Goal: Task Accomplishment & Management: Manage account settings

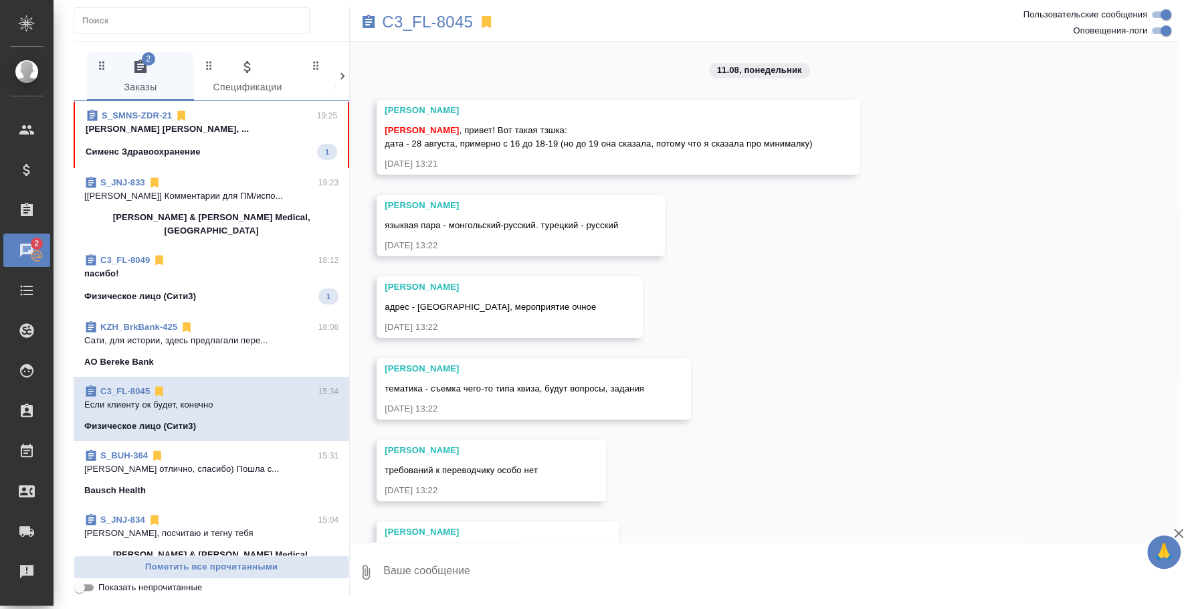
scroll to position [1019, 0]
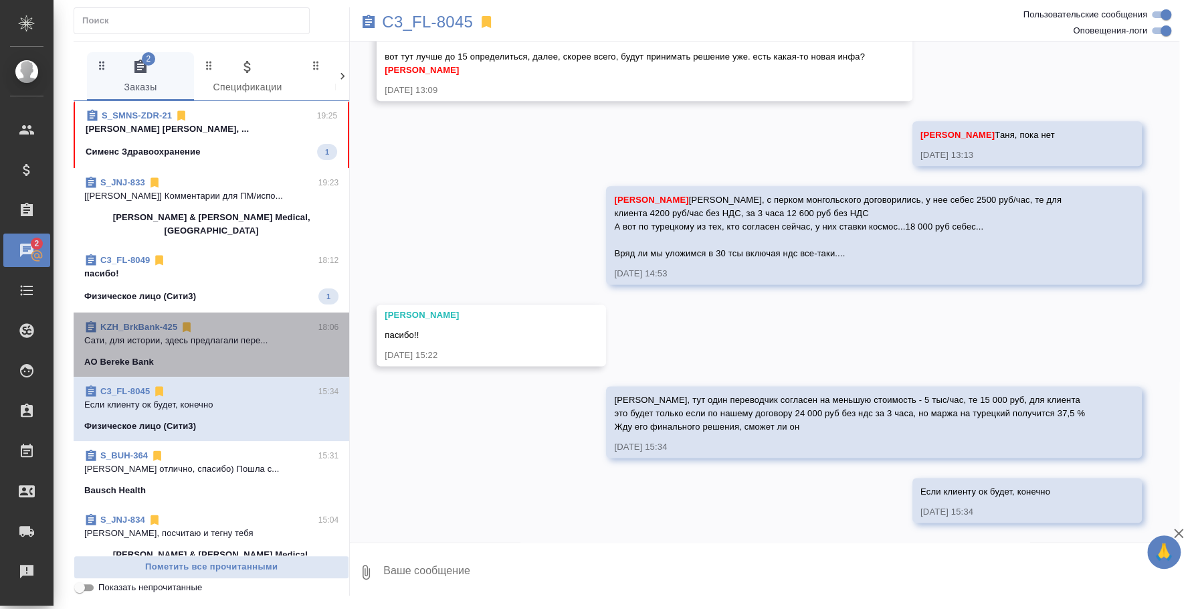
click at [229, 334] on p "Сати, для истории, здесь предлагали пере..." at bounding box center [211, 340] width 254 height 13
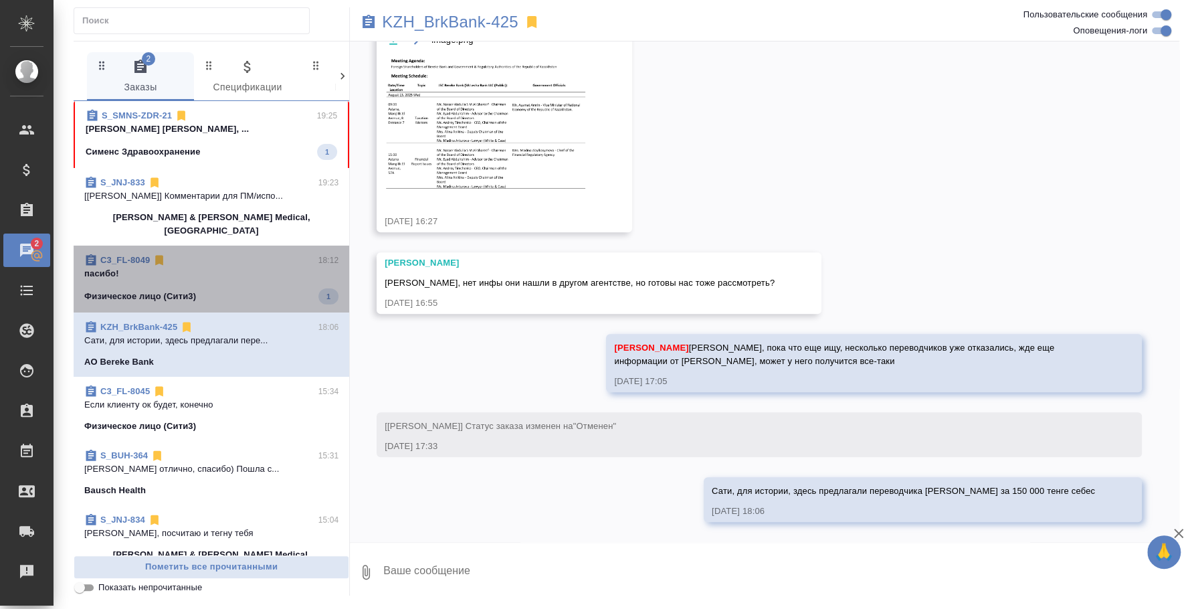
click at [215, 267] on p "пасибо!" at bounding box center [211, 273] width 254 height 13
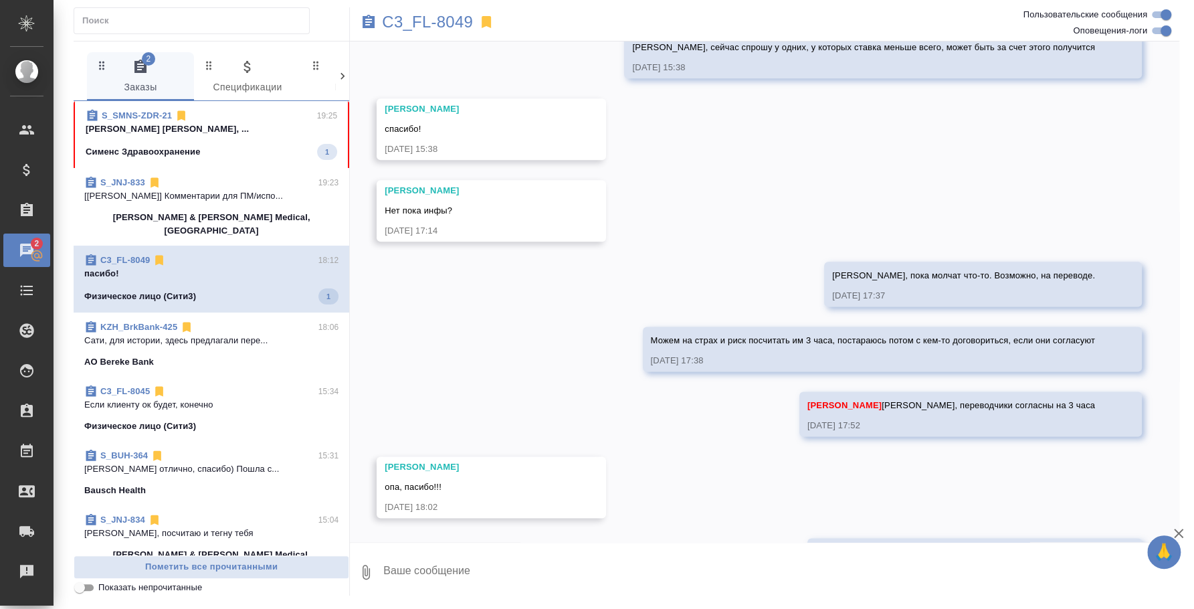
scroll to position [1194, 0]
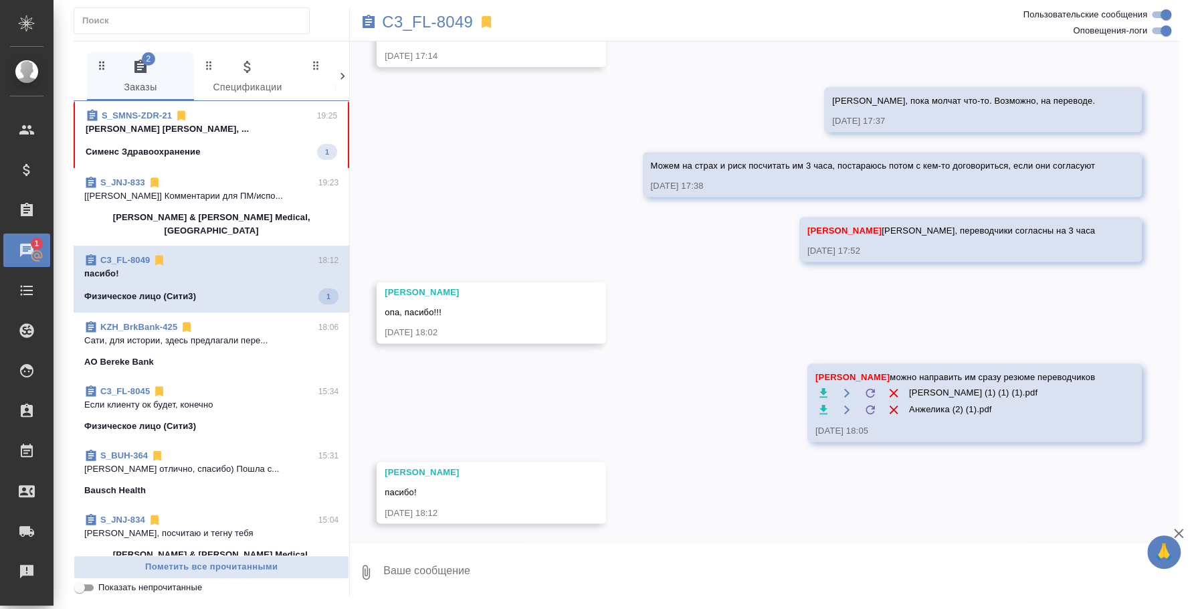
click at [244, 191] on p "[Усманова Ольга] Комментарии для ПМ/испо..." at bounding box center [211, 195] width 254 height 13
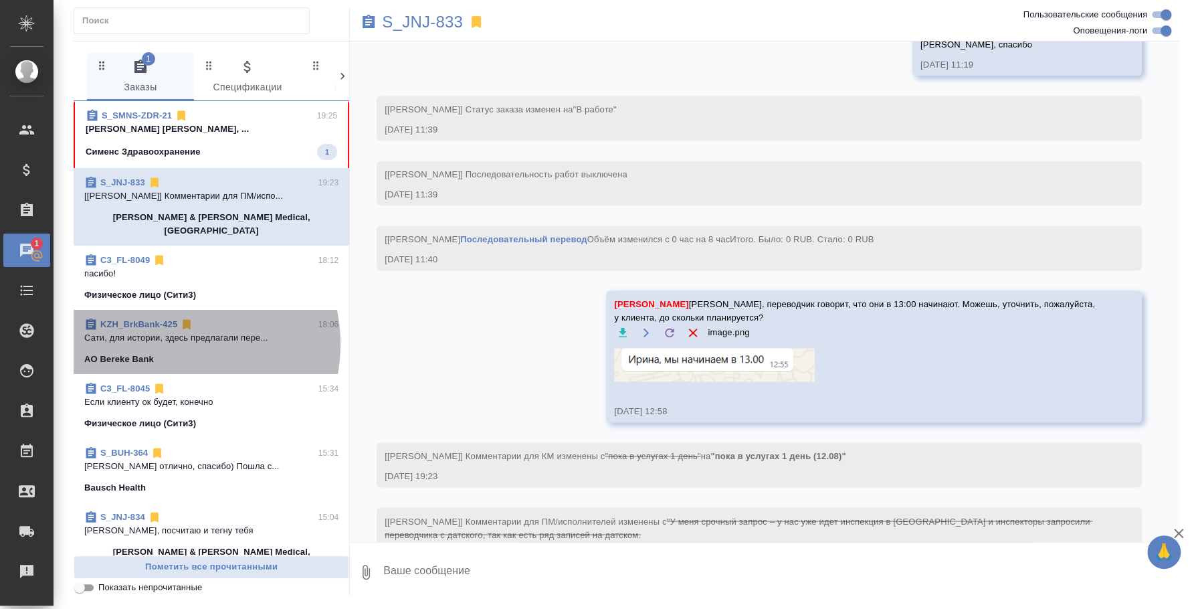
click at [173, 331] on p "Сати, для истории, здесь предлагали пере..." at bounding box center [211, 337] width 254 height 13
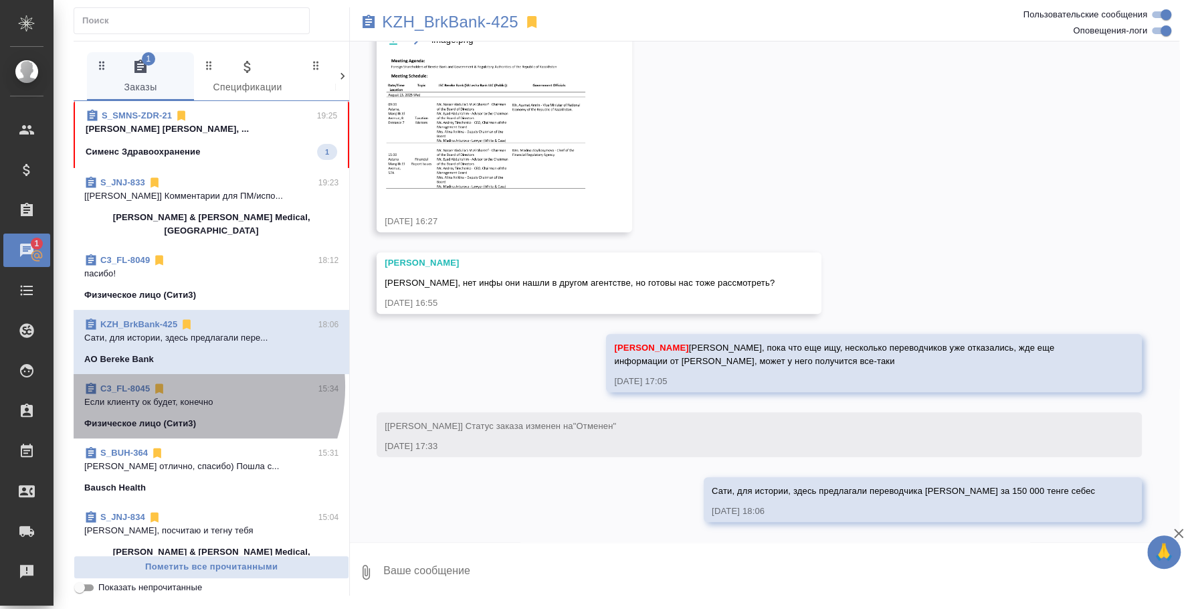
click at [173, 382] on div "C3_FL-8045 15:34" at bounding box center [211, 388] width 254 height 13
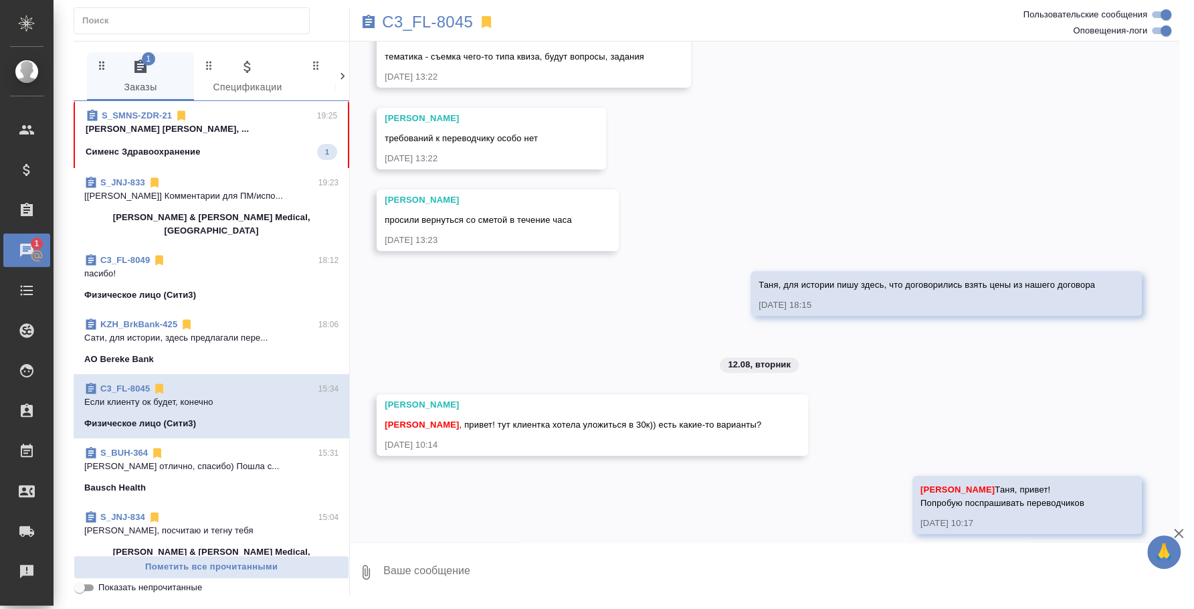
click at [177, 481] on div "Bausch Health" at bounding box center [211, 487] width 254 height 13
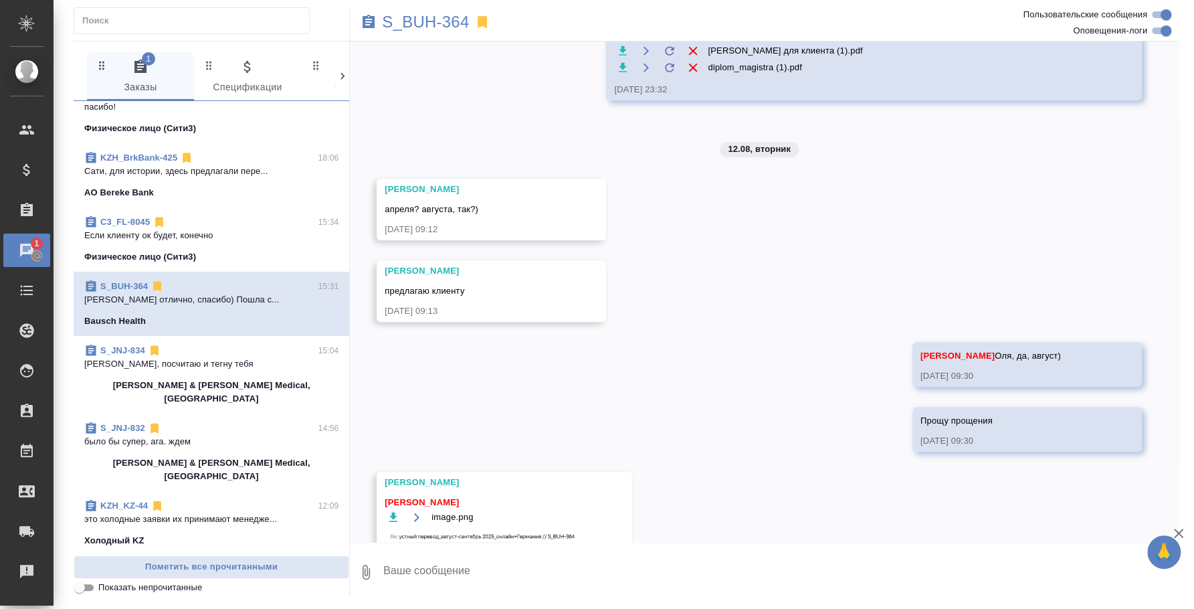
scroll to position [0, 0]
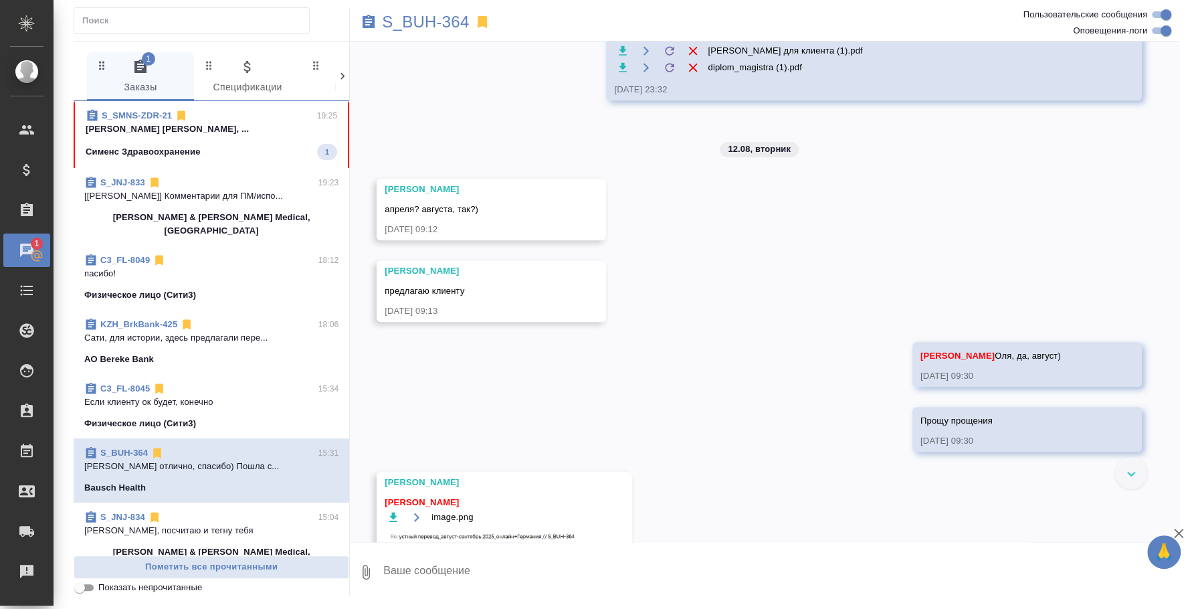
click at [232, 126] on p "[PERSON_NAME] [PERSON_NAME], ..." at bounding box center [212, 128] width 252 height 13
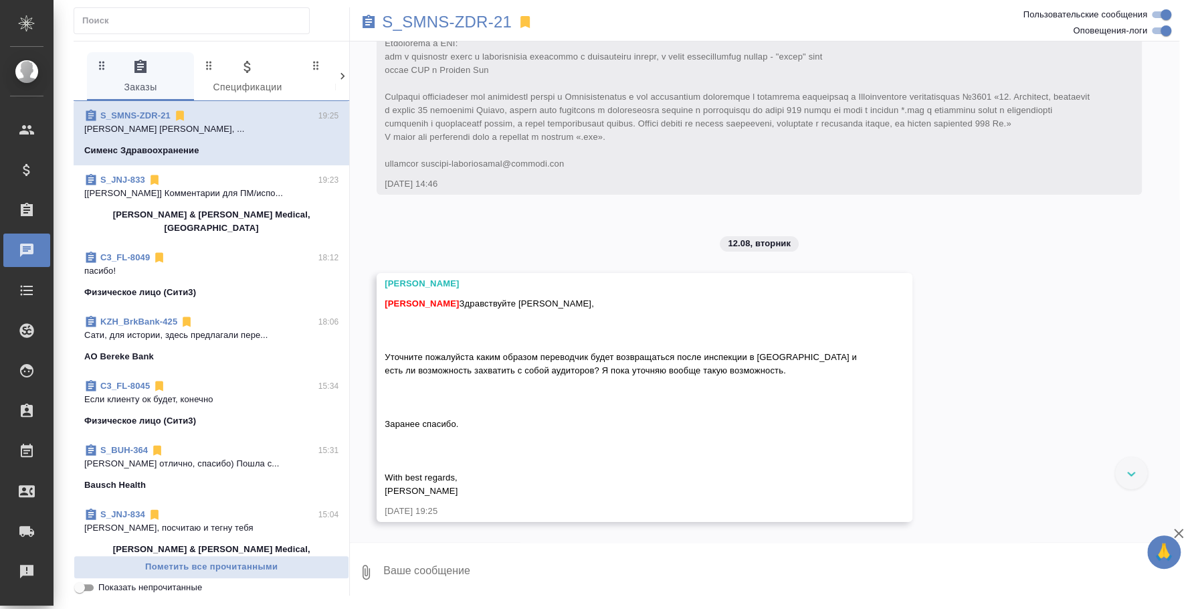
scroll to position [7211, 0]
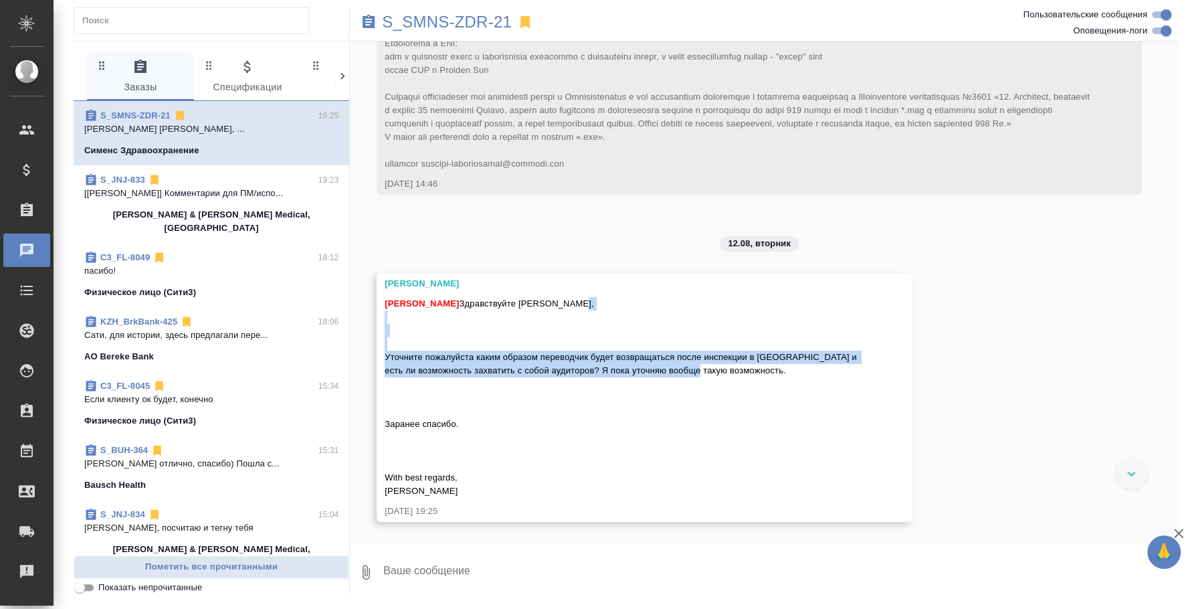
drag, startPoint x: 758, startPoint y: 452, endPoint x: 375, endPoint y: 439, distance: 382.8
click at [375, 439] on div "28.05, среда [Никифорова Валерия] Клиент оставил комментарий: 28.05.25, 14:47 […" at bounding box center [764, 291] width 829 height 500
copy span "Уточните пожалуйста каким образом переводчик будет возвращаться после инспекции…"
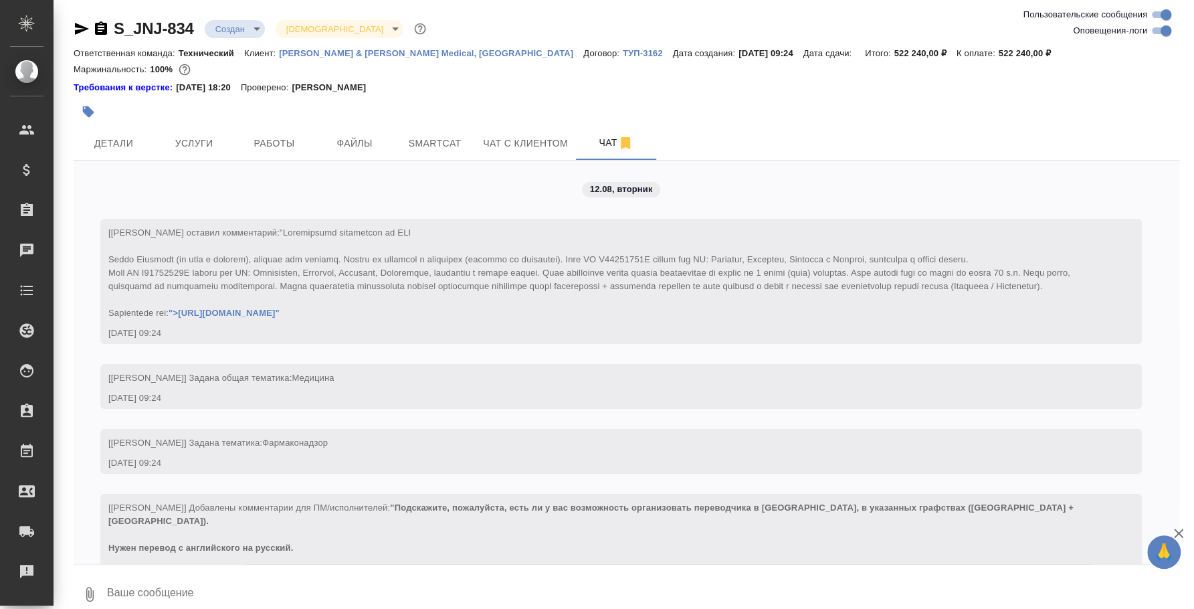
scroll to position [1658, 0]
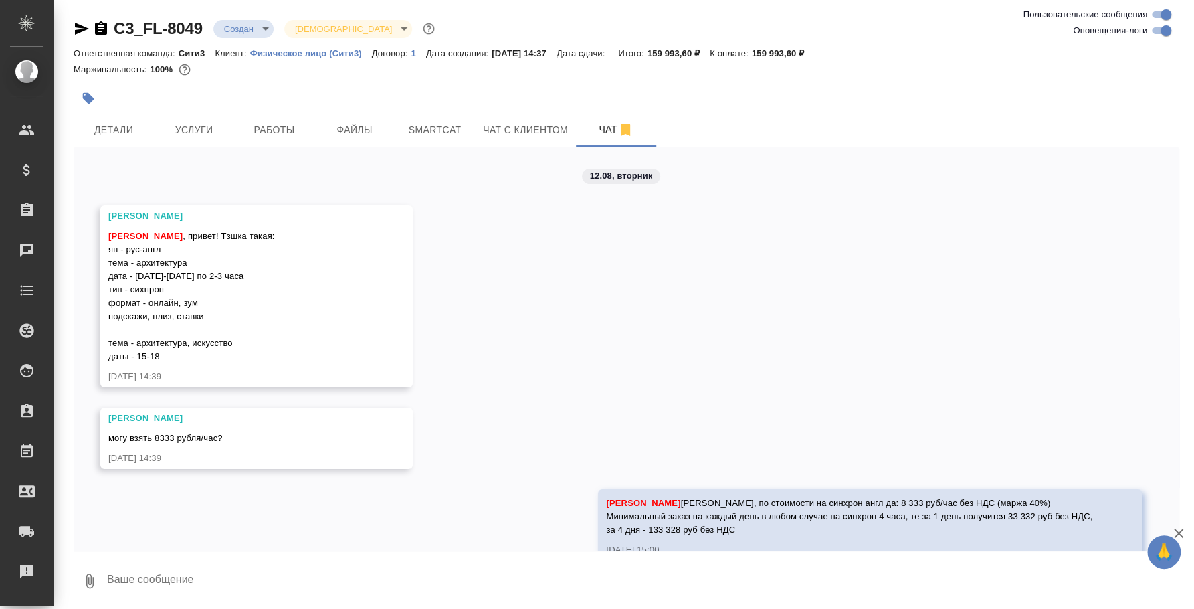
scroll to position [1265, 0]
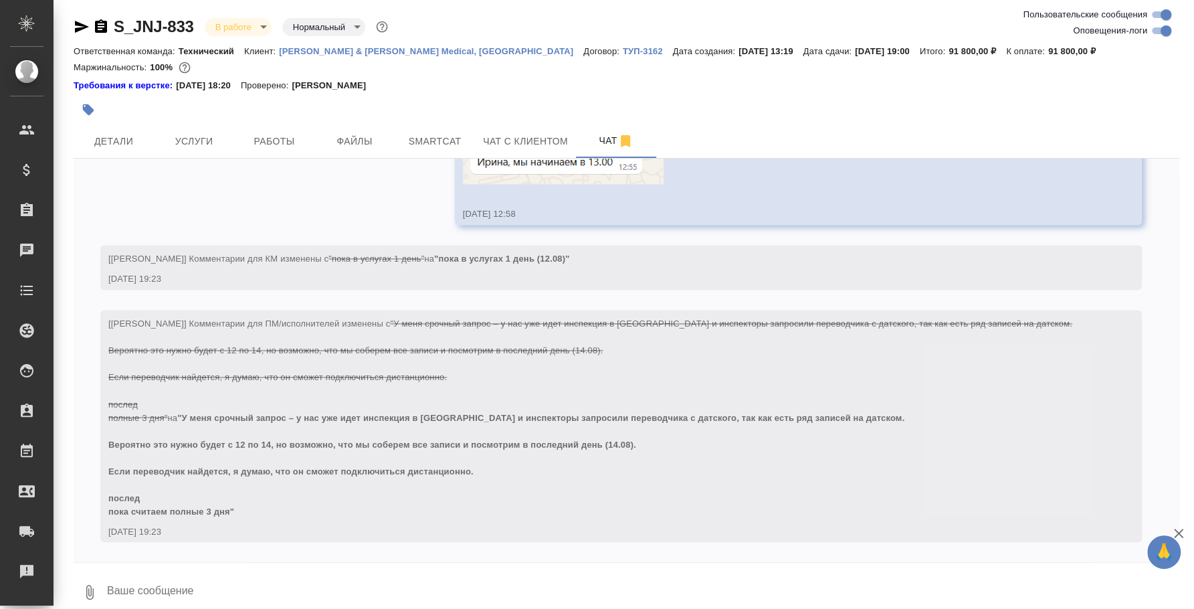
scroll to position [15, 0]
click at [108, 152] on button "Детали" at bounding box center [114, 142] width 80 height 33
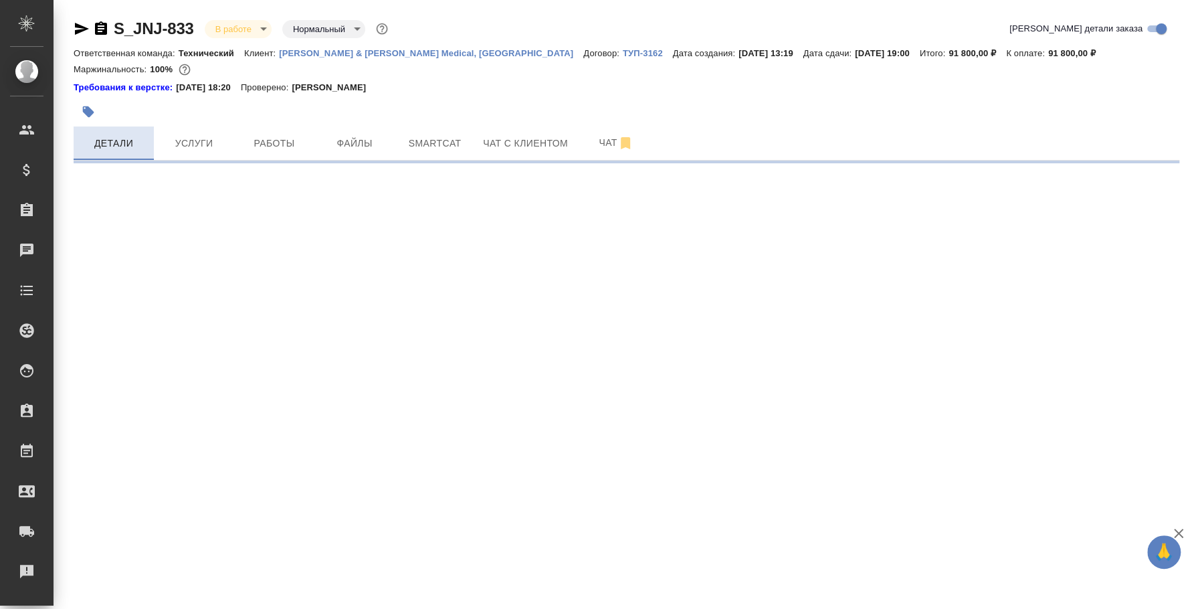
select select "RU"
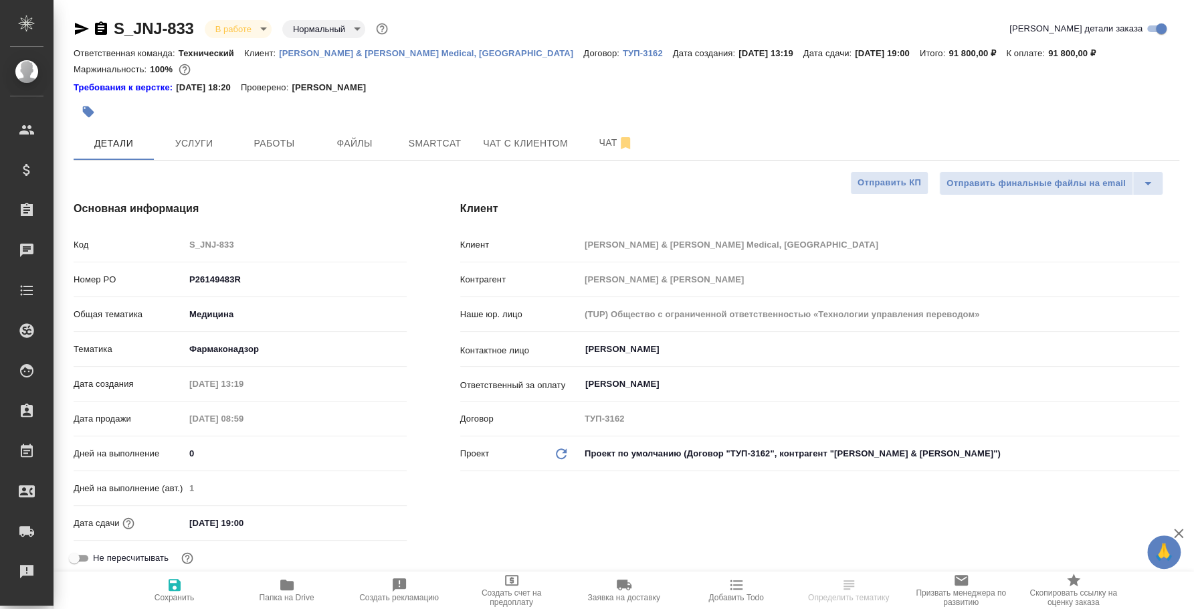
type textarea "x"
click at [294, 153] on button "Работы" at bounding box center [274, 142] width 80 height 33
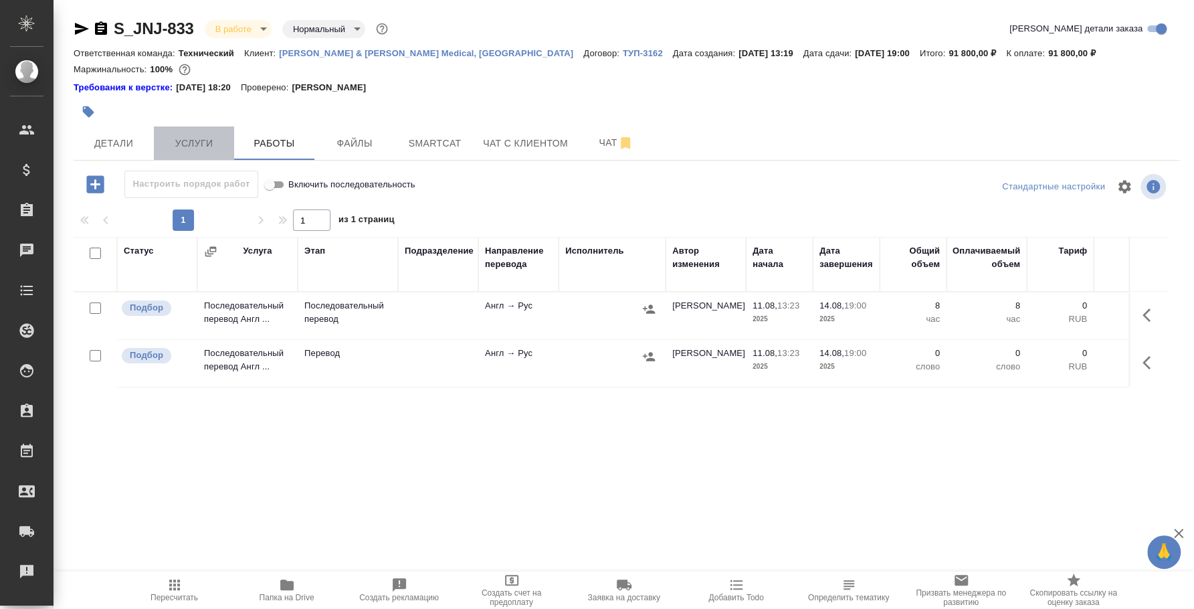
click at [214, 153] on button "Услуги" at bounding box center [194, 142] width 80 height 33
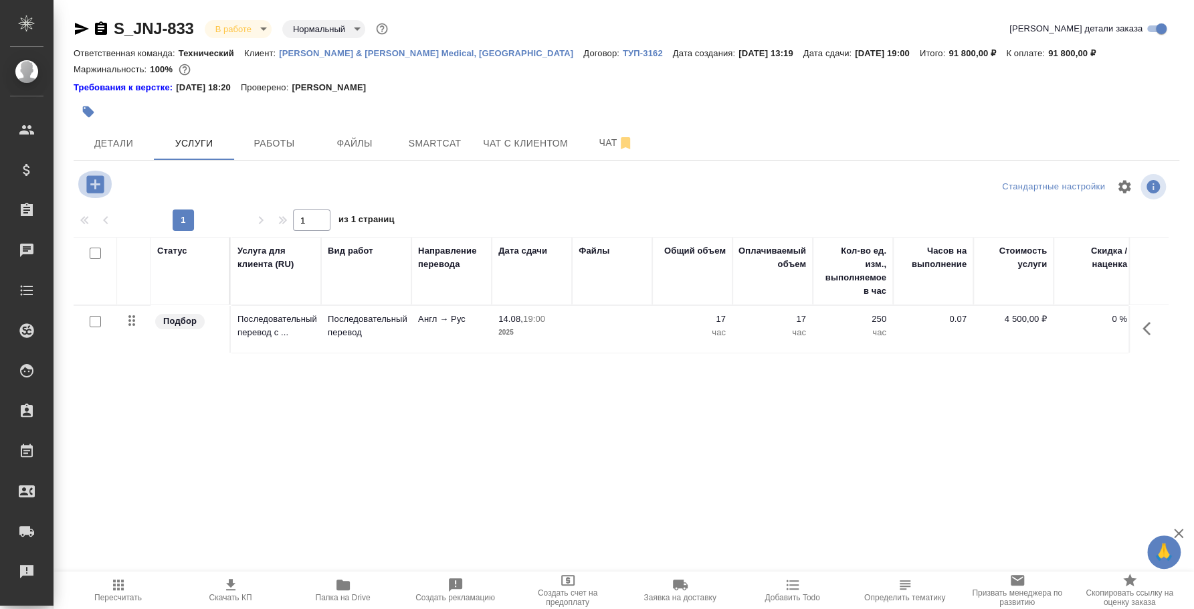
click at [100, 185] on icon "button" at bounding box center [94, 183] width 17 height 17
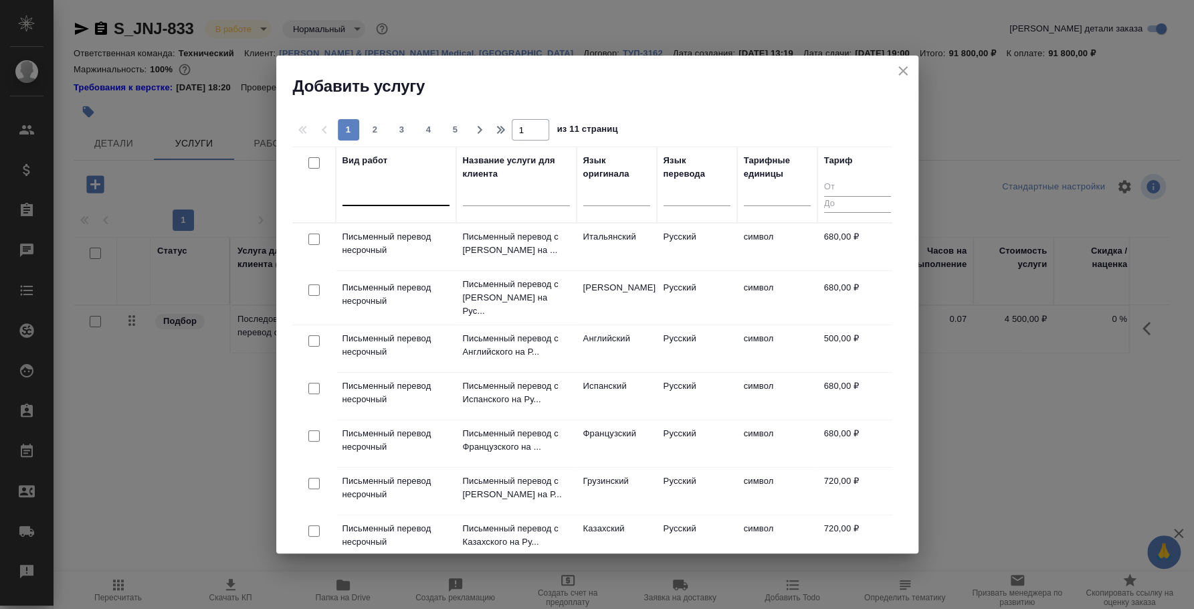
click at [381, 203] on div at bounding box center [395, 193] width 107 height 25
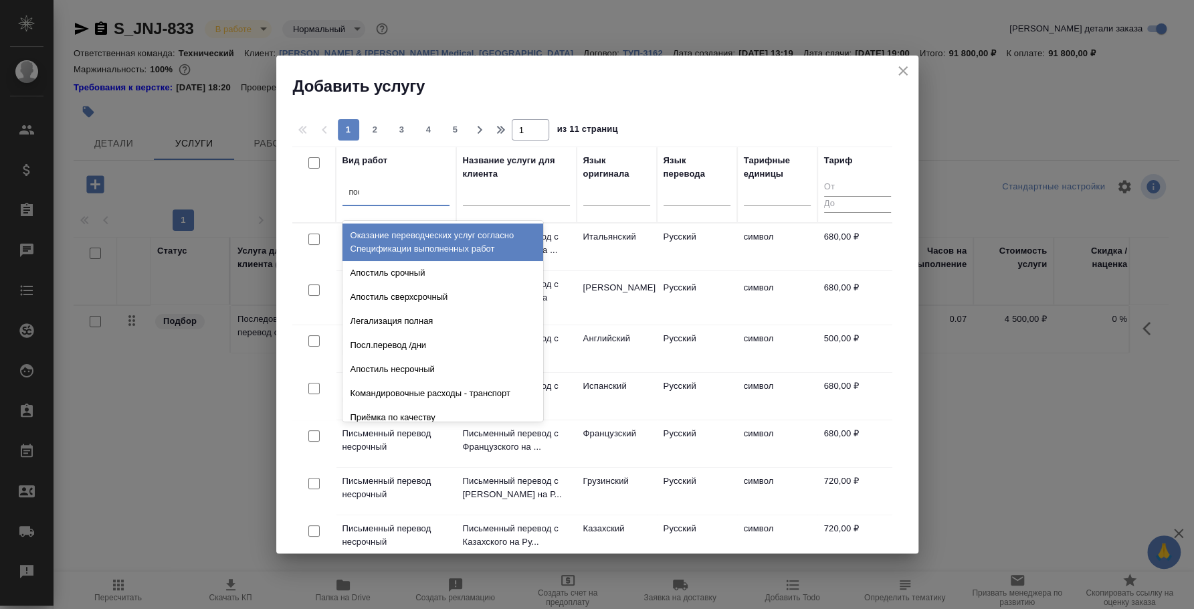
type input "посл"
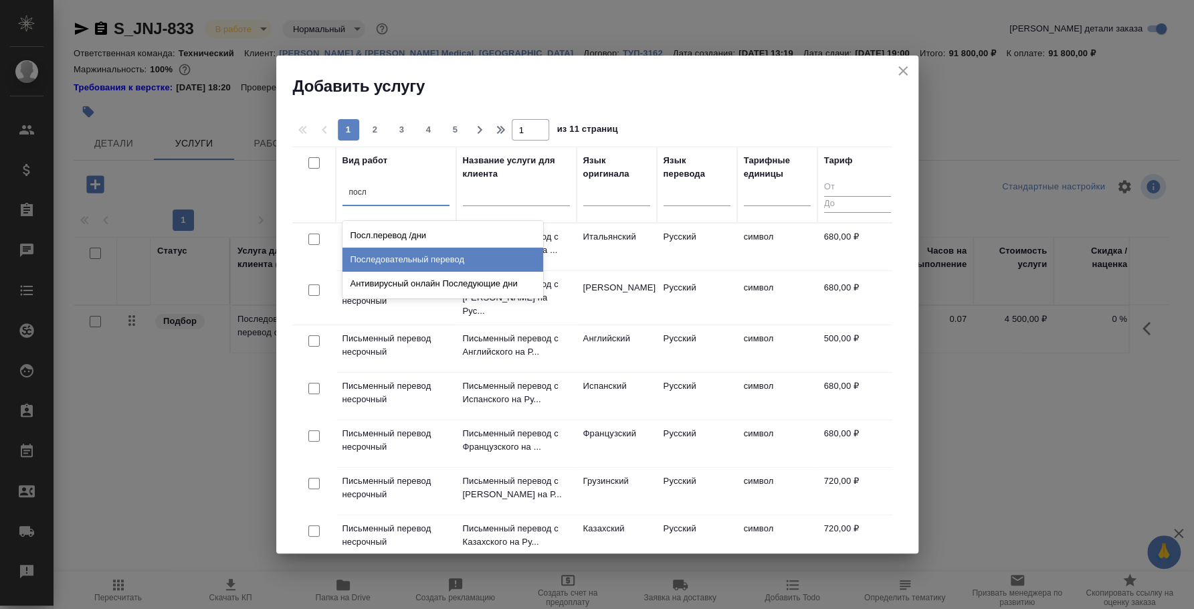
click at [417, 259] on div "Последовательный перевод" at bounding box center [442, 260] width 201 height 24
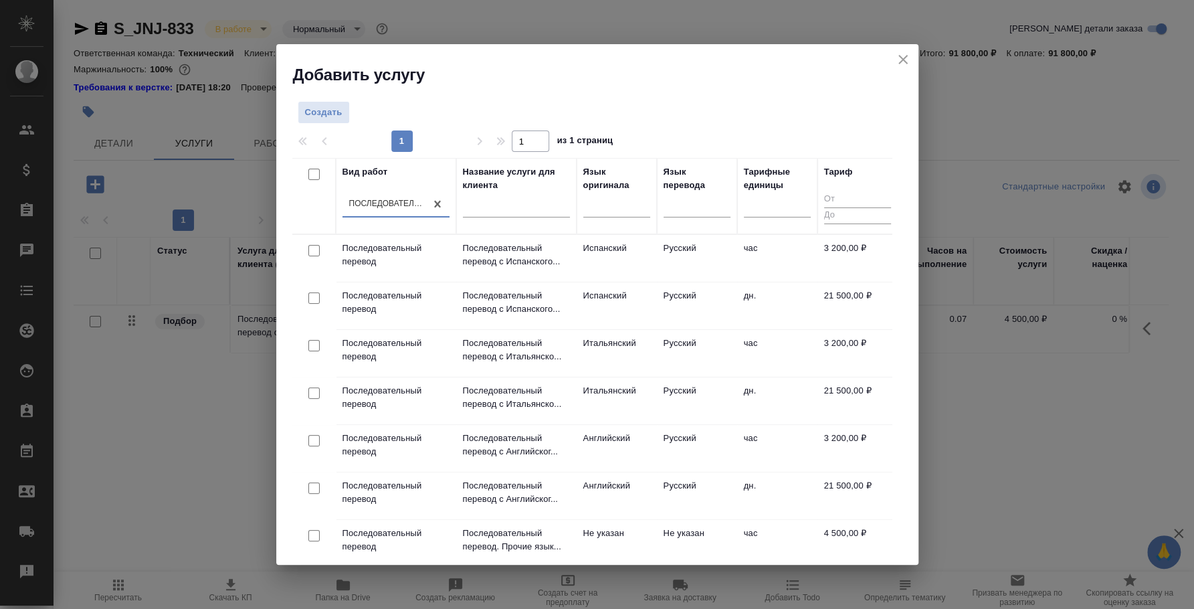
click at [559, 196] on div at bounding box center [516, 210] width 107 height 33
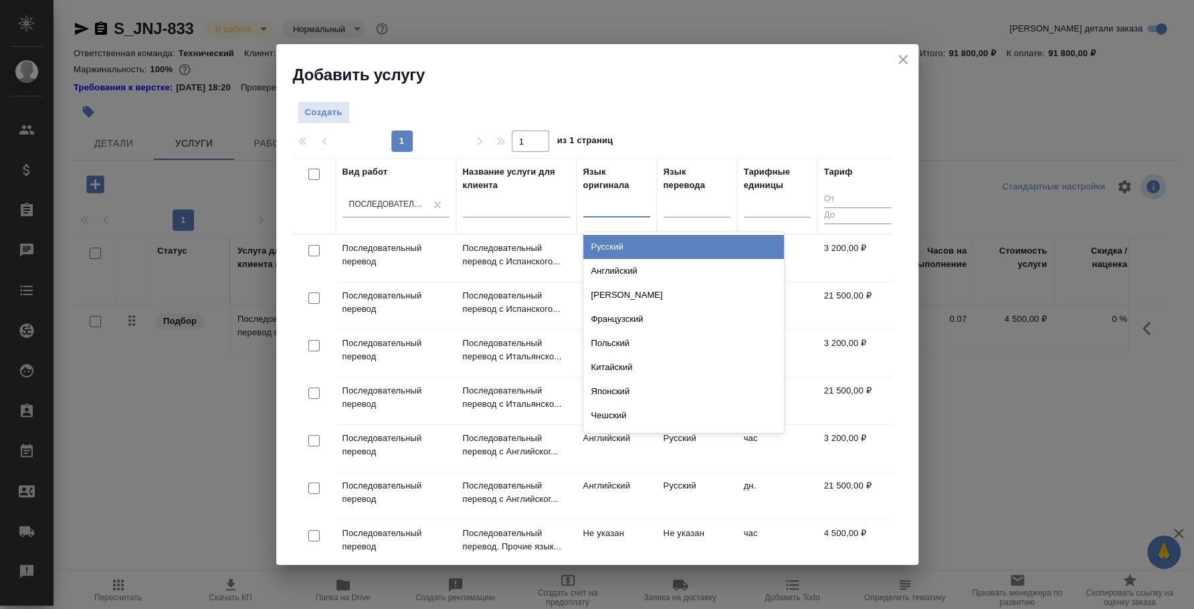
click at [597, 203] on div at bounding box center [616, 204] width 67 height 19
type input "да"
click at [609, 242] on div "Датский" at bounding box center [683, 247] width 201 height 24
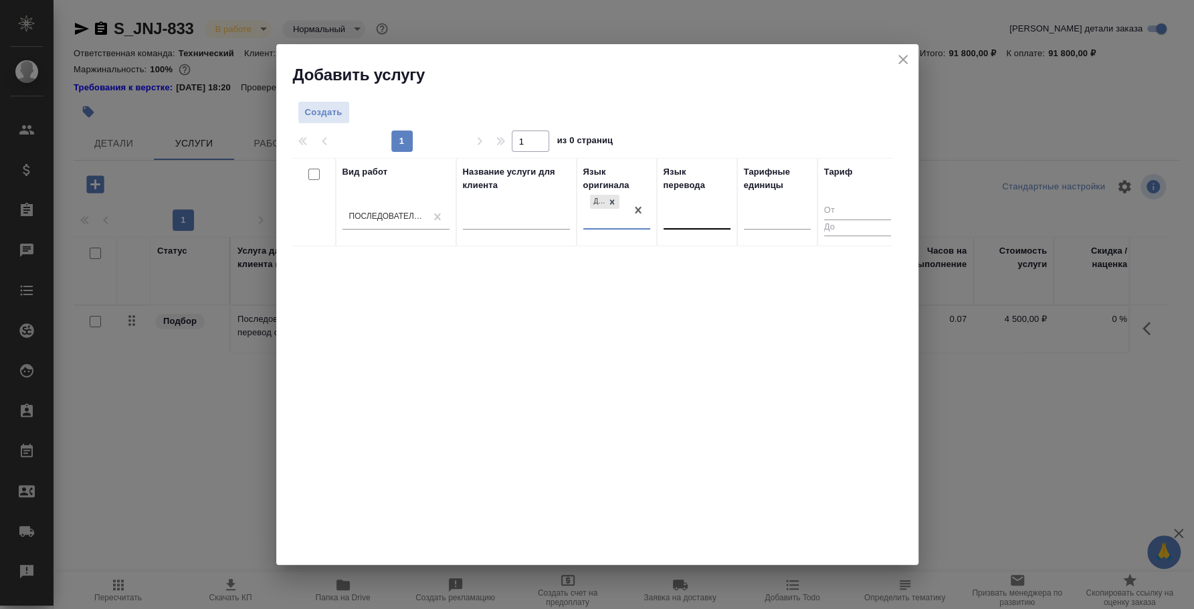
click at [686, 217] on div at bounding box center [697, 216] width 67 height 19
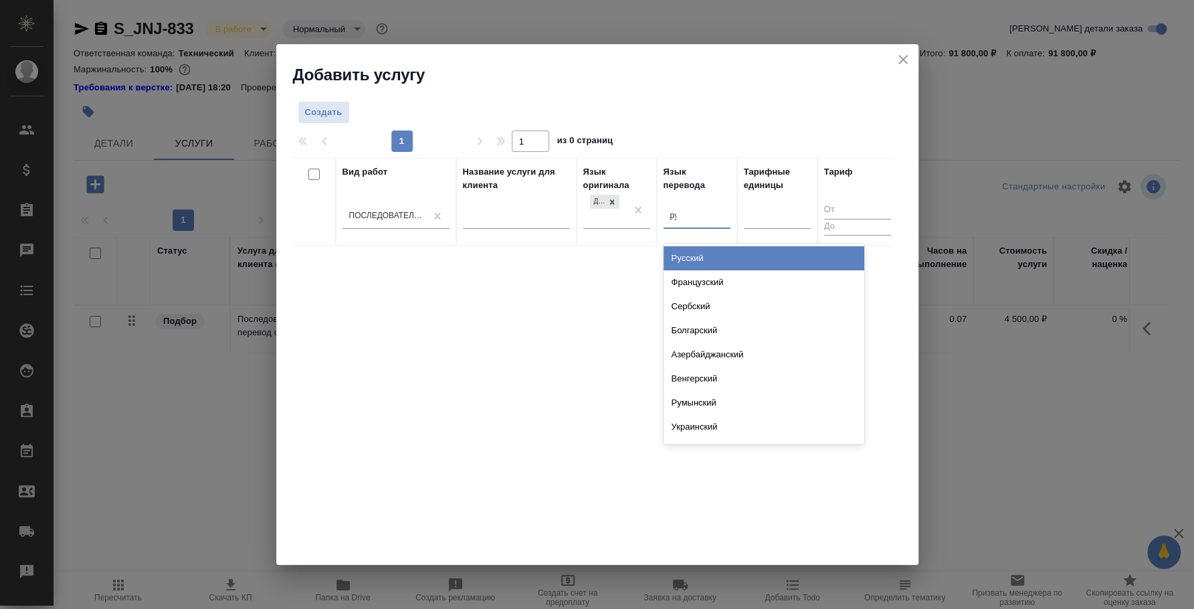
type input "рус"
click at [715, 249] on div "Русский" at bounding box center [764, 258] width 201 height 24
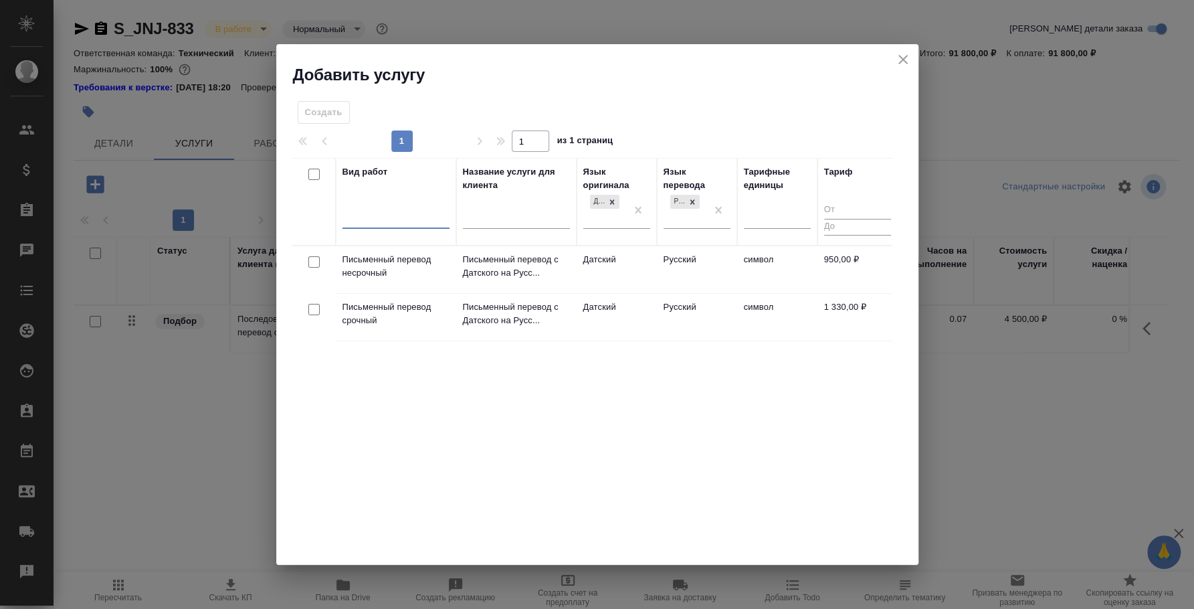
click at [708, 418] on div "Вид работ option Последовательный перевод, selected. 0 results available. Selec…" at bounding box center [591, 358] width 599 height 401
click at [903, 61] on icon "close" at bounding box center [903, 60] width 16 height 16
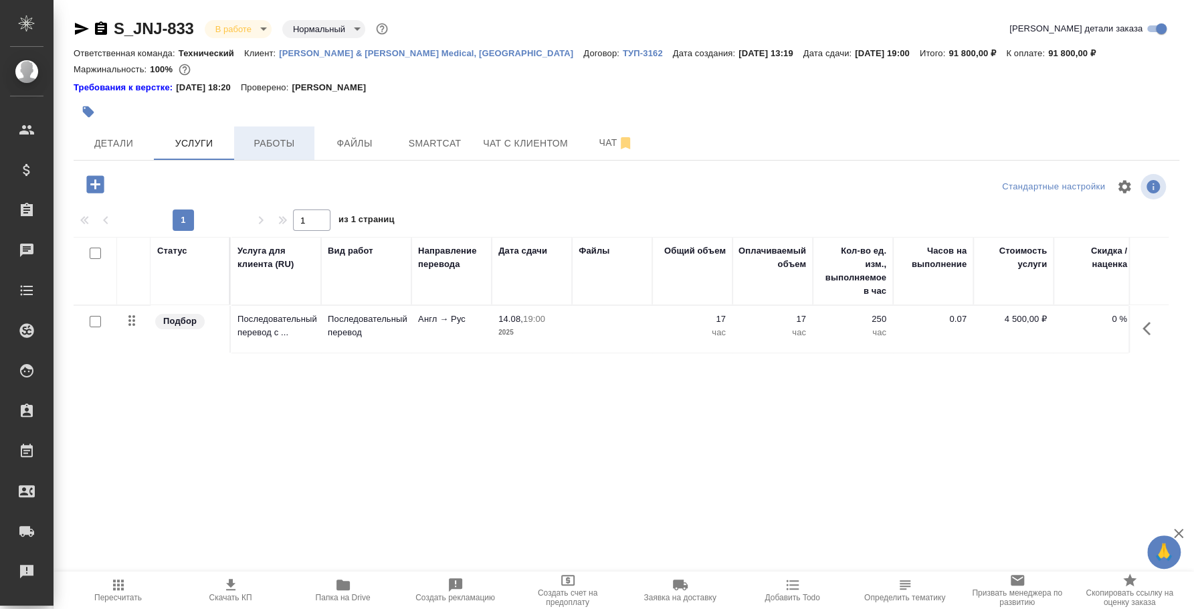
click at [280, 146] on span "Работы" at bounding box center [274, 143] width 64 height 17
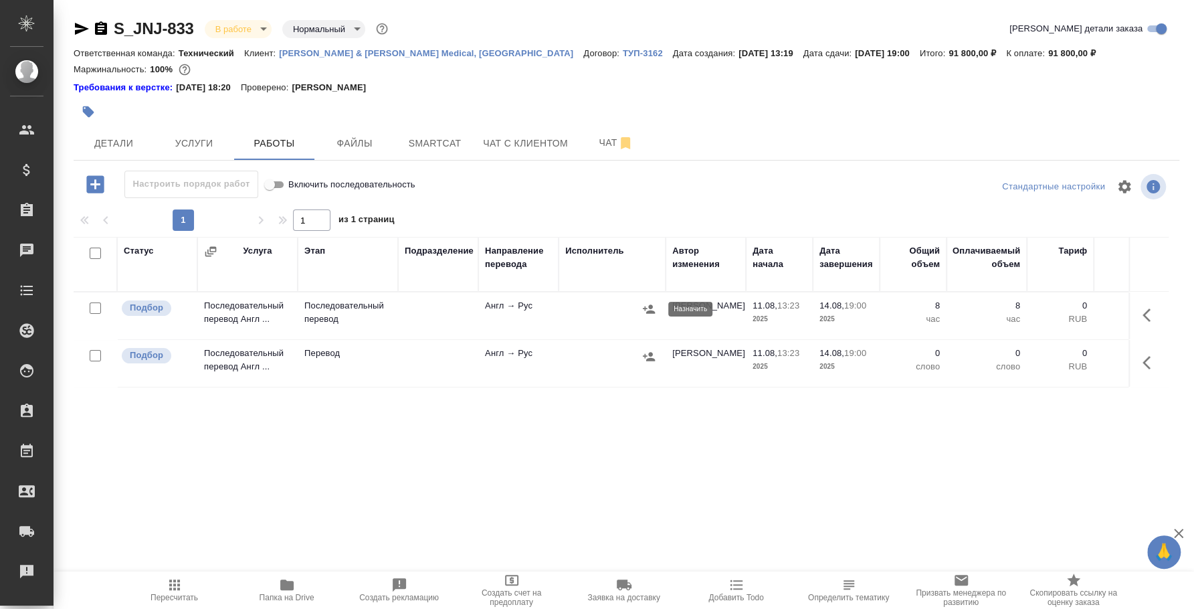
click at [645, 313] on icon "button" at bounding box center [648, 308] width 13 height 13
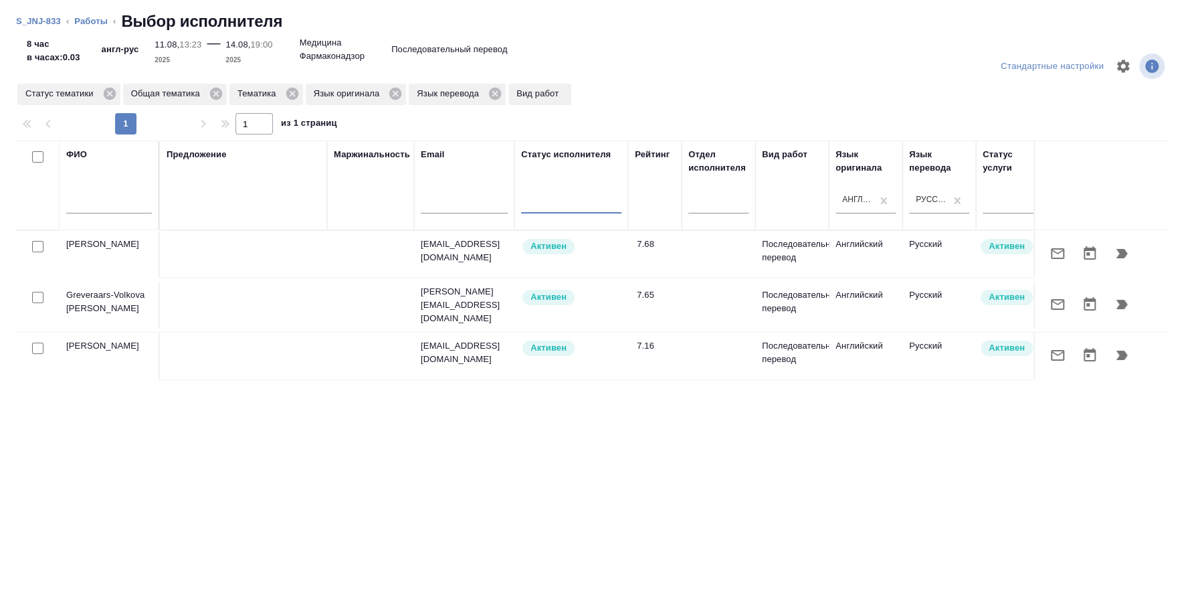
click at [112, 199] on input "text" at bounding box center [109, 205] width 86 height 17
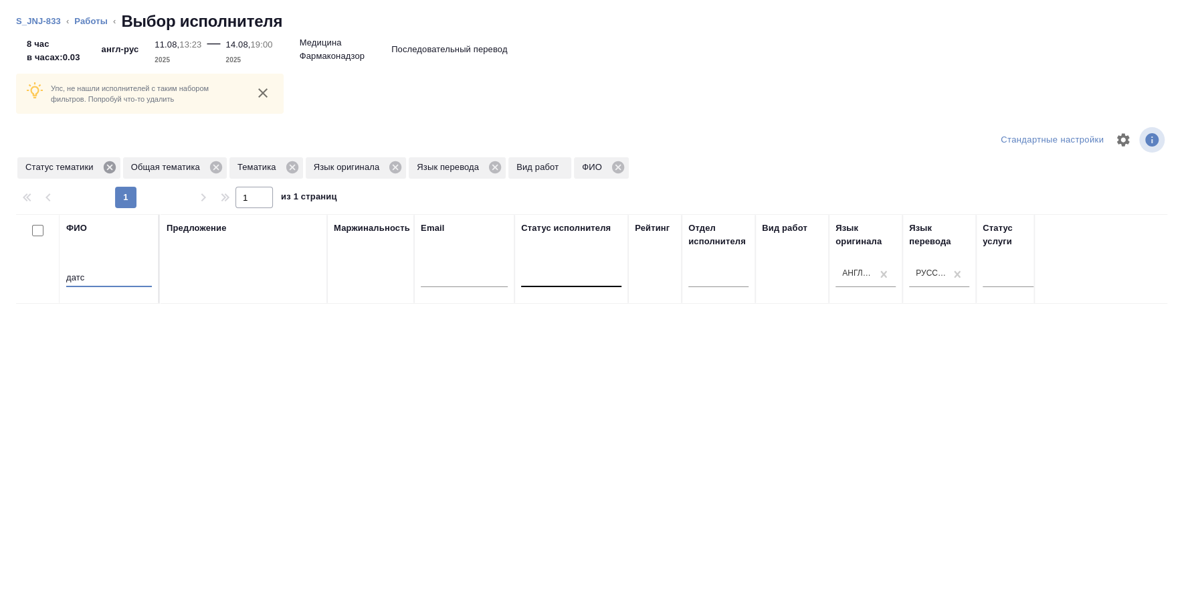
type input "датс"
click at [110, 166] on icon at bounding box center [109, 167] width 15 height 15
click at [110, 166] on icon at bounding box center [110, 167] width 15 height 15
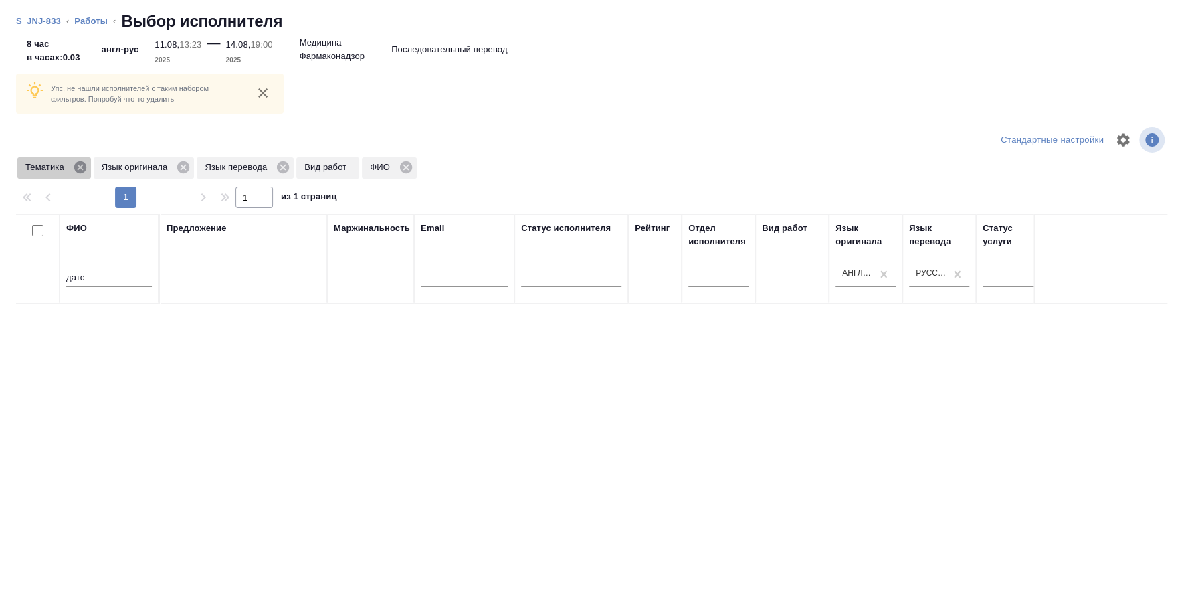
click at [80, 163] on icon at bounding box center [80, 167] width 12 height 12
click at [106, 169] on icon at bounding box center [107, 167] width 15 height 15
click at [106, 169] on icon at bounding box center [104, 167] width 12 height 12
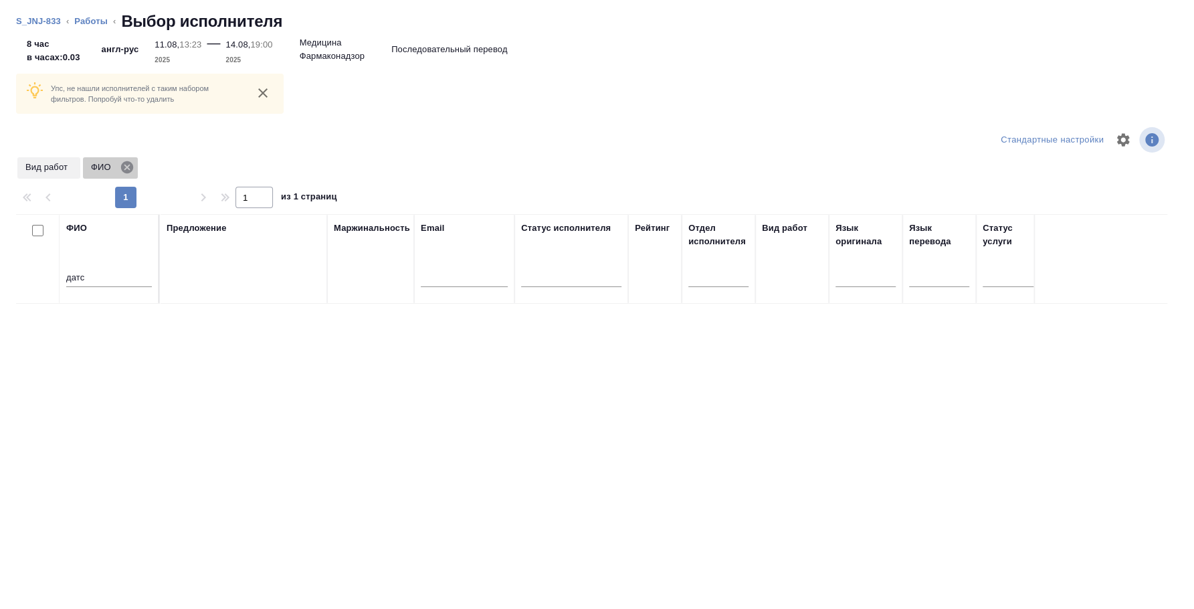
click at [130, 168] on icon at bounding box center [127, 167] width 12 height 12
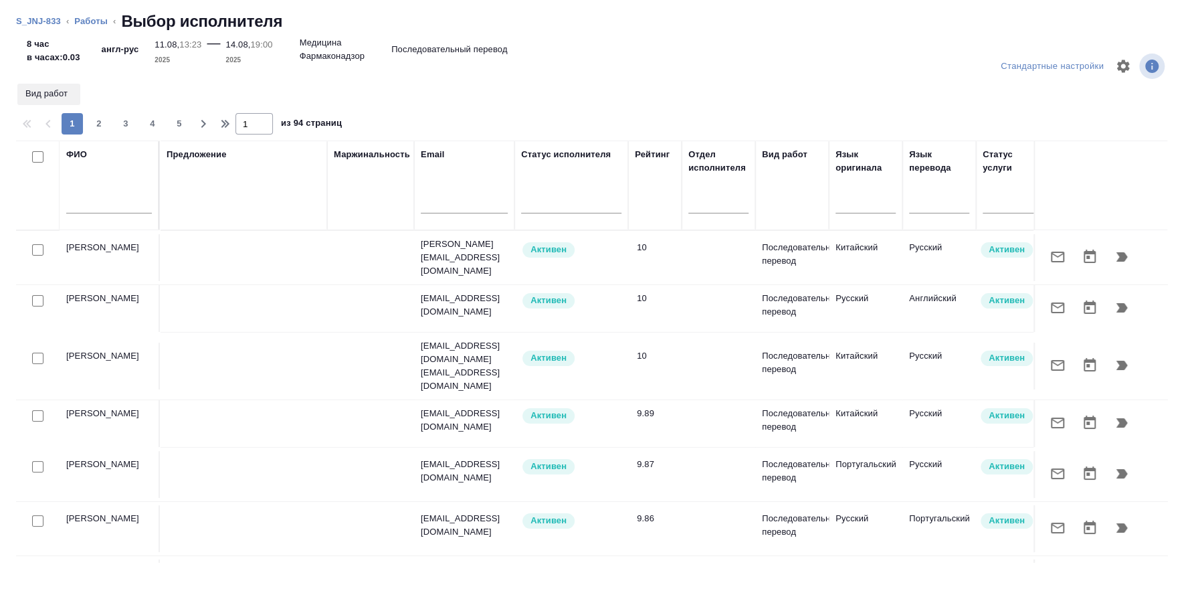
click at [89, 200] on input "text" at bounding box center [109, 205] width 86 height 17
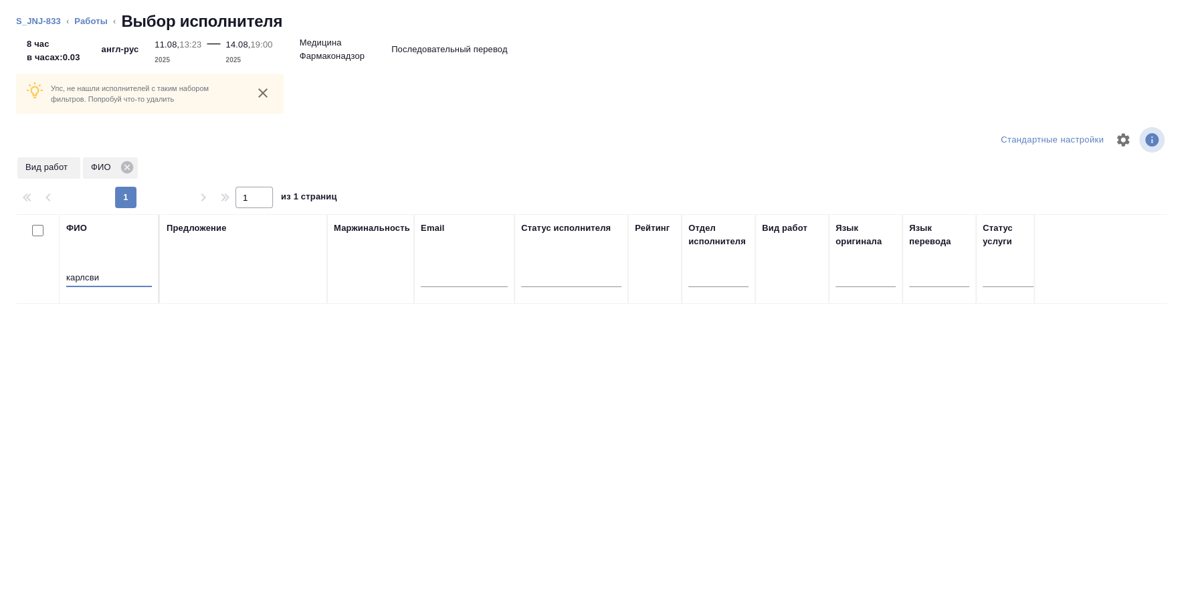
click at [83, 281] on input "карлсви" at bounding box center [109, 278] width 86 height 17
paste input "**[Karlsvik Svetlana](https://tera.awatera.com/Vendor/660e5ae10aa2a5dc6249e3fc/…"
type input "**[Karlsvik Svetlana](https://tera.awatera.com/Vendor/660e5ae10aa2a5dc6249e3fc/…"
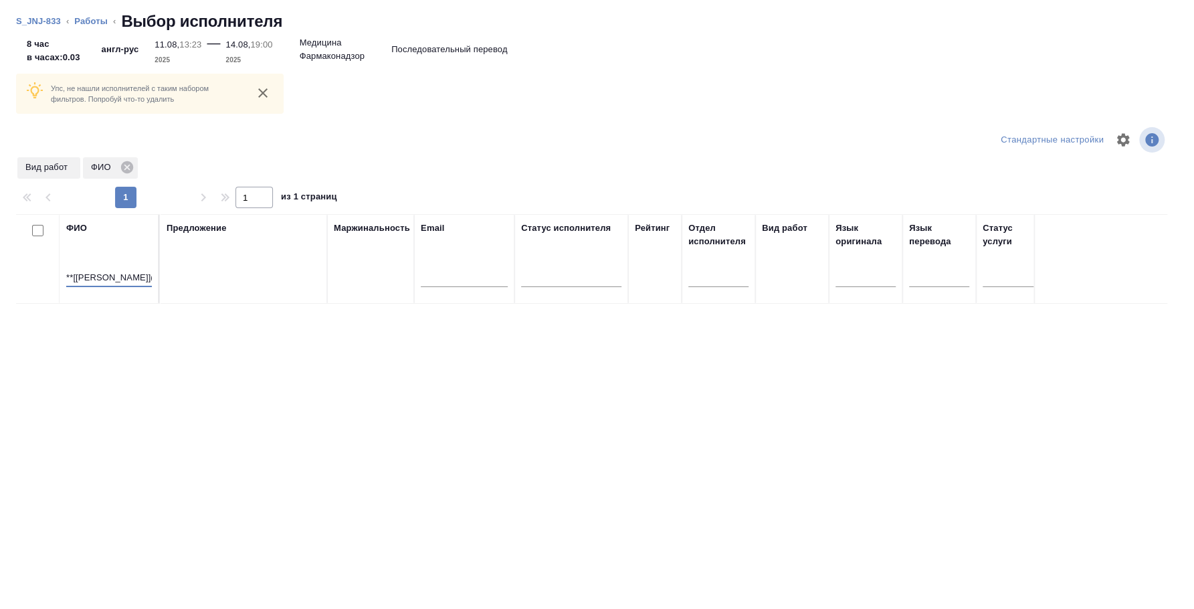
scroll to position [0, 306]
click at [83, 281] on input "**[Karlsvik Svetlana](https://tera.awatera.com/Vendor/660e5ae10aa2a5dc6249e3fc/…" at bounding box center [109, 278] width 86 height 17
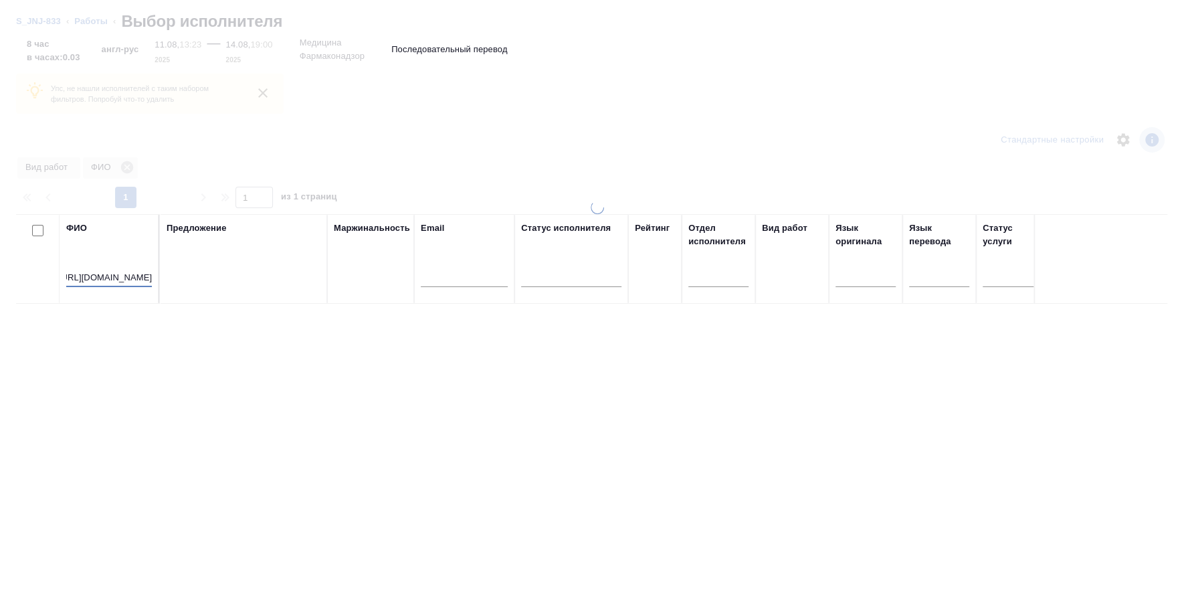
click at [83, 281] on input "**[Karlsvik Svetlana](https://tera.awatera.com/Vendor/660e5ae10aa2a5dc6249e3fc/…" at bounding box center [109, 278] width 86 height 17
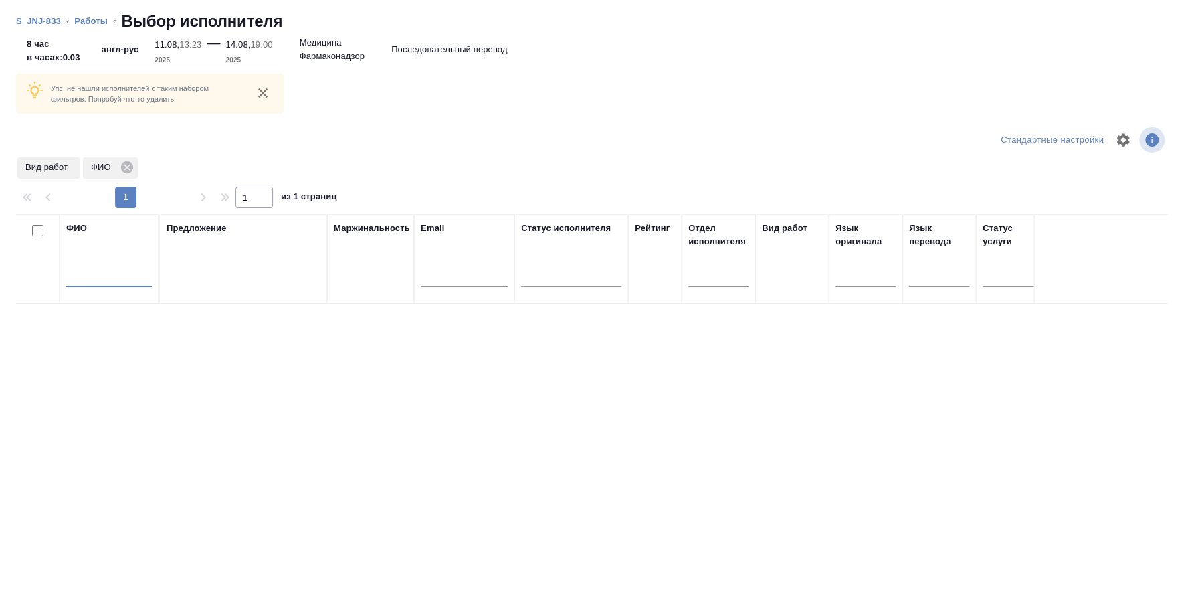
scroll to position [0, 0]
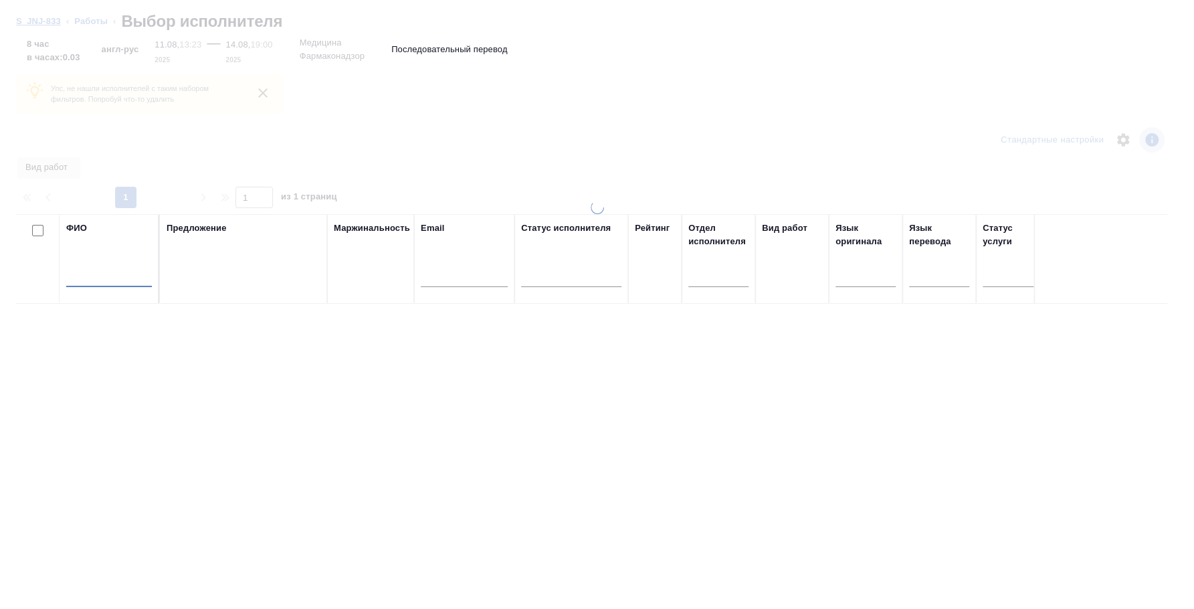
click at [46, 21] on link "S_JNJ-833" at bounding box center [38, 21] width 45 height 10
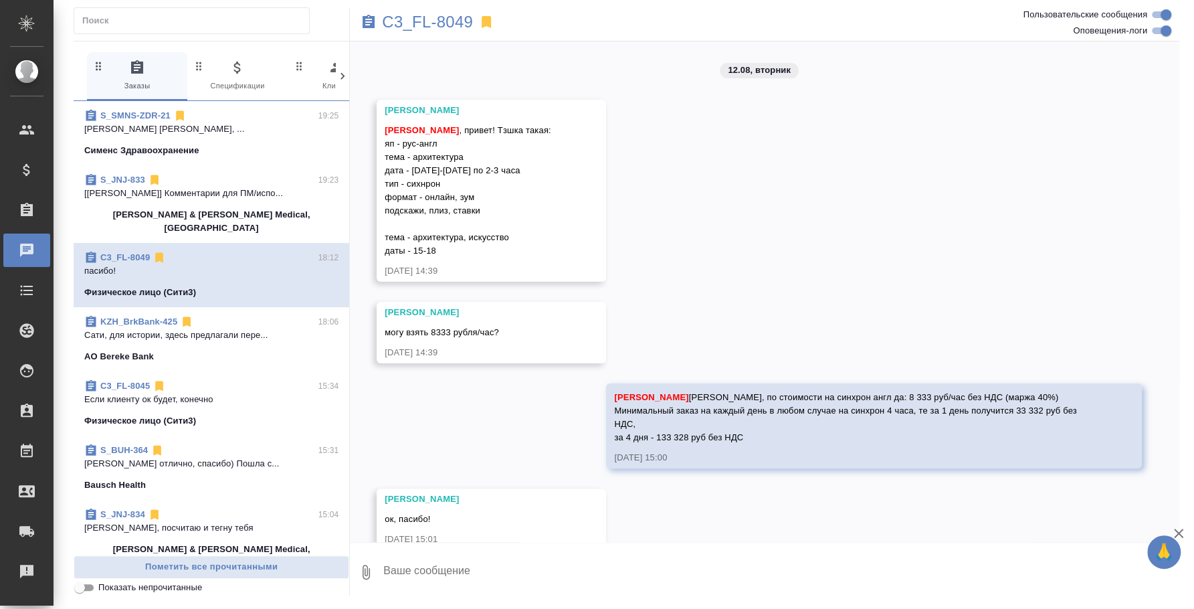
scroll to position [1194, 0]
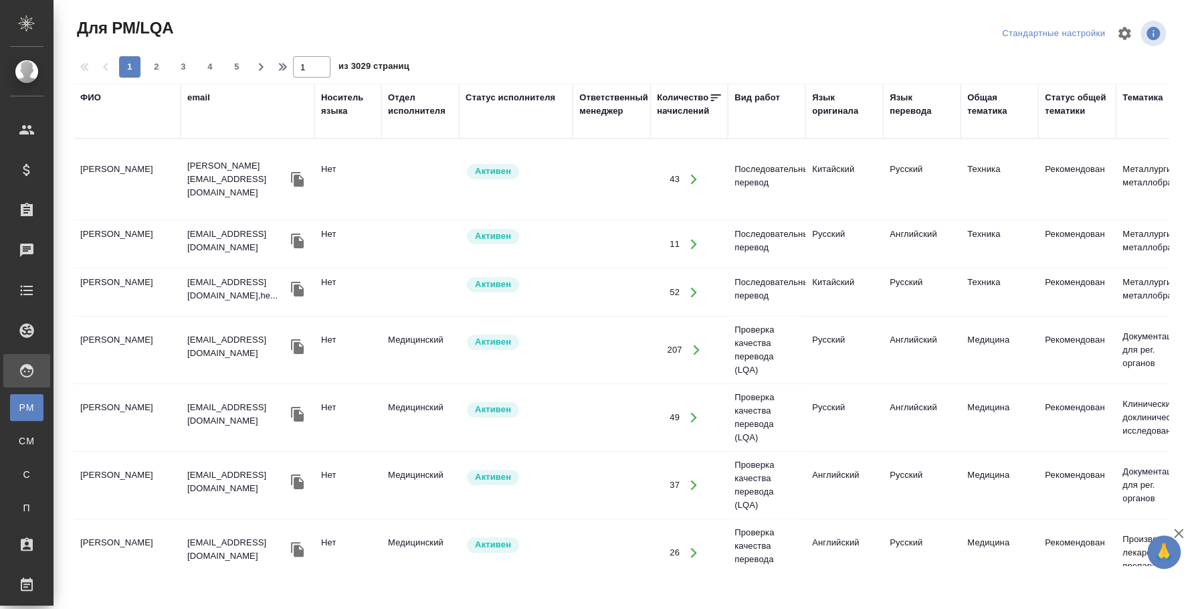
drag, startPoint x: 98, startPoint y: 96, endPoint x: 98, endPoint y: 111, distance: 14.7
click at [98, 96] on div "ФИО" at bounding box center [90, 97] width 21 height 13
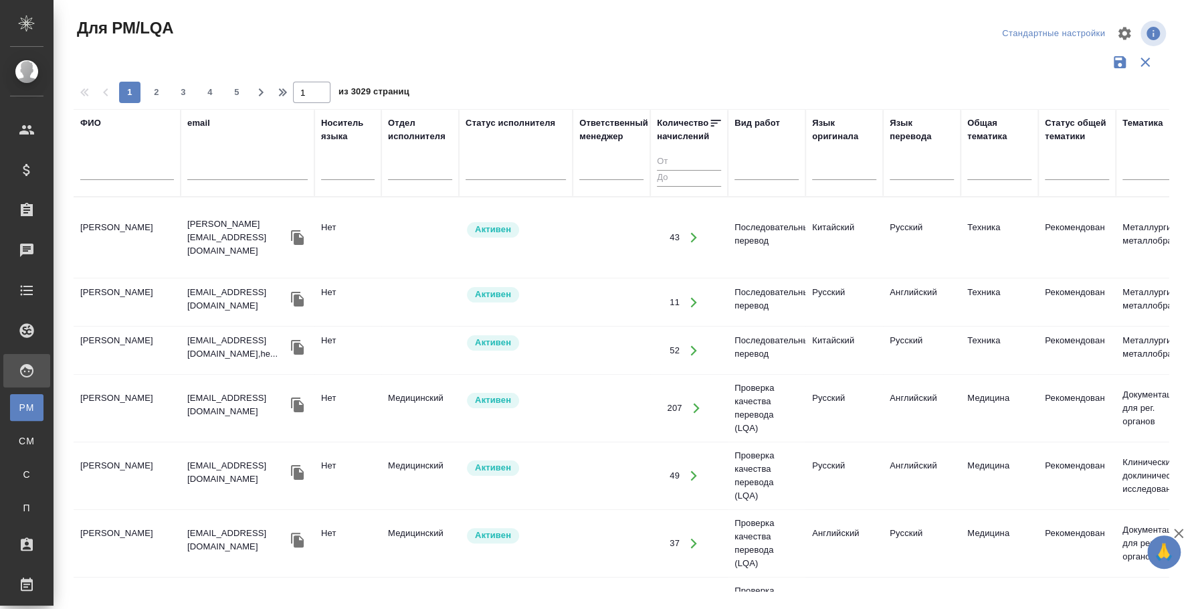
click at [141, 170] on input "text" at bounding box center [127, 171] width 94 height 17
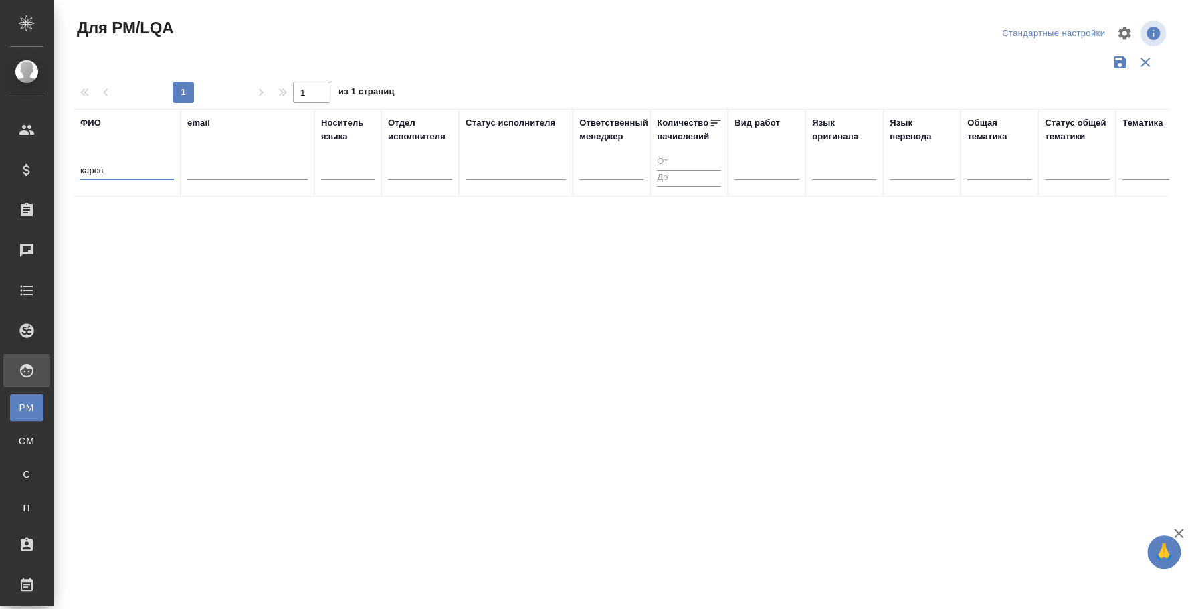
type input "карсв"
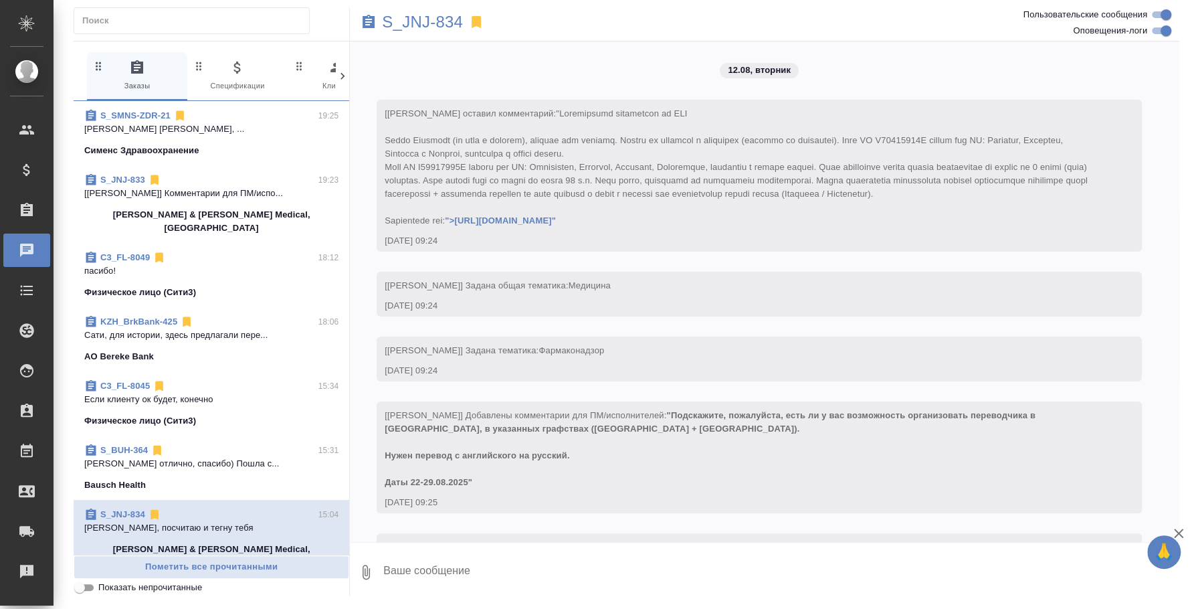
scroll to position [1695, 0]
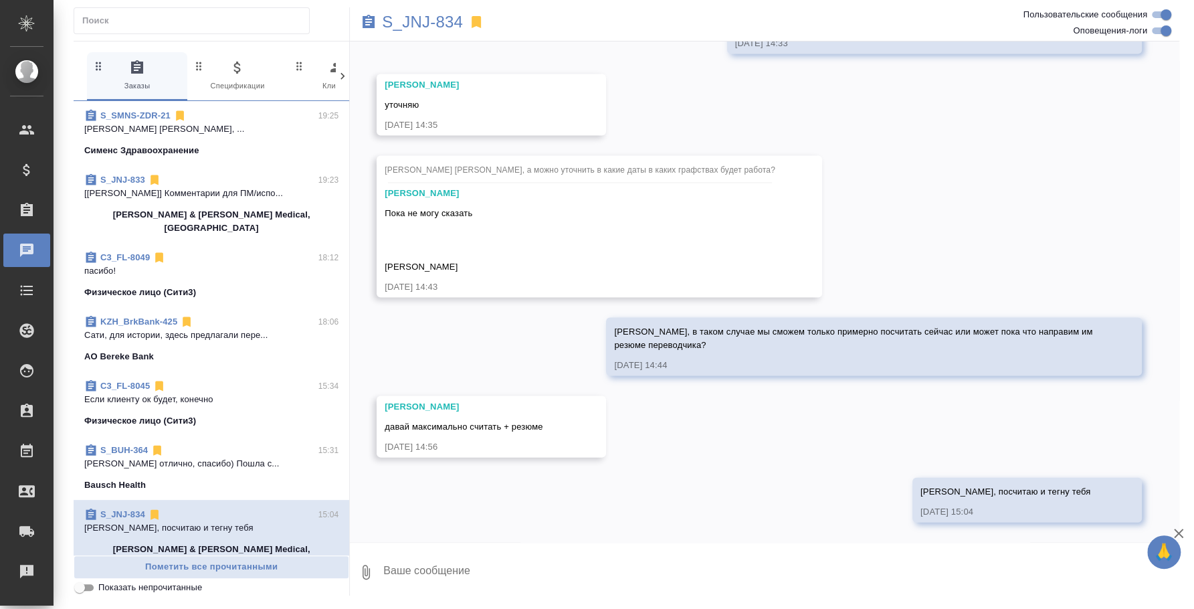
click at [193, 459] on span "S_BUH-364 15:31 [PERSON_NAME] отлично, спасибо) Пошла с... Bausch Health" at bounding box center [211, 468] width 254 height 48
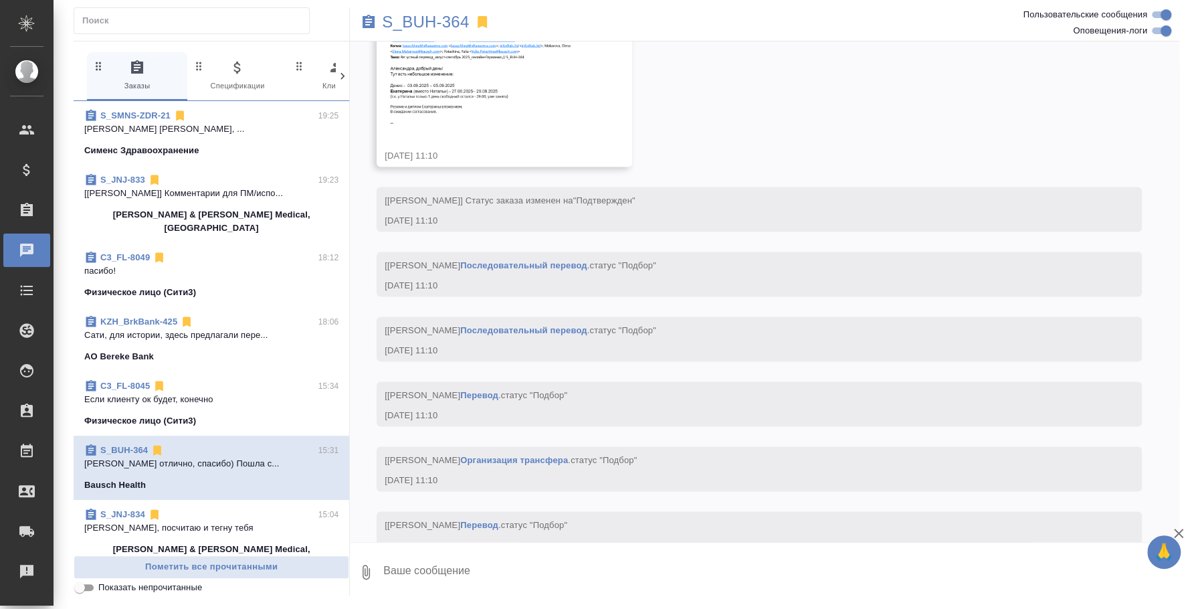
scroll to position [7948, 0]
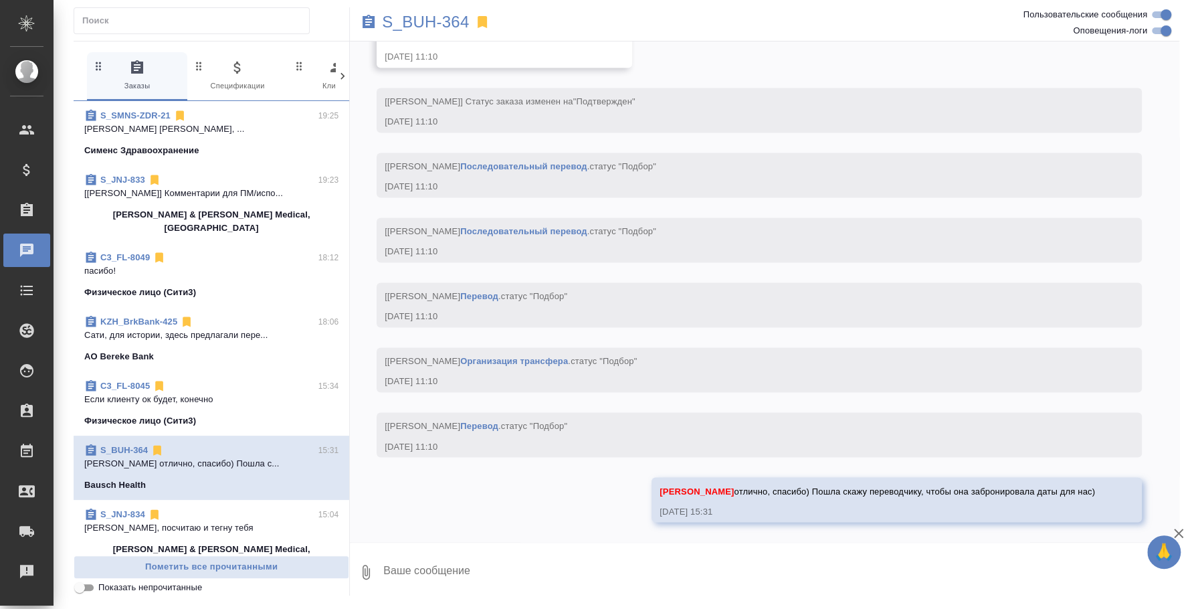
click at [1032, 561] on textarea at bounding box center [780, 571] width 797 height 45
type textarea "П"
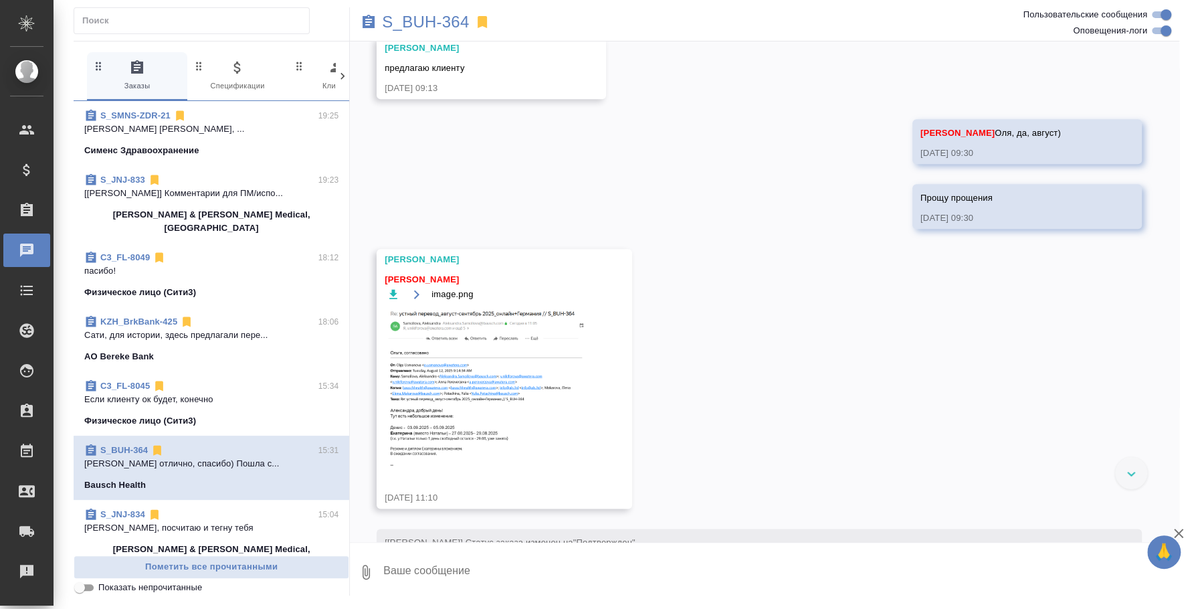
scroll to position [7447, 0]
click at [591, 480] on div "[PERSON_NAME] [PERSON_NAME] image.png [DATE] 11:10" at bounding box center [505, 380] width 256 height 260
click at [559, 464] on img at bounding box center [485, 390] width 201 height 159
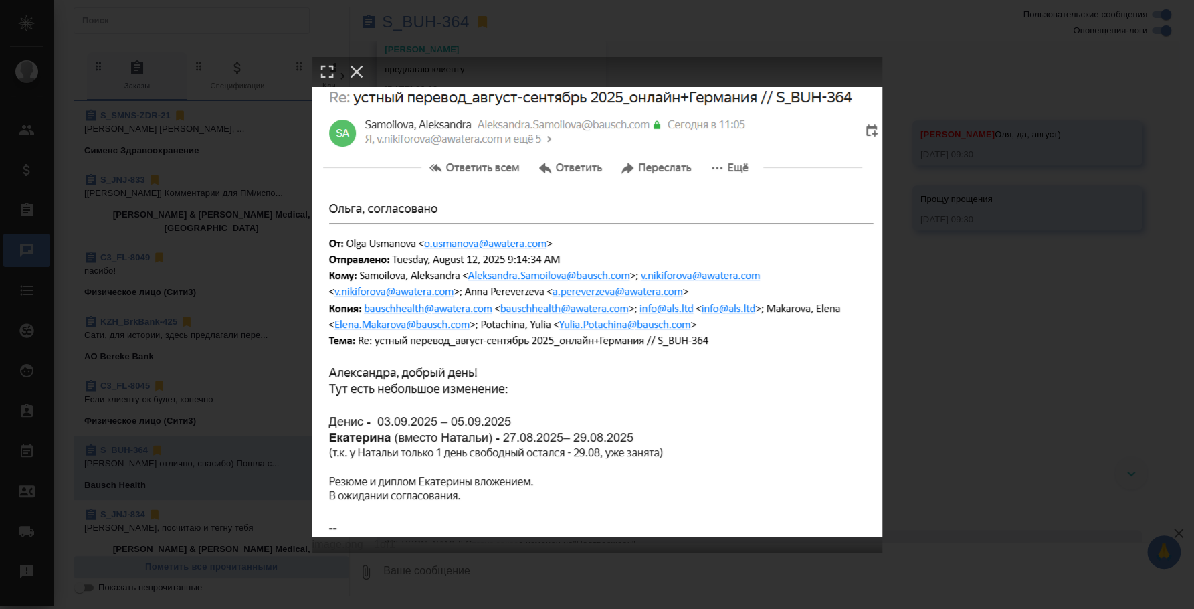
click at [927, 393] on div "image.png 1 of 1" at bounding box center [597, 304] width 1194 height 609
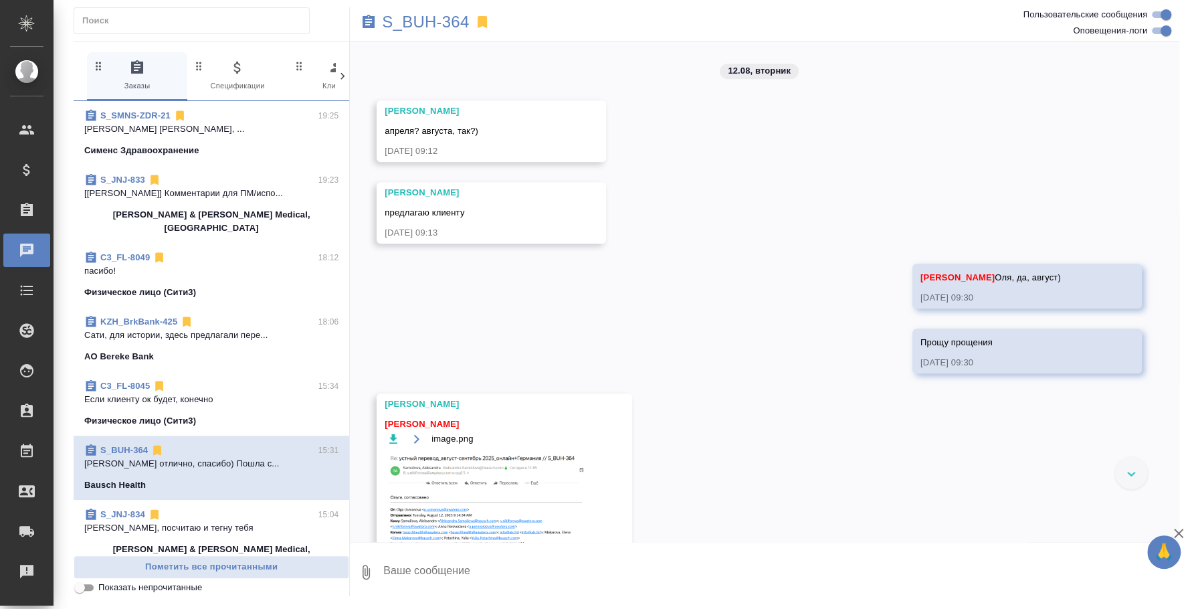
scroll to position [7614, 0]
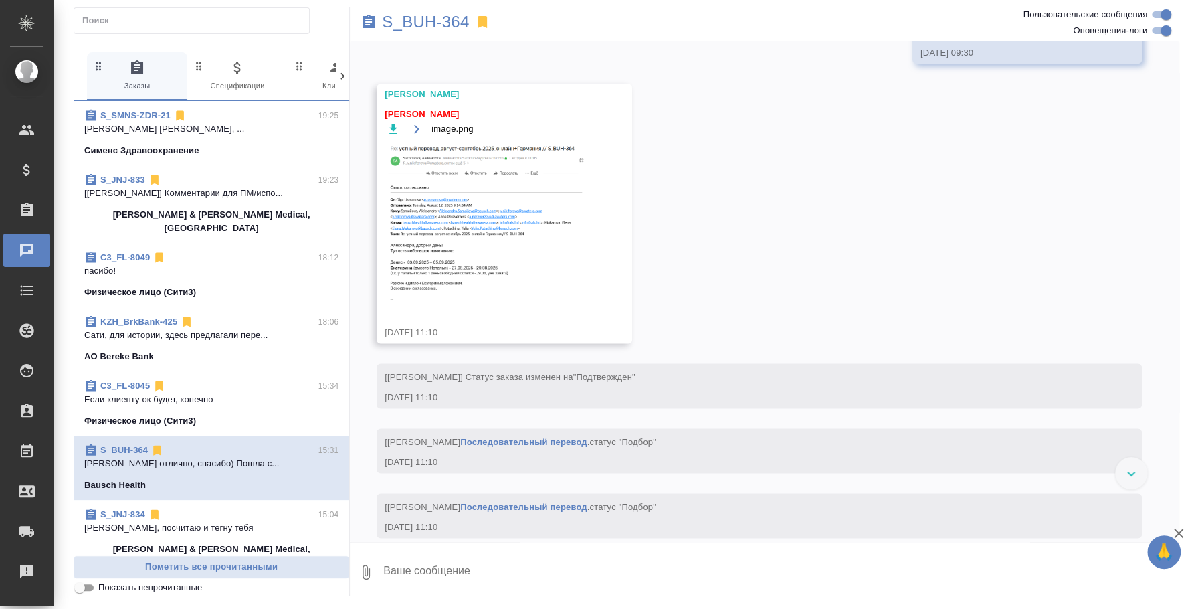
click at [490, 303] on img at bounding box center [485, 223] width 201 height 159
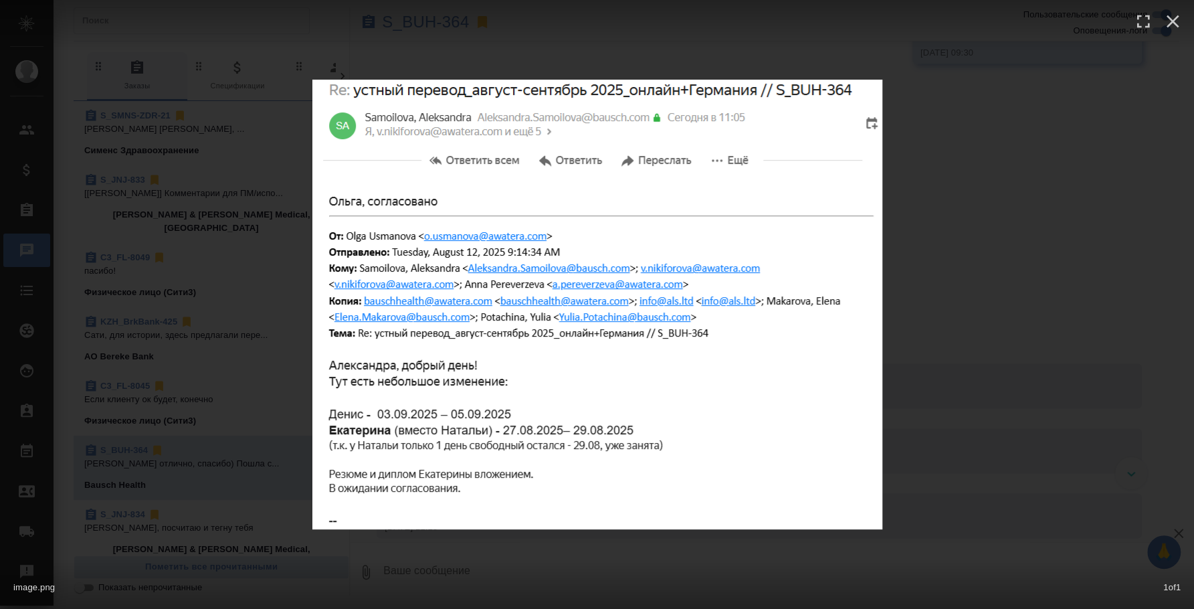
click at [1026, 304] on div "image.png 1 of 1" at bounding box center [597, 304] width 1194 height 609
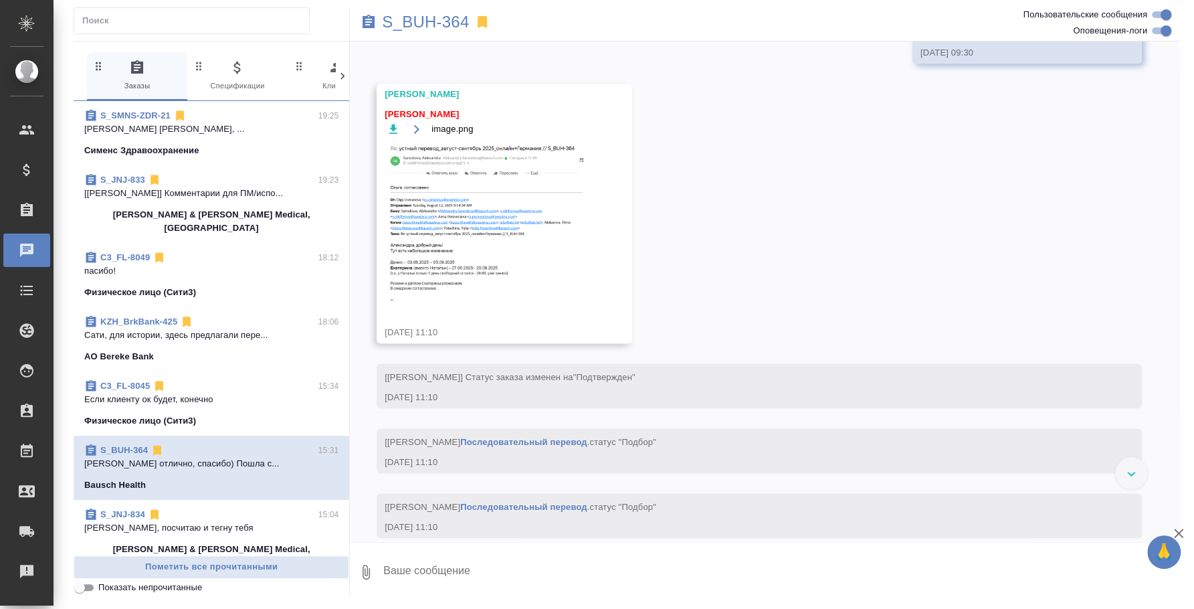
click at [220, 393] on p "Если клиенту ок будет, конечно" at bounding box center [211, 399] width 254 height 13
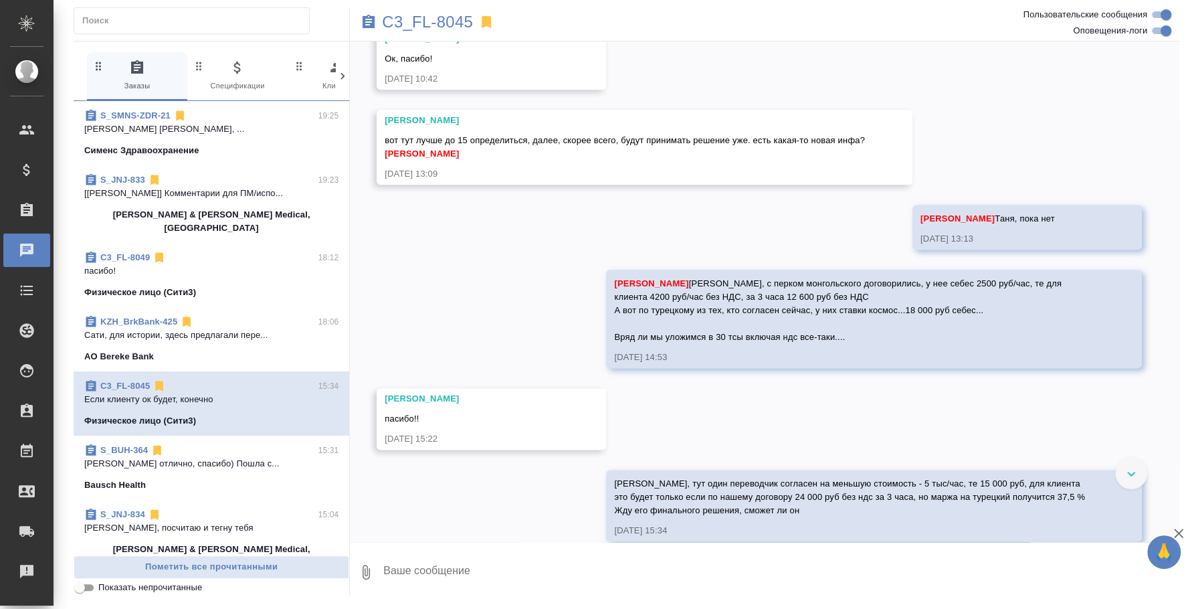
scroll to position [1019, 0]
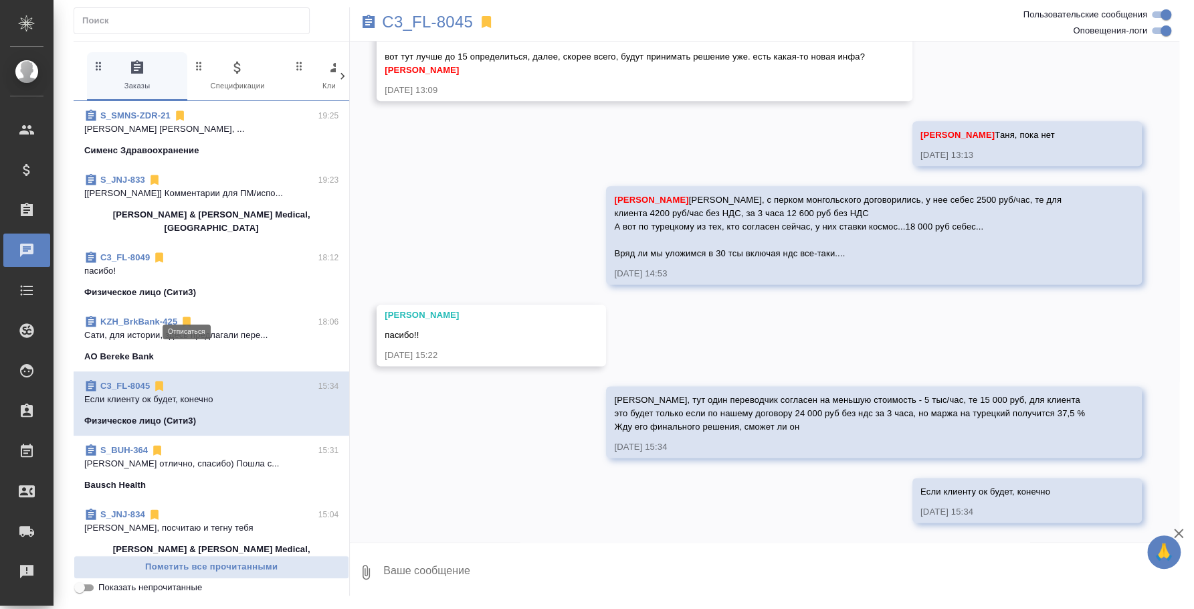
click at [184, 317] on icon at bounding box center [187, 322] width 8 height 10
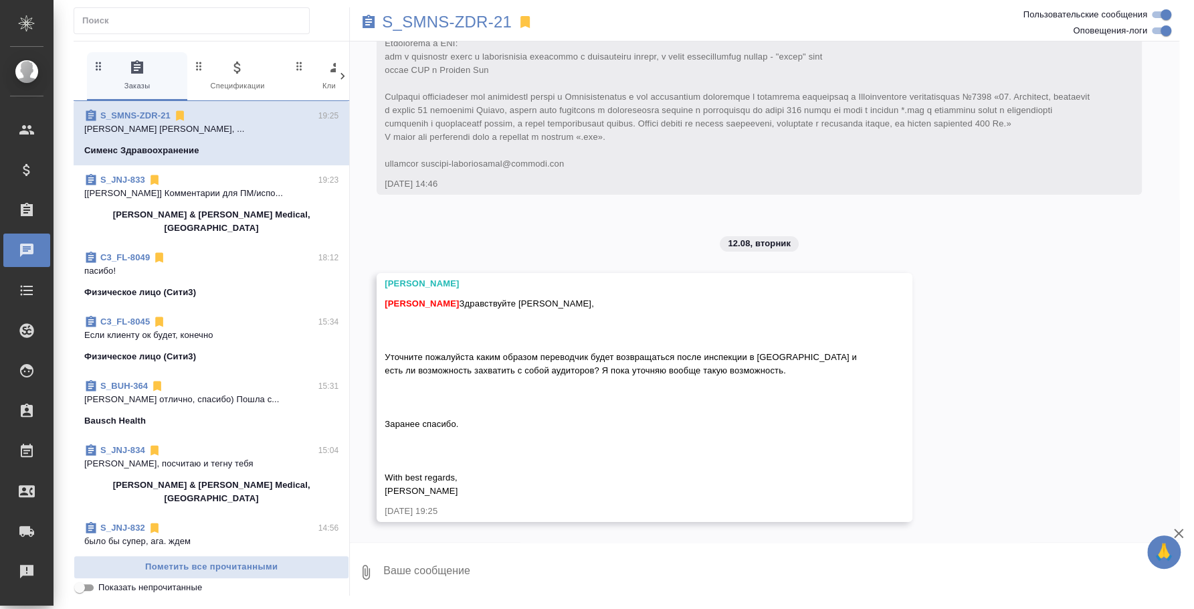
scroll to position [7294, 0]
click at [452, 559] on textarea at bounding box center [780, 571] width 797 height 45
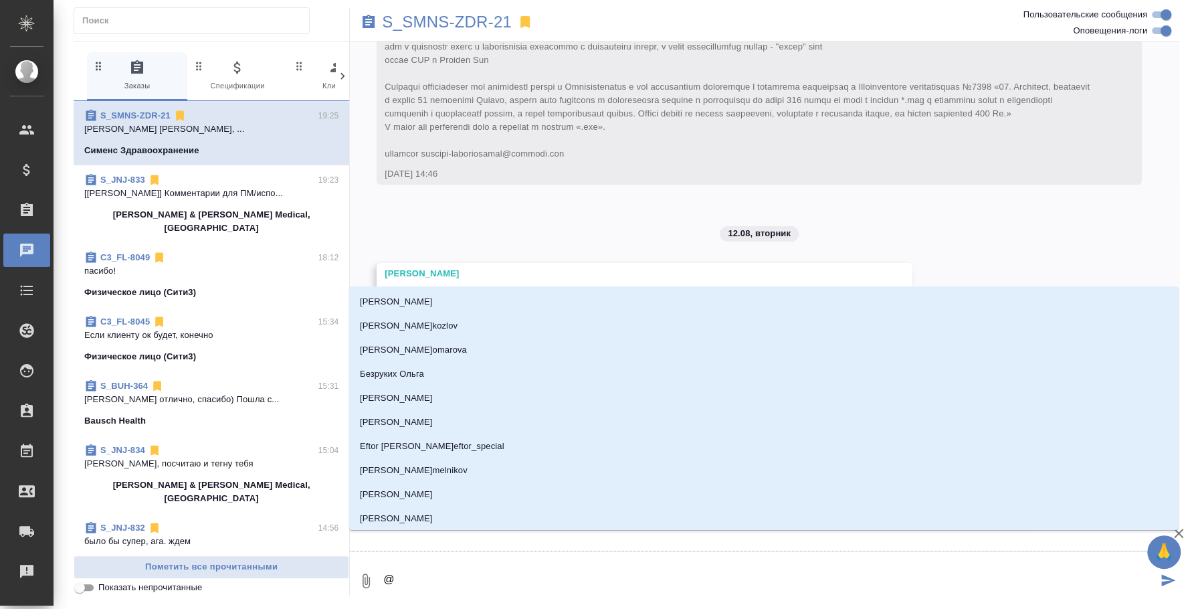
type textarea "@e"
type input "e"
type textarea "@ec"
type input "ec"
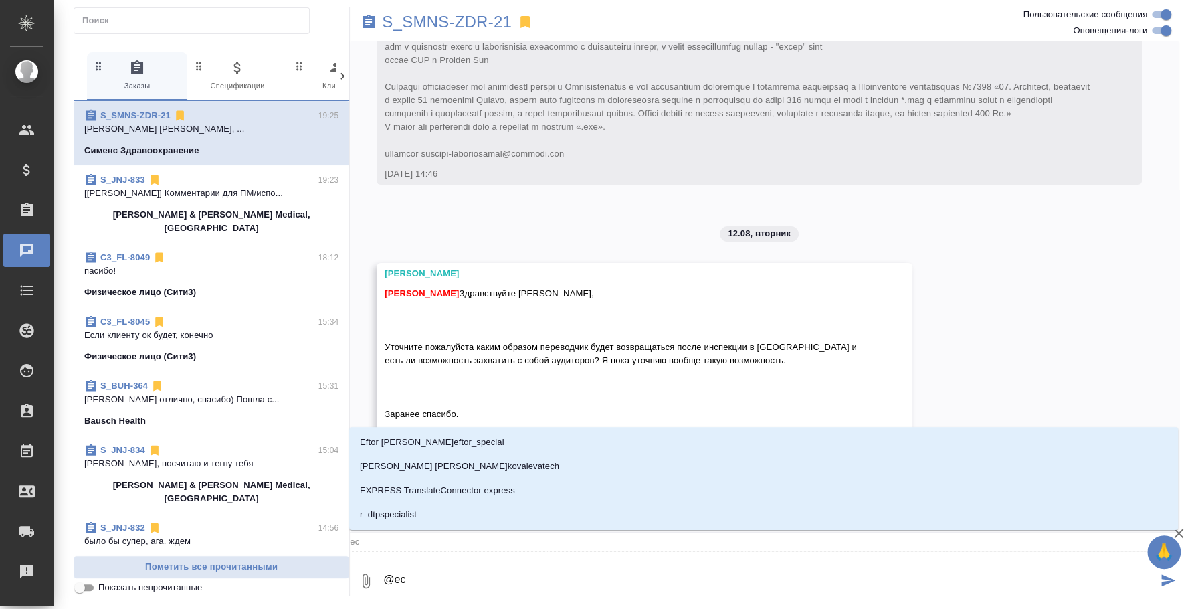
type textarea "@ecv"
type input "ecv"
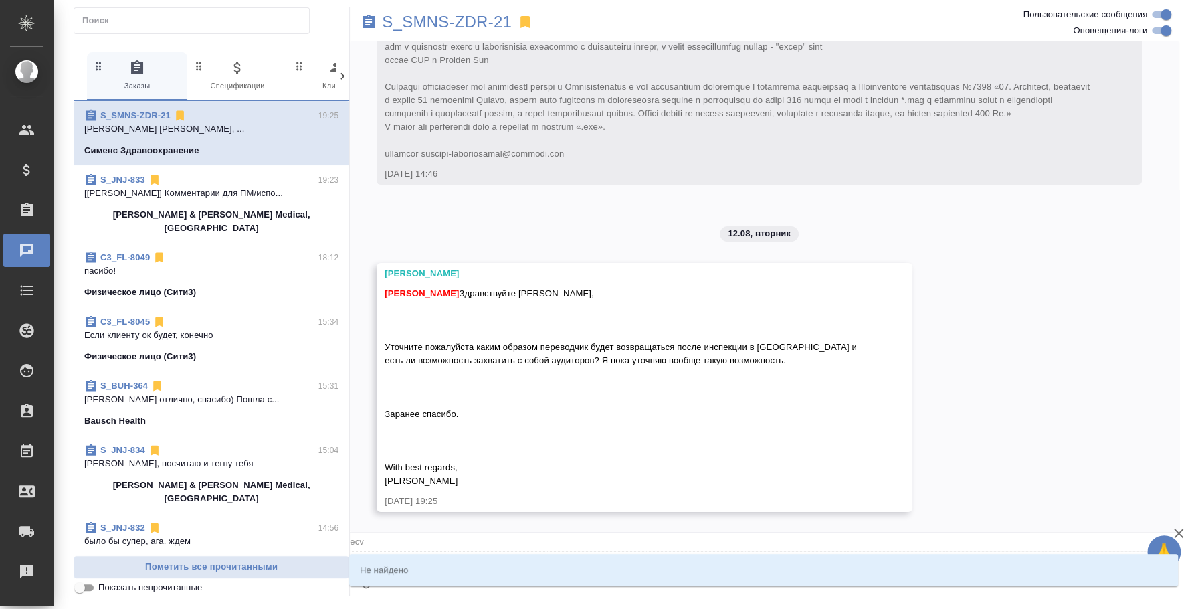
type textarea "@ec"
type input "ec"
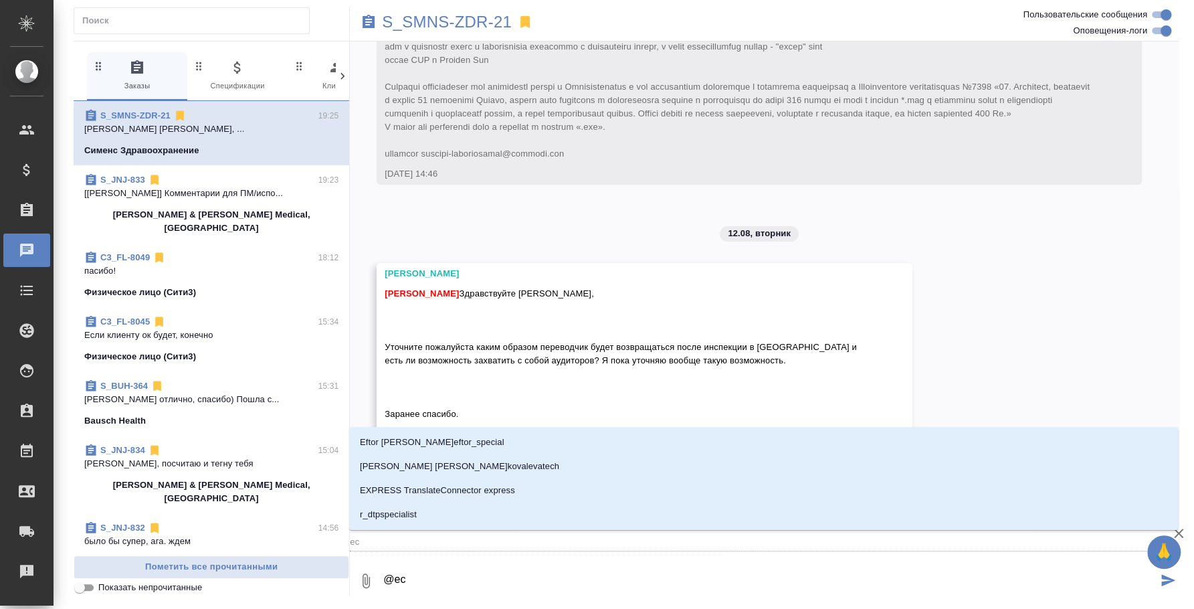
type textarea "@e"
type input "e"
type textarea "@"
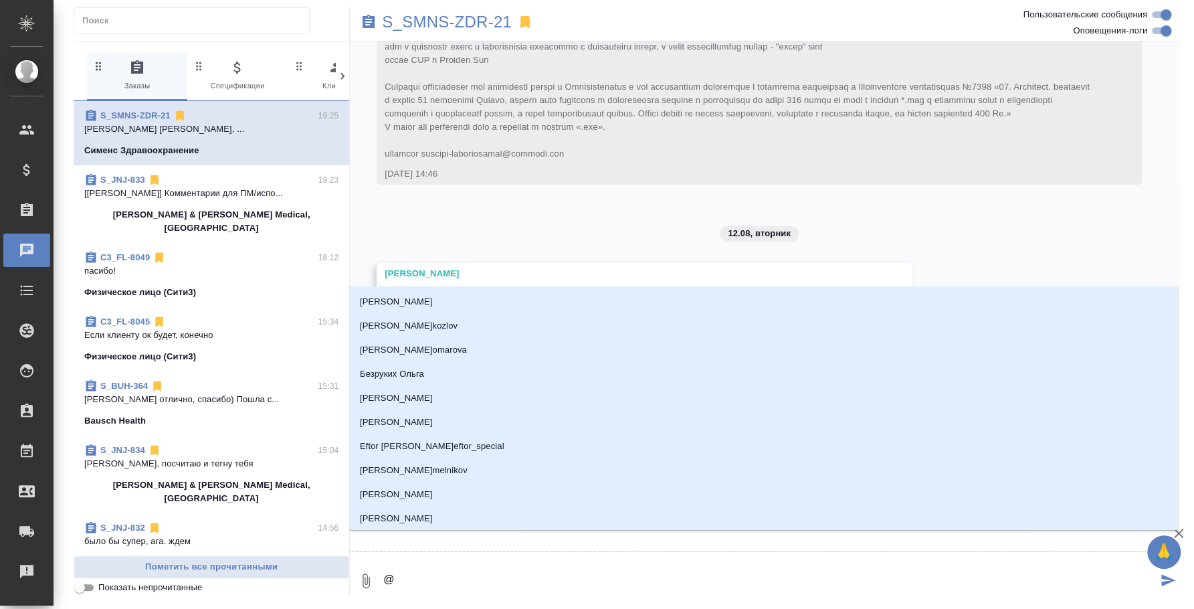
type textarea "@e"
type input "e"
type textarea "@e'c'v'f"
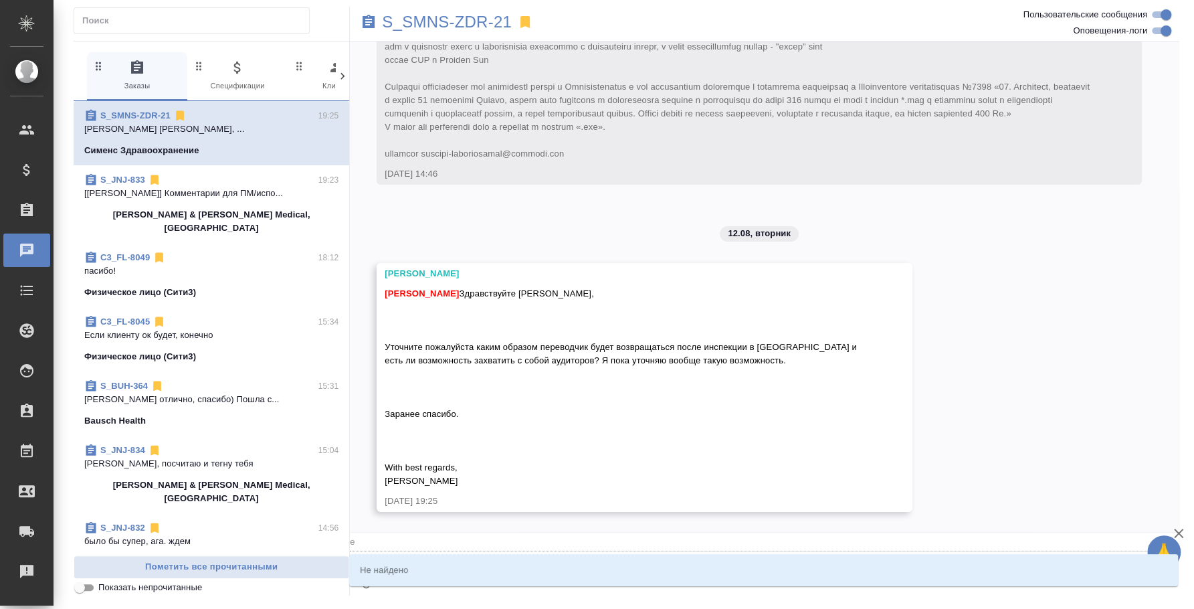
type input "e'c'v'f"
type textarea "@e'c'v"
type input "e'c'v"
type textarea "@e'c"
type input "e'c"
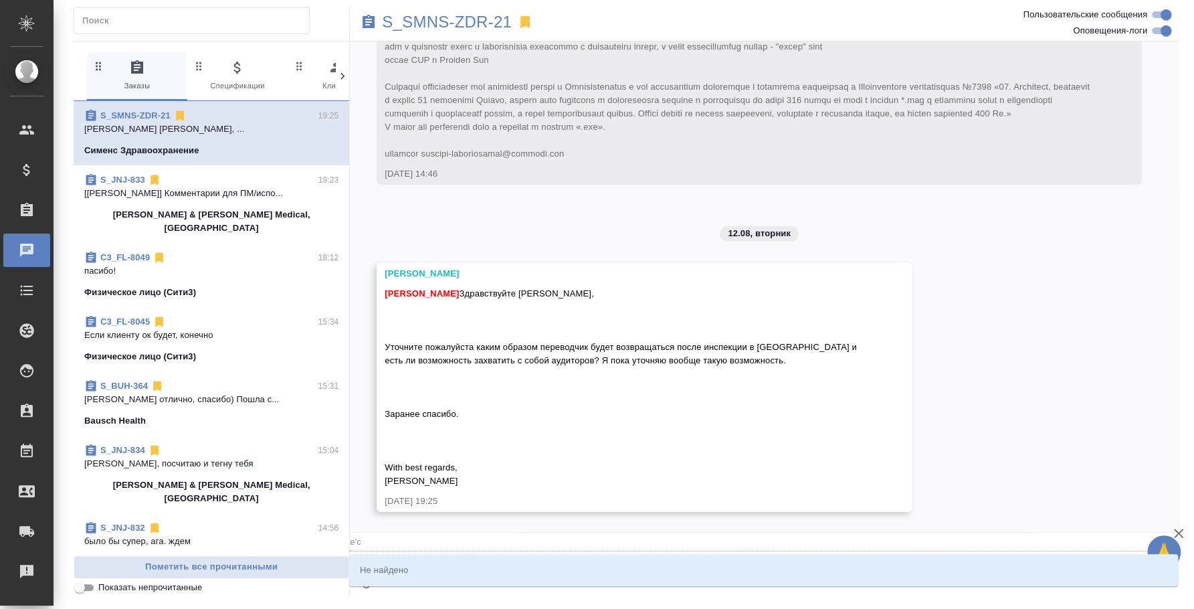
type textarea "@e"
type input "e"
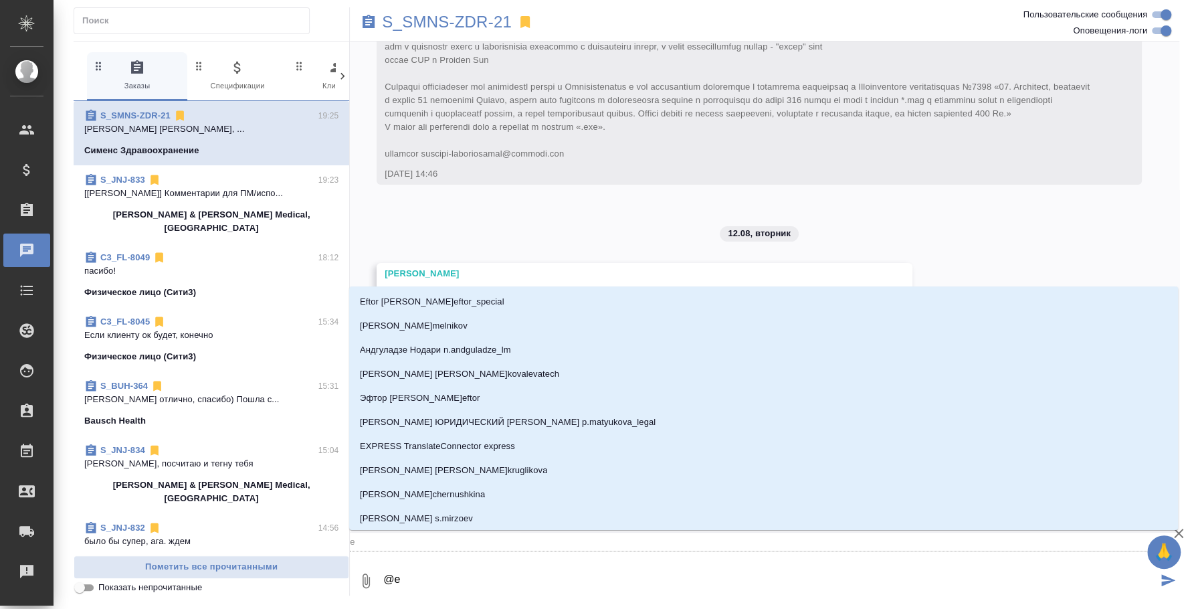
type textarea "@"
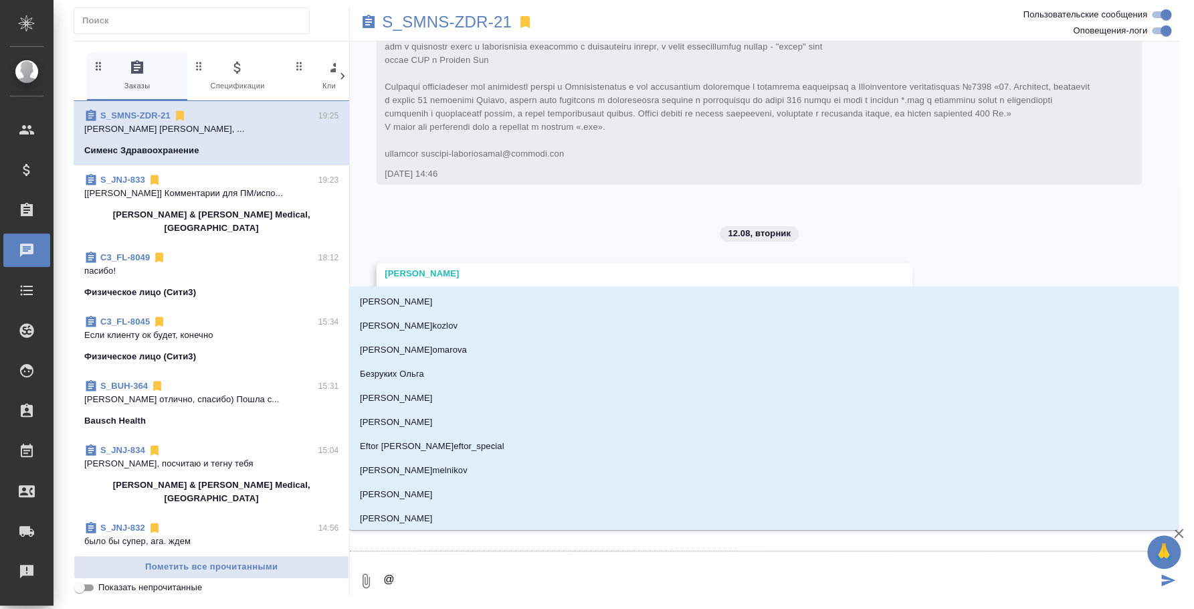
type textarea "@у"
type input "у"
type textarea "@ус"
type input "ус"
type textarea "@усм"
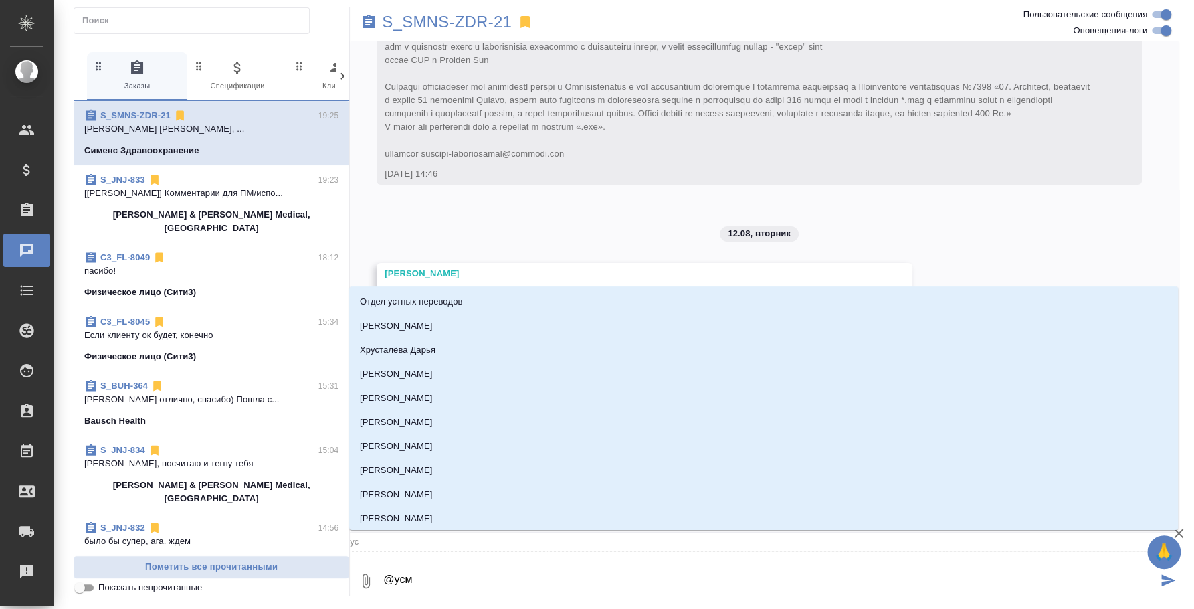
type input "усм"
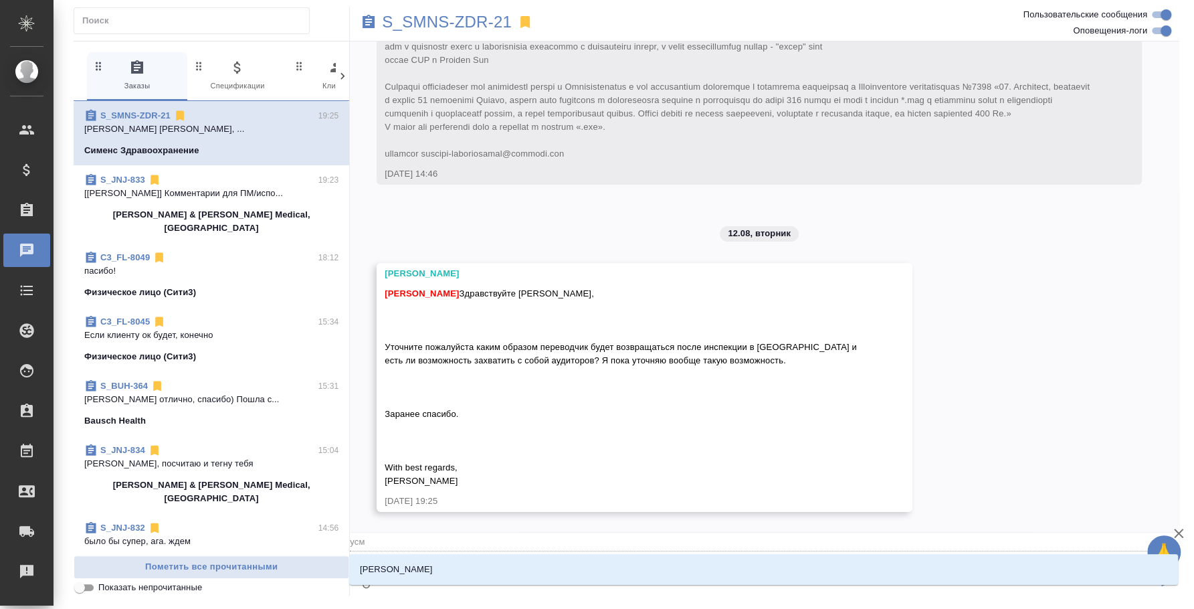
type textarea "@усма"
type input "усма"
click at [454, 575] on li "[PERSON_NAME]" at bounding box center [763, 569] width 829 height 24
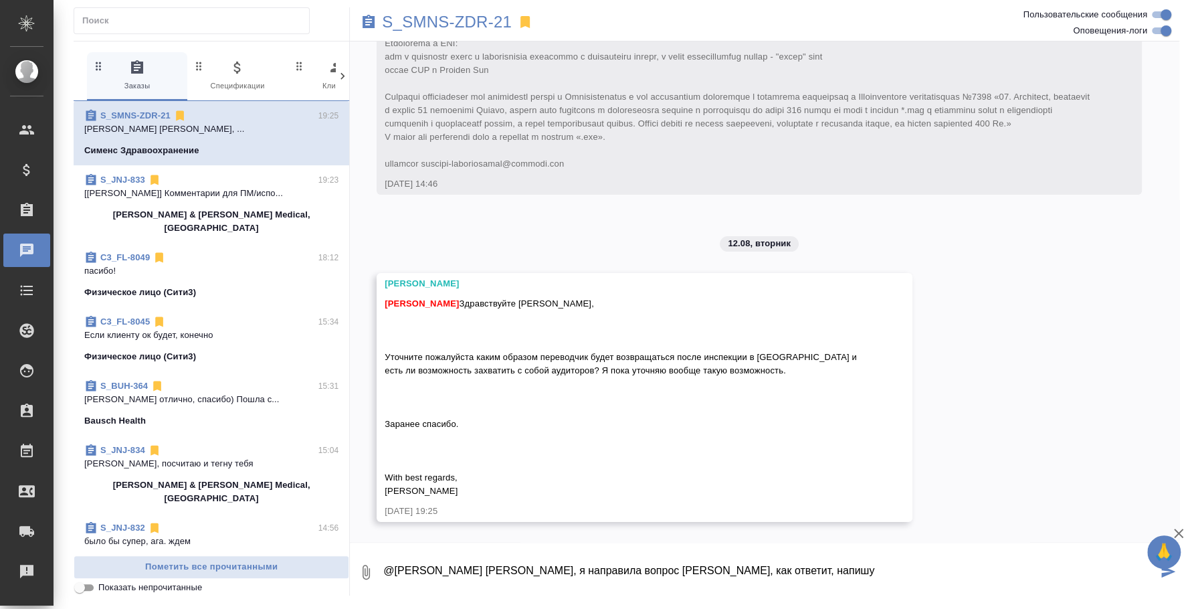
type textarea "@Усманова Ольга Оля, я направила вопрос Чингизу, как ответит, напишу"
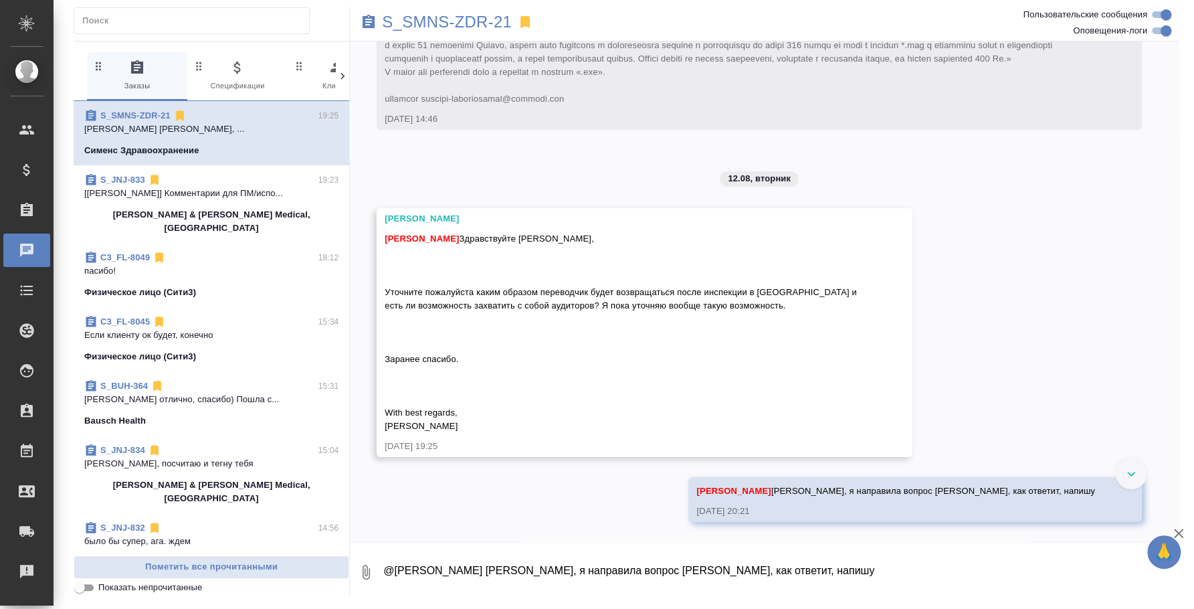
scroll to position [7359, 0]
click at [192, 208] on p "[PERSON_NAME] & [PERSON_NAME] Medical, [GEOGRAPHIC_DATA]" at bounding box center [211, 221] width 254 height 27
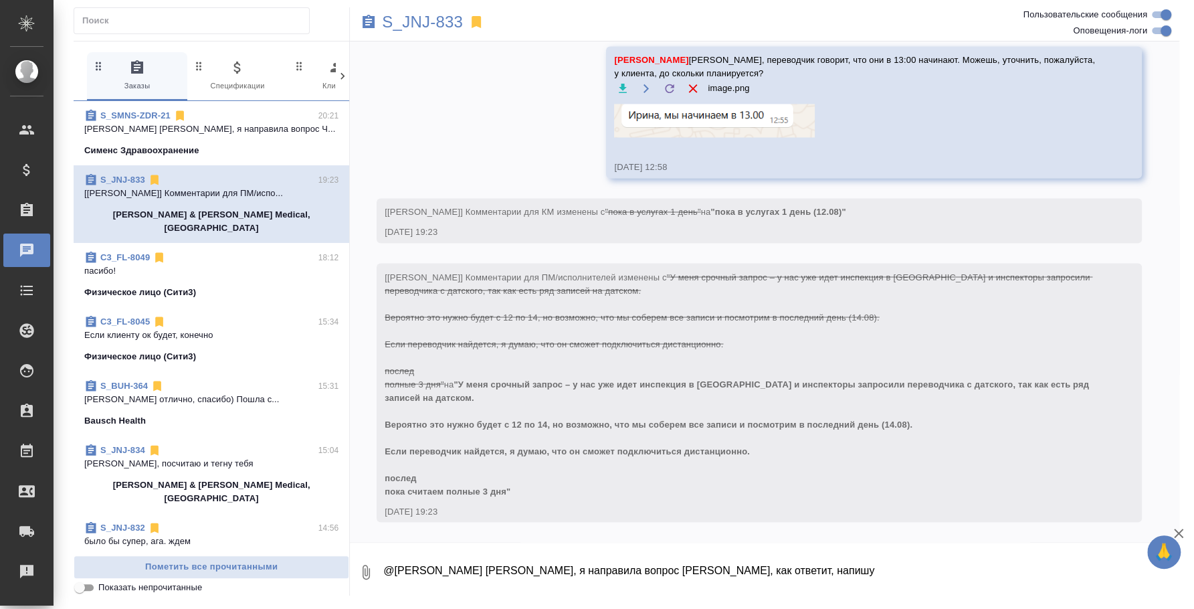
scroll to position [4830, 0]
click at [645, 575] on textarea "@Усманова Ольга Оля, я направила вопрос Чингизу, как ответит, напишу" at bounding box center [780, 571] width 797 height 45
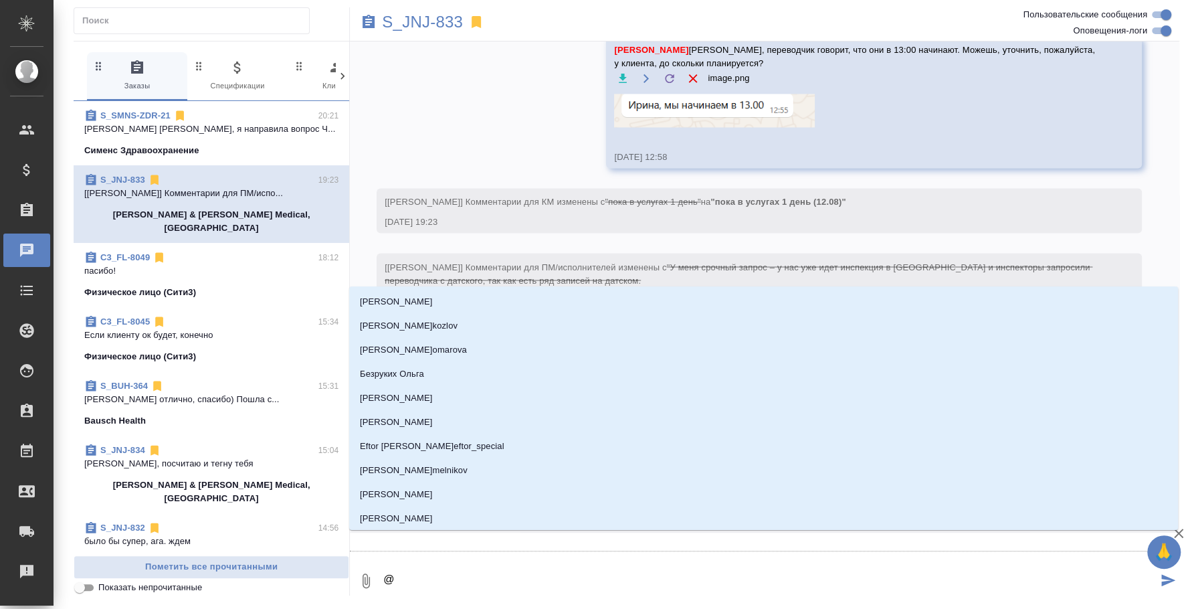
type textarea "@e"
type input "e"
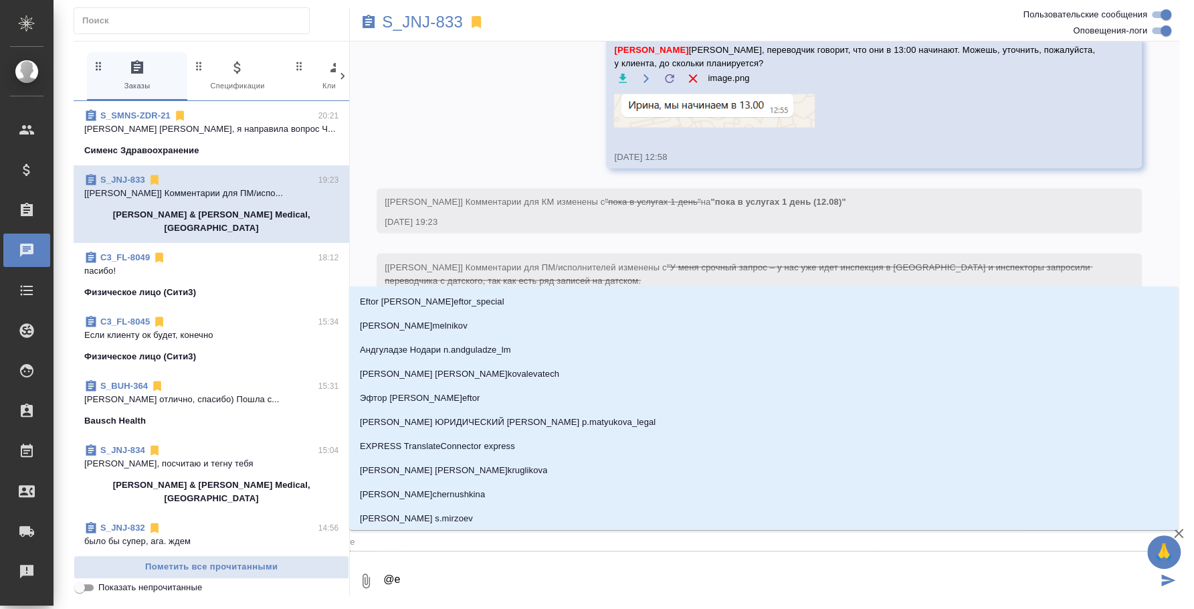
type textarea "@ec"
type input "ec"
type textarea "@ecv"
type input "ecv"
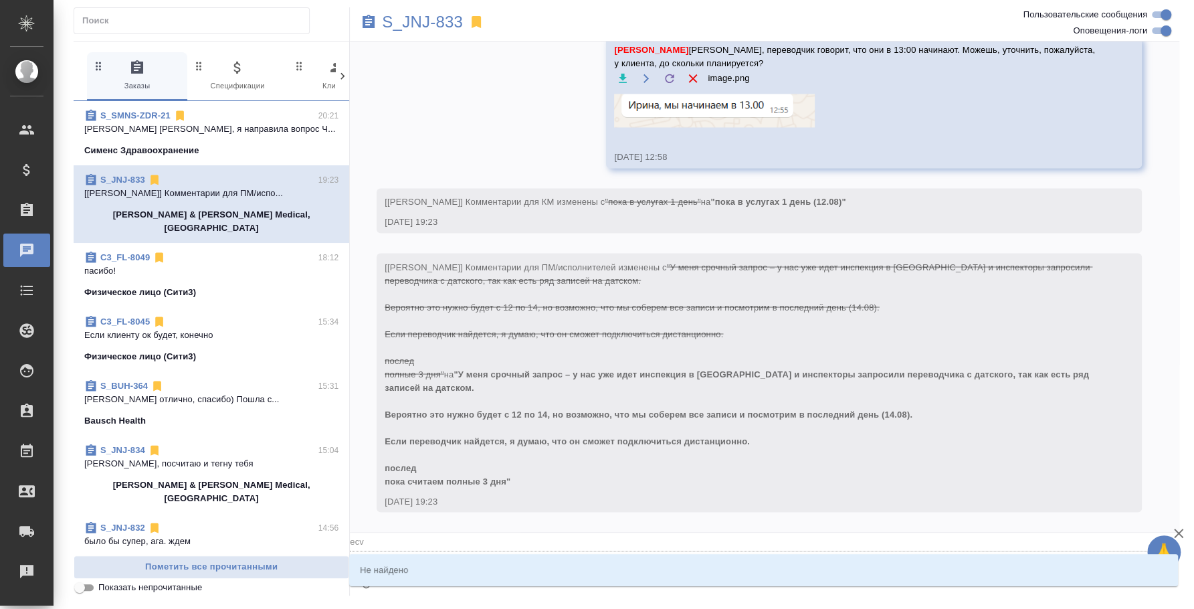
type textarea "@ecvf"
type input "ecvf"
type textarea "@ecv"
type input "ecv"
type textarea "@ec"
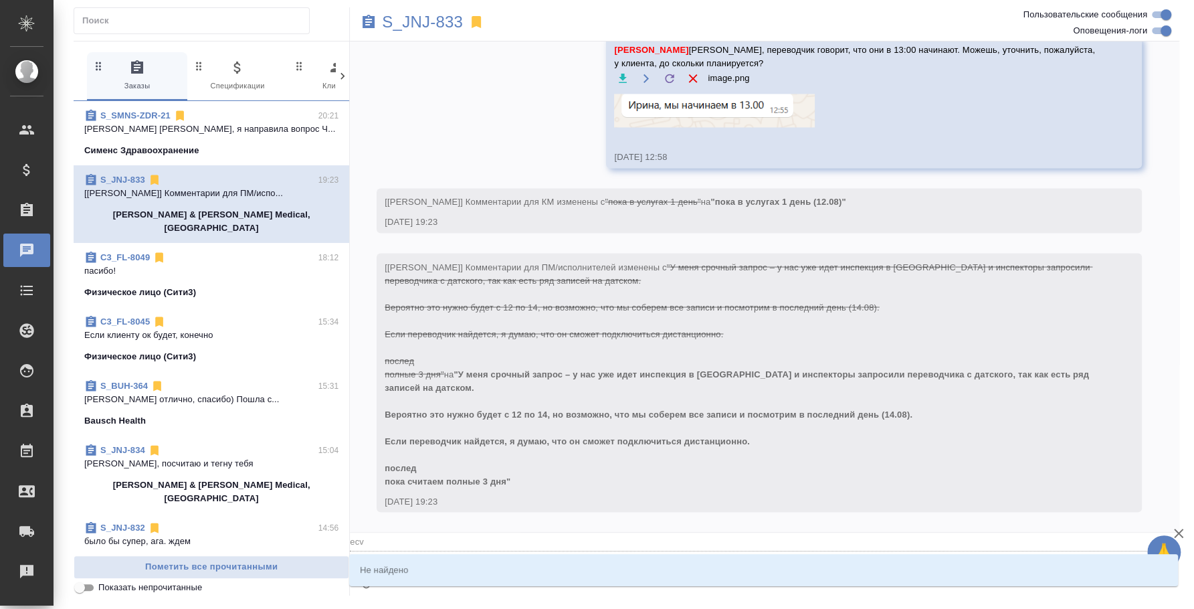
type input "ec"
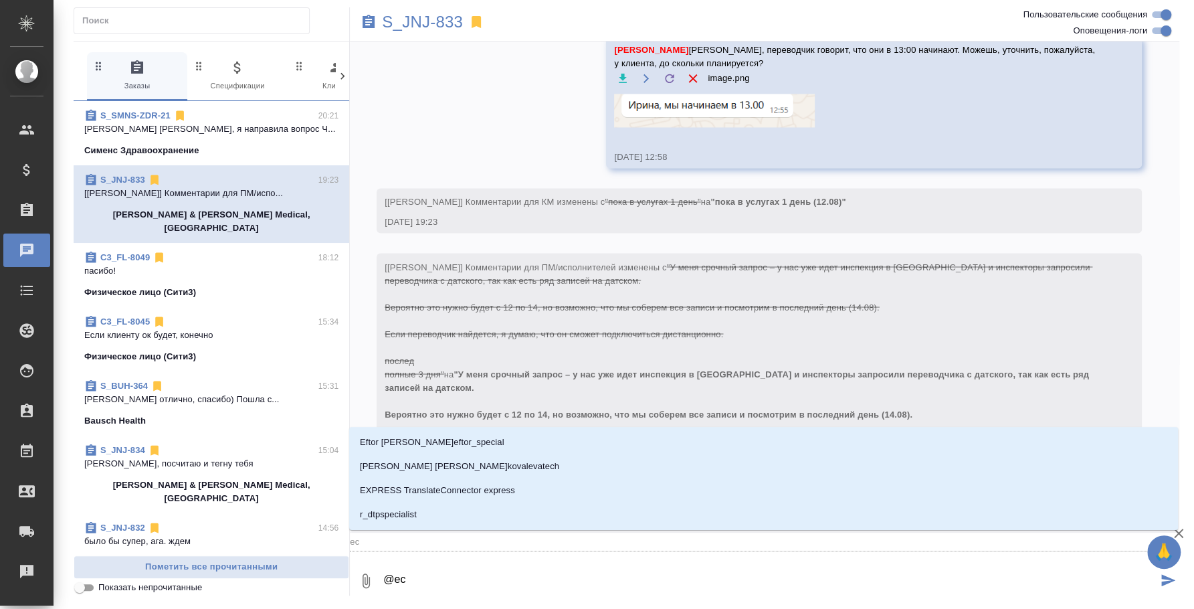
type textarea "@e"
type input "e"
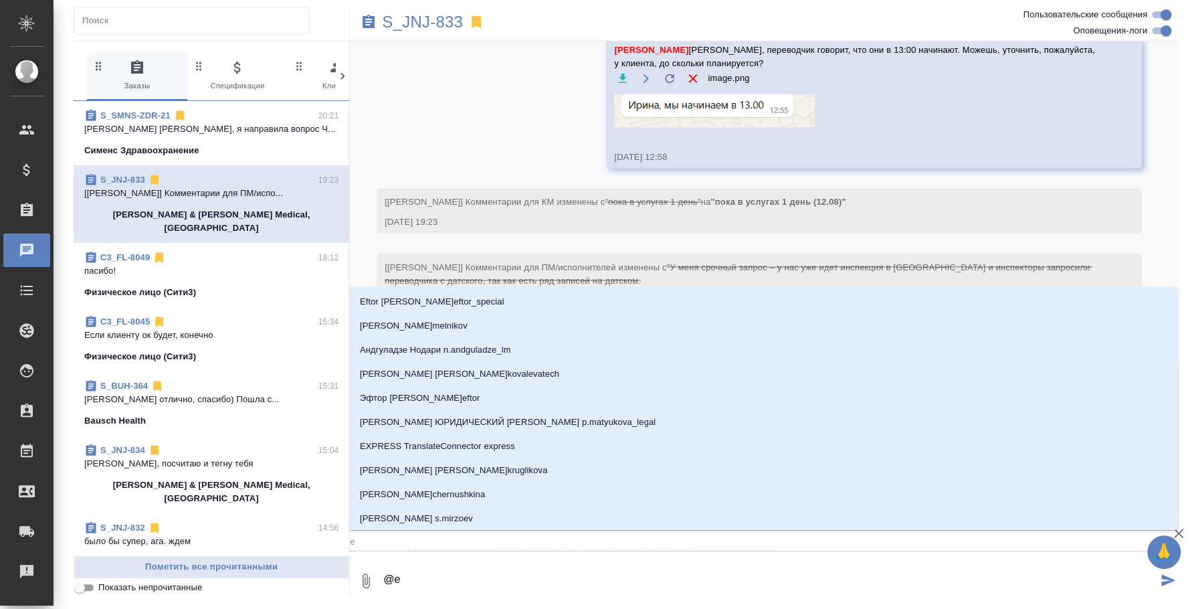
type textarea "@"
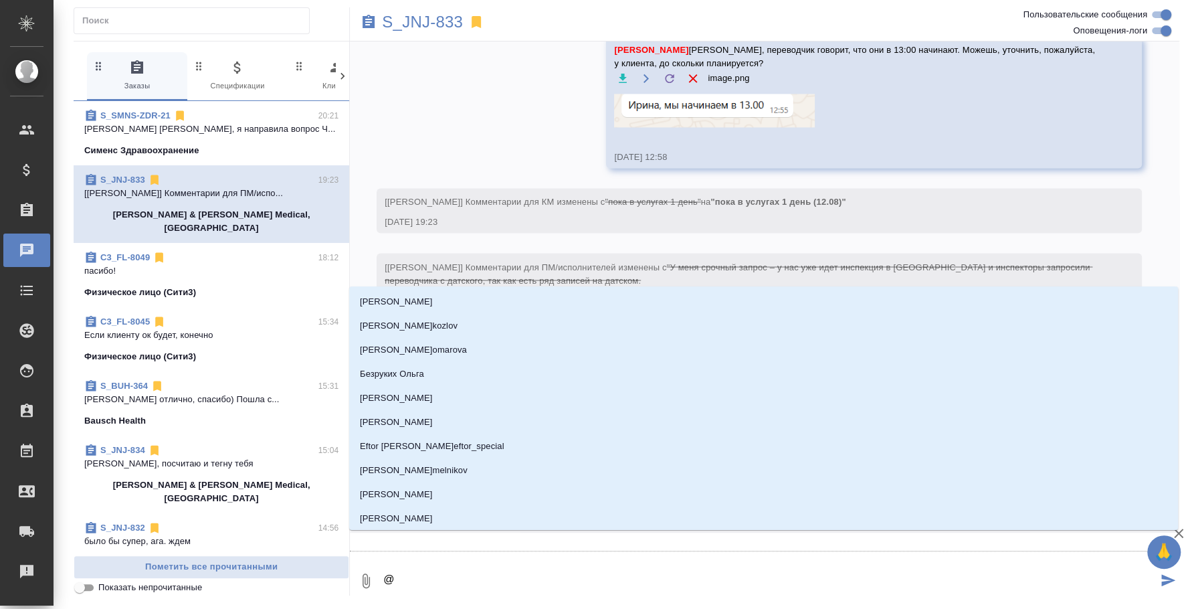
type textarea "@e"
type input "e"
type textarea "@e'c'v"
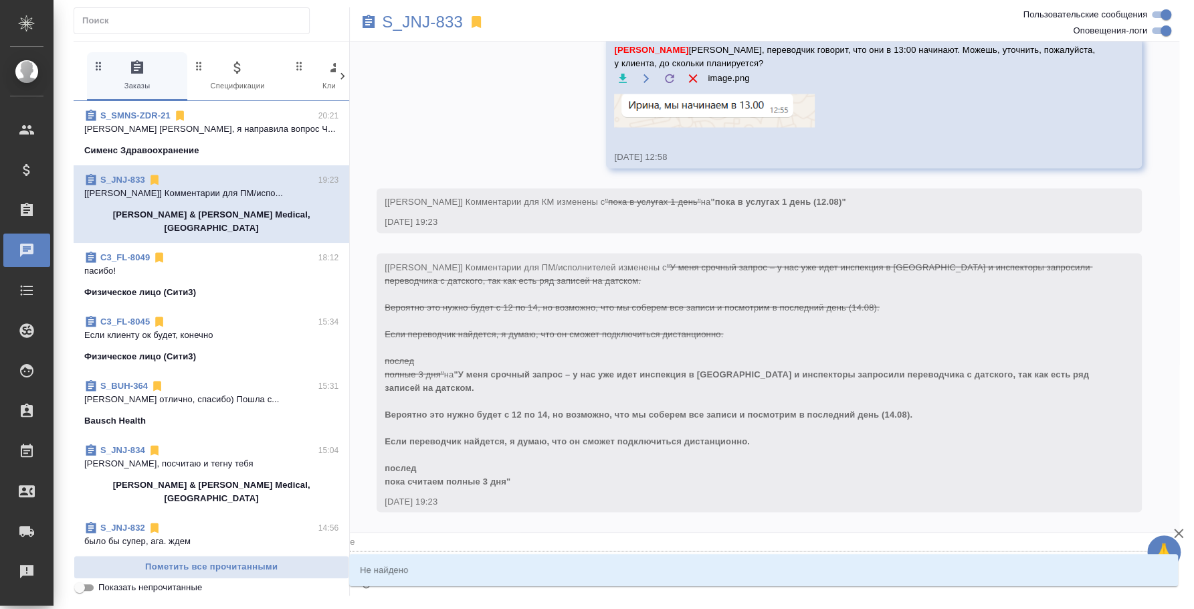
type input "e'c'v"
type textarea "@e'c'v'f"
type input "e'c'v'f"
type textarea "@e'c'v"
type input "e'c'v"
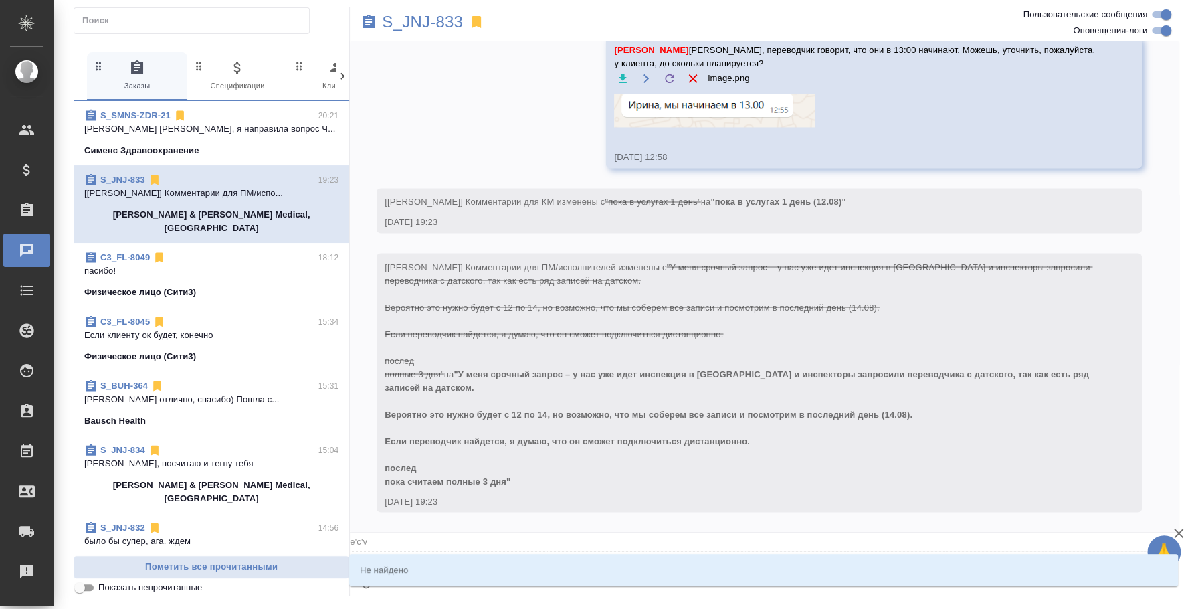
type textarea "@e'c"
type input "e'c"
type textarea "@e"
type input "e"
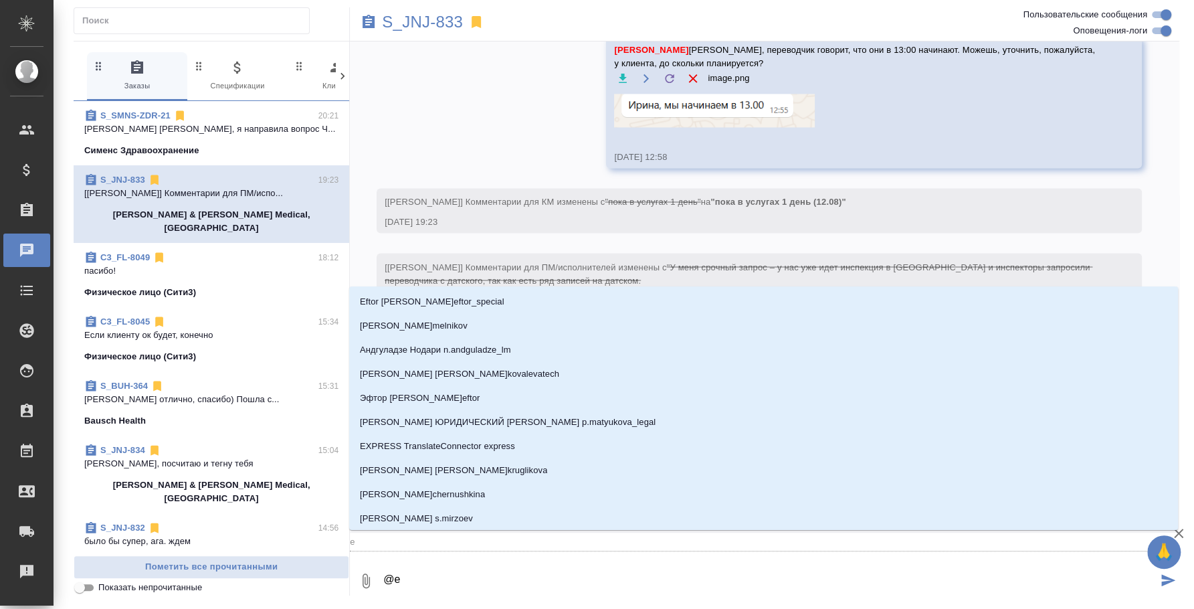
type textarea "@"
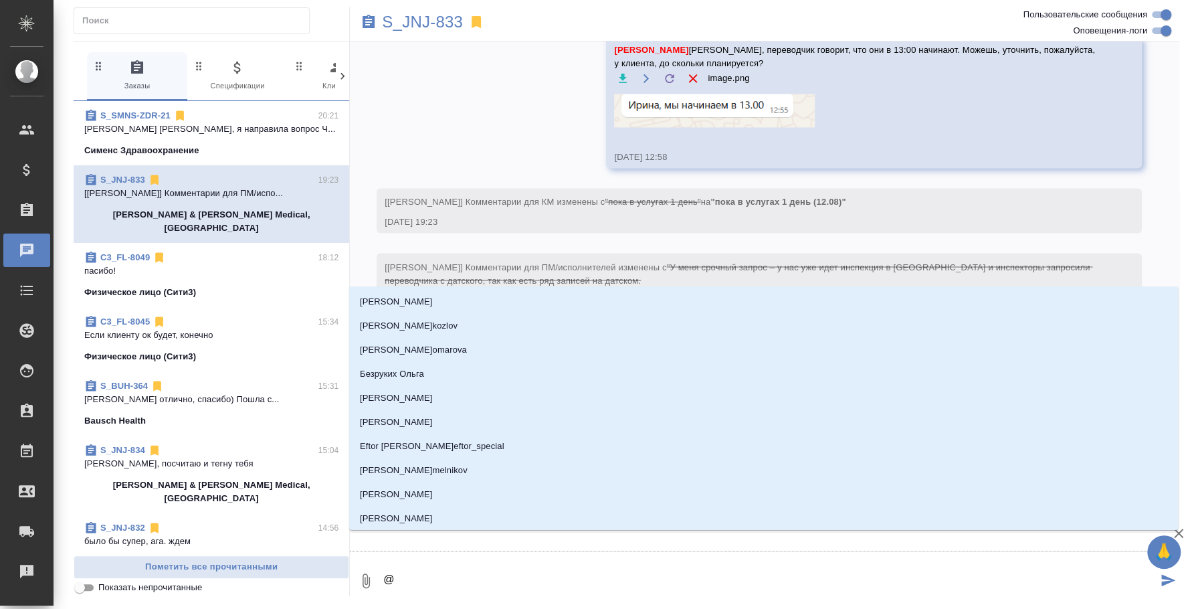
type textarea "@у"
type input "у"
type textarea "@ус"
type input "ус"
type textarea "@уса"
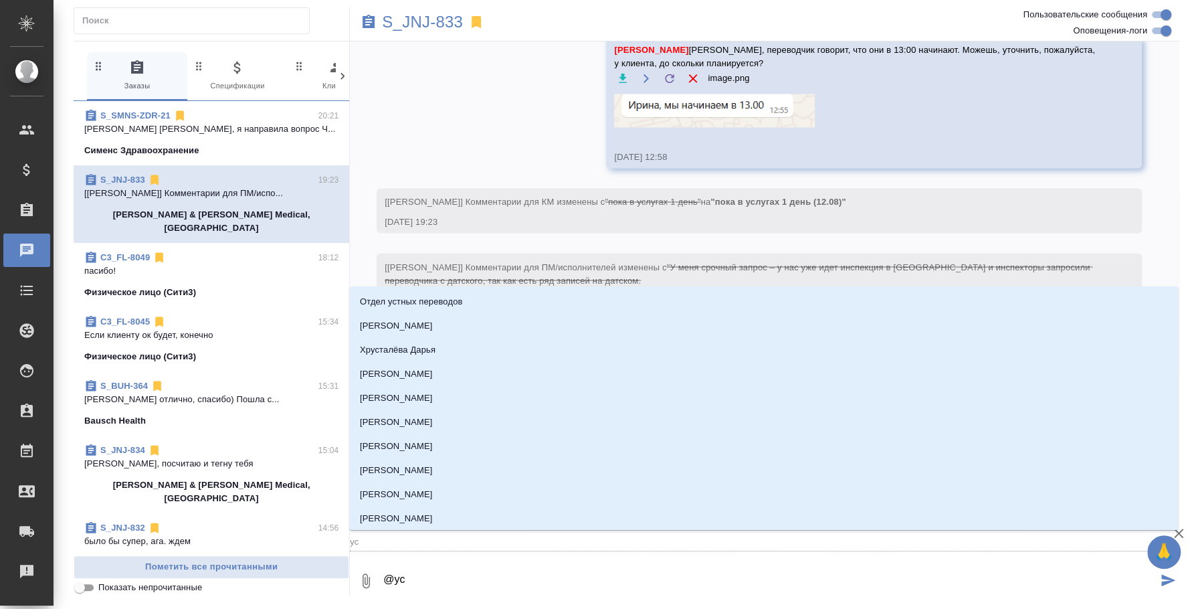
type input "уса"
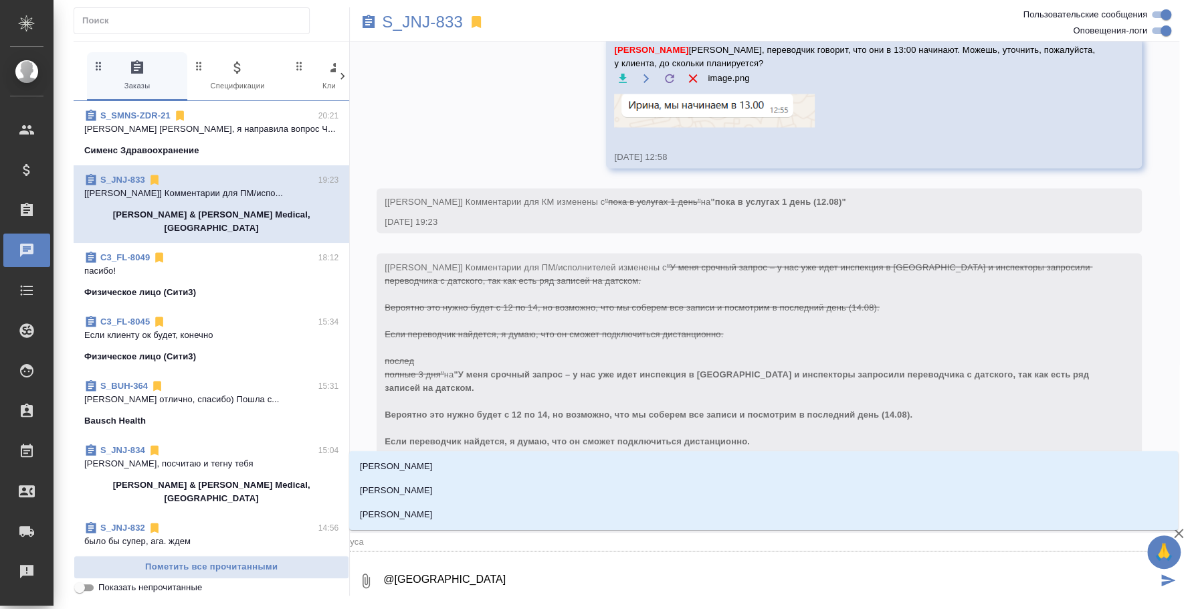
type textarea "@ус"
type input "ус"
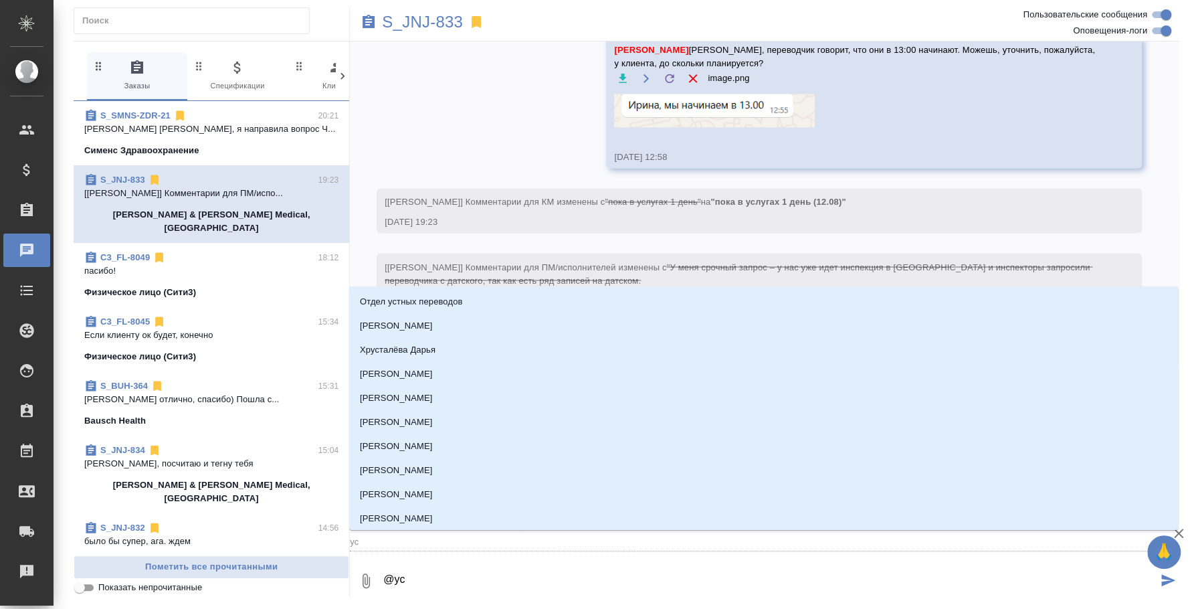
type textarea "@усм"
type input "усм"
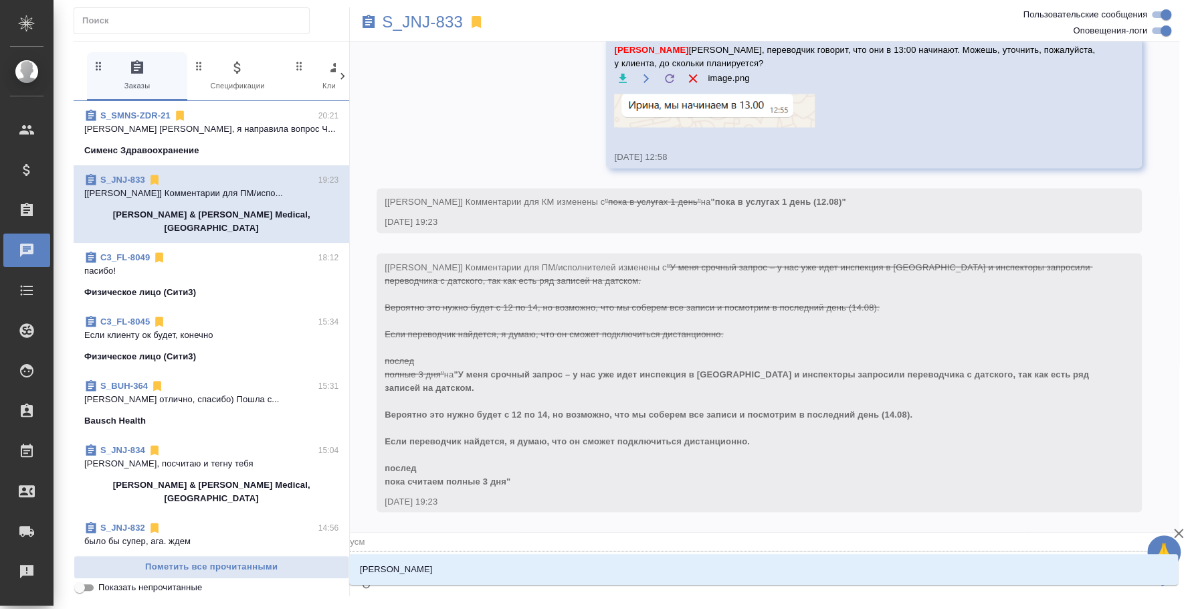
type textarea "@усман"
type input "усман"
type textarea "@усмано"
type input "усмано"
click at [645, 575] on li "[PERSON_NAME]" at bounding box center [763, 569] width 829 height 24
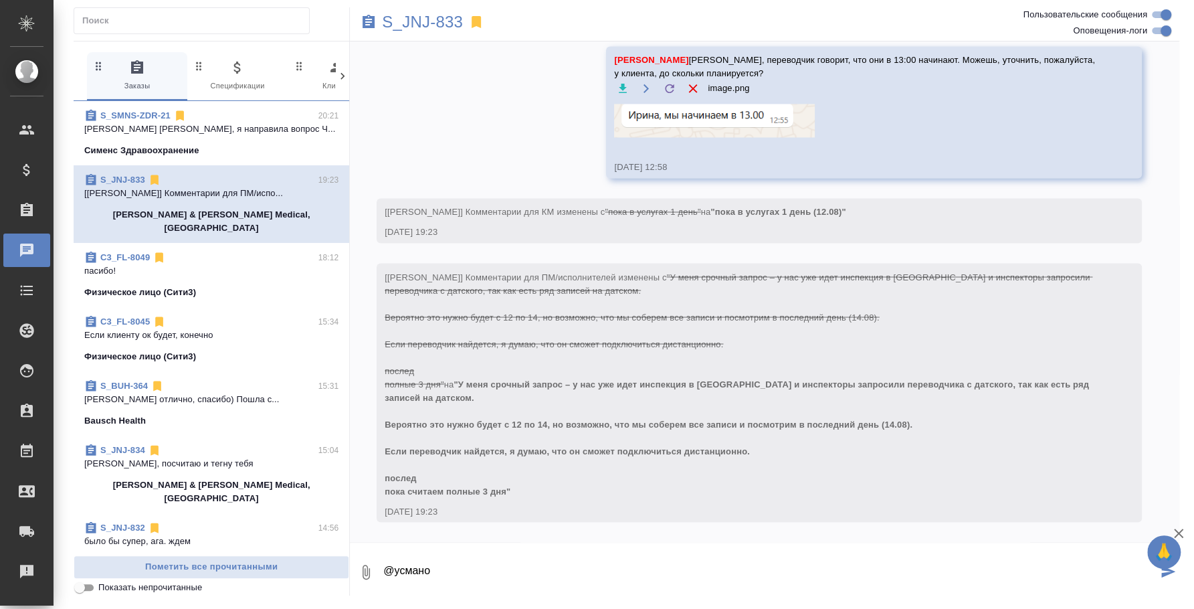
type textarea "@Усманова Ольга"
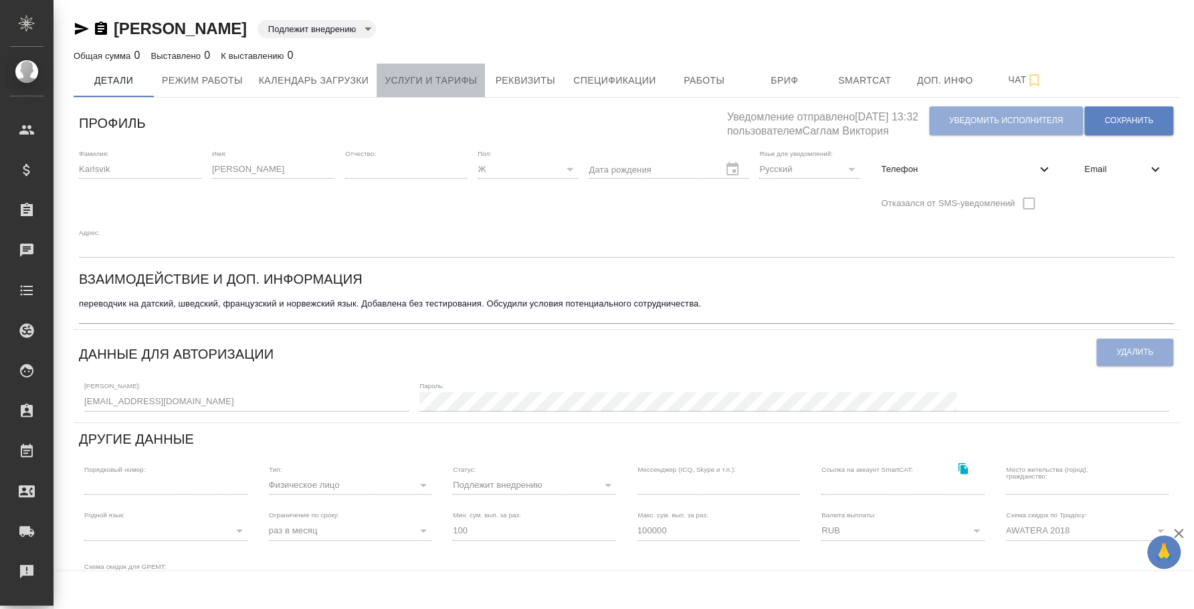
click at [454, 76] on span "Услуги и тарифы" at bounding box center [431, 80] width 92 height 17
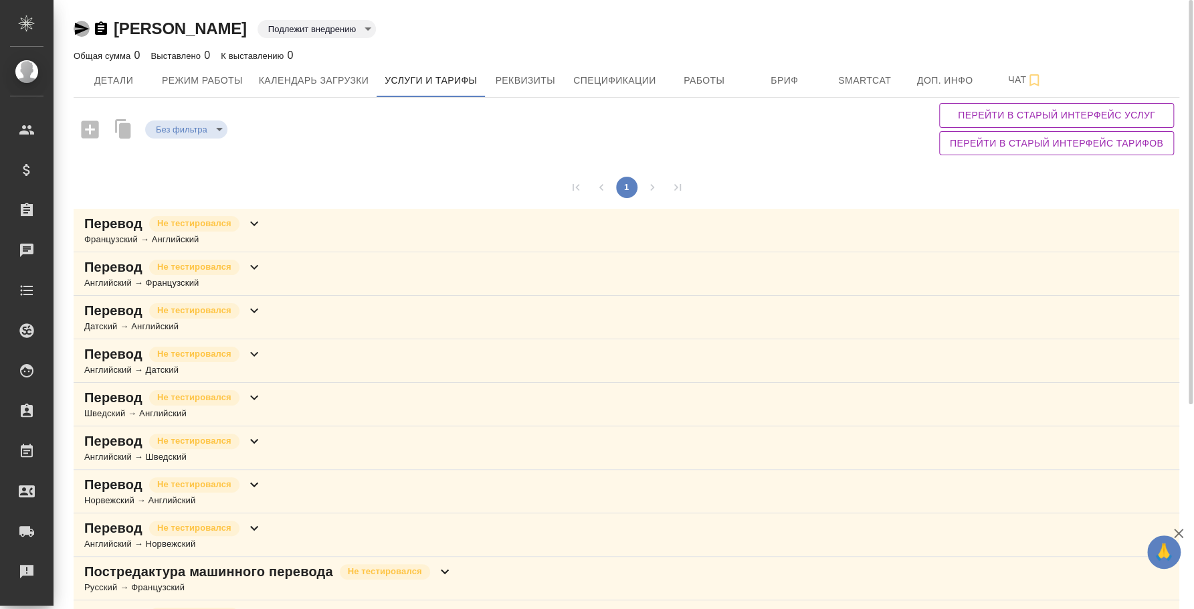
click at [80, 23] on icon "button" at bounding box center [82, 29] width 16 height 16
click at [82, 25] on icon "button" at bounding box center [82, 29] width 16 height 16
click at [101, 25] on icon "button" at bounding box center [101, 29] width 16 height 16
click at [75, 30] on icon "button" at bounding box center [82, 29] width 14 height 12
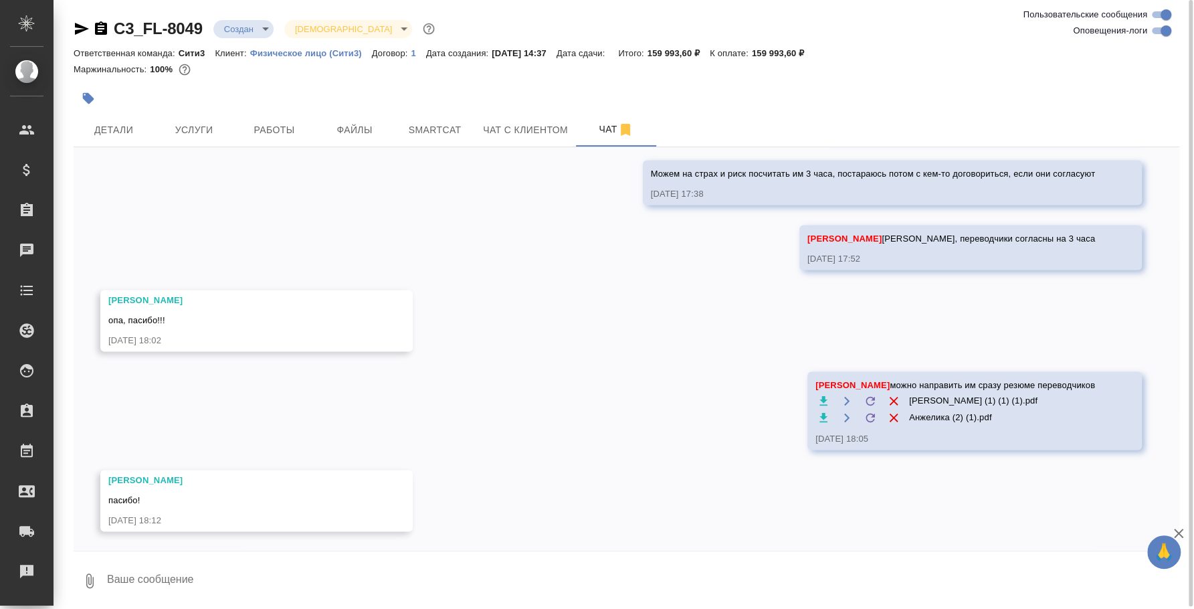
scroll to position [2, 0]
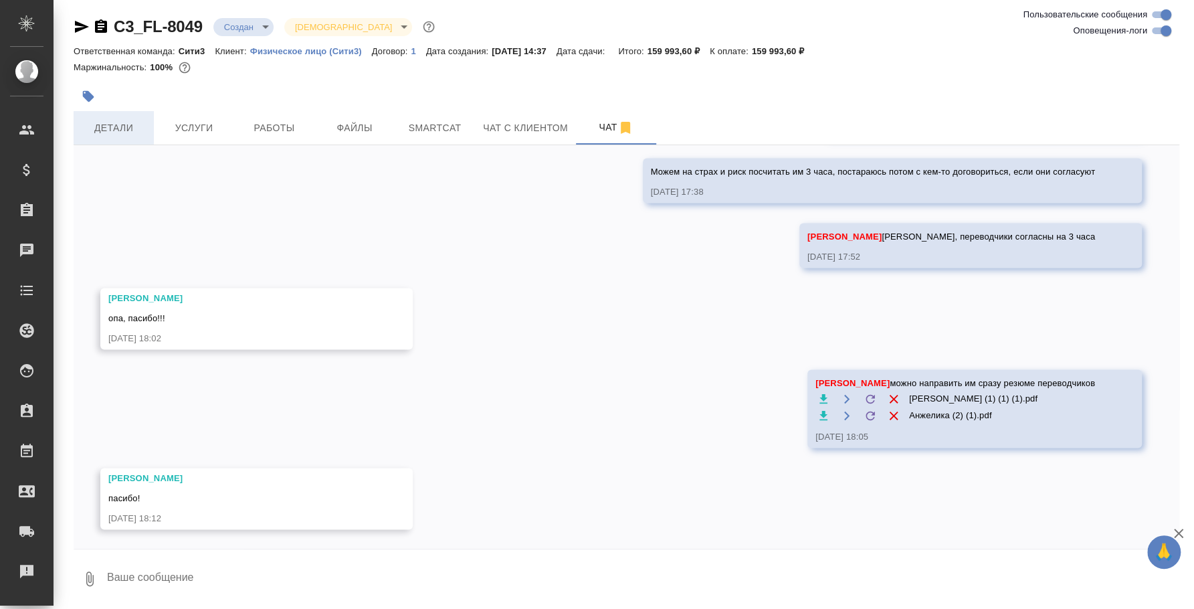
click at [105, 132] on span "Детали" at bounding box center [114, 128] width 64 height 17
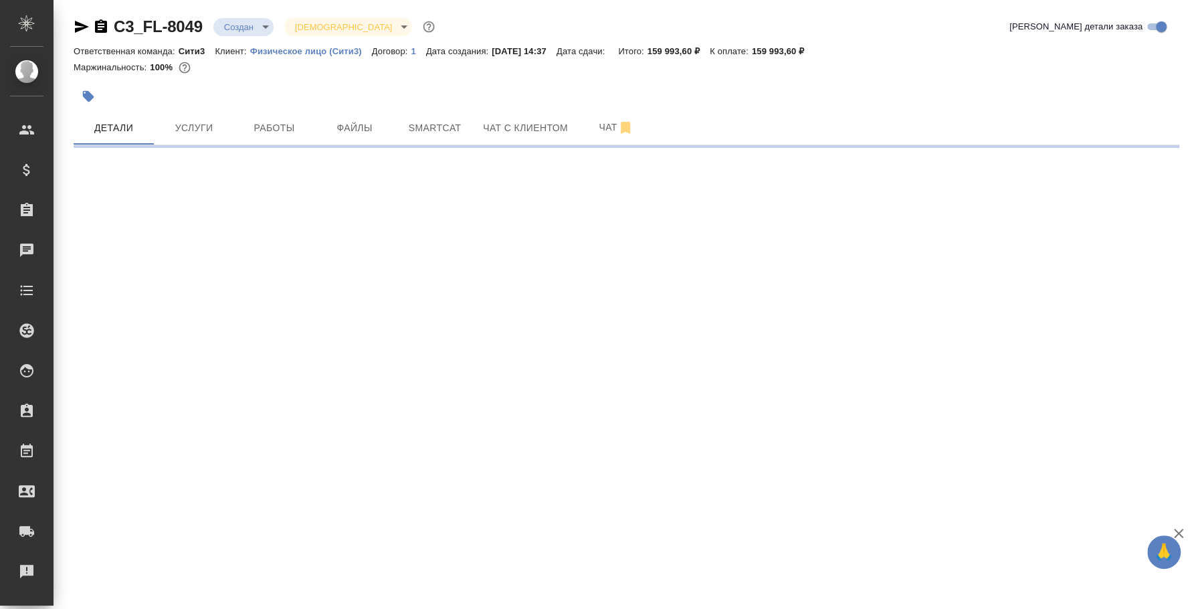
select select "RU"
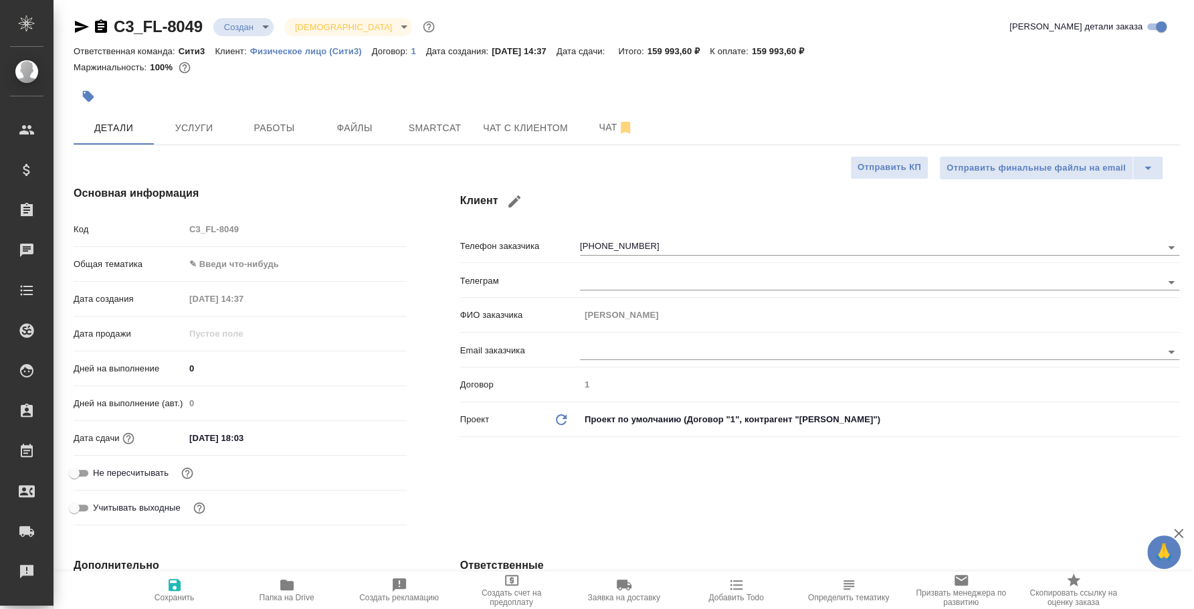
type textarea "x"
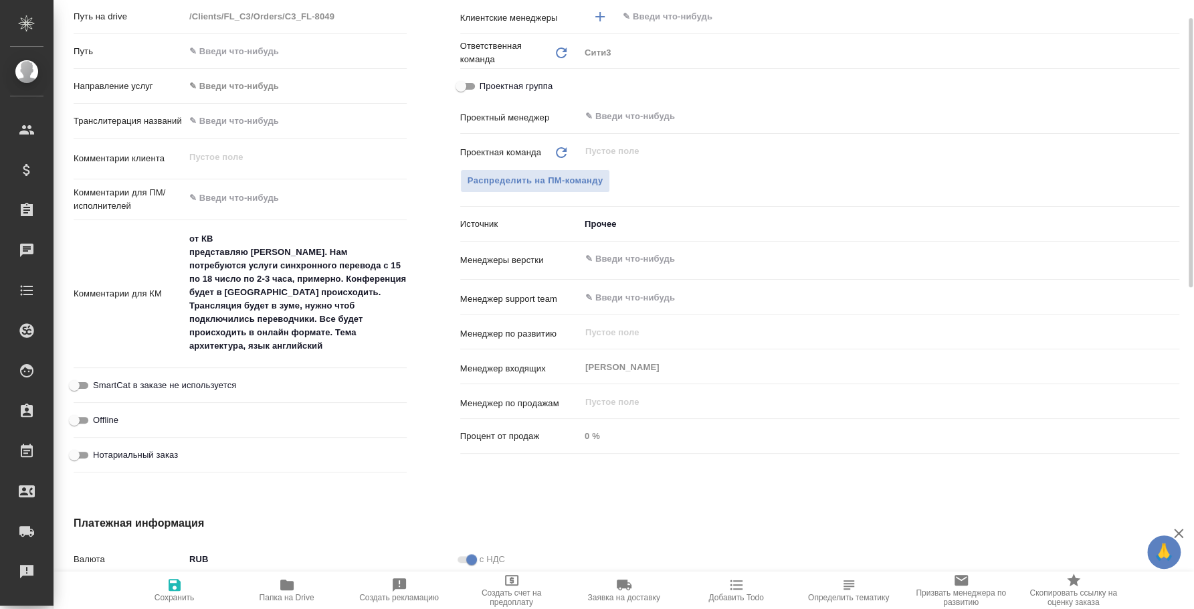
scroll to position [419, 0]
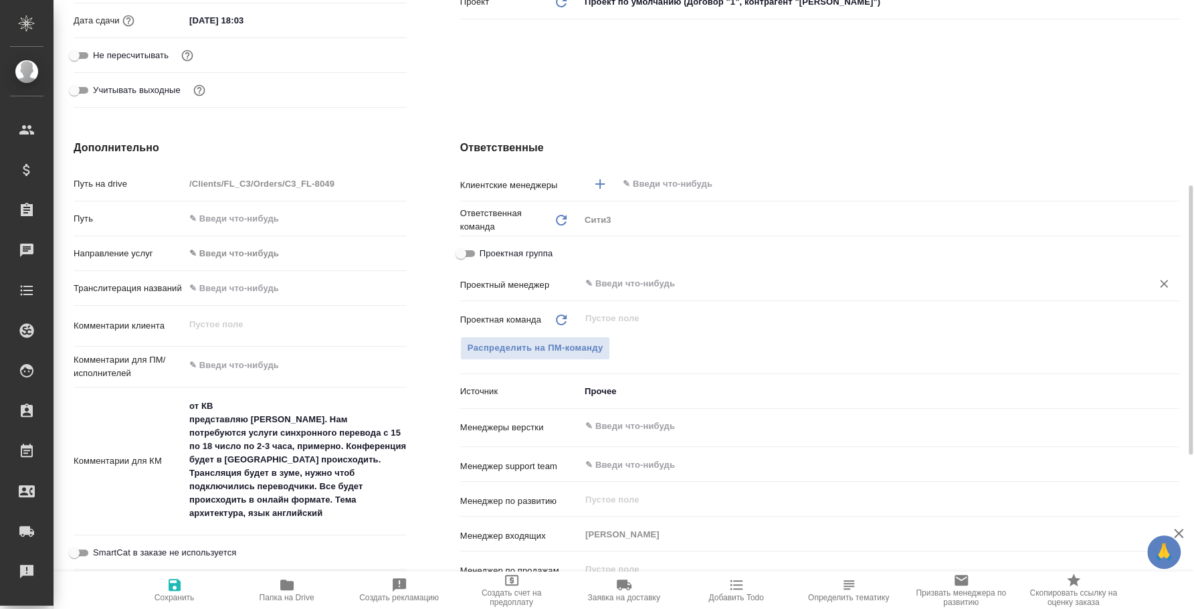
click at [642, 290] on input "text" at bounding box center [857, 284] width 547 height 16
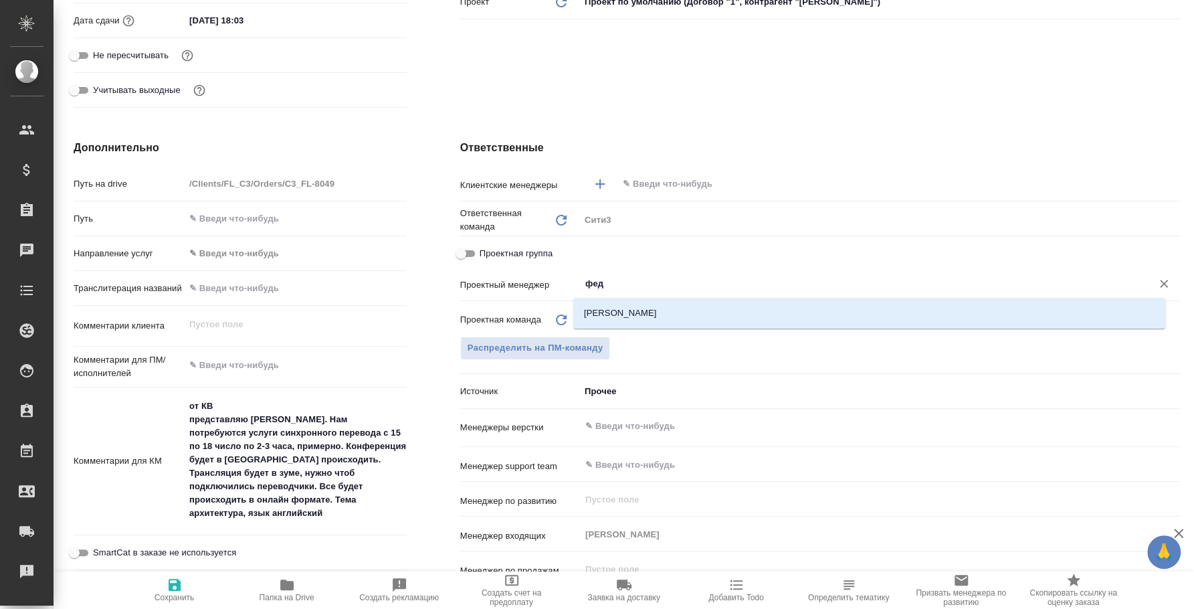
type input "федо"
click at [663, 315] on li "[PERSON_NAME]" at bounding box center [869, 313] width 592 height 24
type textarea "x"
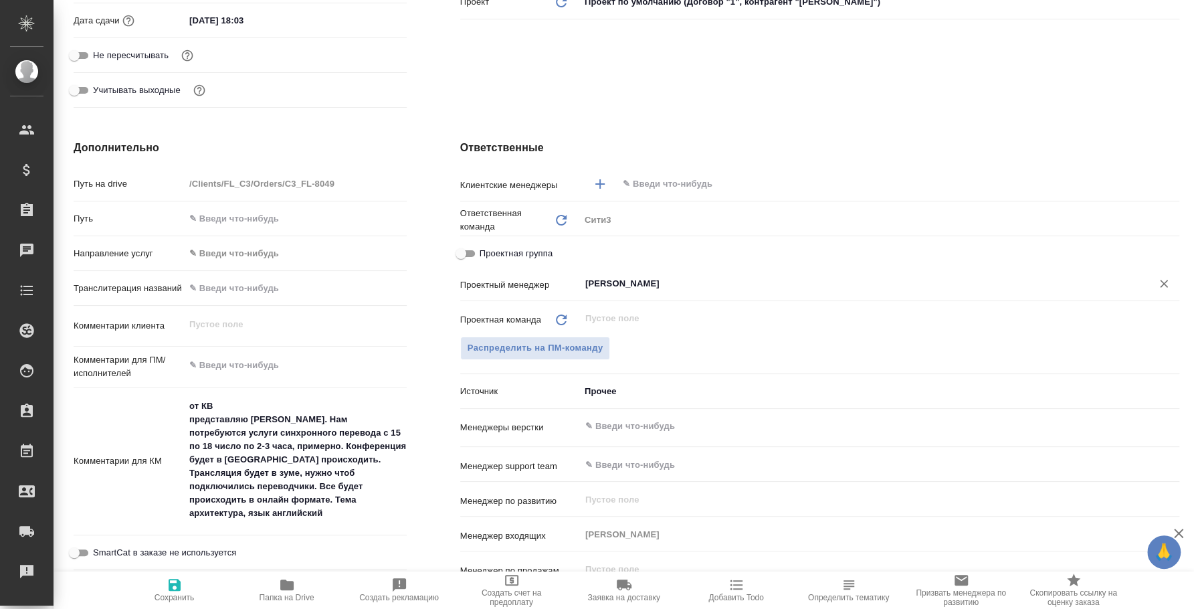
type input "[PERSON_NAME]"
click at [170, 578] on icon "button" at bounding box center [175, 585] width 16 height 16
type textarea "x"
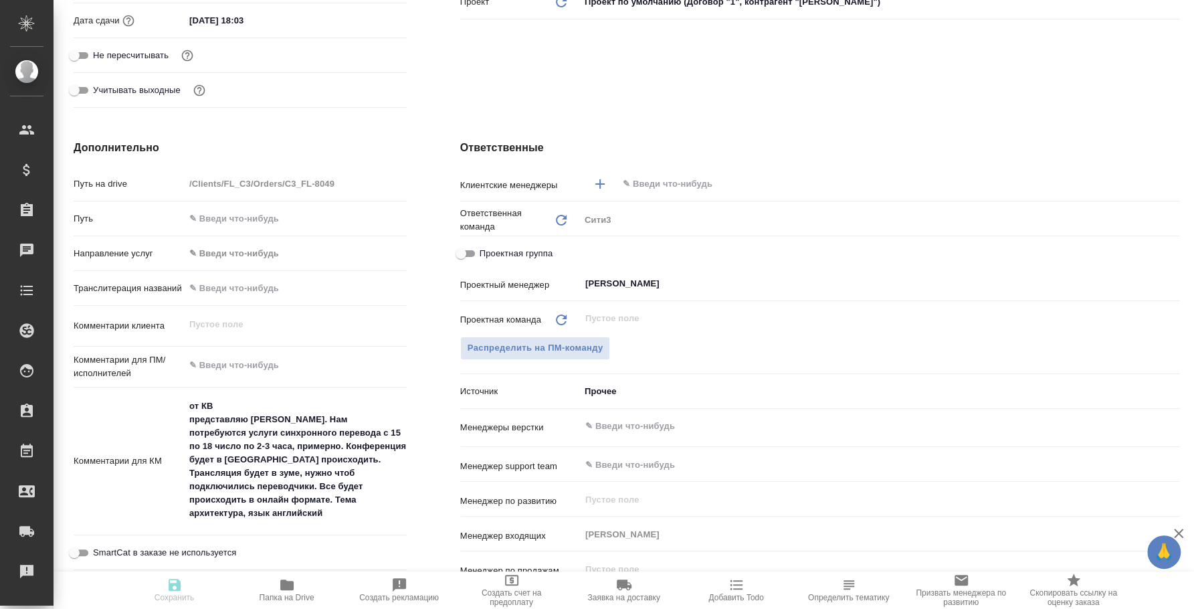
type textarea "x"
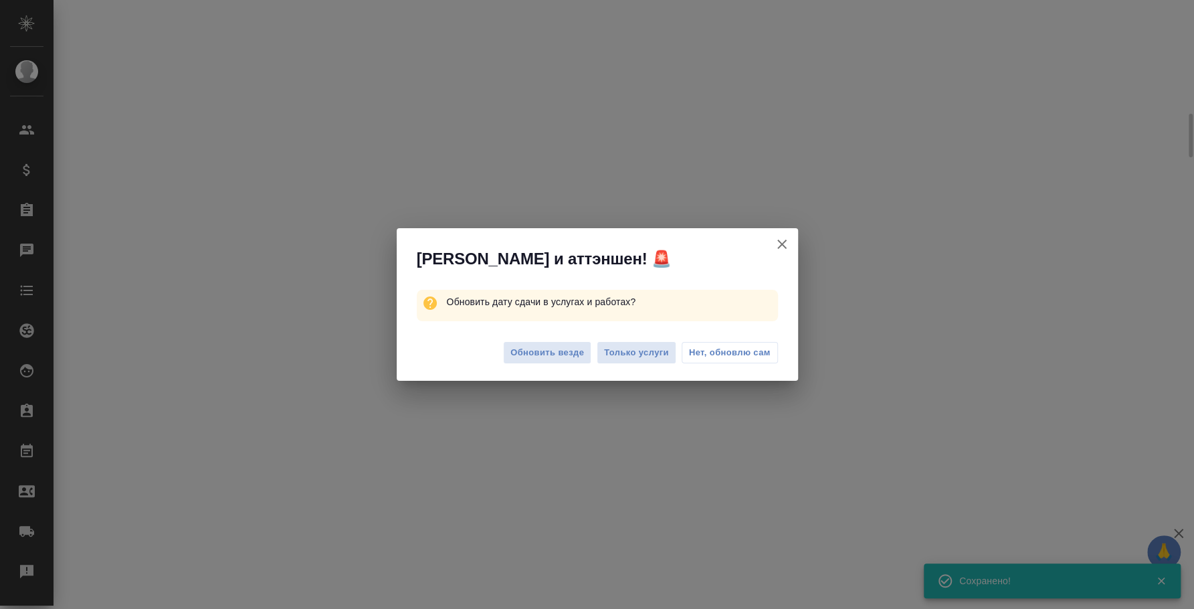
scroll to position [401, 0]
click at [621, 351] on span "Только услуги" at bounding box center [636, 352] width 65 height 15
select select "RU"
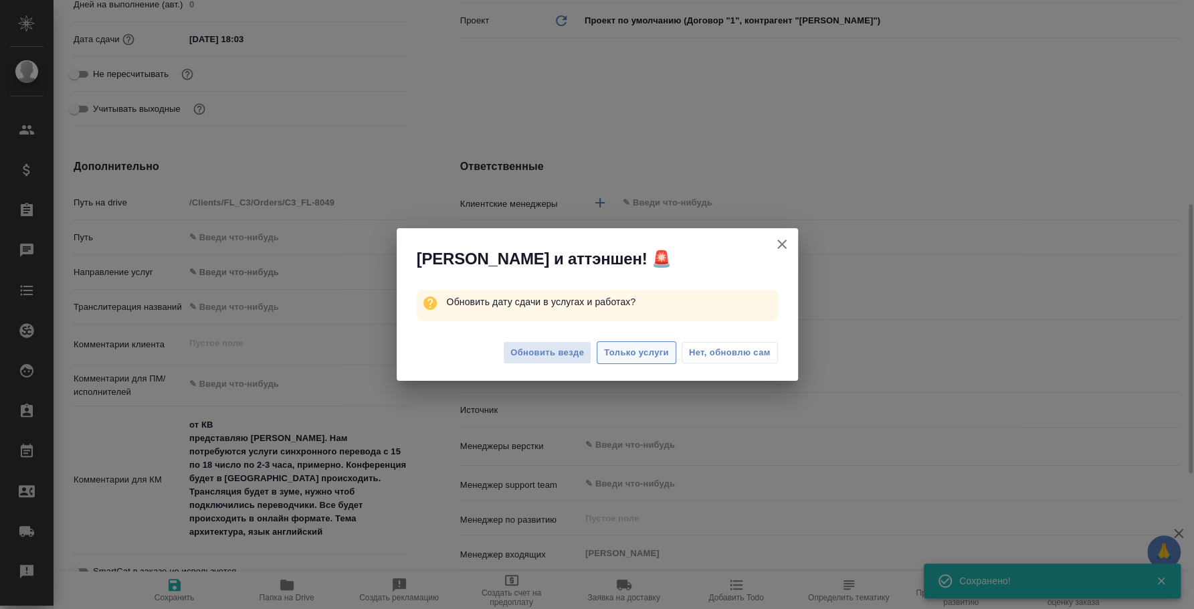
scroll to position [419, 0]
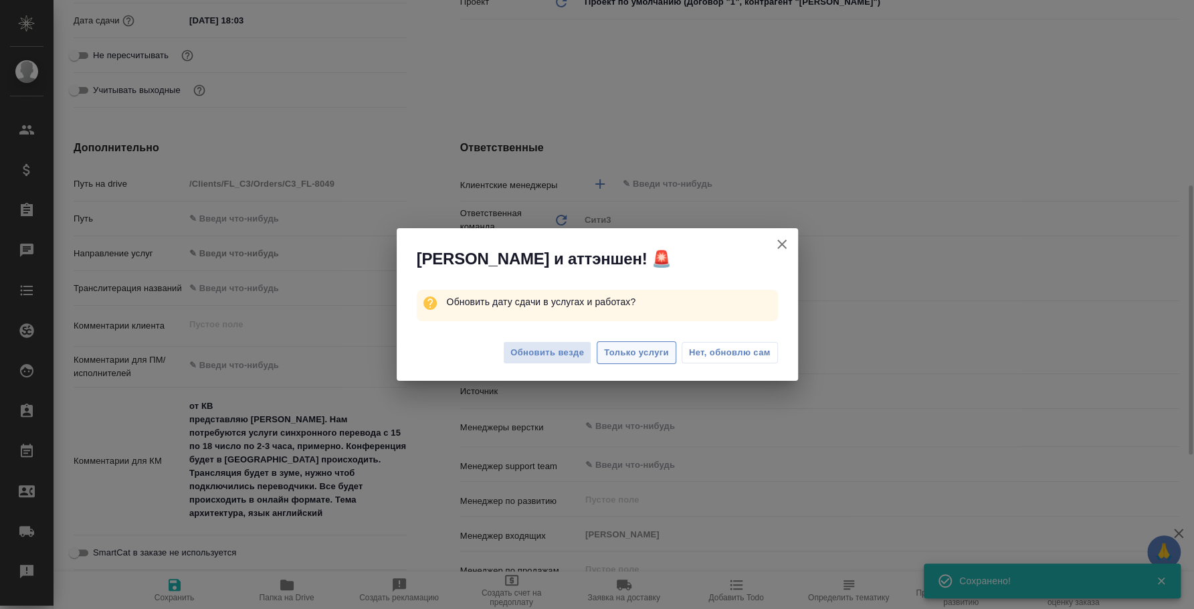
type textarea "x"
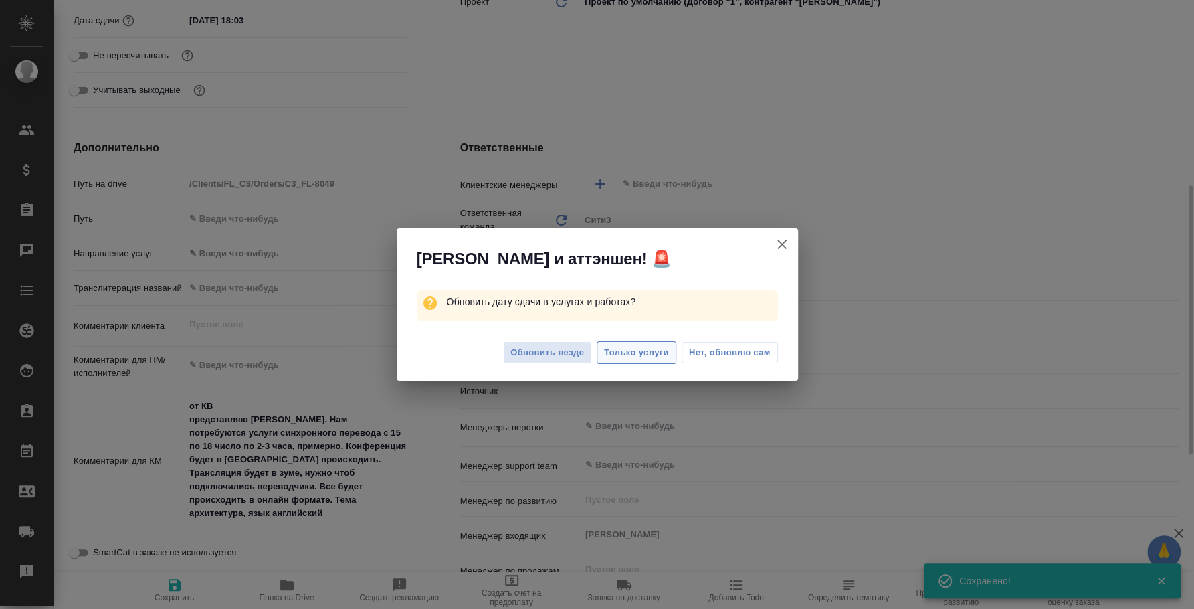
type textarea "x"
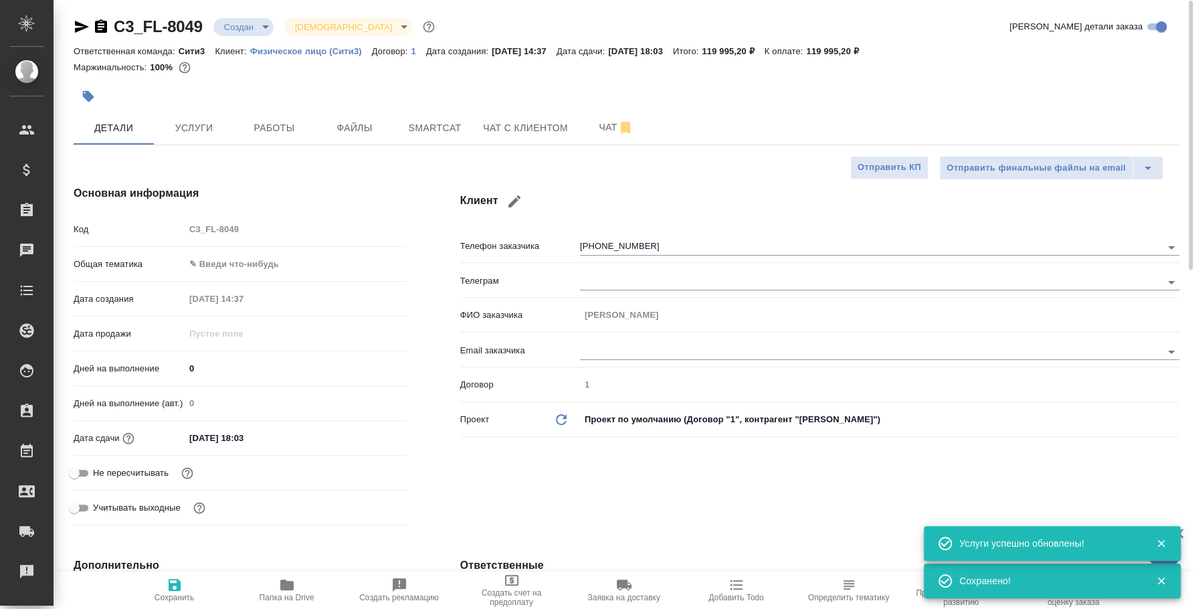
scroll to position [0, 0]
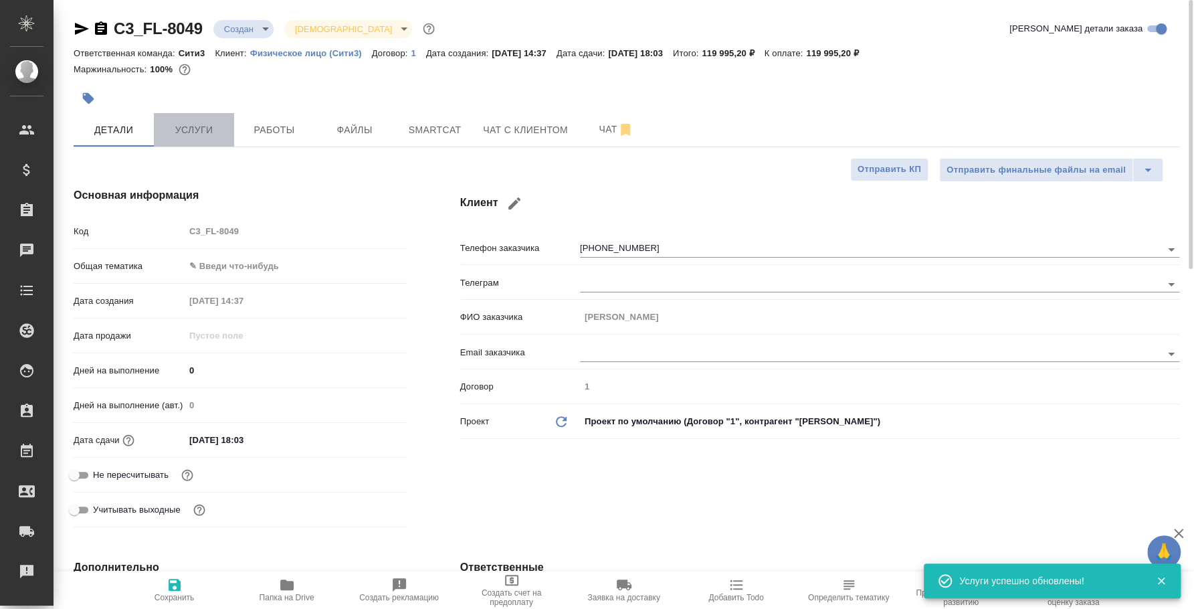
click at [183, 122] on span "Услуги" at bounding box center [194, 130] width 64 height 17
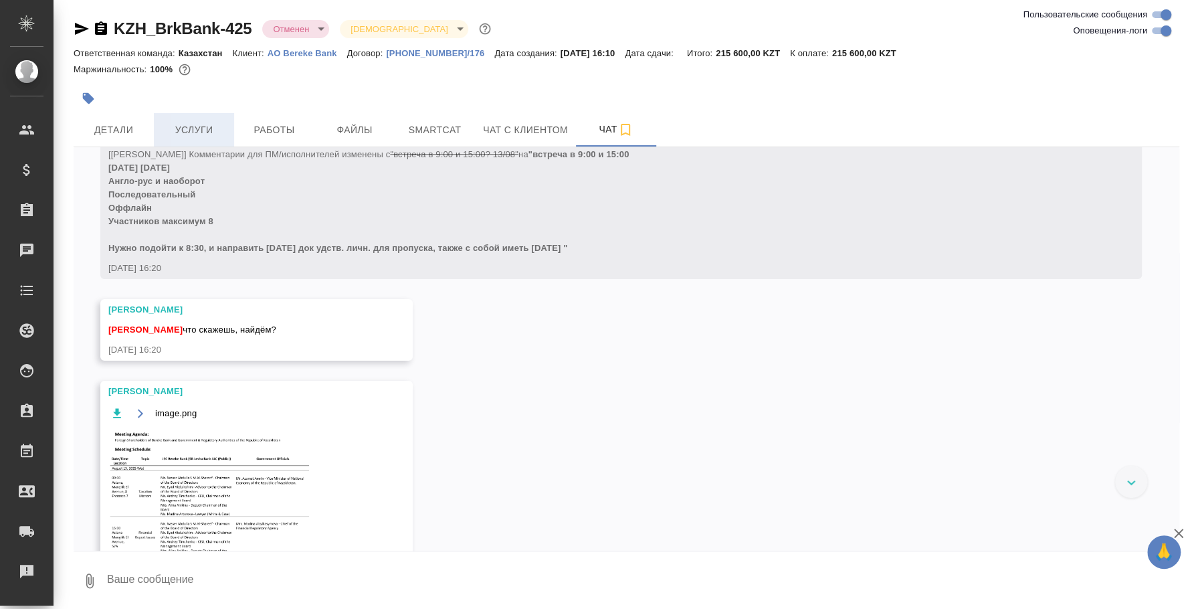
scroll to position [279, 0]
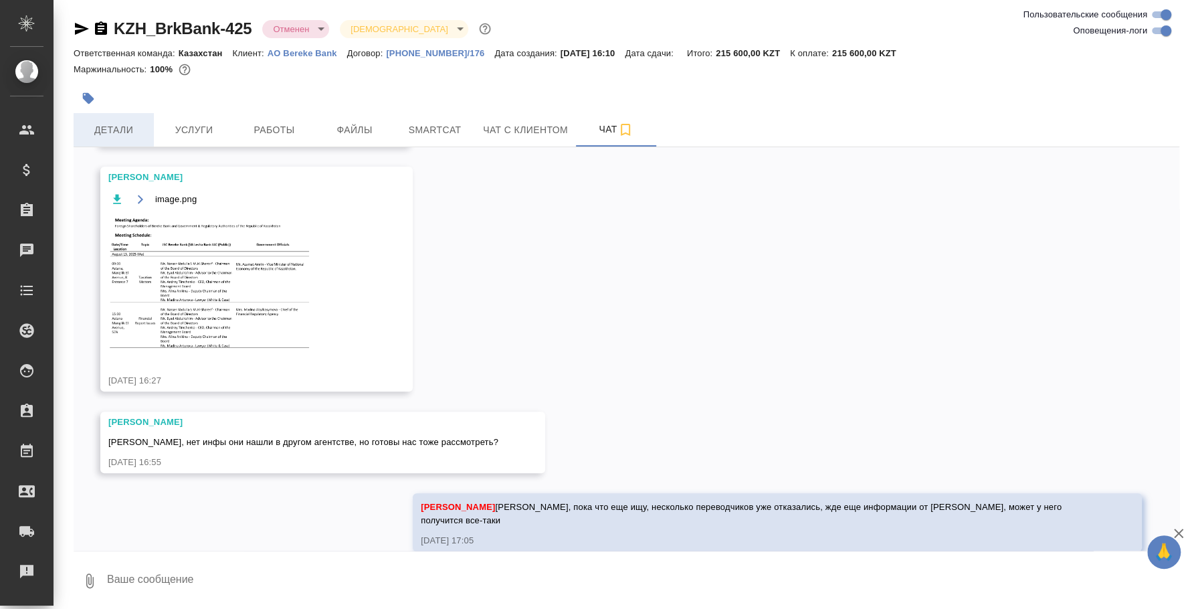
click at [131, 124] on span "Детали" at bounding box center [114, 130] width 64 height 17
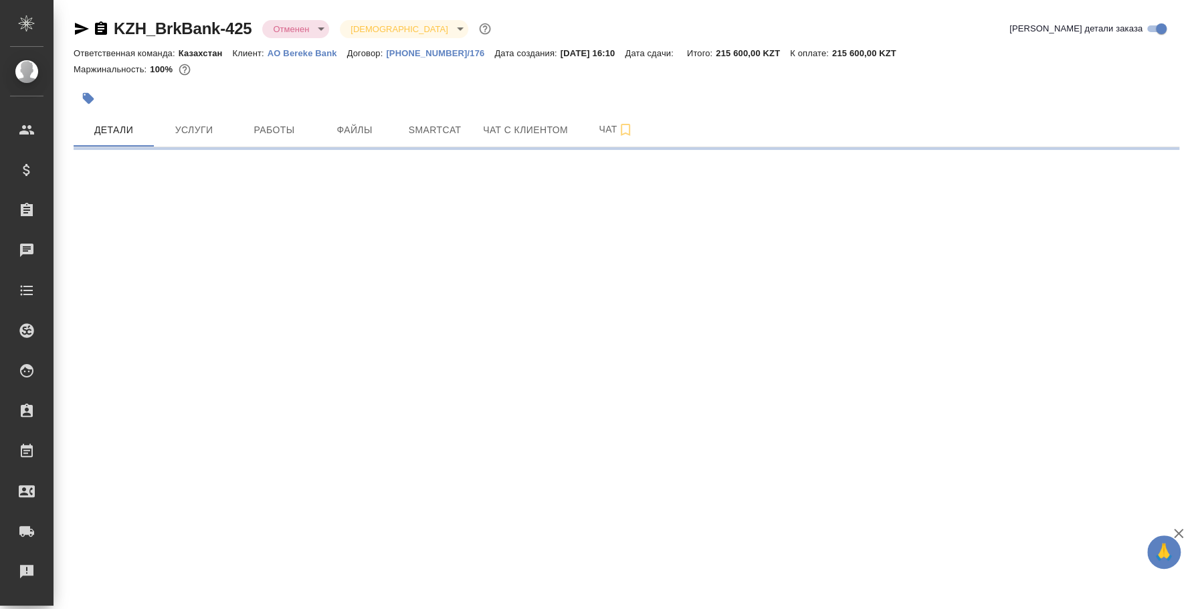
select select "RU"
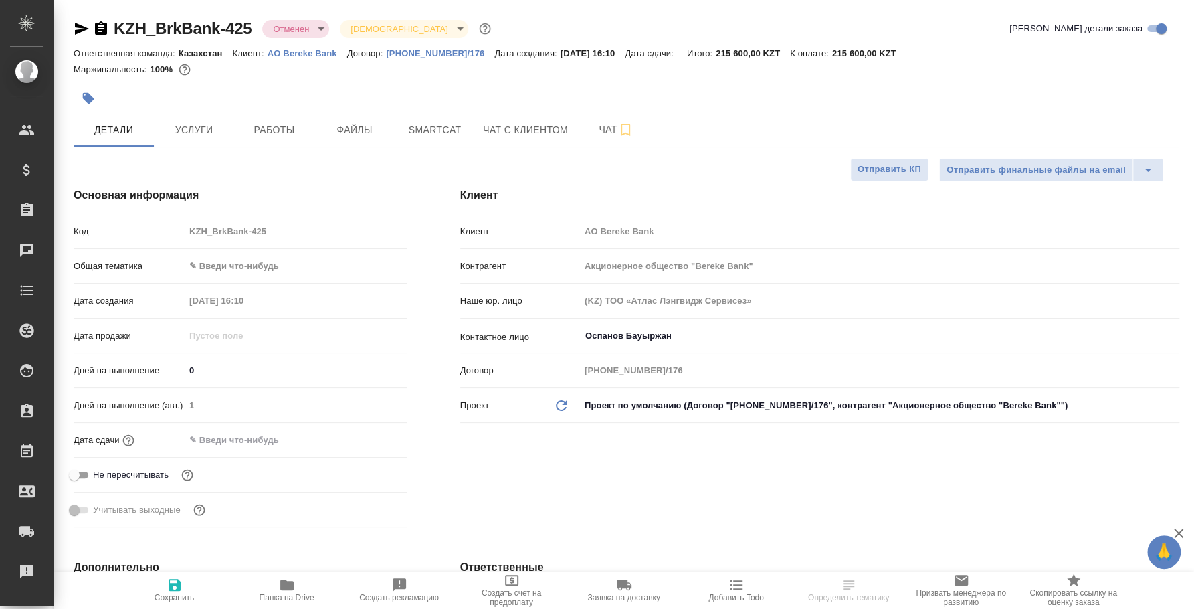
type textarea "x"
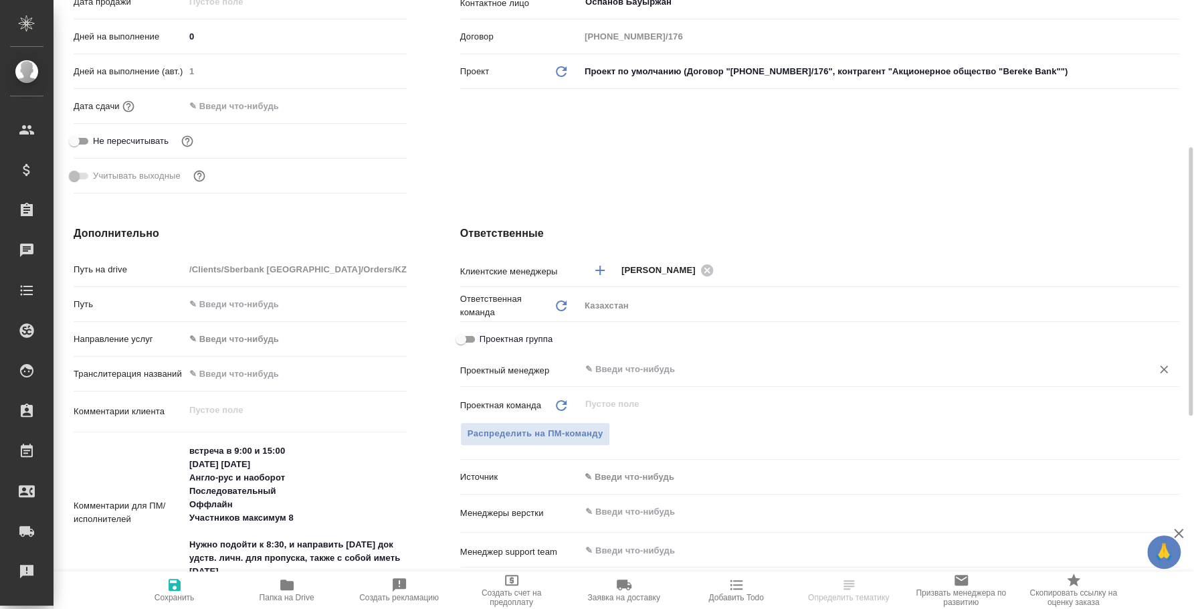
click at [658, 373] on input "text" at bounding box center [857, 369] width 547 height 16
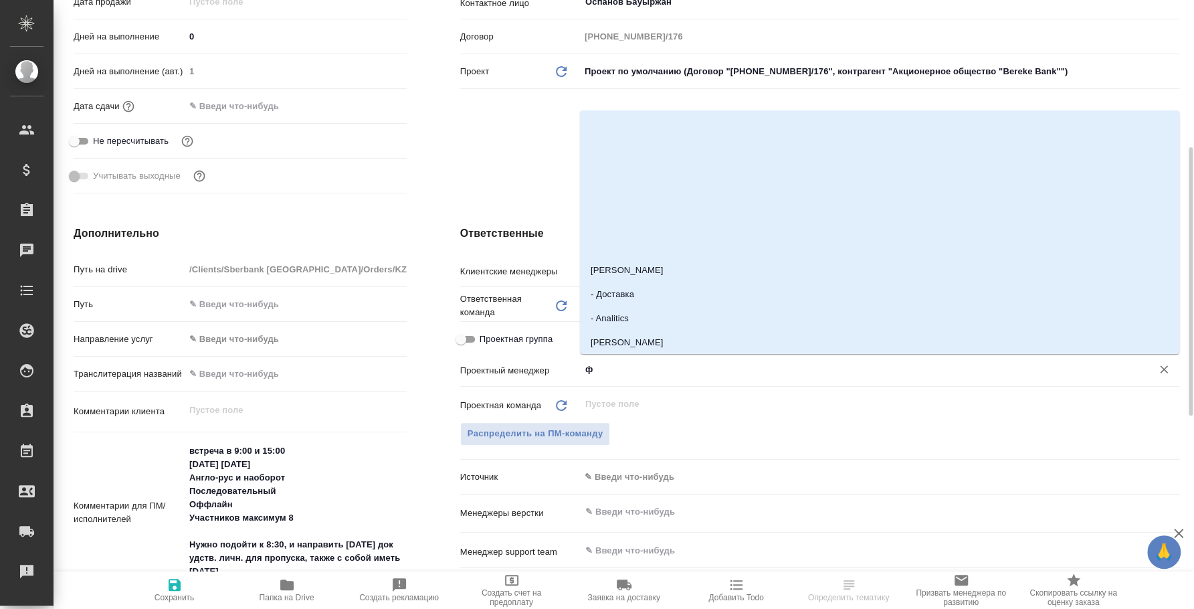
type input "фе"
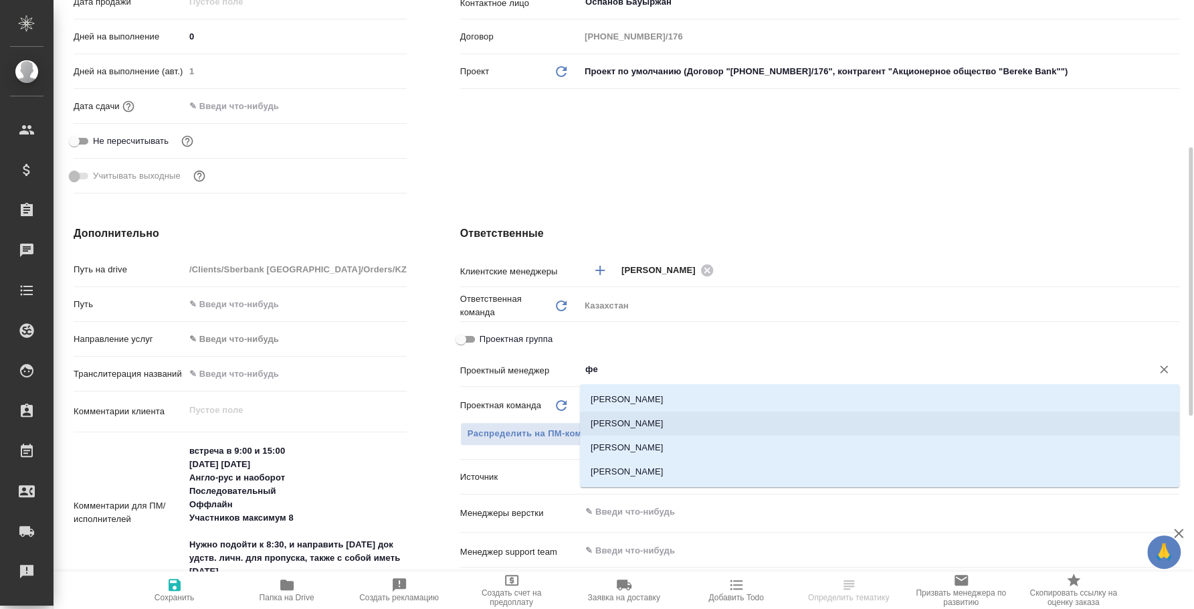
click at [639, 413] on li "[PERSON_NAME]" at bounding box center [879, 423] width 599 height 24
type textarea "x"
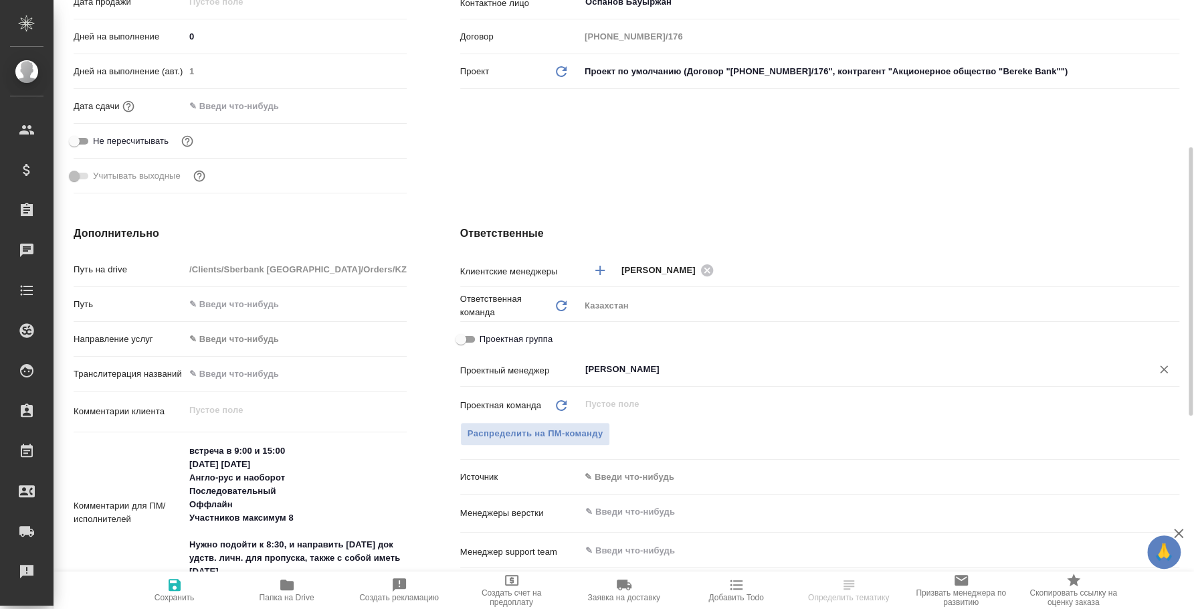
type input "[PERSON_NAME]"
click at [161, 581] on span "Сохранить" at bounding box center [174, 589] width 96 height 25
type textarea "x"
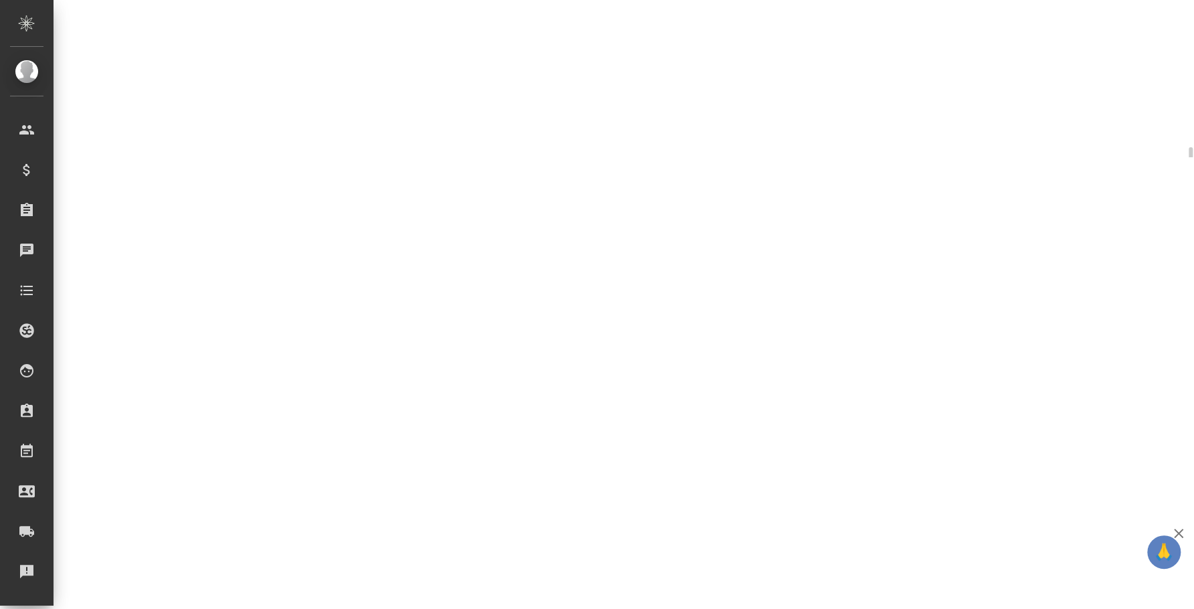
select select "RU"
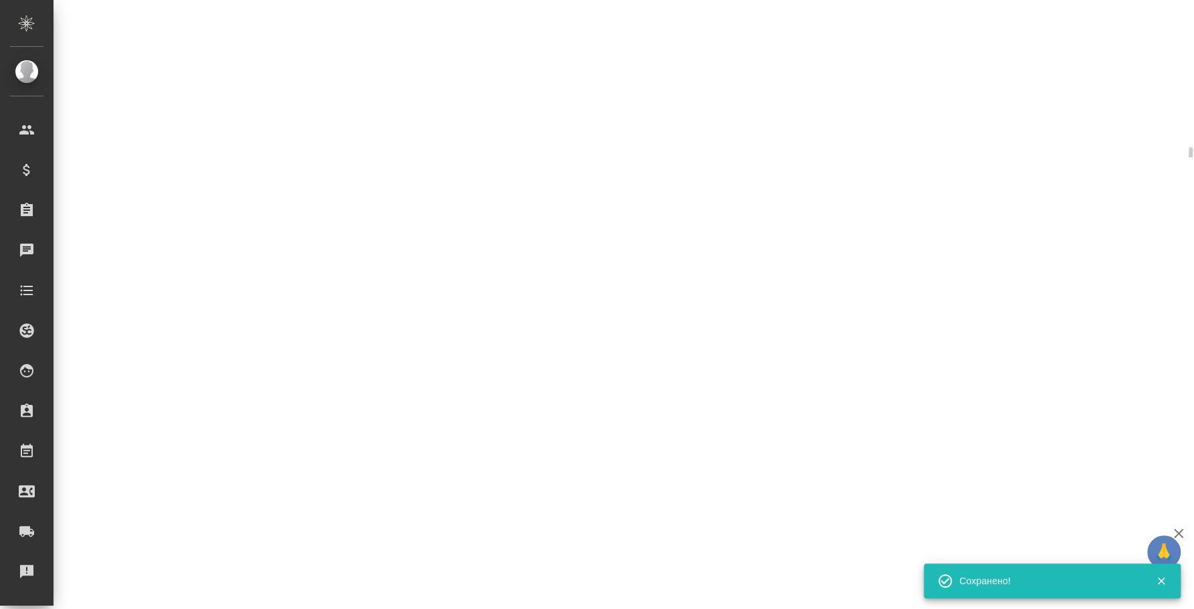
select select "RU"
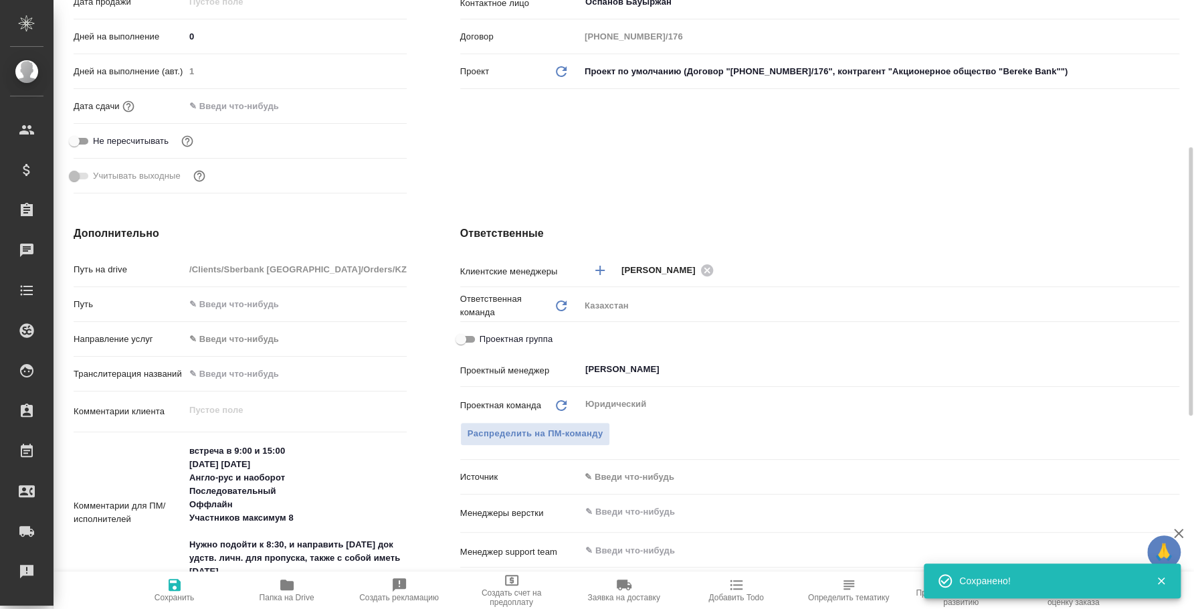
type textarea "x"
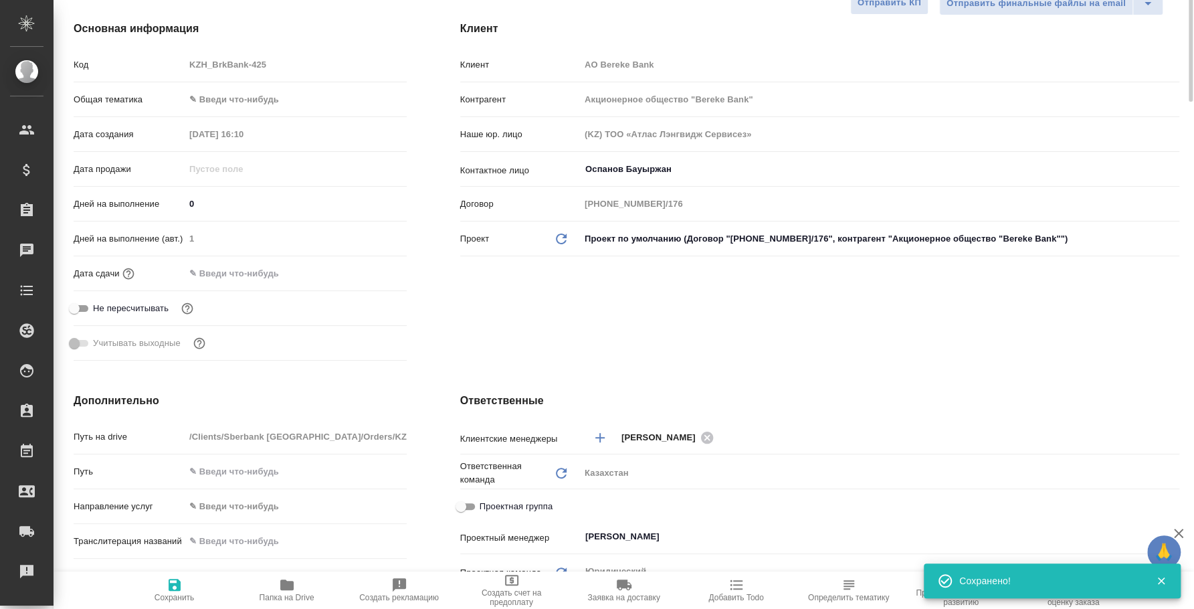
scroll to position [0, 0]
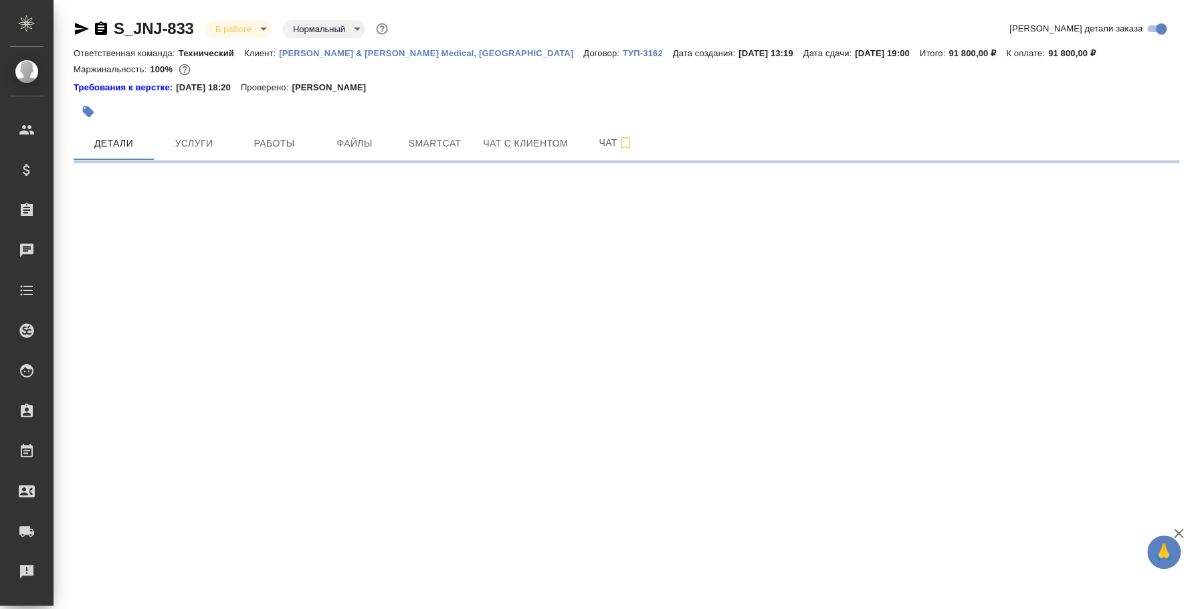
select select "RU"
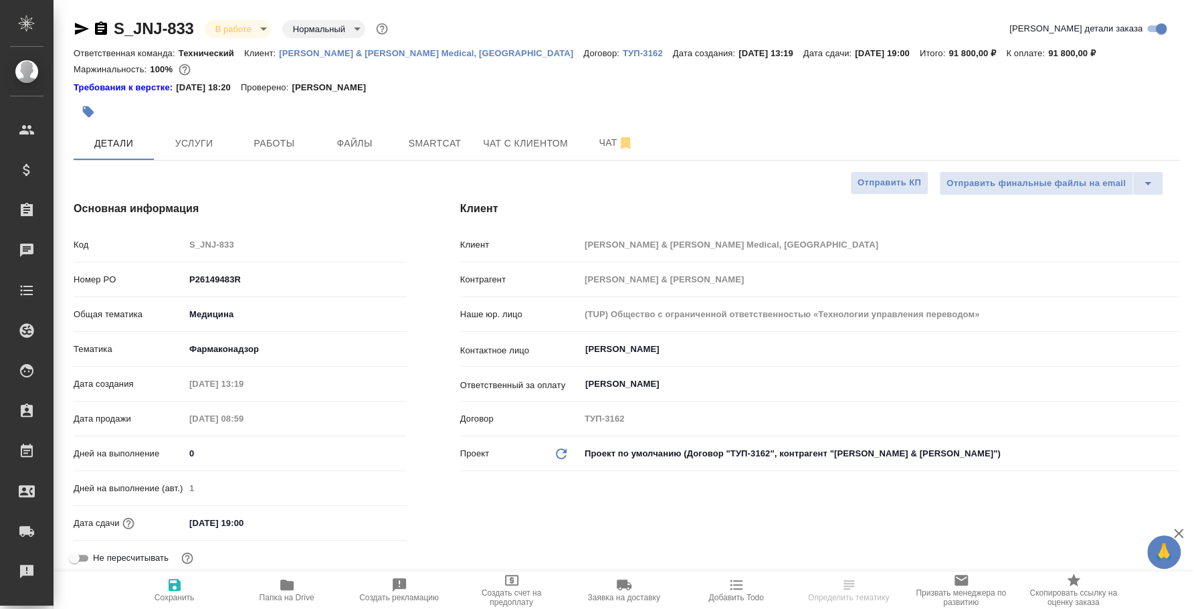
type textarea "x"
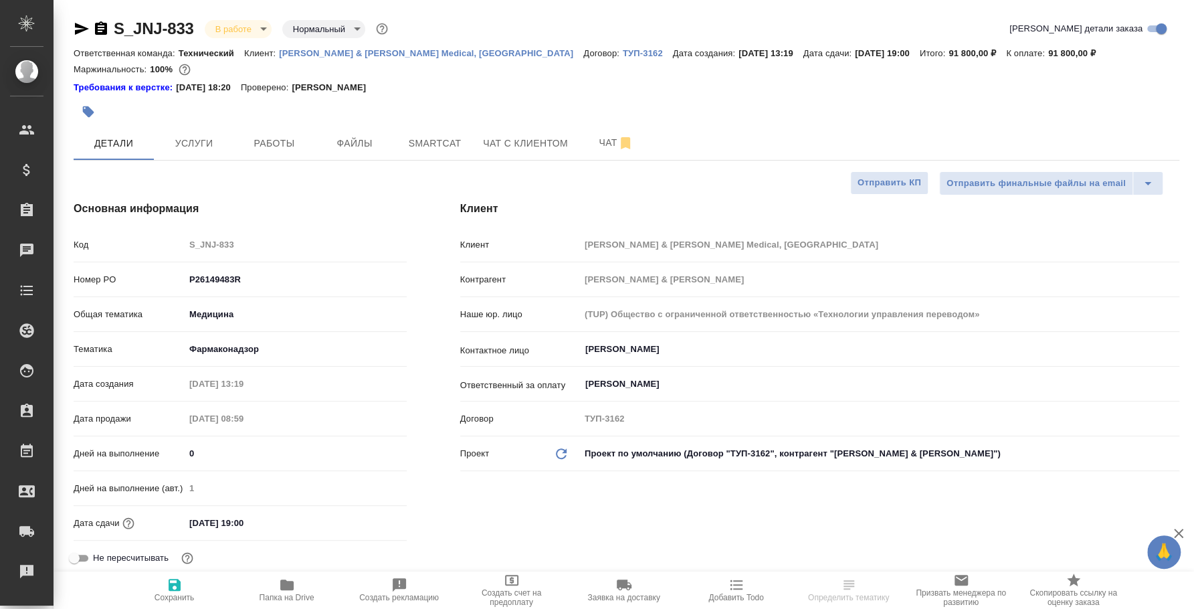
type textarea "x"
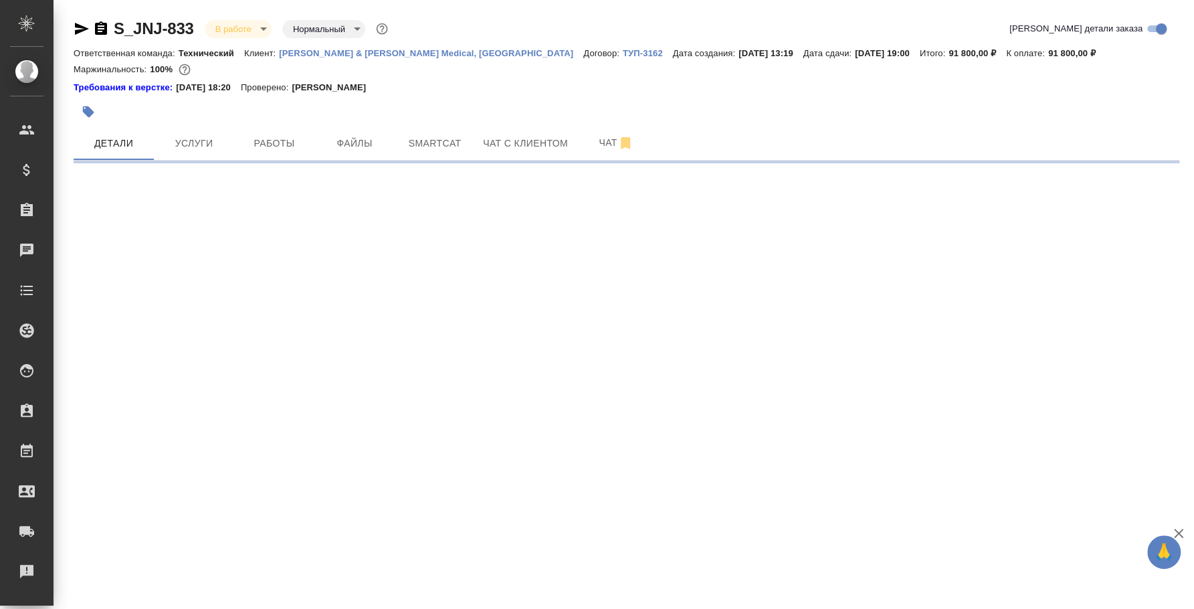
select select "RU"
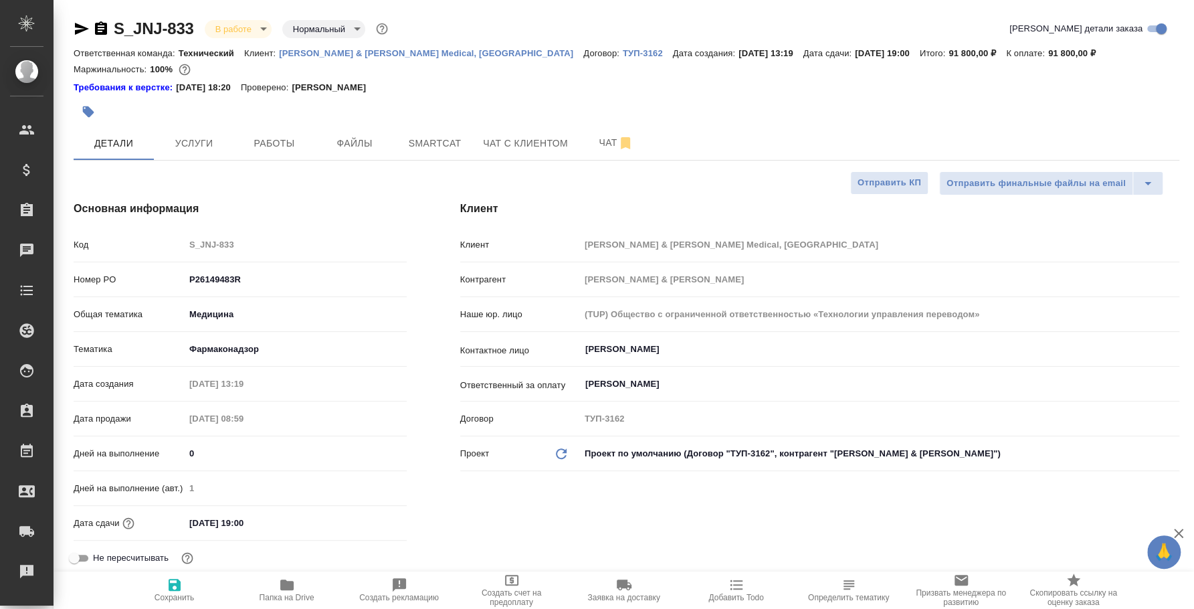
type textarea "x"
click at [189, 151] on span "Услуги" at bounding box center [194, 143] width 64 height 17
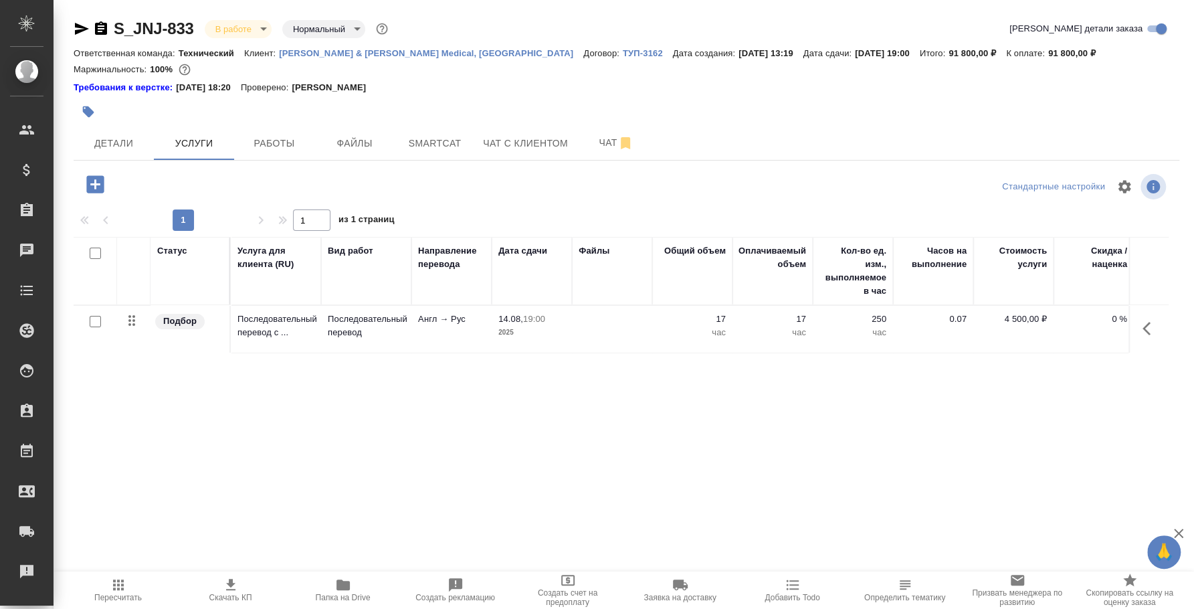
click at [94, 180] on icon "button" at bounding box center [95, 184] width 23 height 23
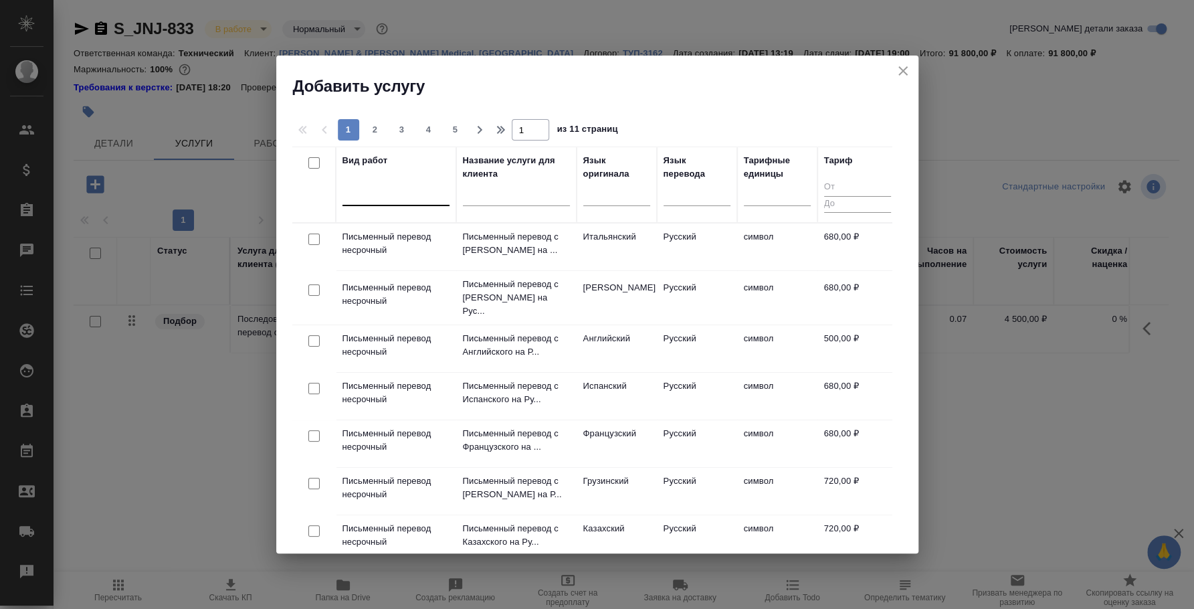
click at [400, 191] on div at bounding box center [395, 192] width 107 height 19
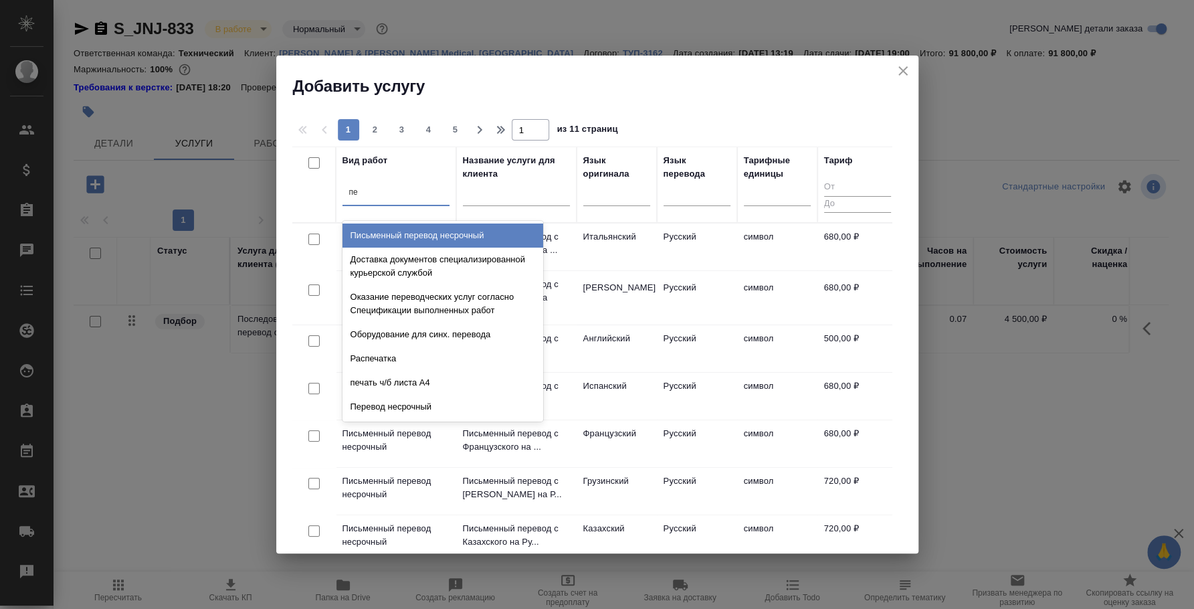
type input "п"
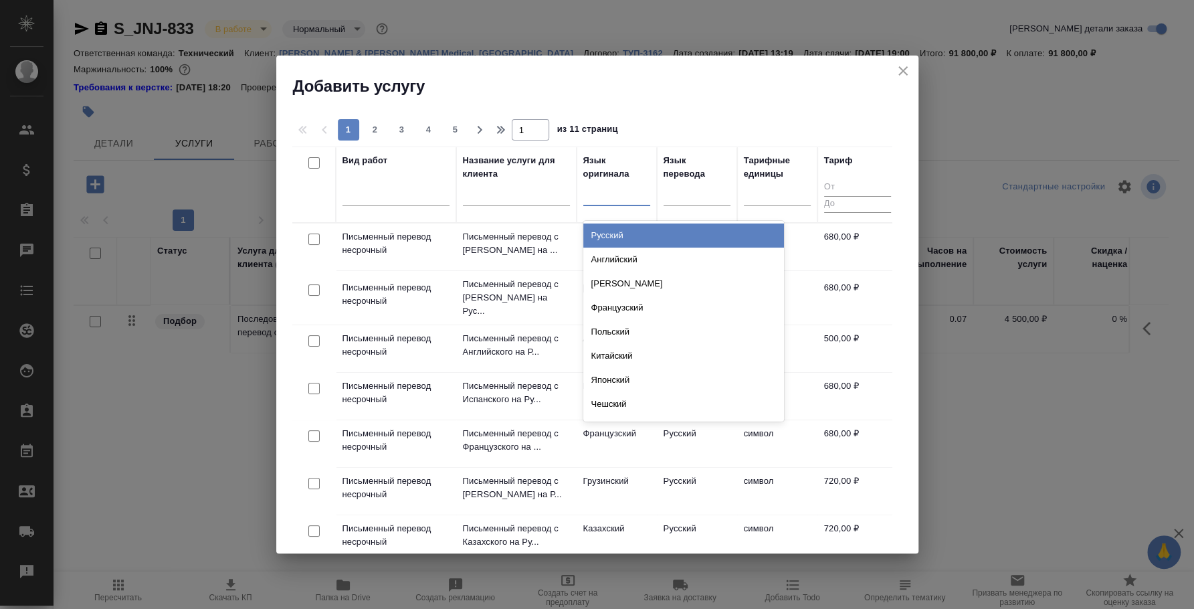
click at [632, 197] on div at bounding box center [616, 192] width 67 height 19
type input "ру"
click at [636, 239] on div "Русский" at bounding box center [683, 235] width 201 height 24
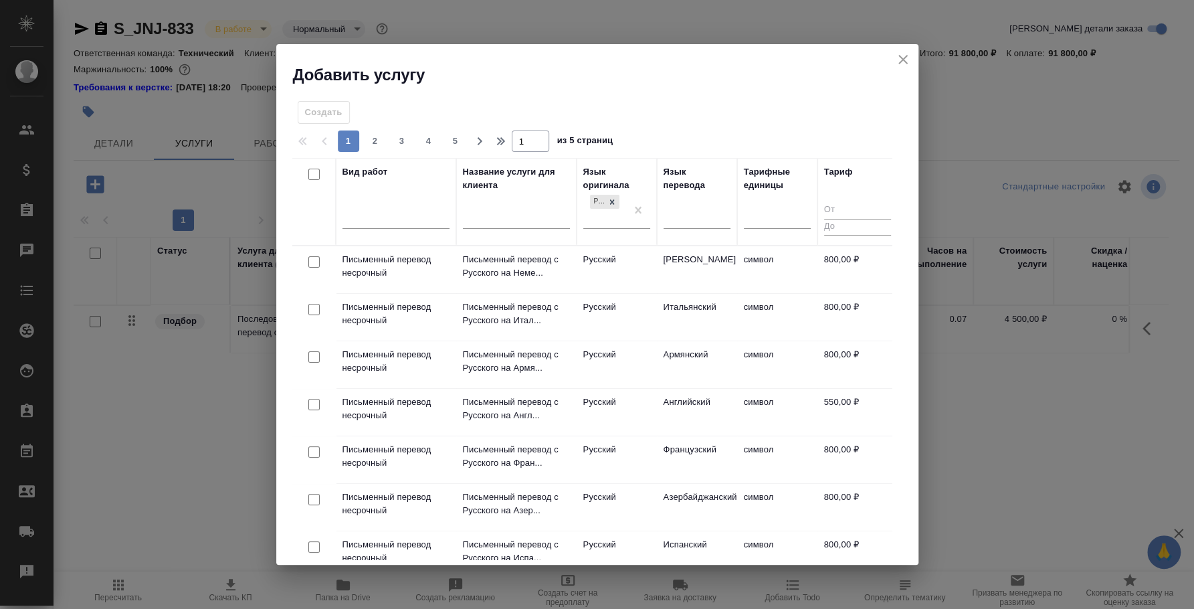
click at [678, 203] on div "Язык перевода" at bounding box center [697, 201] width 67 height 73
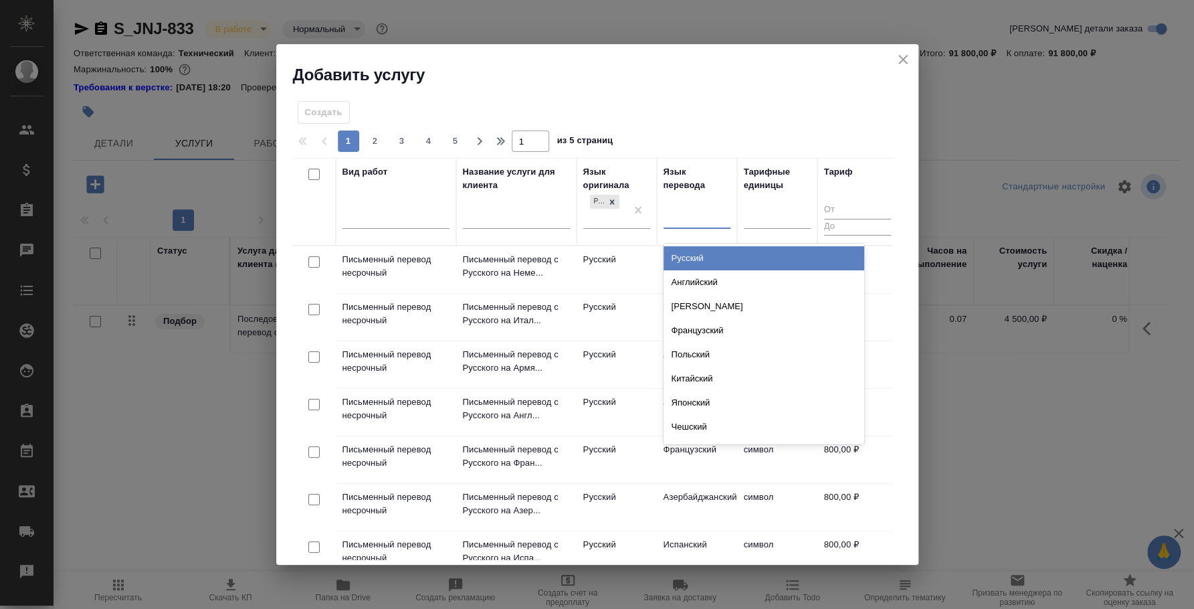
click at [698, 209] on div at bounding box center [697, 215] width 67 height 19
type input "дат"
click at [700, 253] on div "Датский" at bounding box center [764, 258] width 201 height 24
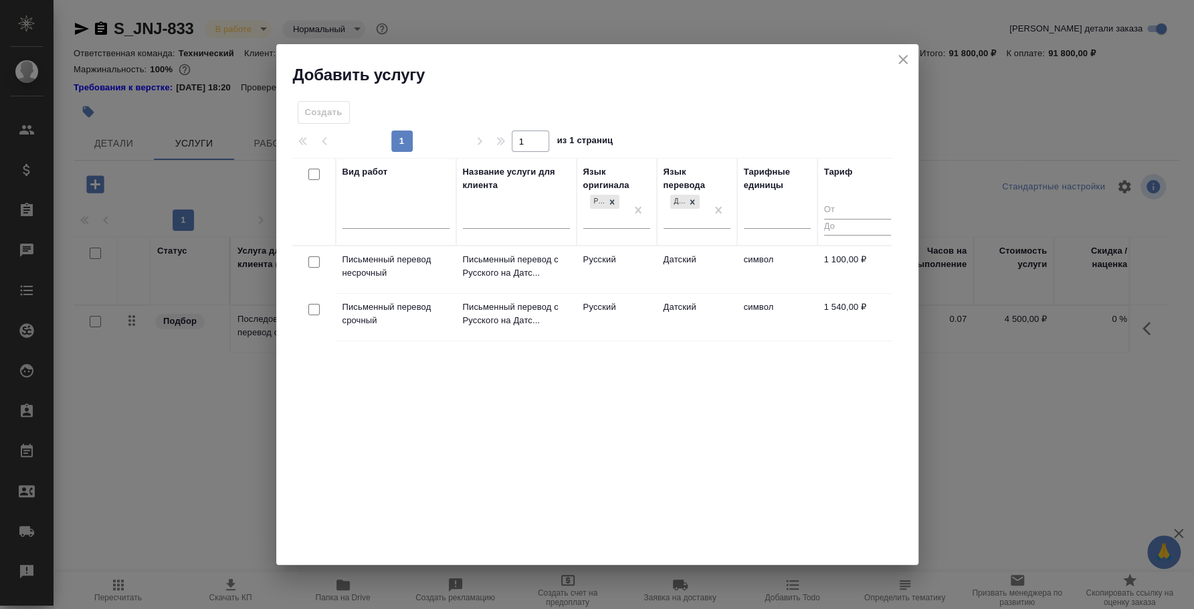
click at [312, 264] on input "checkbox" at bounding box center [313, 261] width 11 height 11
checkbox input "true"
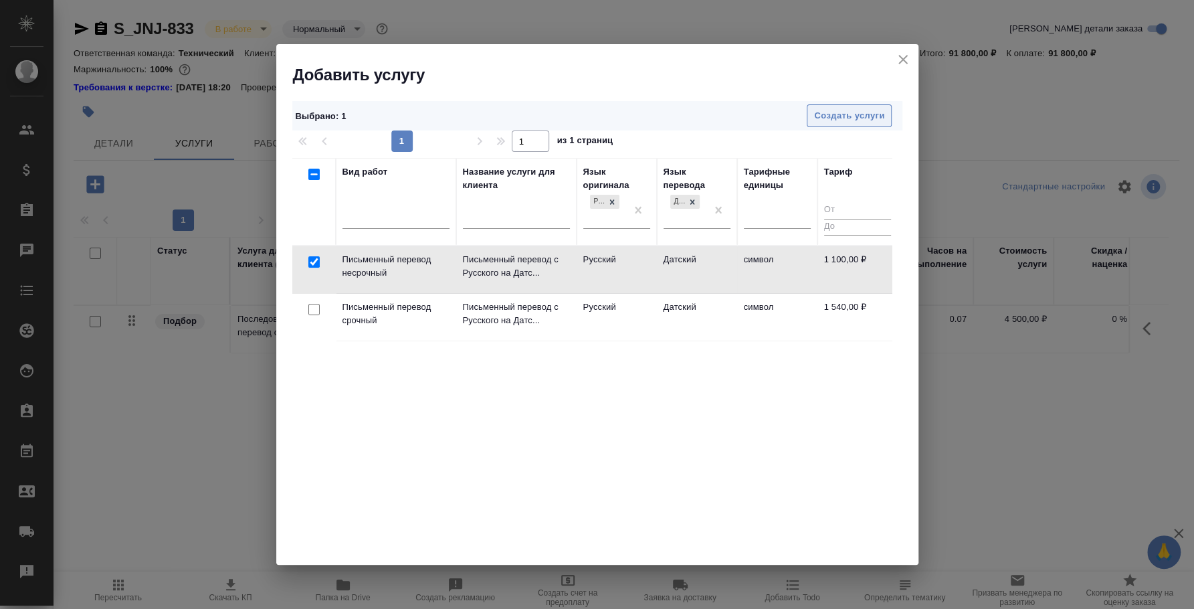
click at [852, 122] on span "Создать услуги" at bounding box center [849, 115] width 70 height 15
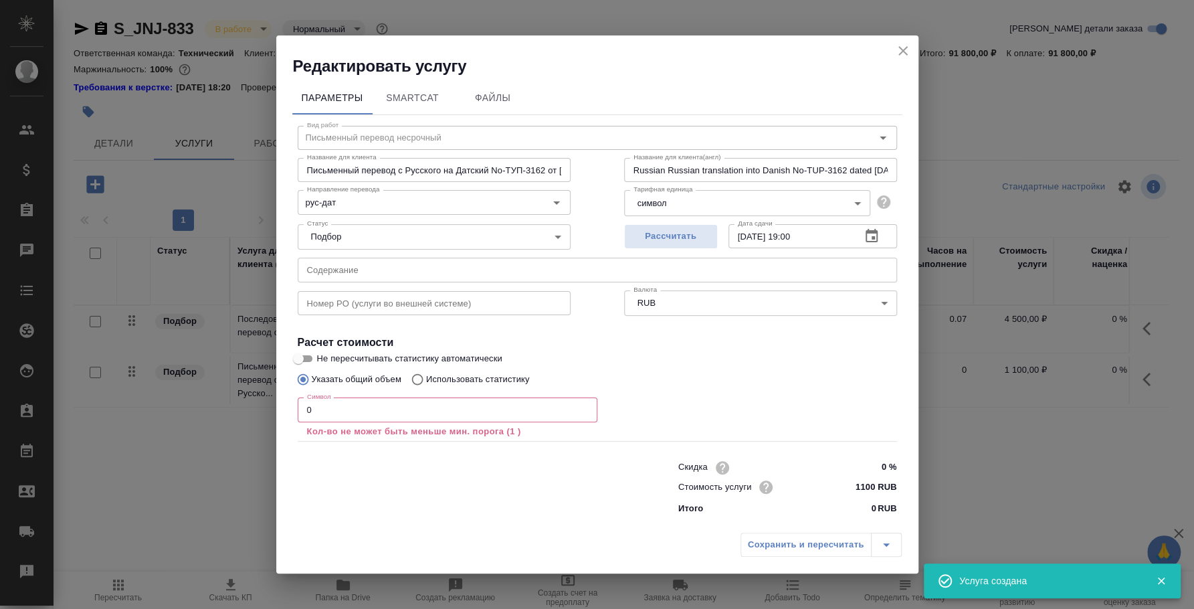
click at [903, 45] on icon "close" at bounding box center [903, 51] width 16 height 16
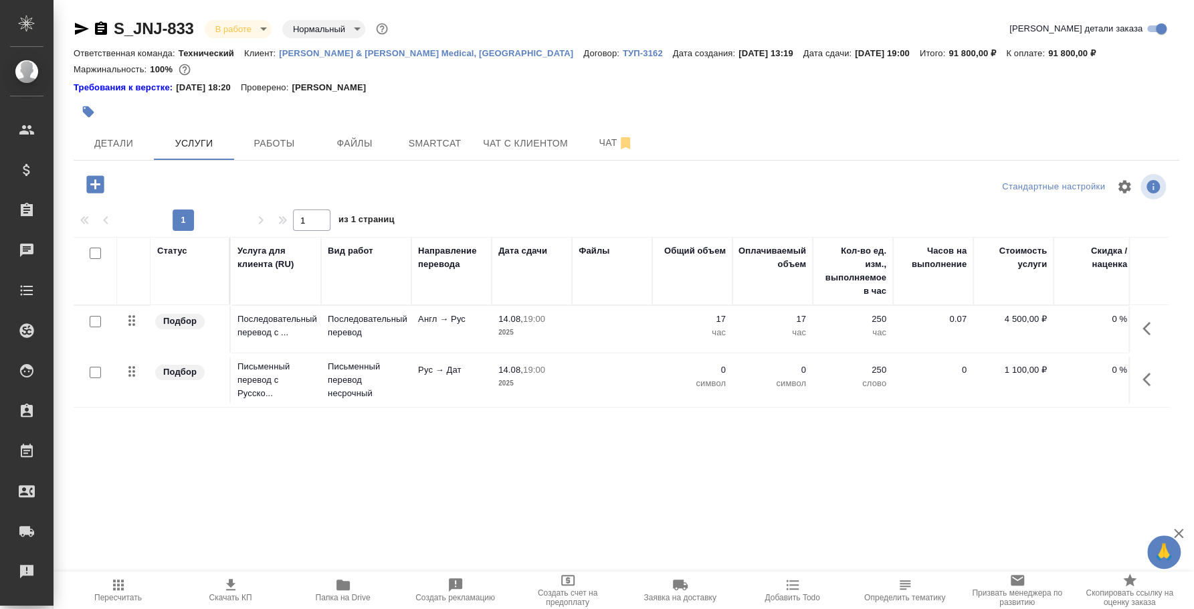
click at [96, 367] on input "checkbox" at bounding box center [95, 372] width 11 height 11
checkbox input "true"
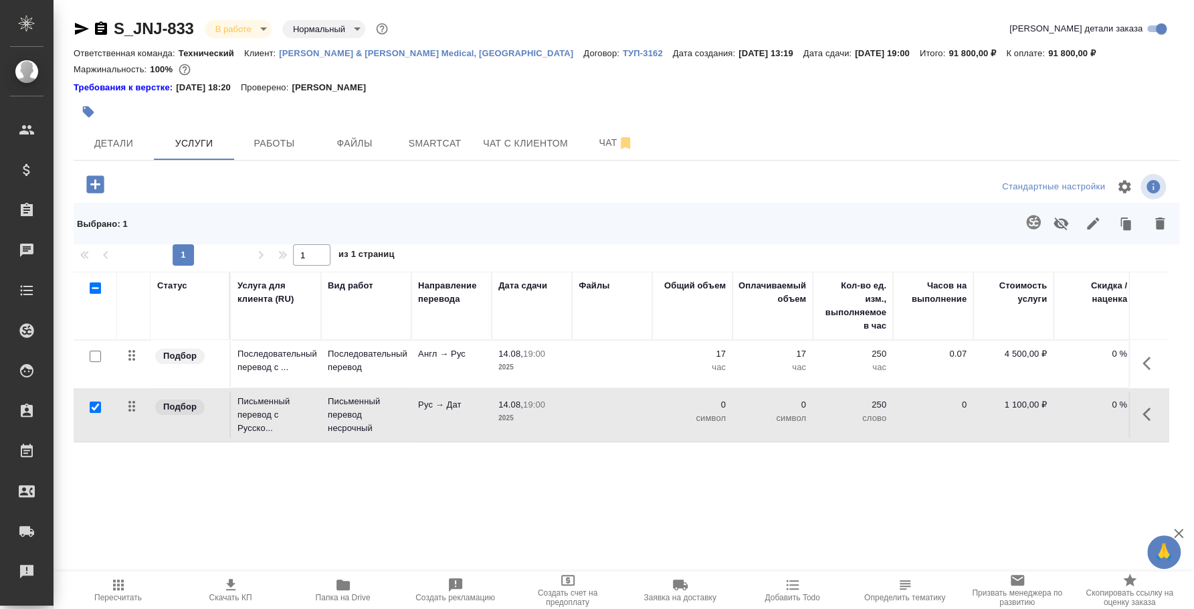
click at [1064, 223] on icon "button" at bounding box center [1061, 223] width 15 height 13
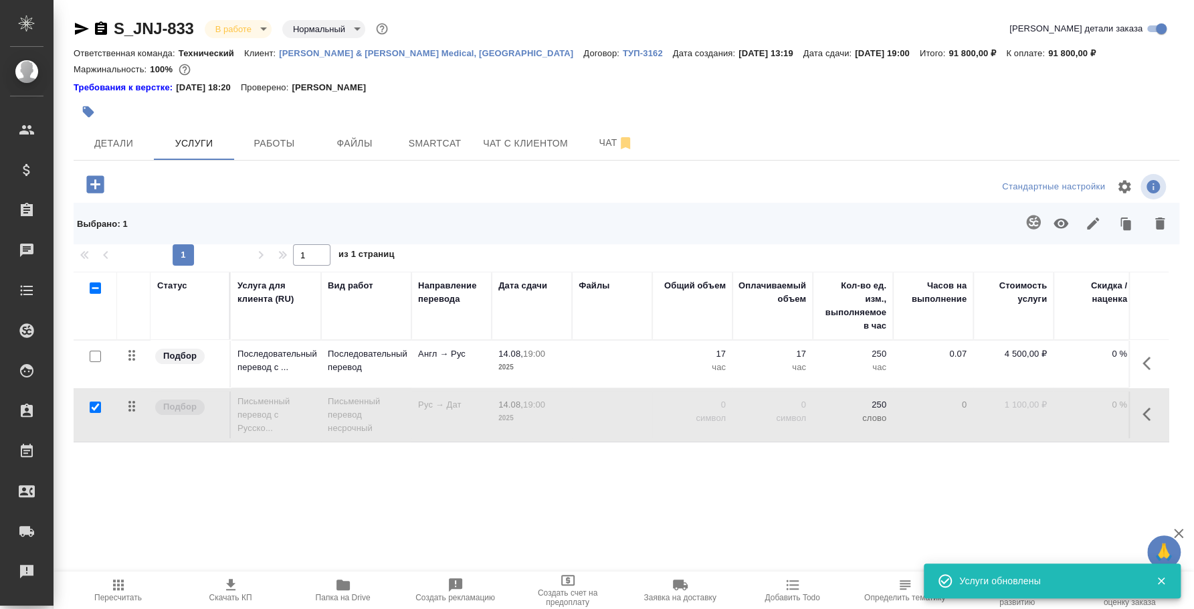
click at [856, 518] on div "Статус Услуга для клиента (RU) Вид работ Направление перевода Дата сдачи Файлы …" at bounding box center [621, 416] width 1095 height 288
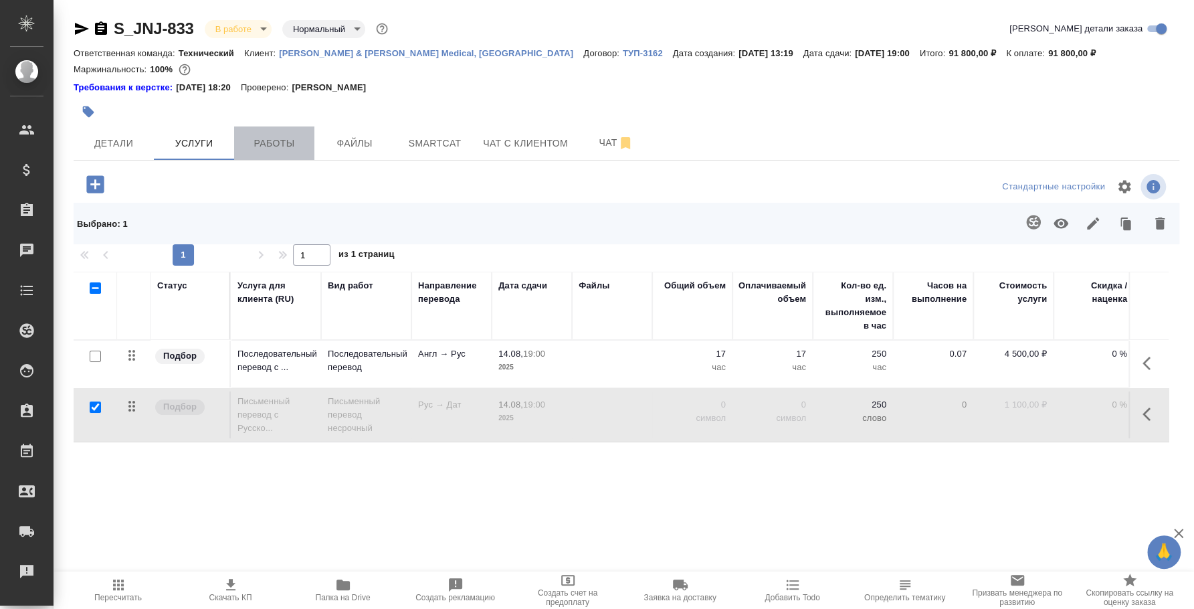
click at [254, 138] on span "Работы" at bounding box center [274, 143] width 64 height 17
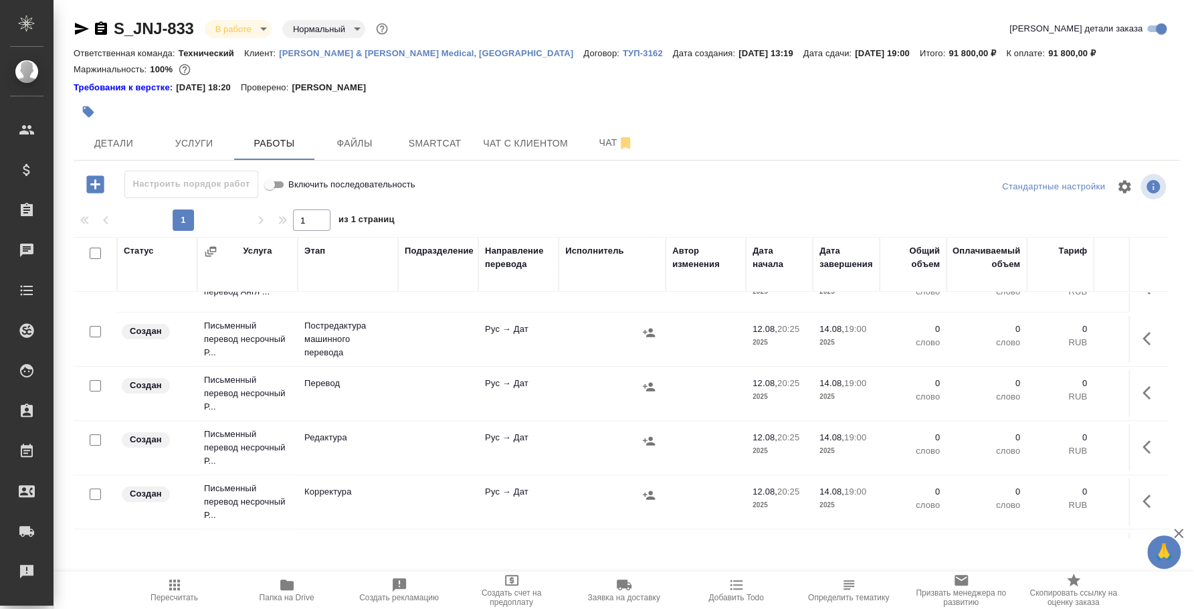
scroll to position [48, 0]
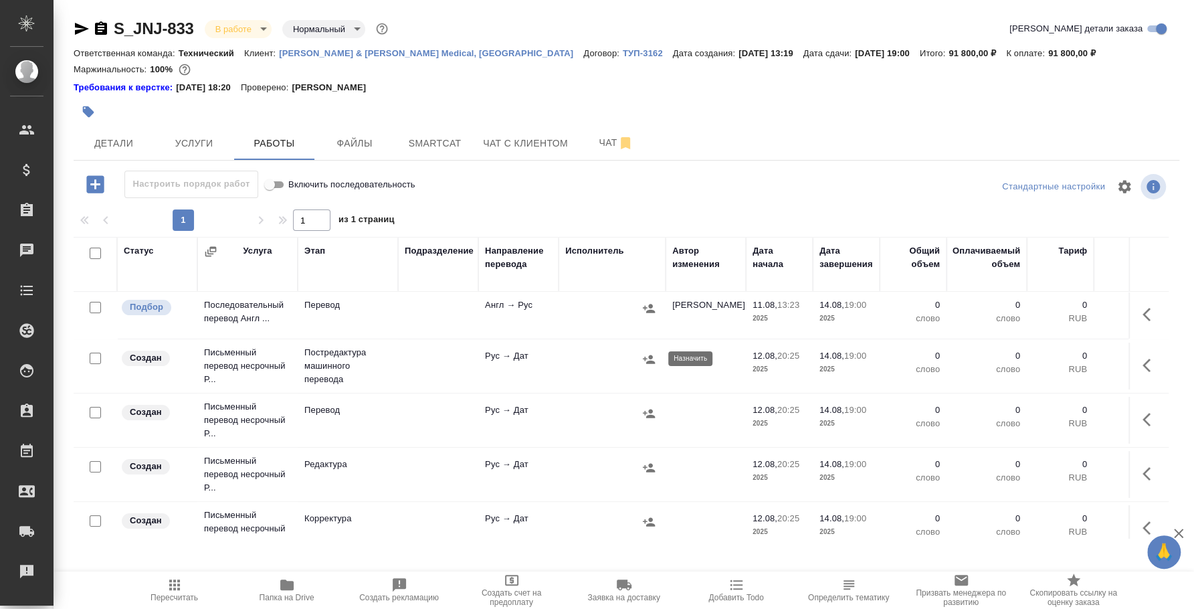
click at [648, 353] on icon "button" at bounding box center [648, 359] width 13 height 13
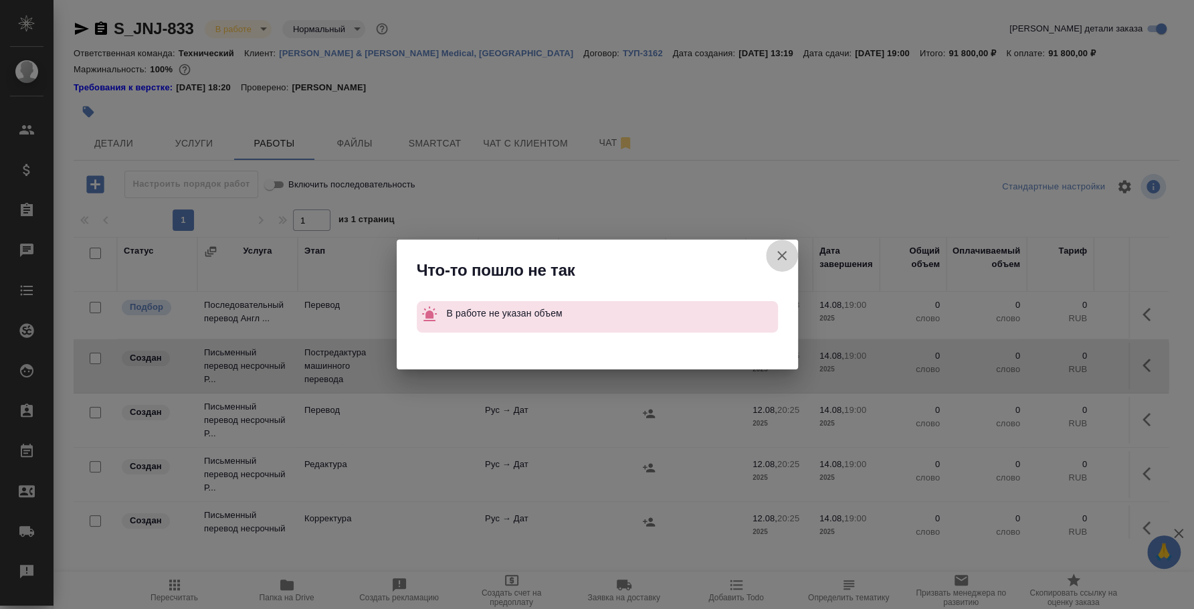
click at [780, 254] on icon "button" at bounding box center [781, 255] width 9 height 9
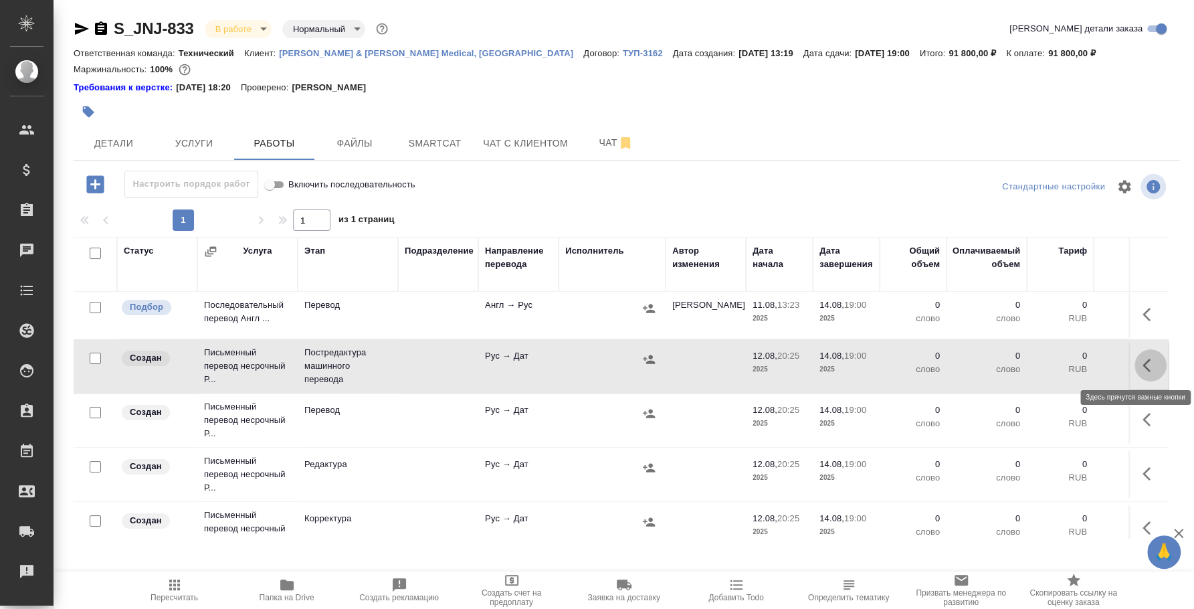
click at [1143, 365] on icon "button" at bounding box center [1151, 365] width 16 height 16
click at [1046, 361] on icon "button" at bounding box center [1052, 365] width 12 height 12
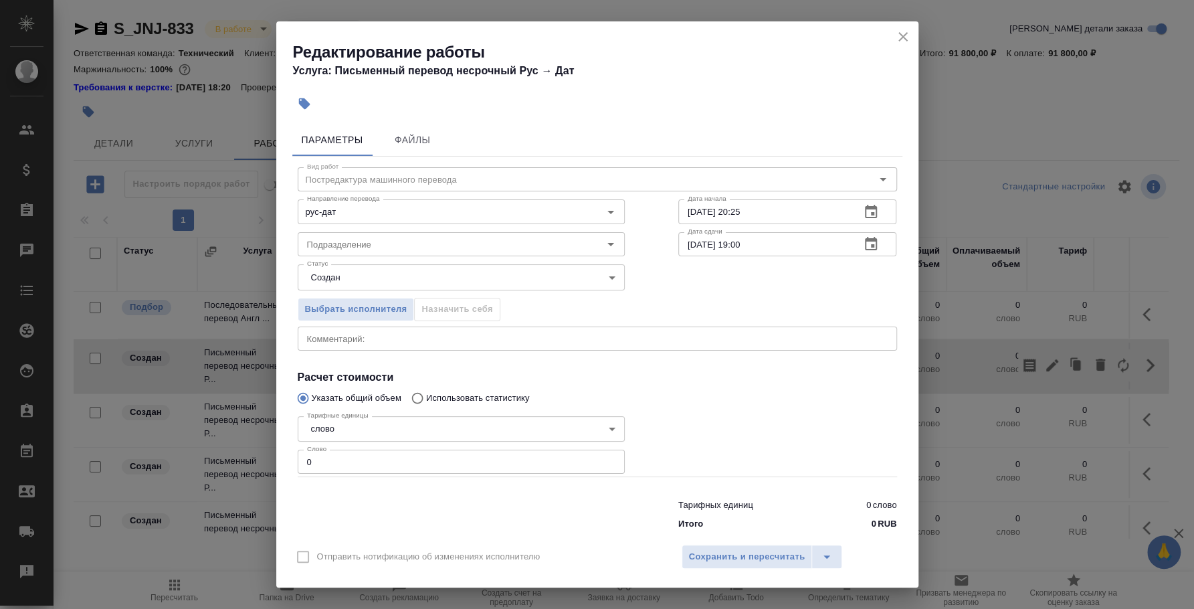
scroll to position [21, 0]
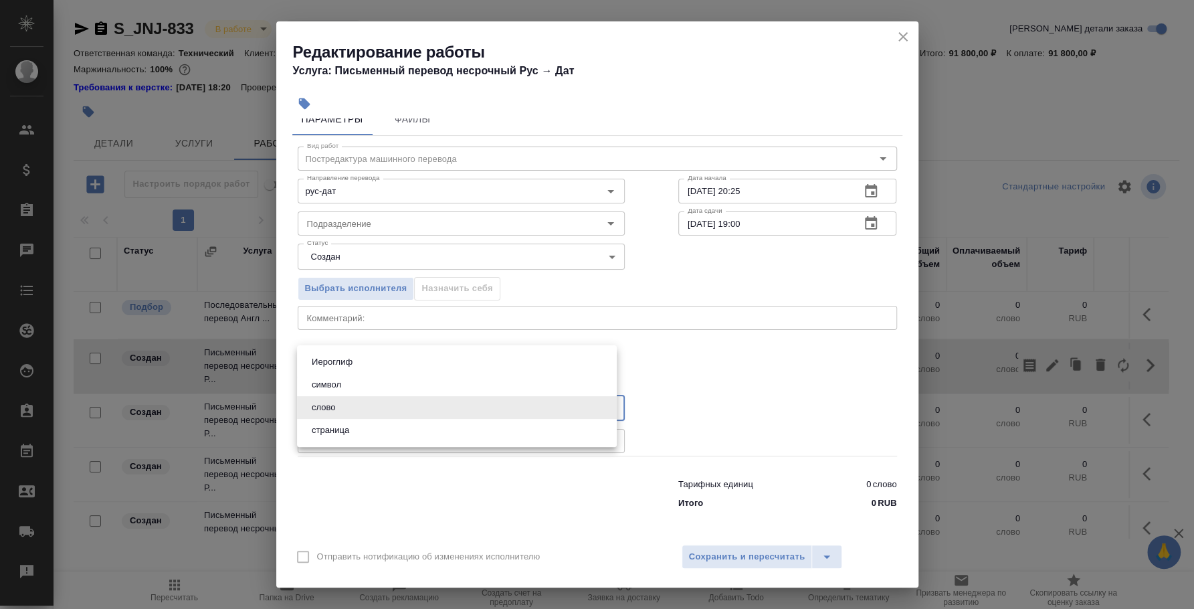
click at [555, 400] on body "🙏 .cls-1 fill:#fff; AWATERA [PERSON_NAME] Спецификации Заказы 0 Чаты Todo Проек…" at bounding box center [597, 304] width 1194 height 609
click at [521, 433] on li "страница" at bounding box center [457, 430] width 320 height 23
type input "5a8b1489cc6b4906c91bfdb2"
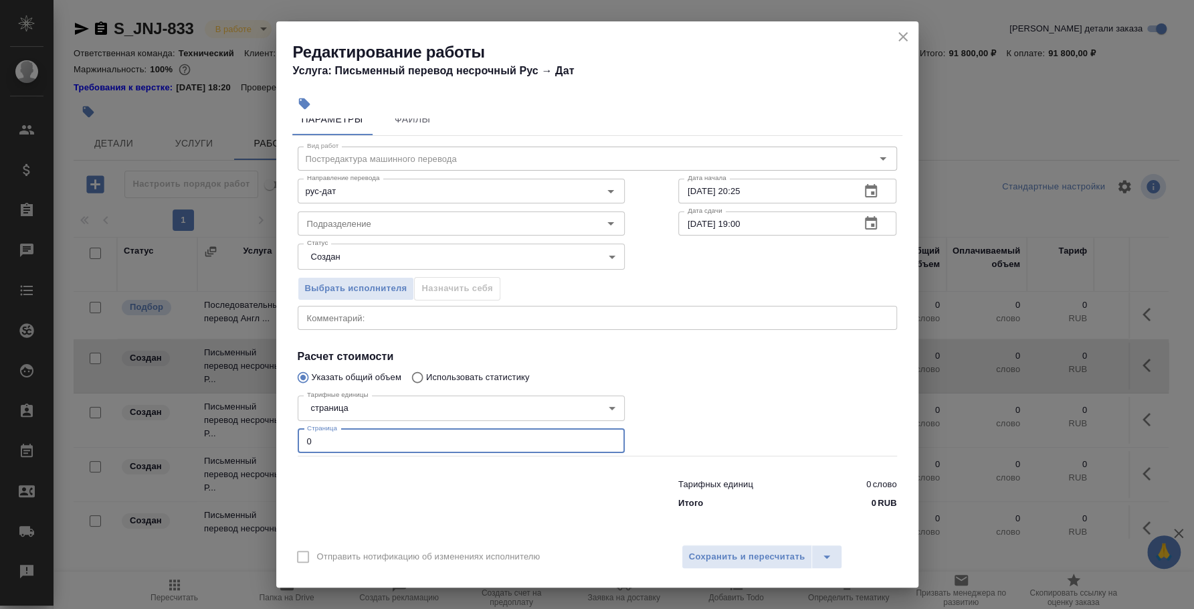
click at [501, 429] on input "0" at bounding box center [461, 441] width 327 height 24
drag, startPoint x: 501, startPoint y: 429, endPoint x: 209, endPoint y: 428, distance: 291.7
click at [209, 428] on div "Редактирование работы Услуга: Письменный перевод несрочный Рус → Дат Параметры …" at bounding box center [597, 304] width 1194 height 609
type input "1"
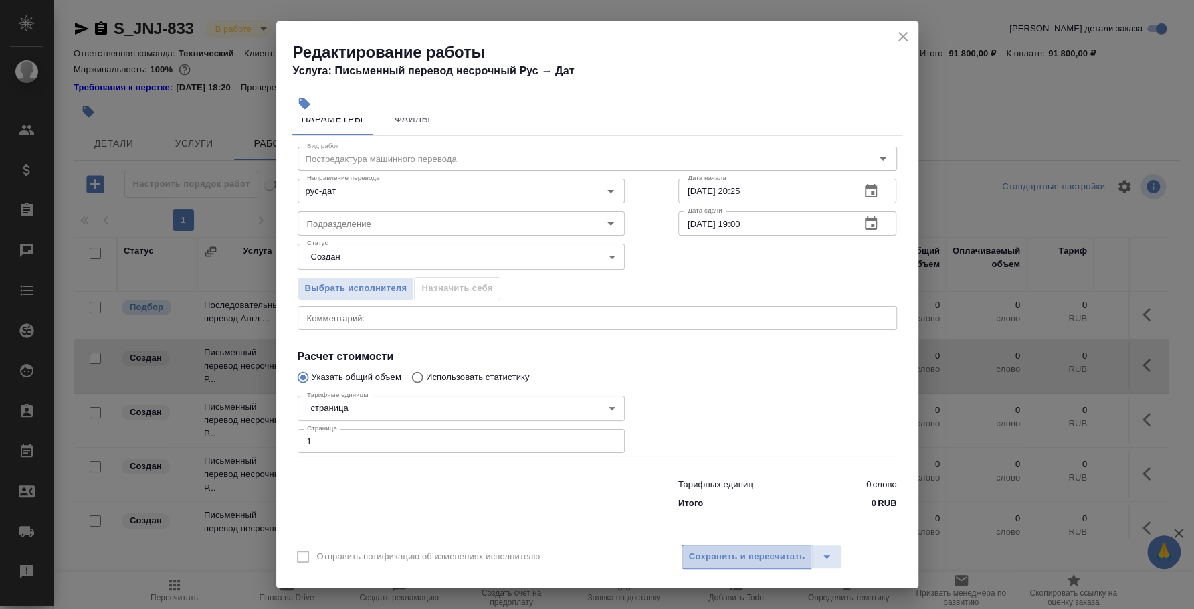
click at [756, 554] on span "Сохранить и пересчитать" at bounding box center [747, 556] width 116 height 15
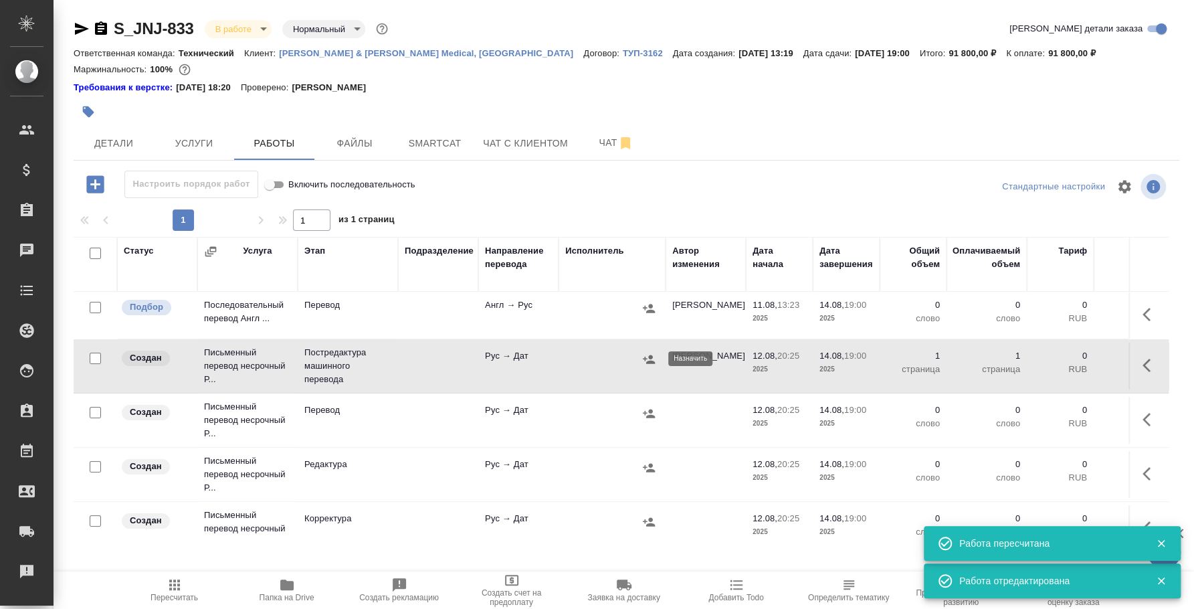
click at [651, 355] on icon "button" at bounding box center [649, 359] width 12 height 9
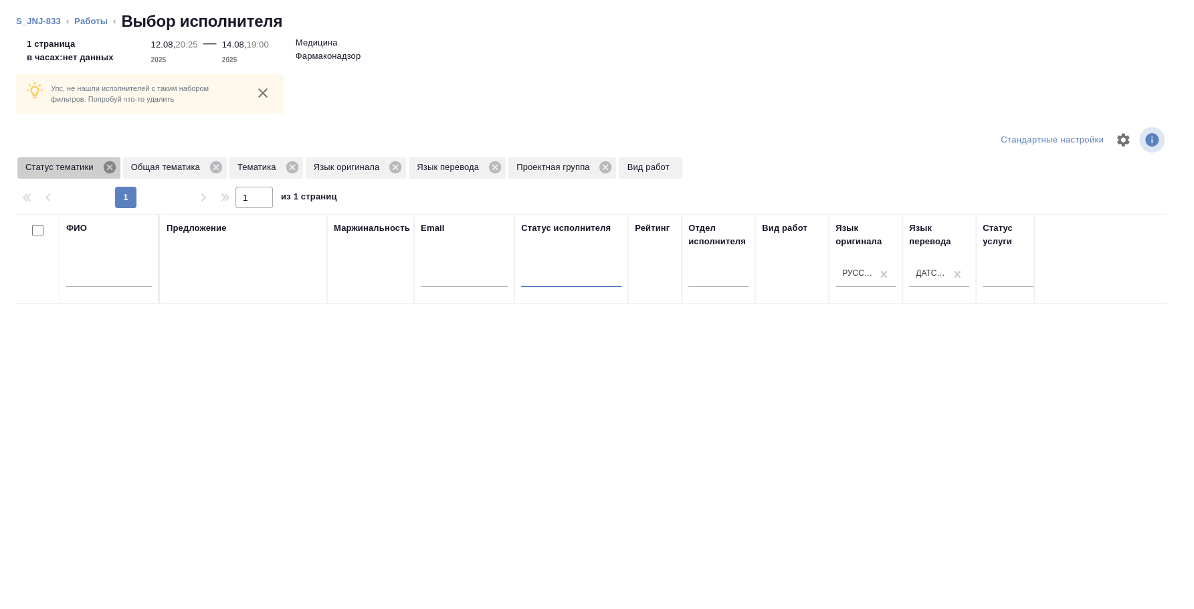
click at [112, 167] on icon at bounding box center [109, 167] width 12 height 12
click at [112, 167] on icon at bounding box center [110, 167] width 12 height 12
click at [86, 165] on icon at bounding box center [80, 167] width 12 height 12
click at [104, 167] on icon at bounding box center [107, 167] width 12 height 12
click at [104, 167] on icon at bounding box center [103, 167] width 15 height 15
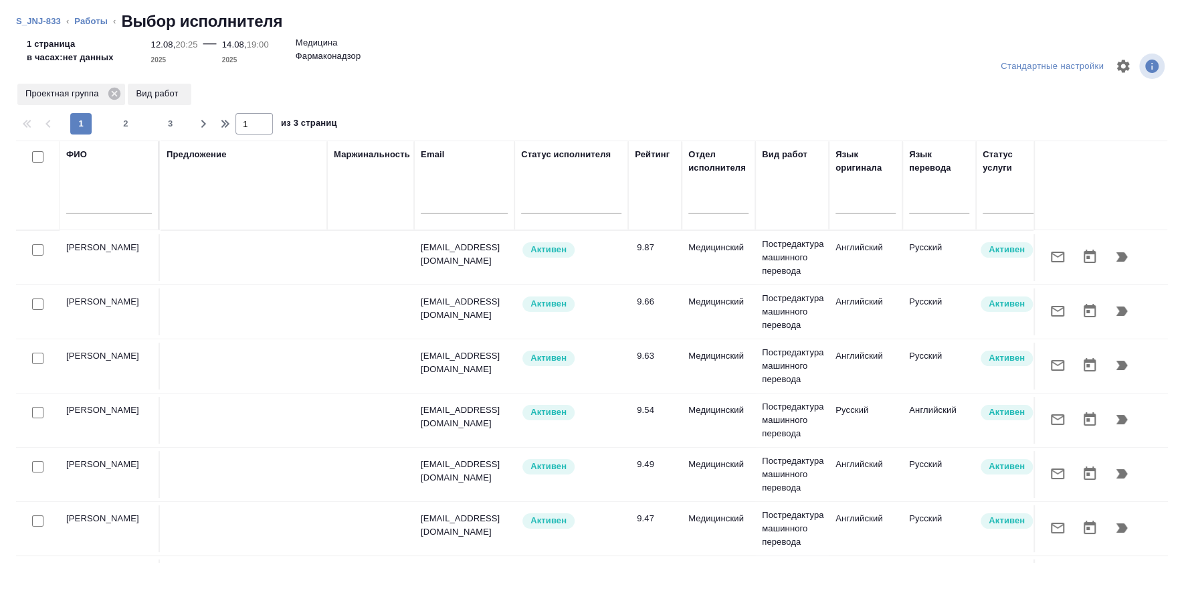
click at [114, 213] on input "text" at bounding box center [109, 205] width 86 height 17
click at [142, 203] on input "text" at bounding box center [109, 205] width 86 height 17
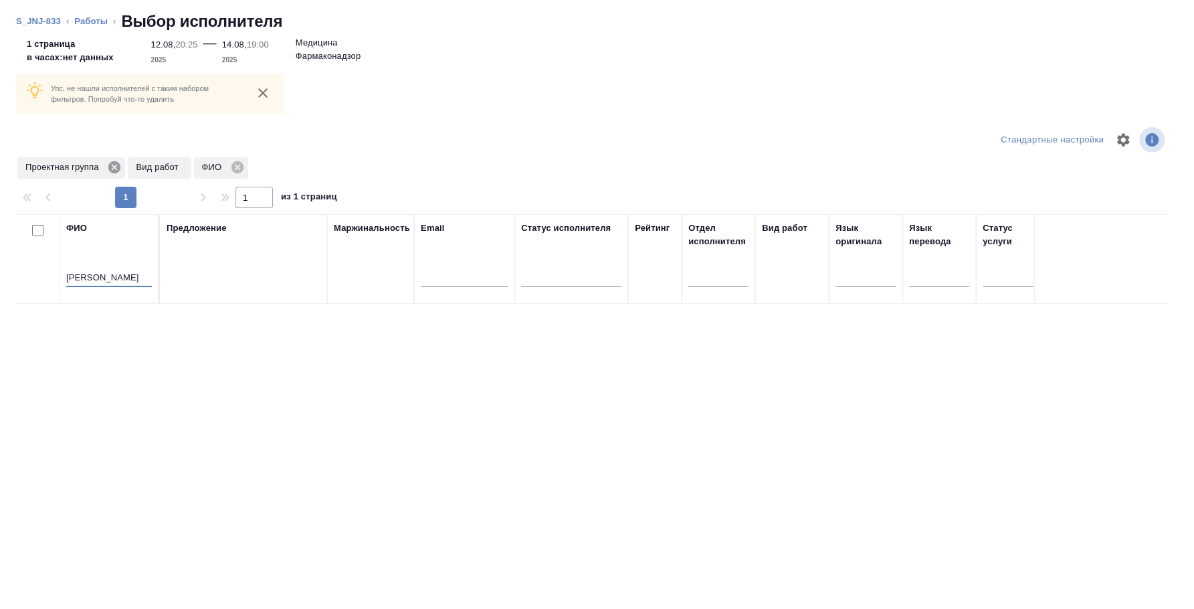
type input "[PERSON_NAME]"
click at [114, 161] on icon at bounding box center [114, 167] width 12 height 12
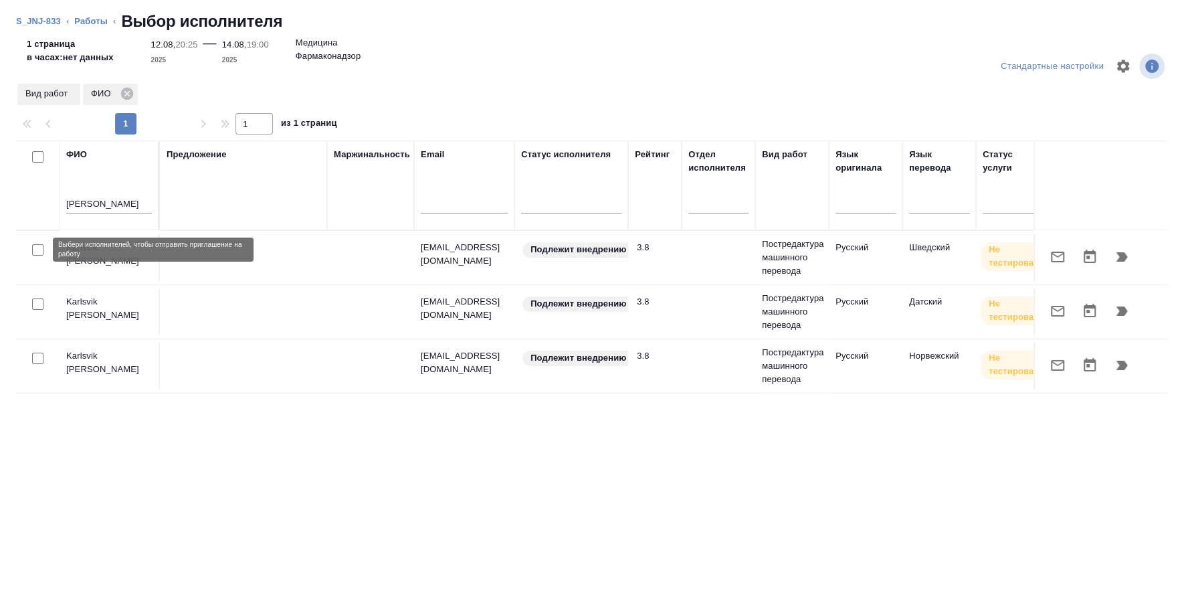
click at [35, 245] on input "checkbox" at bounding box center [37, 249] width 11 height 11
checkbox input "true"
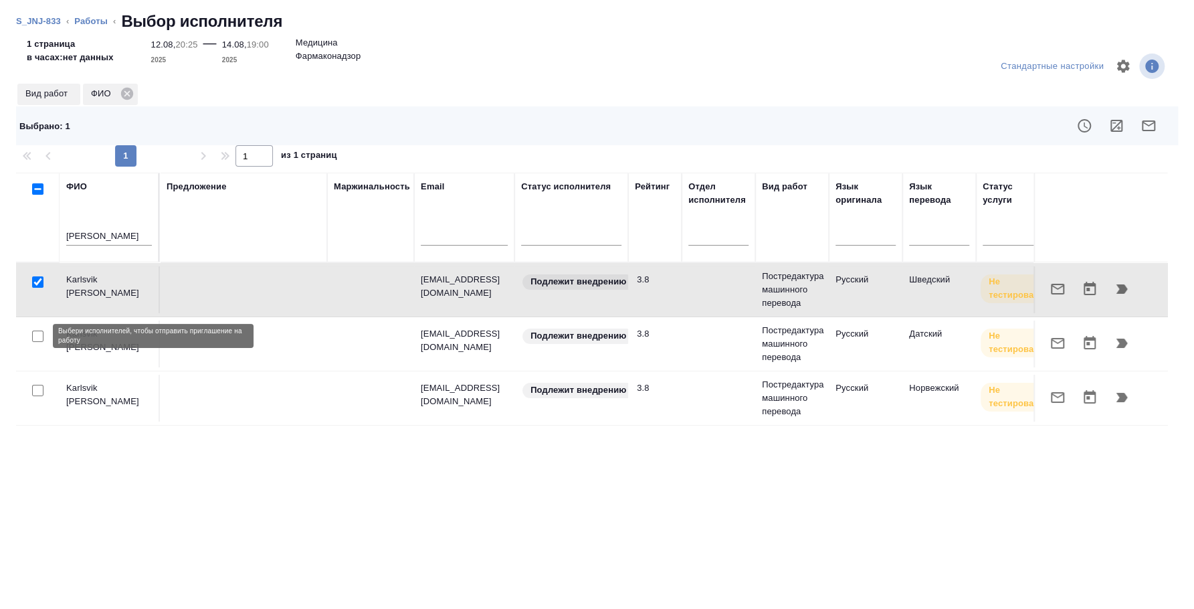
click at [38, 332] on input "checkbox" at bounding box center [37, 335] width 11 height 11
checkbox input "true"
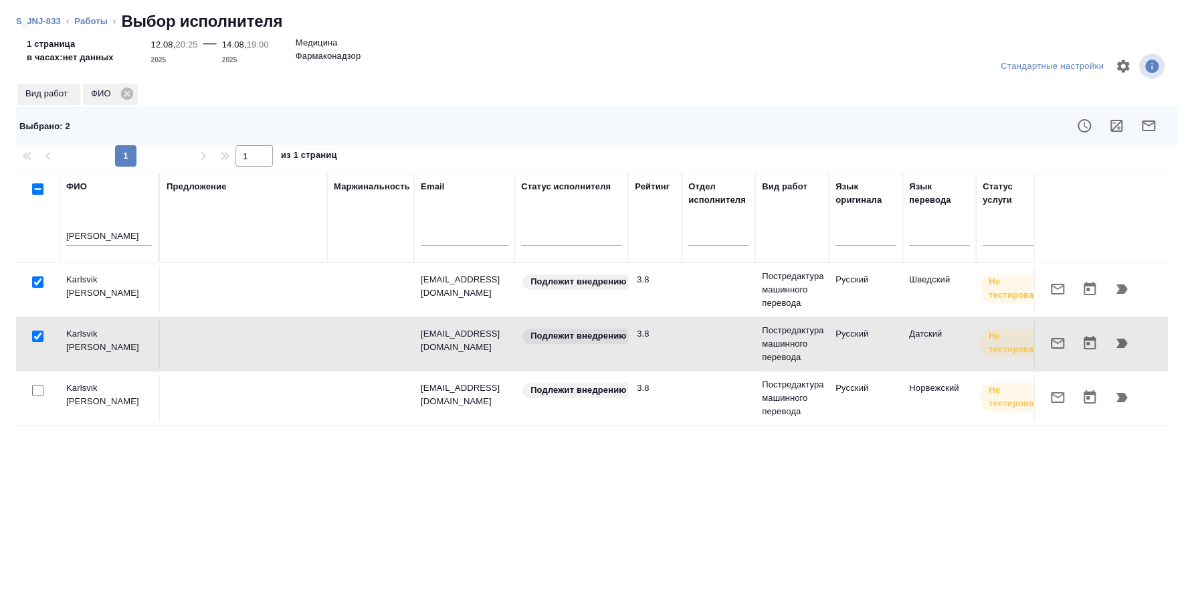
click at [40, 283] on input "checkbox" at bounding box center [37, 281] width 11 height 11
checkbox input "false"
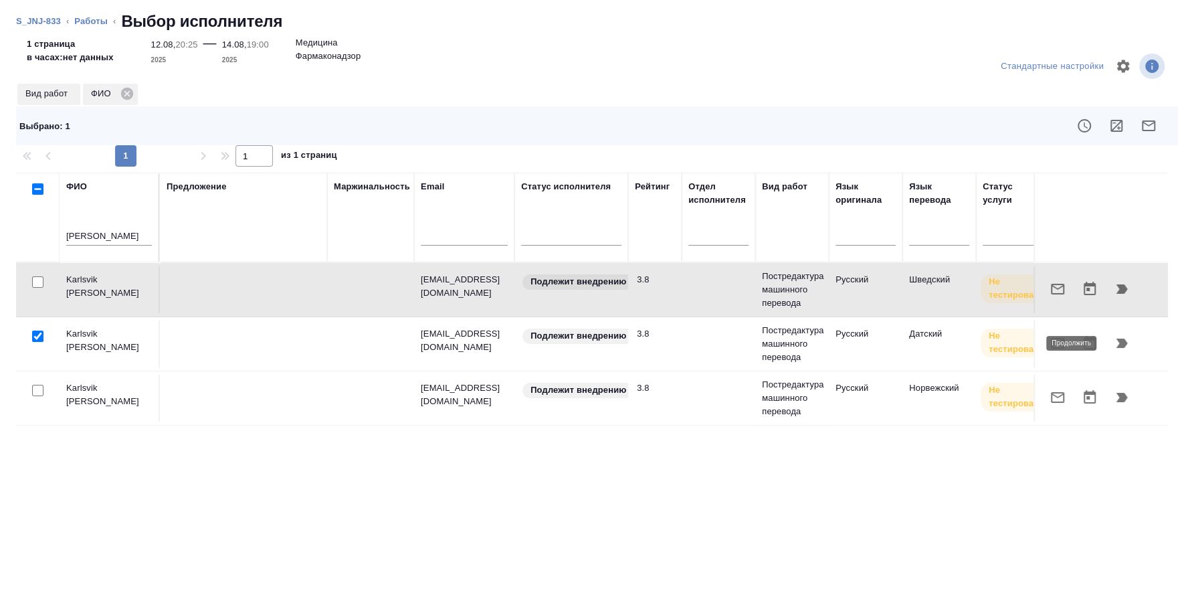
click at [1123, 347] on icon "button" at bounding box center [1121, 342] width 11 height 9
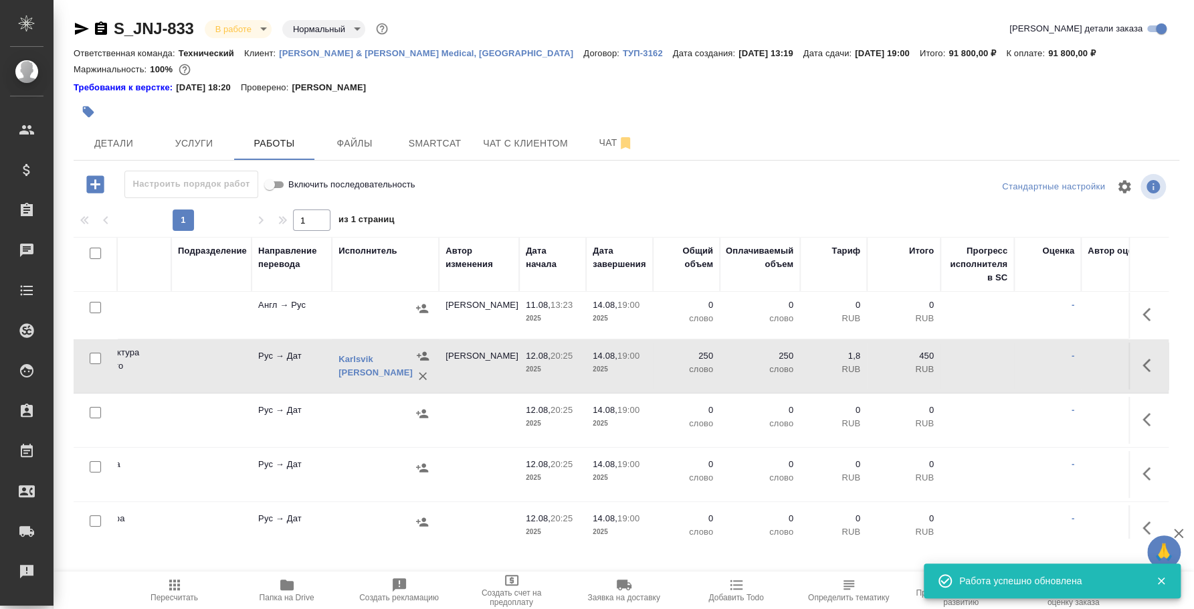
scroll to position [48, 353]
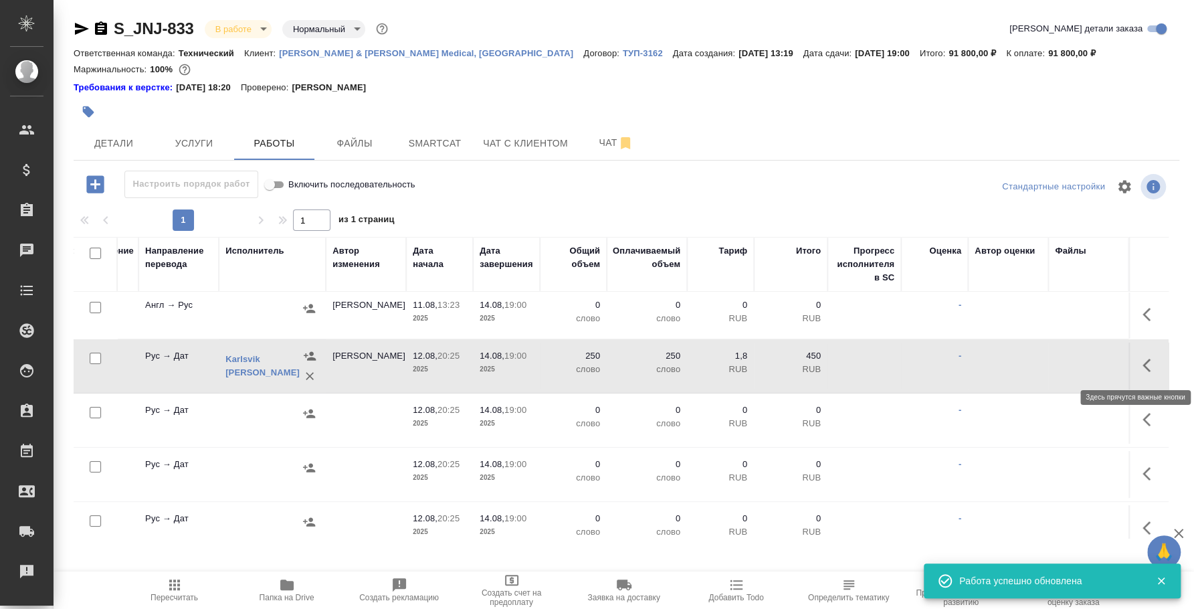
click at [1143, 357] on icon "button" at bounding box center [1151, 365] width 16 height 16
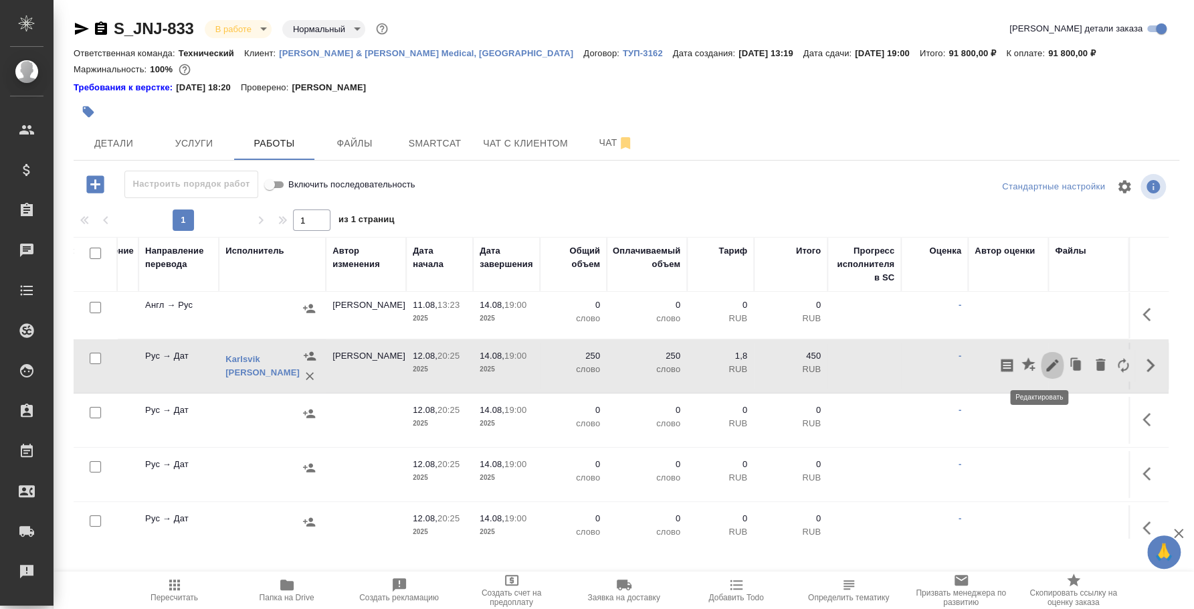
click at [1046, 366] on icon "button" at bounding box center [1052, 365] width 12 height 12
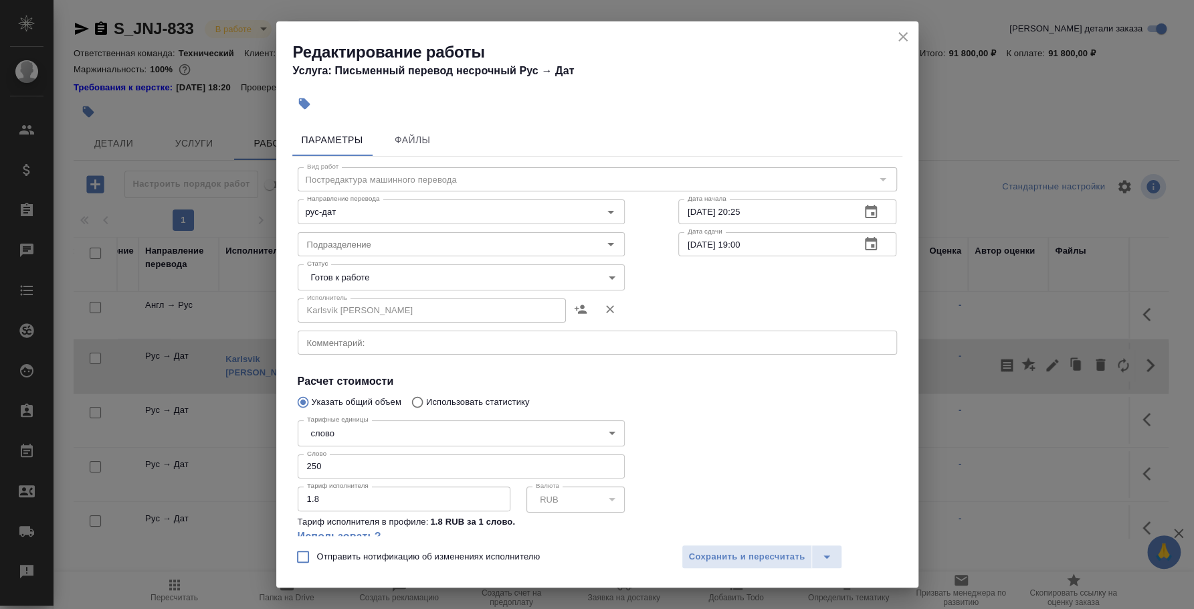
scroll to position [105, 0]
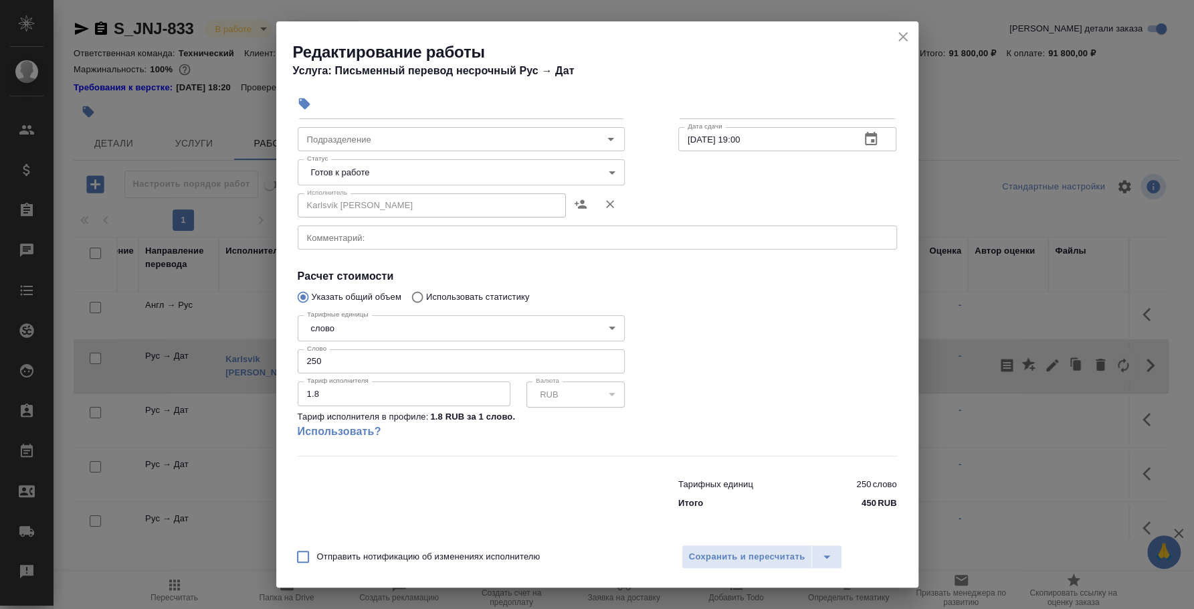
click at [349, 358] on input "250" at bounding box center [461, 361] width 327 height 24
drag, startPoint x: 361, startPoint y: 396, endPoint x: 266, endPoint y: 385, distance: 95.0
click at [266, 385] on div "Редактирование работы Услуга: Письменный перевод несрочный Рус → [PERSON_NAME] …" at bounding box center [597, 304] width 1194 height 609
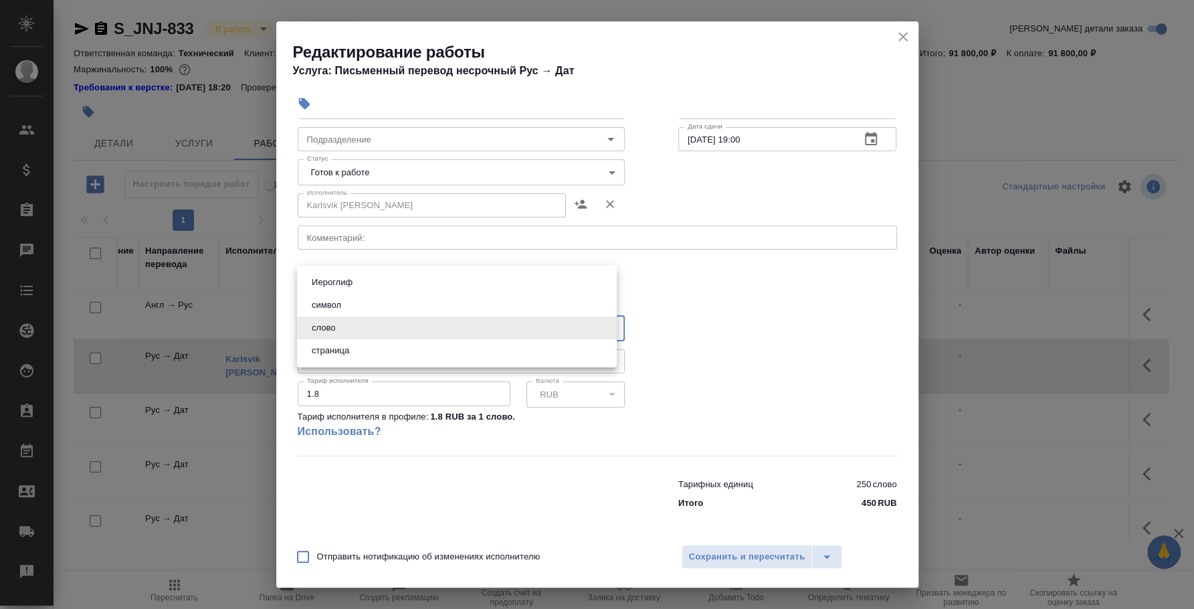
click at [603, 323] on body "🙏 .cls-1 fill:#fff; AWATERA [PERSON_NAME] Спецификации Заказы 0 Чаты Todo Проек…" at bounding box center [597, 304] width 1194 height 609
click at [361, 345] on li "страница" at bounding box center [457, 350] width 320 height 23
type input "5a8b1489cc6b4906c91bfdb2"
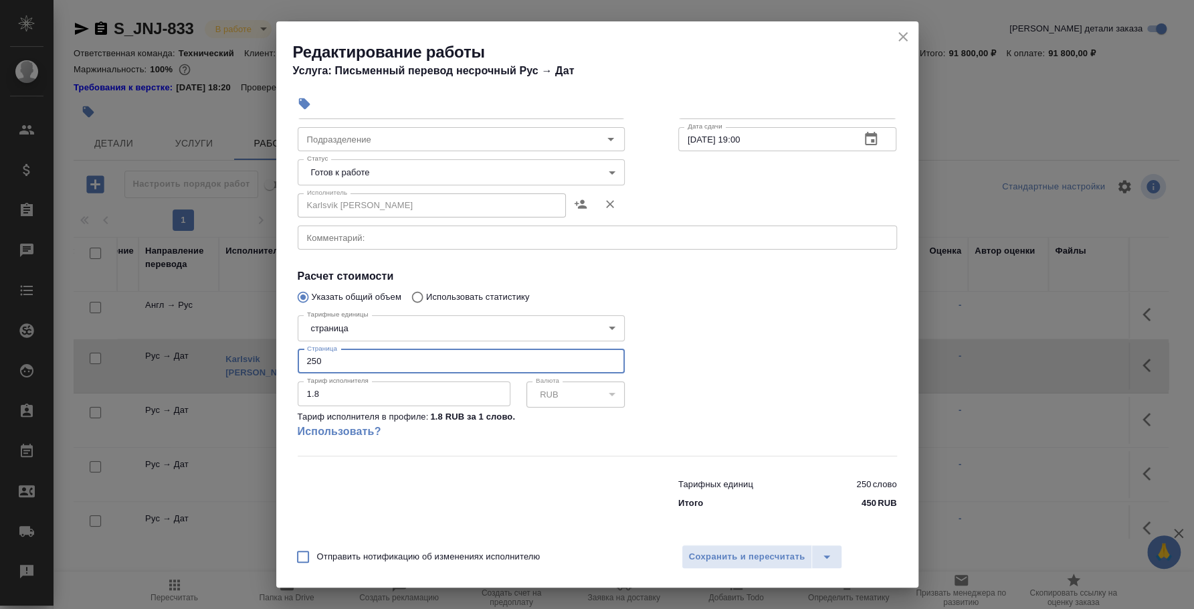
drag, startPoint x: 375, startPoint y: 360, endPoint x: 282, endPoint y: 340, distance: 94.3
click at [282, 340] on div "Параметры Файлы Вид работ Постредактура машинного перевода Вид работ Направлени…" at bounding box center [597, 326] width 642 height 417
type input "1"
drag, startPoint x: 330, startPoint y: 391, endPoint x: 282, endPoint y: 385, distance: 47.8
click at [282, 385] on div "Параметры Файлы Вид работ Постредактура машинного перевода Вид работ Направлени…" at bounding box center [597, 326] width 642 height 417
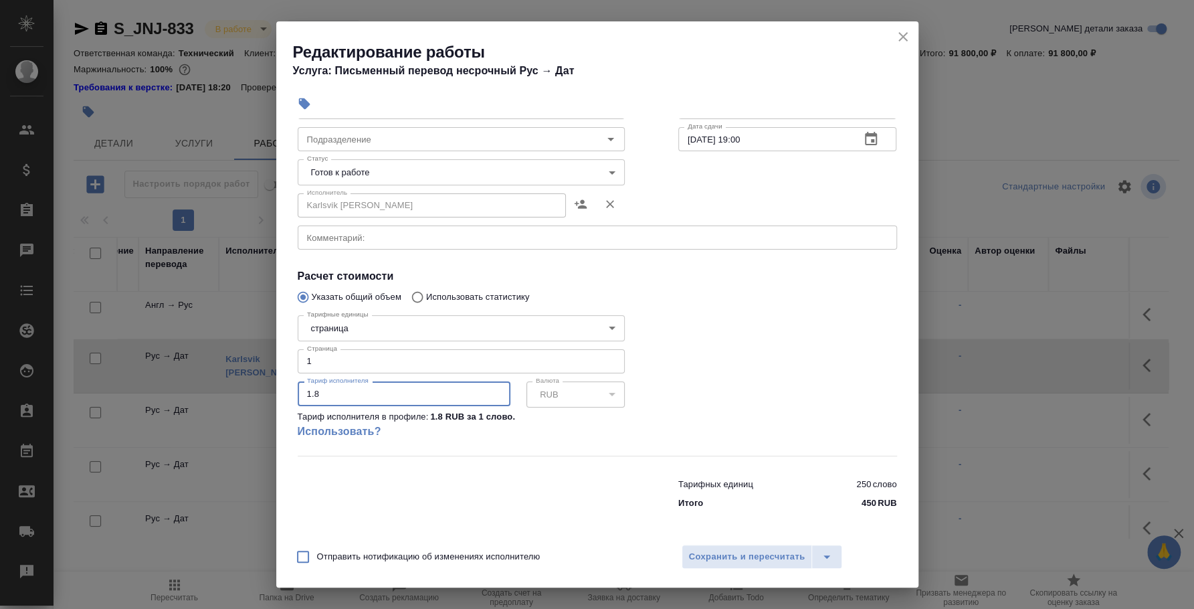
type input "5"
type input "1000"
drag, startPoint x: 328, startPoint y: 357, endPoint x: 291, endPoint y: 354, distance: 37.6
click at [291, 354] on div "Параметры Файлы Вид работ Постредактура машинного перевода Вид работ Направлени…" at bounding box center [597, 326] width 642 height 417
type input "5"
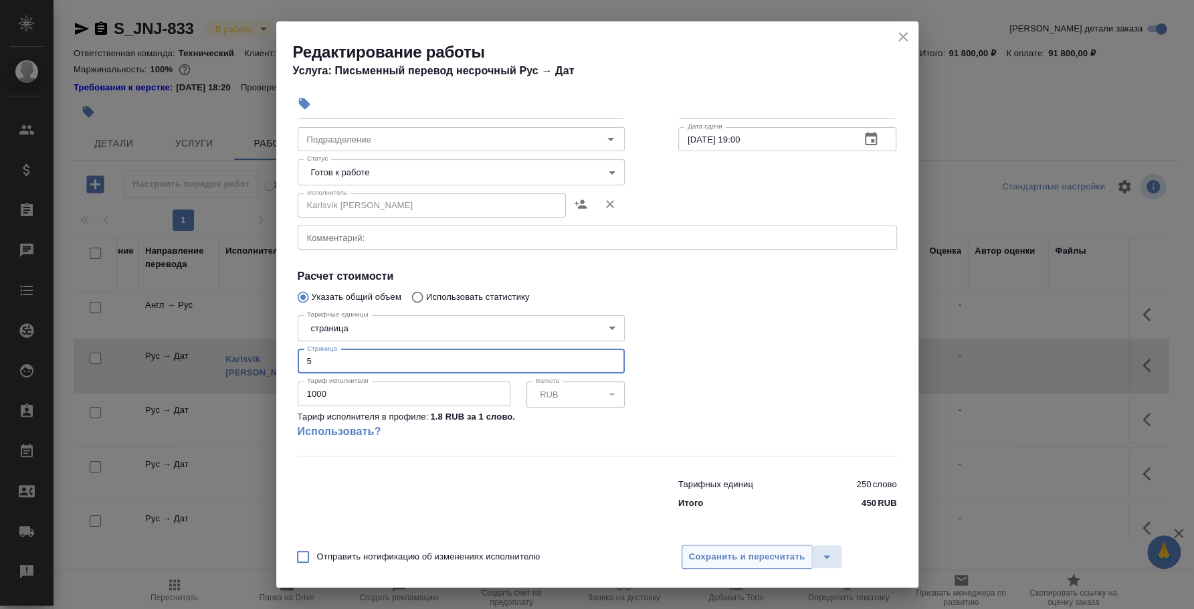
click at [721, 561] on span "Сохранить и пересчитать" at bounding box center [747, 556] width 116 height 15
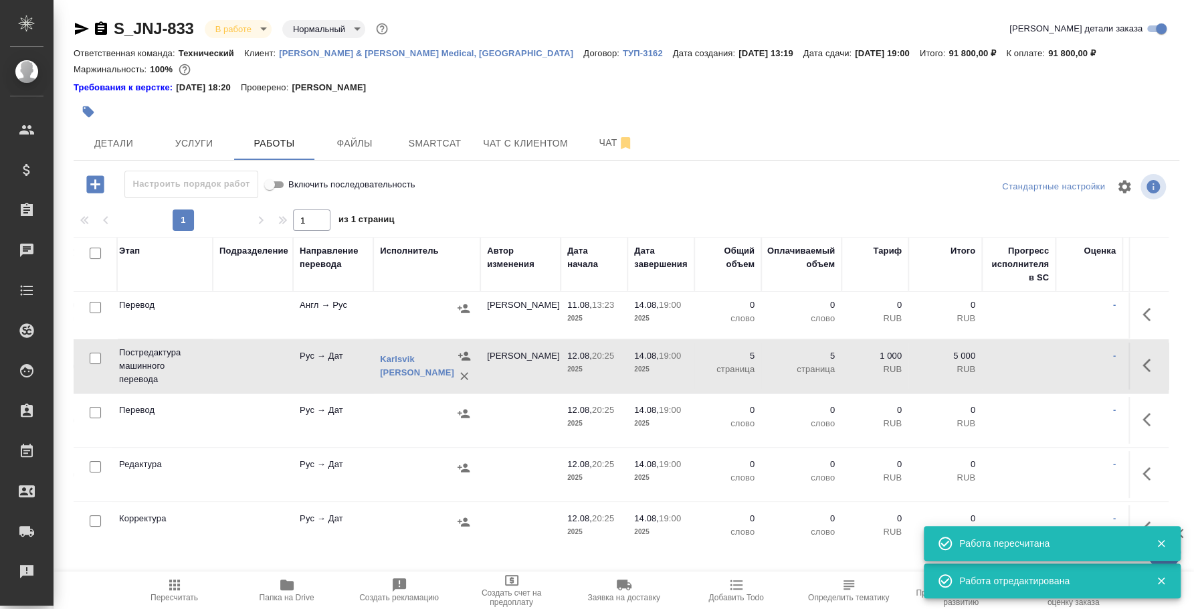
scroll to position [48, 0]
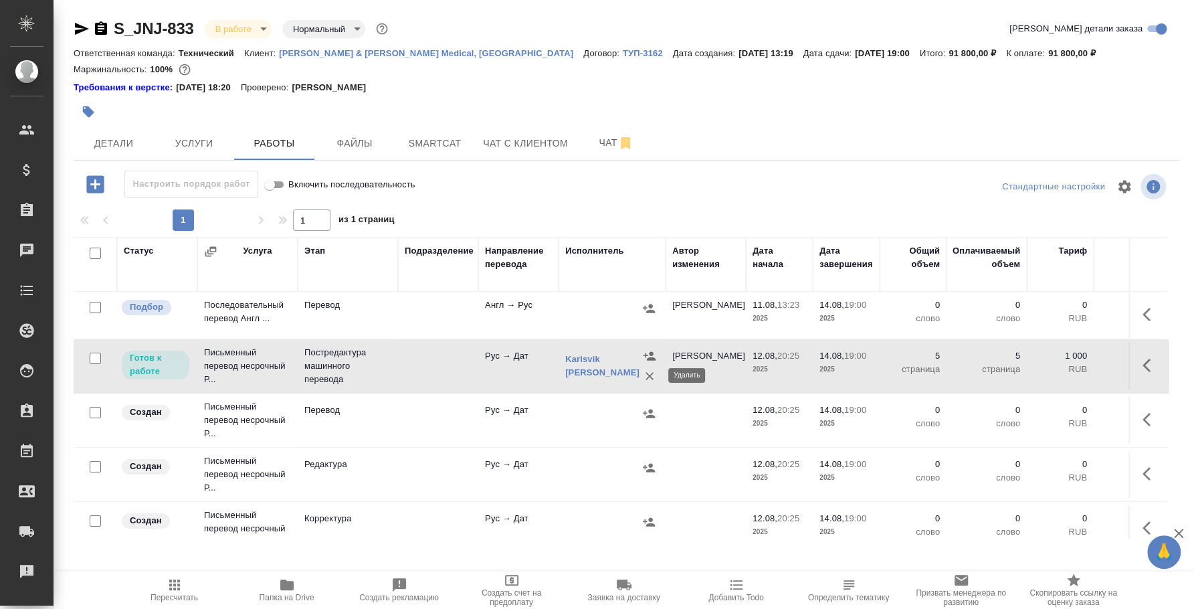
click at [648, 375] on icon "button" at bounding box center [650, 376] width 8 height 8
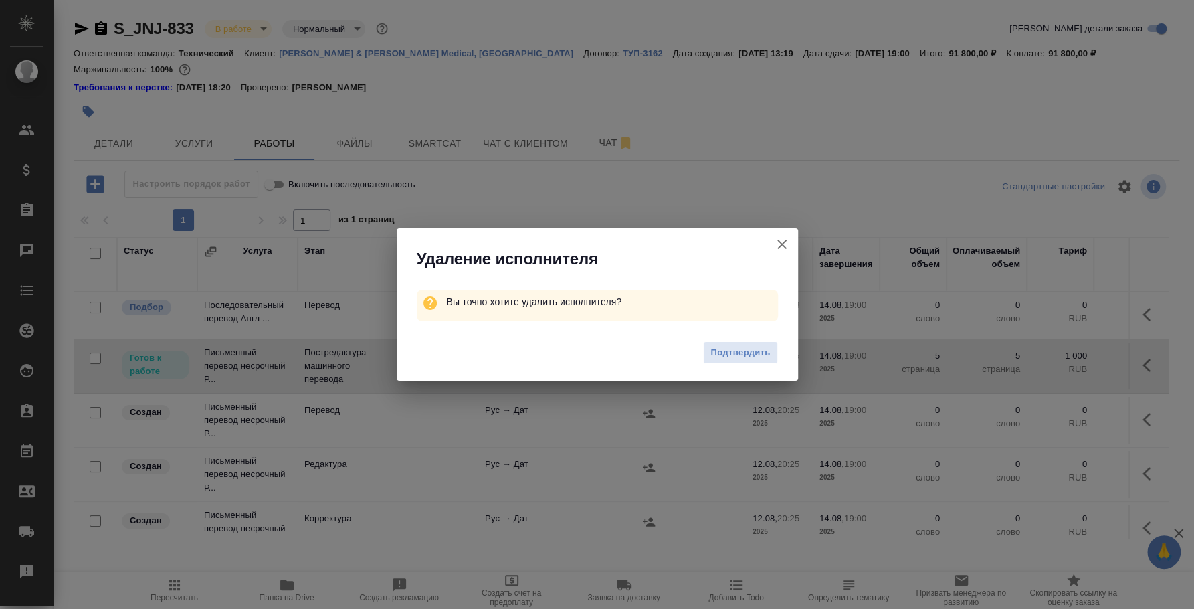
click at [724, 365] on div "Подтвердить" at bounding box center [597, 355] width 401 height 54
click at [726, 361] on button "Подтвердить" at bounding box center [740, 352] width 74 height 23
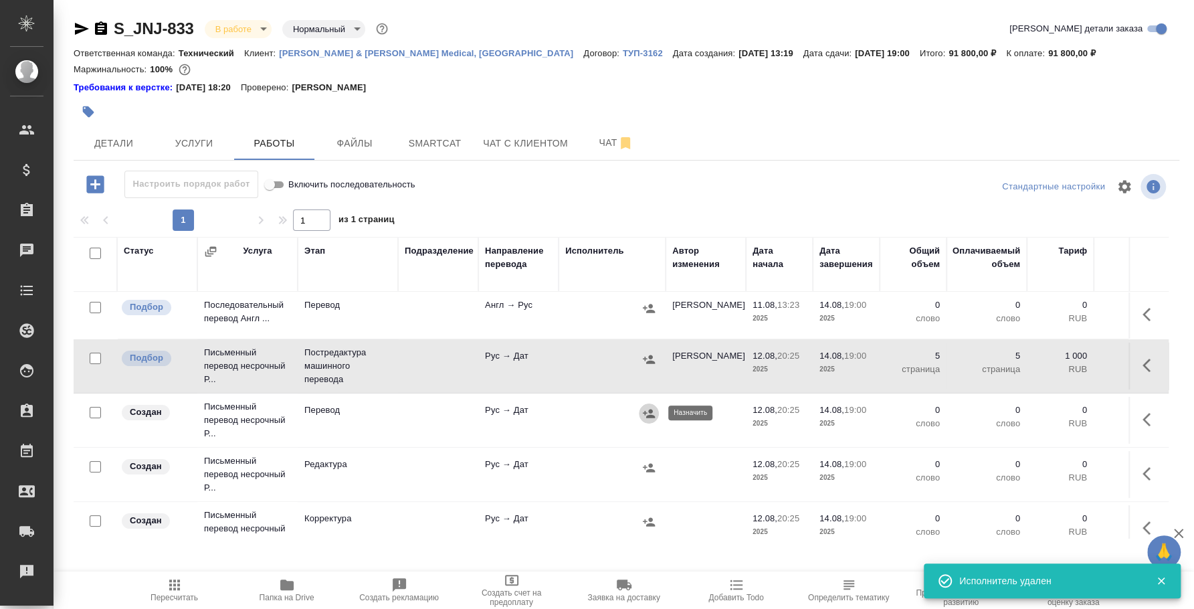
click at [644, 411] on icon "button" at bounding box center [649, 413] width 12 height 9
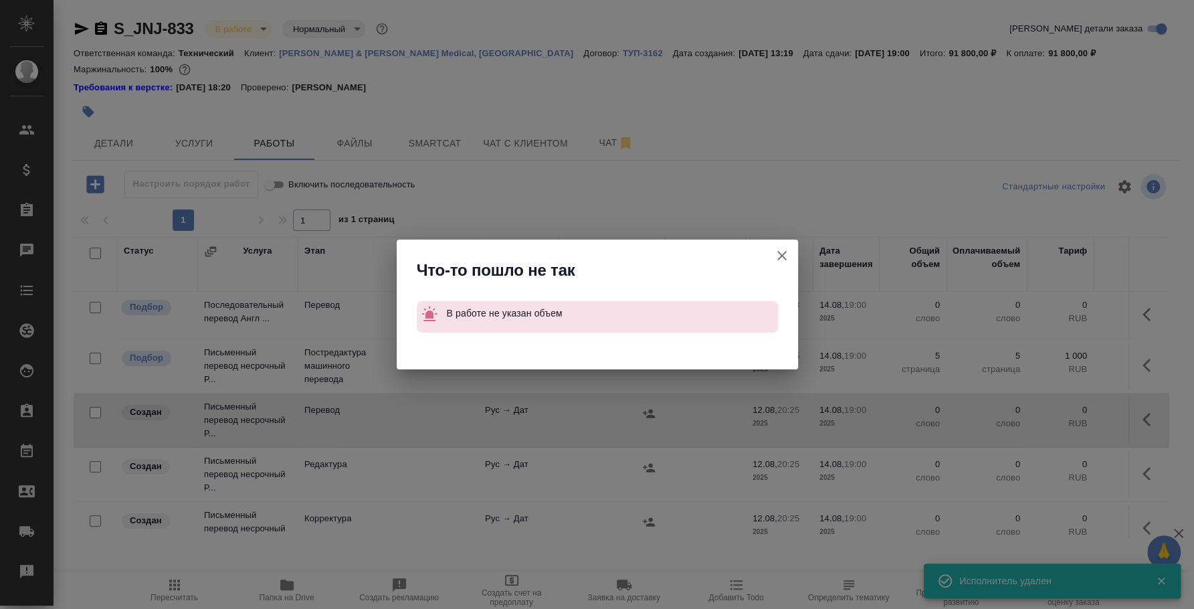
click at [775, 258] on icon "button" at bounding box center [782, 256] width 16 height 16
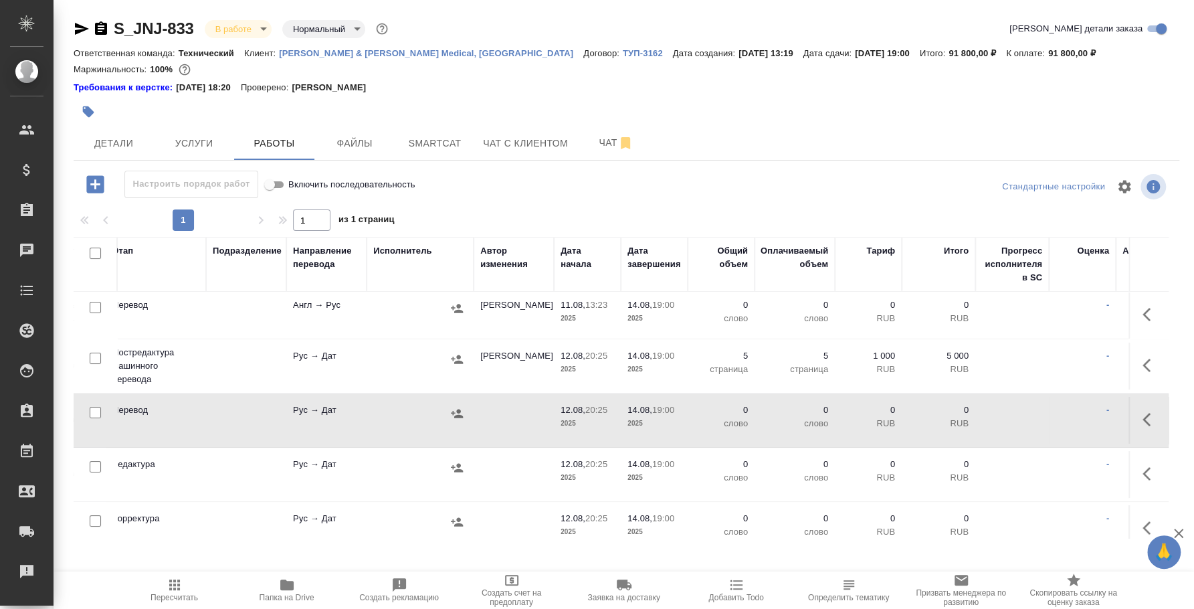
scroll to position [48, 353]
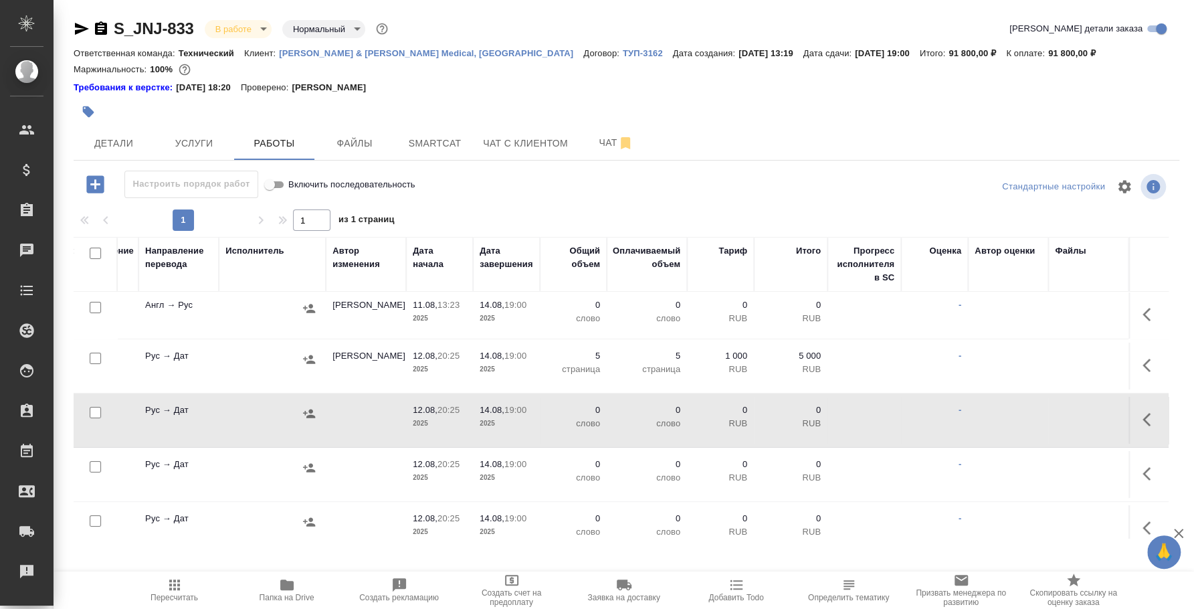
click at [1143, 421] on icon "button" at bounding box center [1151, 419] width 16 height 16
click at [1044, 421] on icon "button" at bounding box center [1052, 419] width 16 height 16
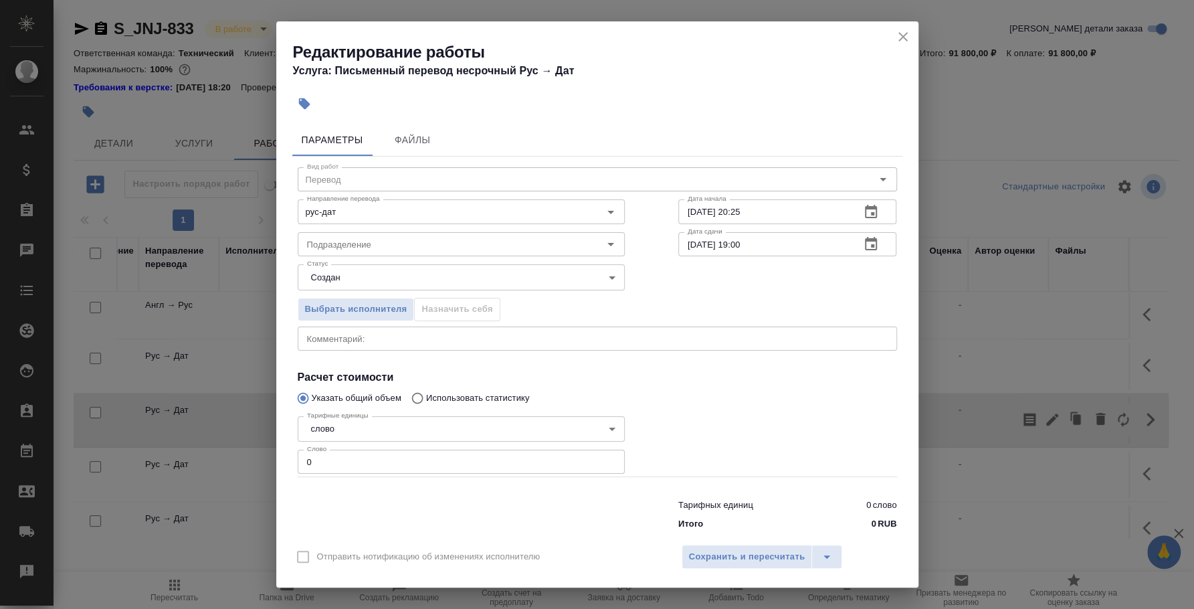
click at [392, 422] on body "🙏 .cls-1 fill:#fff; AWATERA [PERSON_NAME] Спецификации Заказы 0 Чаты Todo Проек…" at bounding box center [597, 304] width 1194 height 609
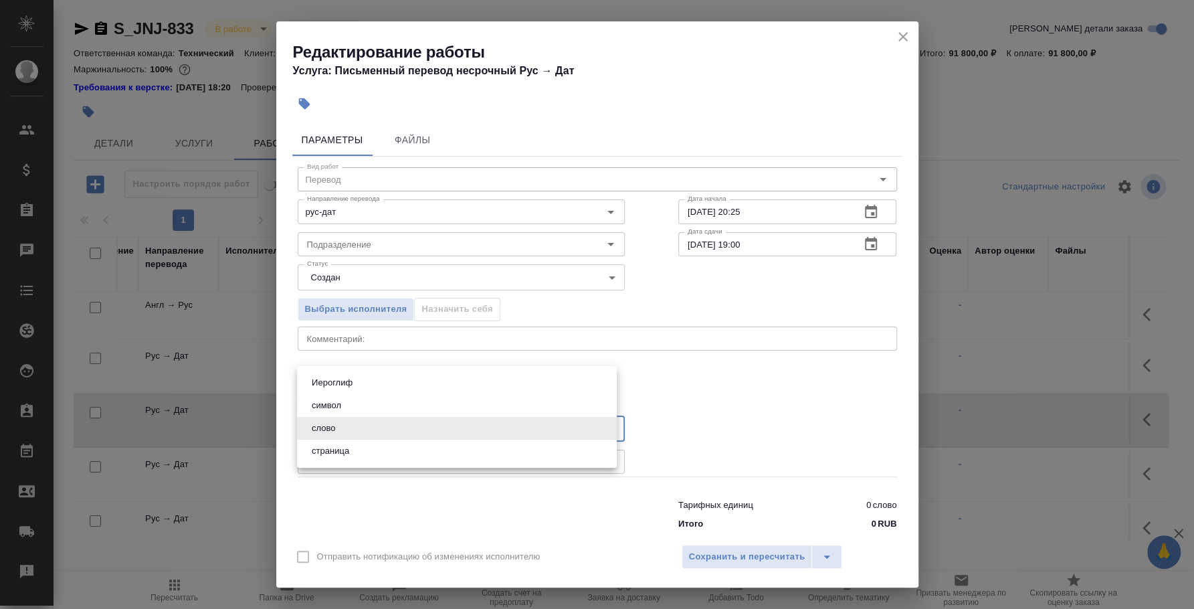
click at [384, 445] on li "страница" at bounding box center [457, 450] width 320 height 23
type input "5a8b1489cc6b4906c91bfdb2"
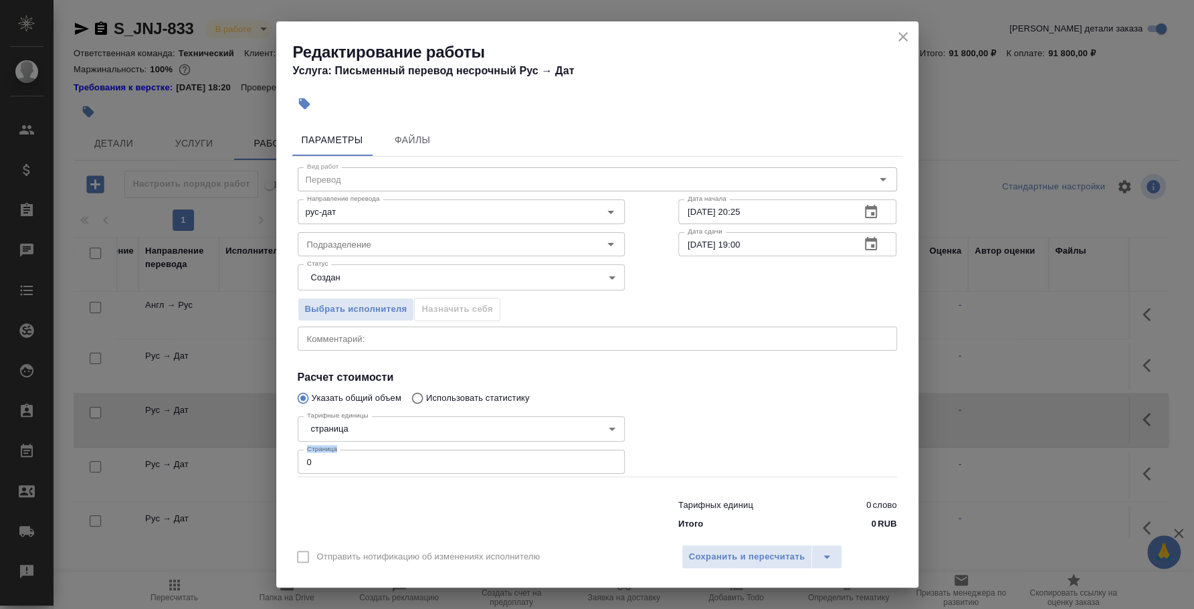
drag, startPoint x: 379, startPoint y: 445, endPoint x: 223, endPoint y: 457, distance: 156.3
click at [223, 457] on div "Редактирование работы Услуга: Письменный перевод несрочный Рус → Дат Параметры …" at bounding box center [597, 304] width 1194 height 609
drag, startPoint x: 339, startPoint y: 456, endPoint x: 283, endPoint y: 455, distance: 56.2
click at [283, 455] on div "Параметры Файлы Вид работ Перевод Вид работ Направление перевода рус-дат Направ…" at bounding box center [597, 326] width 642 height 417
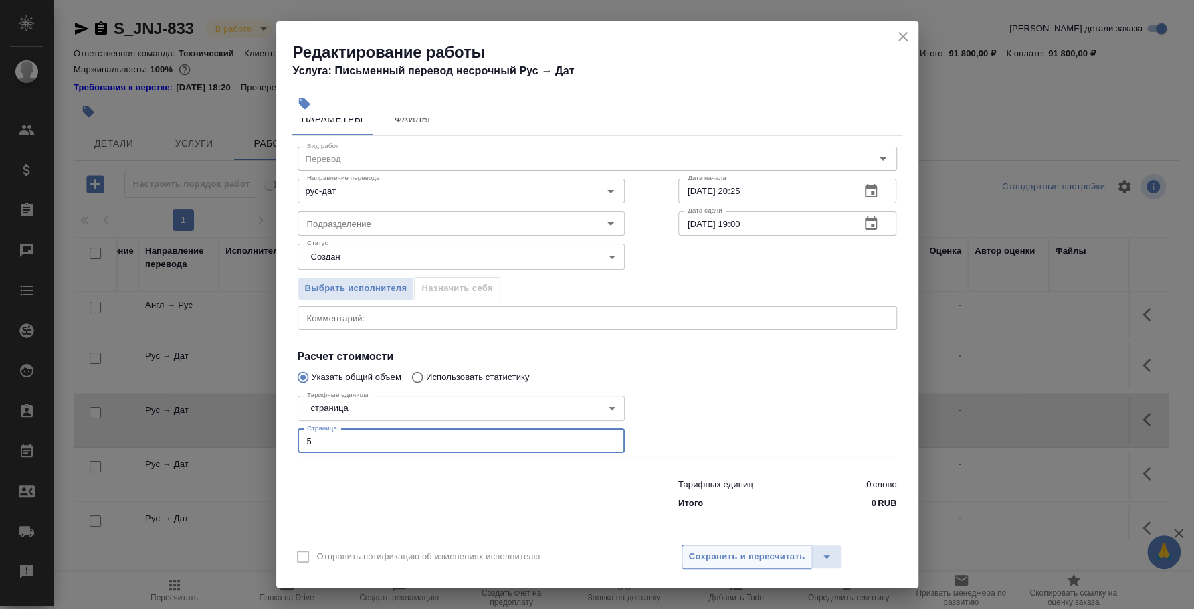
type input "5"
click at [728, 558] on span "Сохранить и пересчитать" at bounding box center [747, 556] width 116 height 15
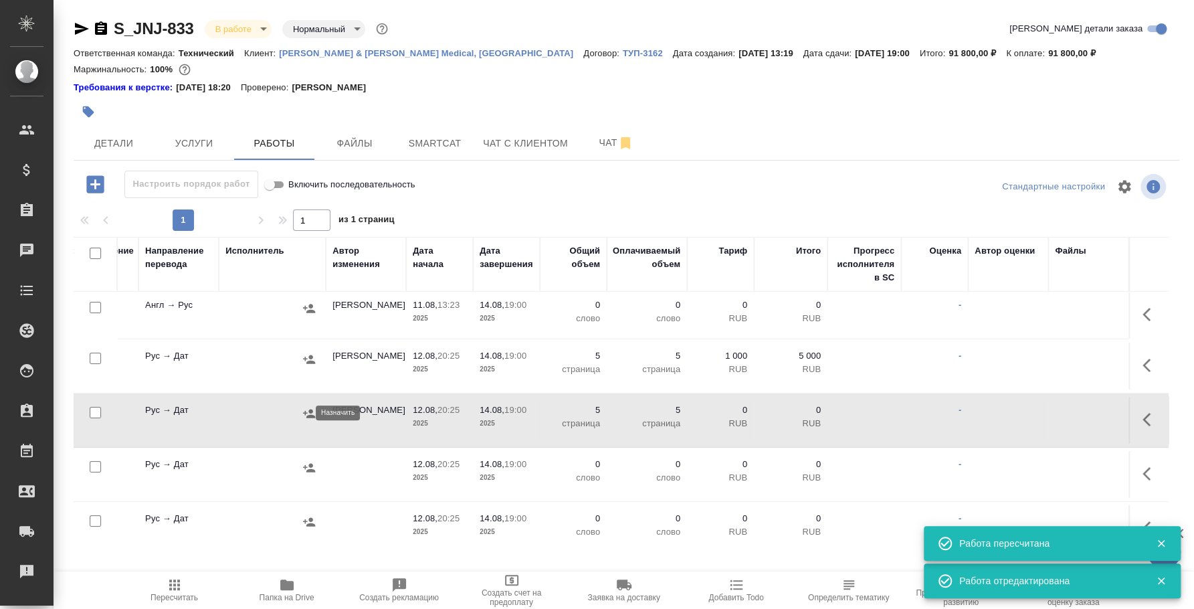
click at [303, 412] on icon "button" at bounding box center [309, 413] width 12 height 9
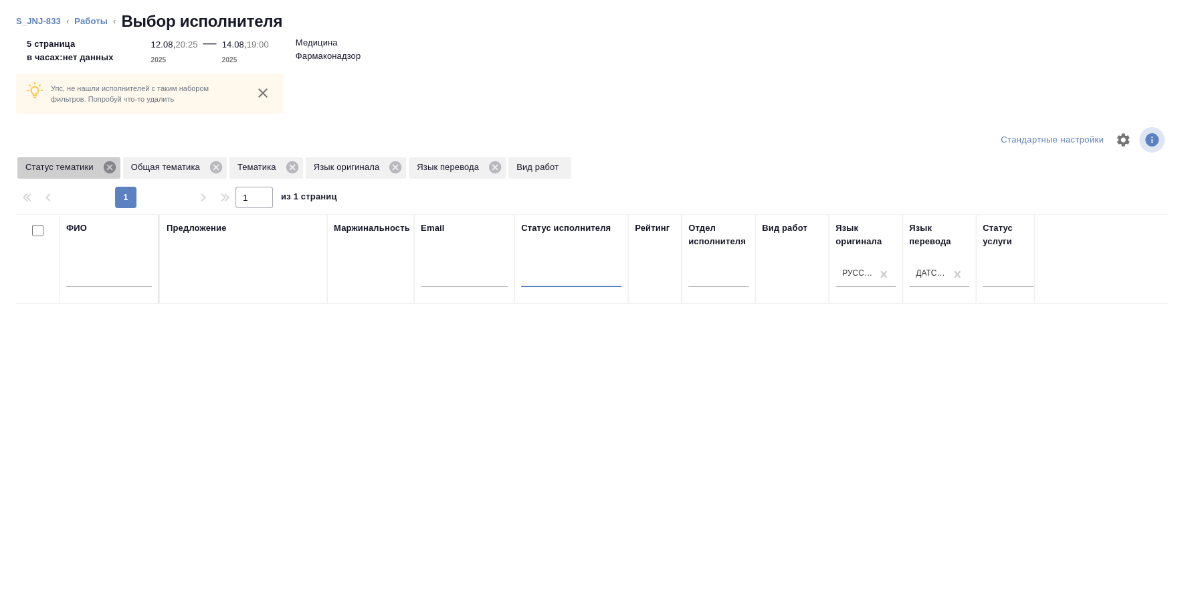
click at [104, 168] on icon at bounding box center [109, 167] width 12 height 12
click at [112, 168] on icon at bounding box center [110, 167] width 15 height 15
click at [78, 166] on icon at bounding box center [80, 167] width 15 height 15
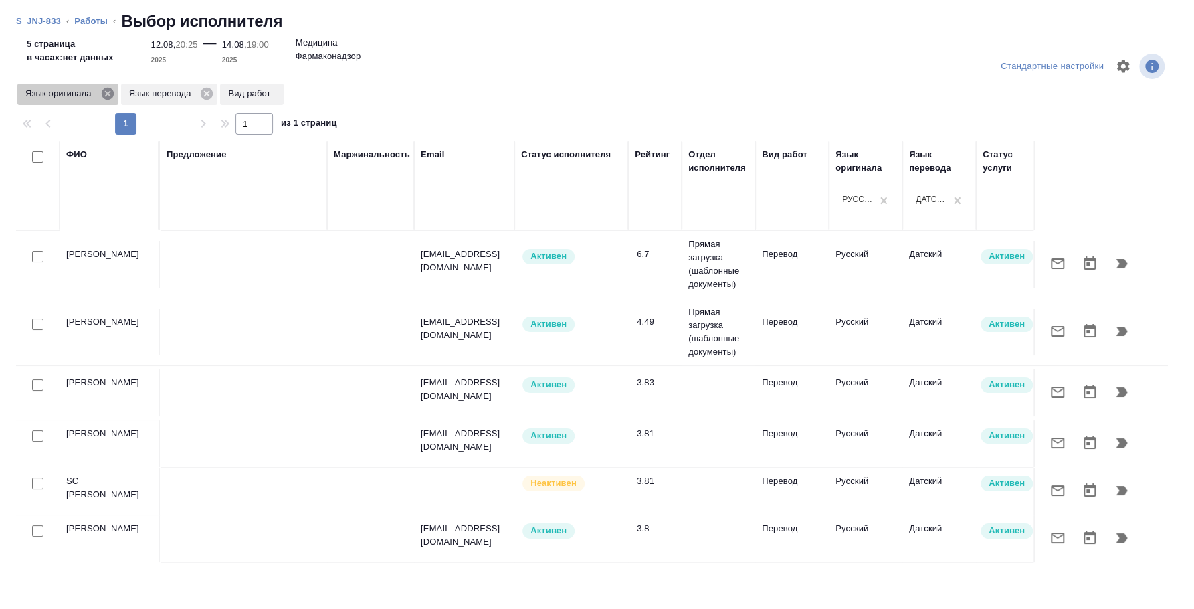
click at [110, 91] on icon at bounding box center [107, 93] width 15 height 15
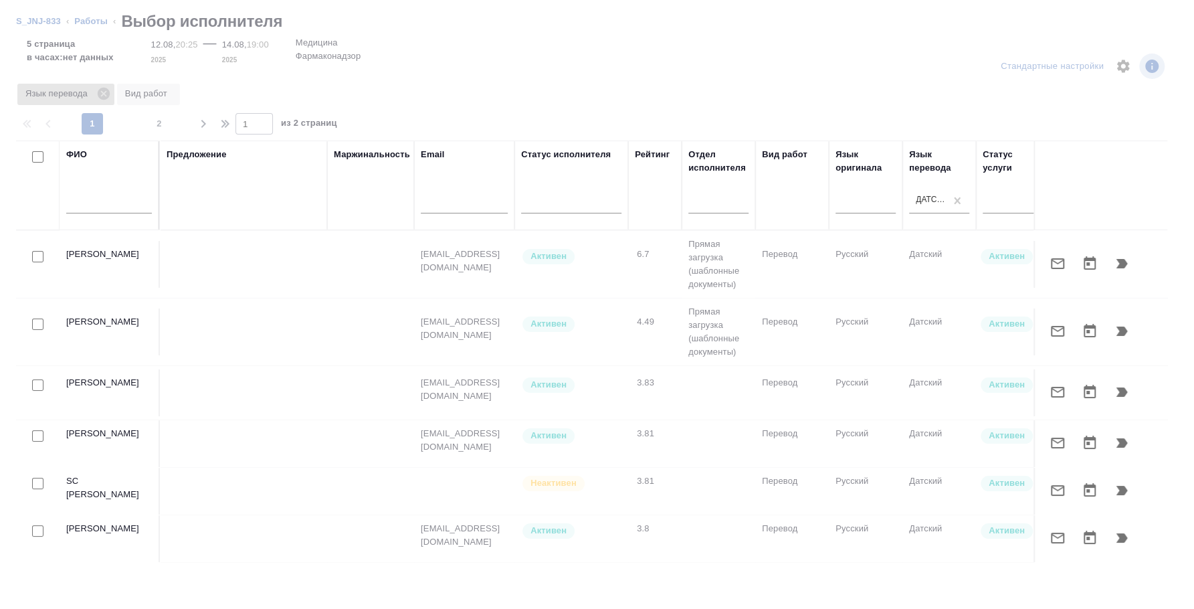
click at [102, 94] on icon at bounding box center [103, 93] width 15 height 15
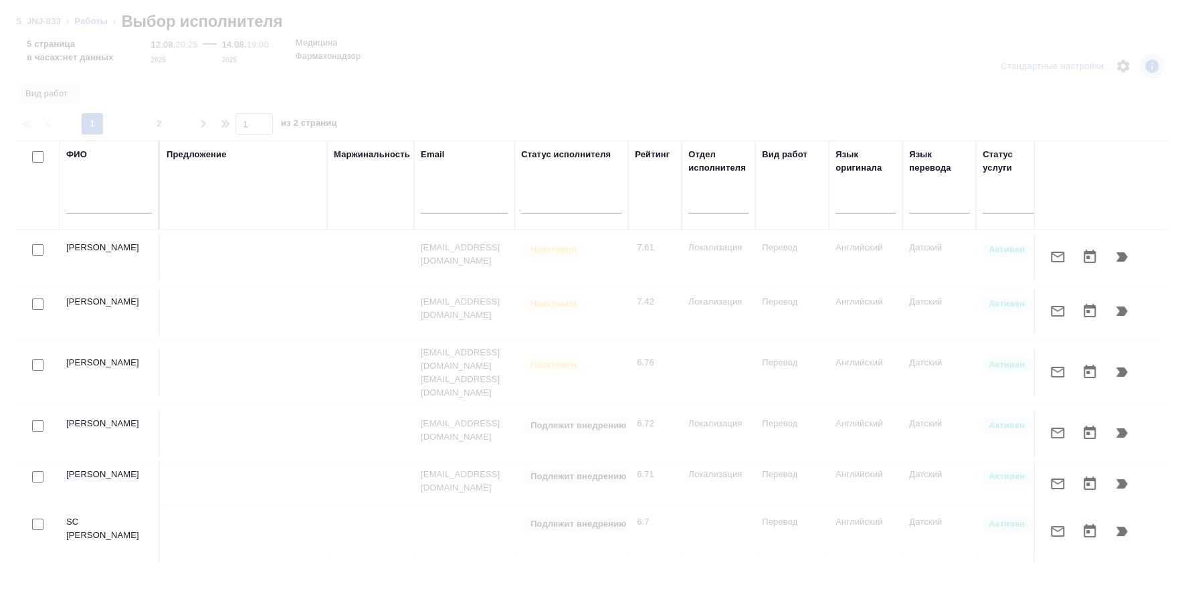
click at [119, 201] on input "text" at bounding box center [109, 205] width 86 height 17
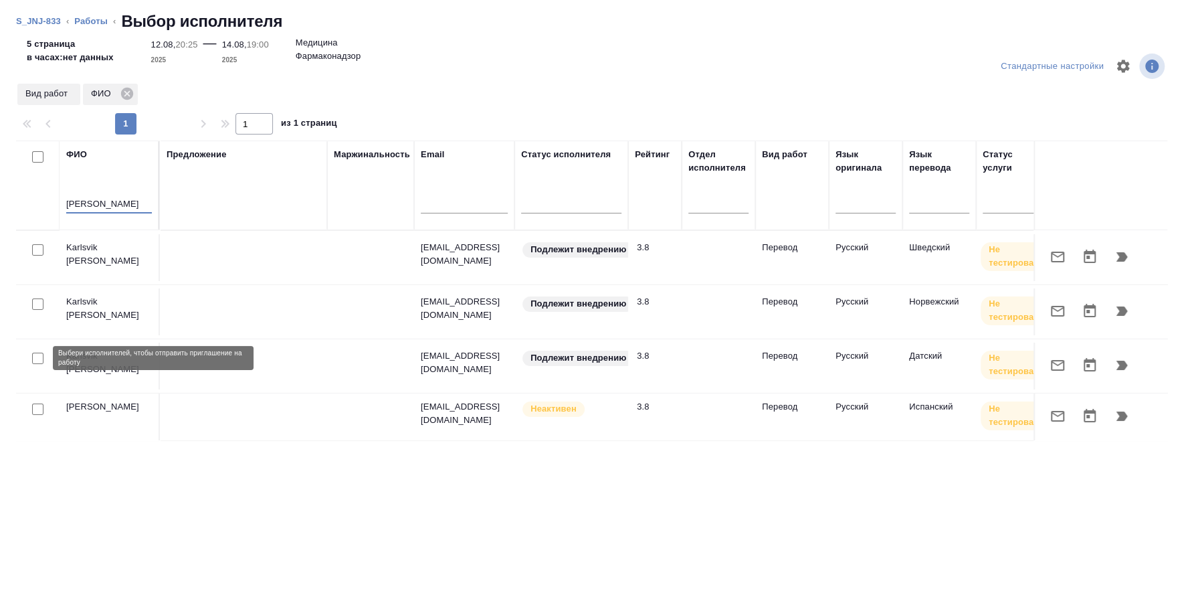
type input "[PERSON_NAME]"
click at [35, 355] on input "checkbox" at bounding box center [37, 358] width 11 height 11
checkbox input "true"
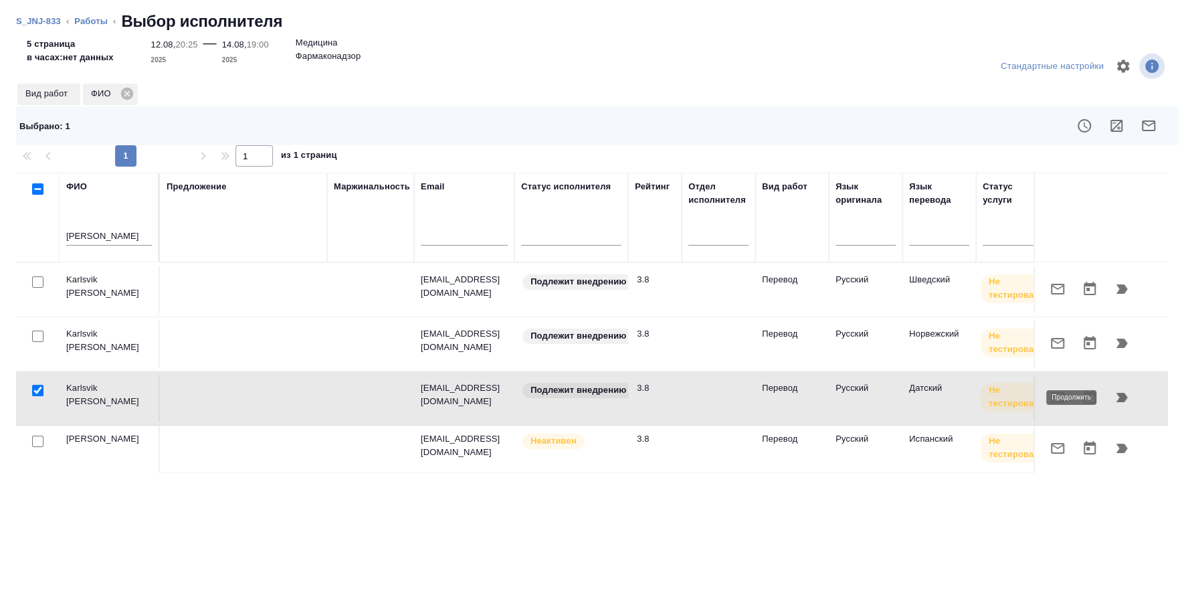
click at [1123, 389] on icon "button" at bounding box center [1122, 397] width 16 height 16
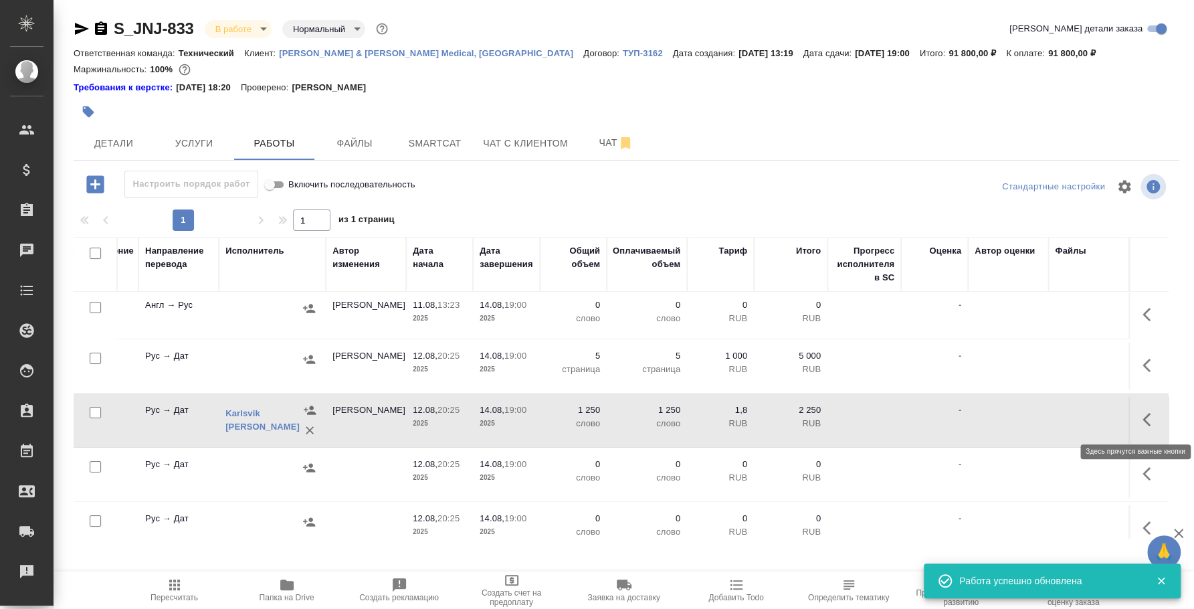
click at [1143, 413] on icon "button" at bounding box center [1151, 419] width 16 height 16
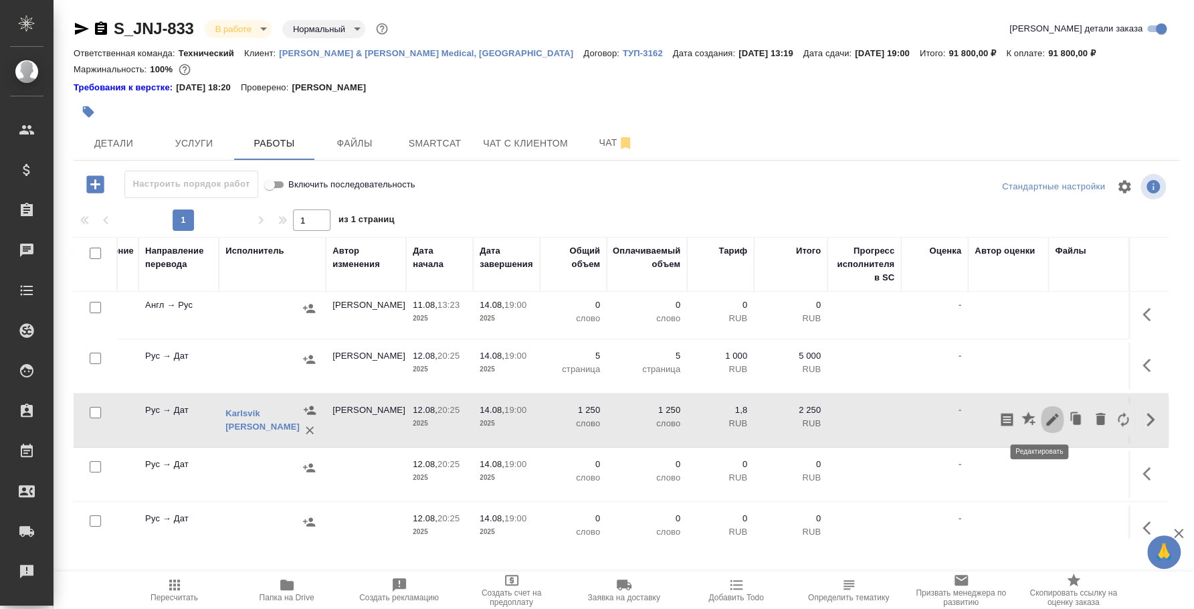
click at [1044, 426] on icon "button" at bounding box center [1052, 419] width 16 height 16
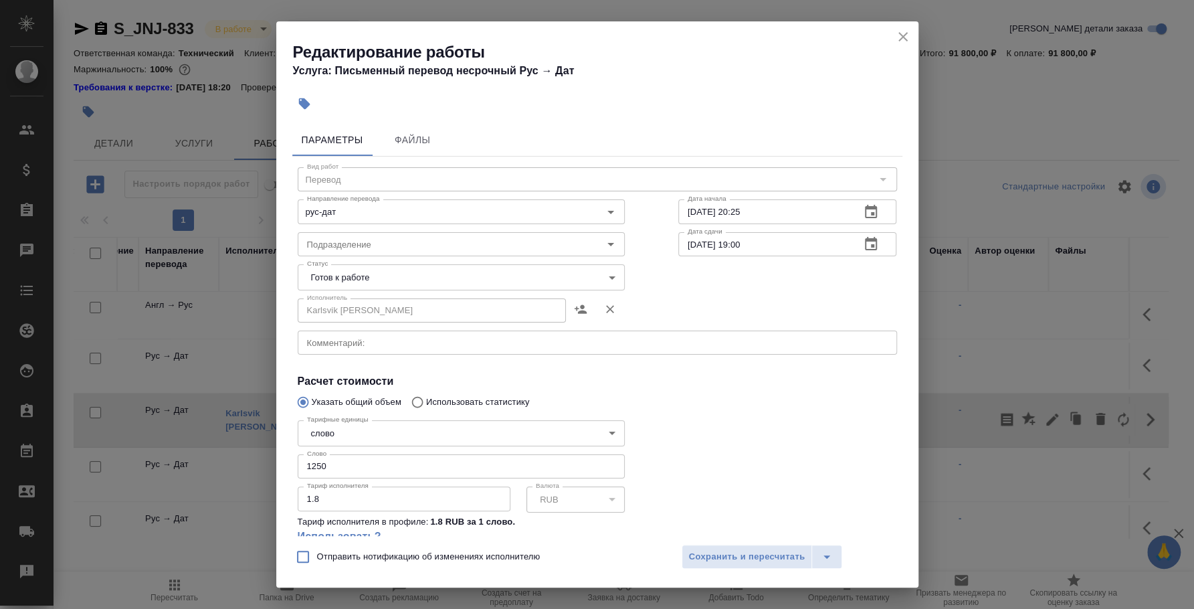
click at [448, 436] on body "🙏 .cls-1 fill:#fff; AWATERA [PERSON_NAME] Спецификации Заказы 0 Чаты Todo Проек…" at bounding box center [597, 304] width 1194 height 609
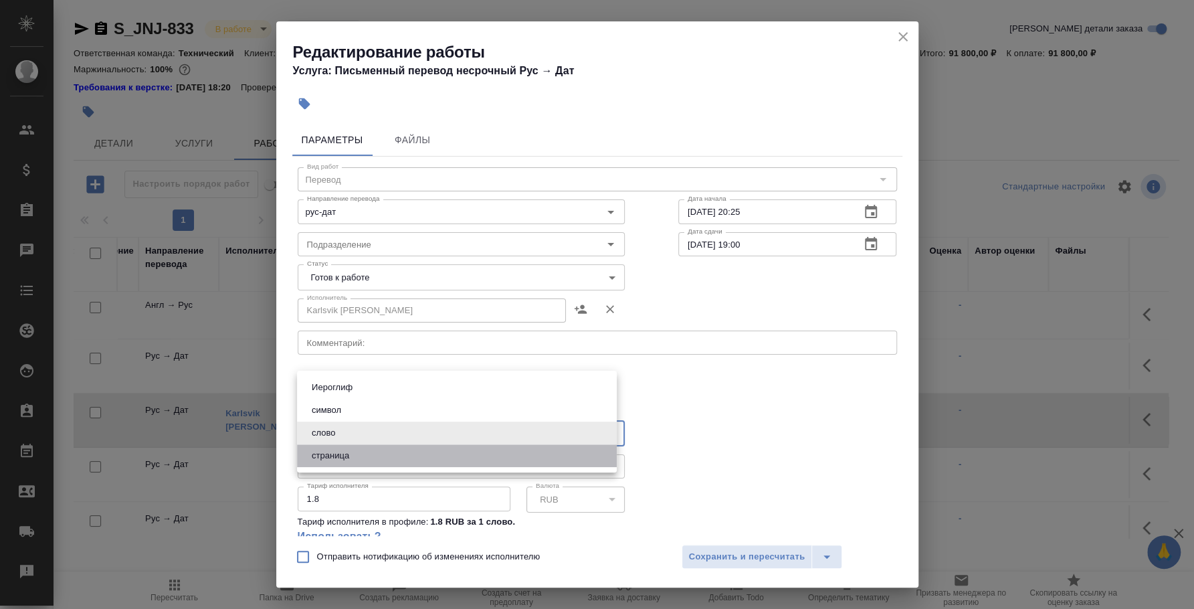
click at [399, 458] on li "страница" at bounding box center [457, 455] width 320 height 23
type input "5a8b1489cc6b4906c91bfdb2"
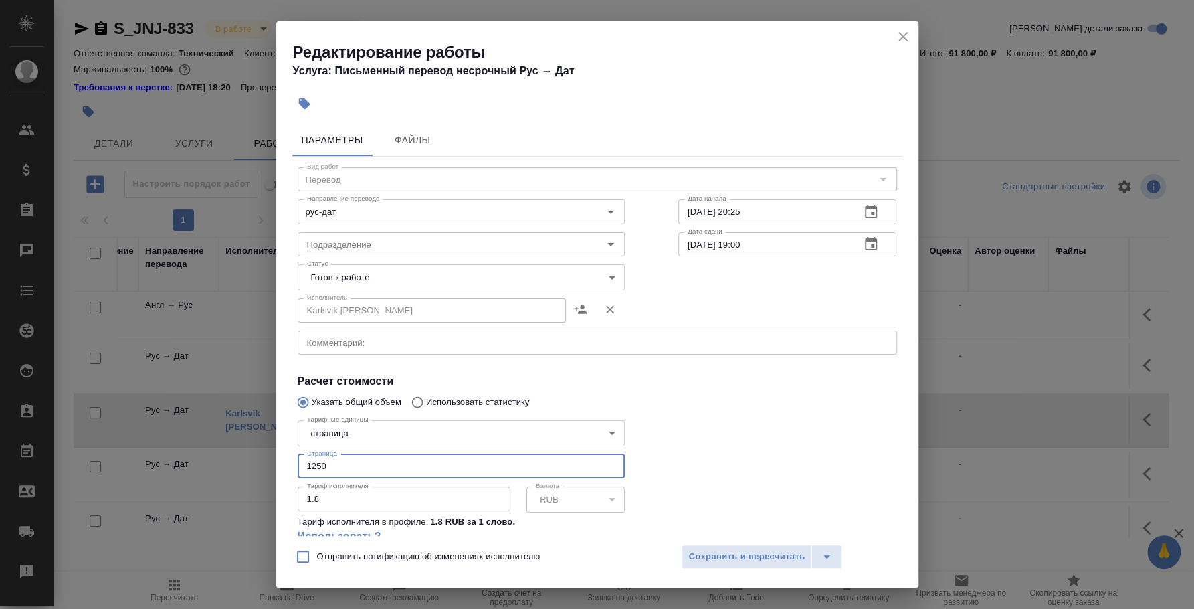
drag, startPoint x: 340, startPoint y: 471, endPoint x: 291, endPoint y: 467, distance: 49.0
click at [291, 467] on div "Параметры Файлы Вид работ Перевод Вид работ Направление перевода рус-дат Направ…" at bounding box center [597, 326] width 642 height 417
type input "5"
drag, startPoint x: 388, startPoint y: 501, endPoint x: 179, endPoint y: 468, distance: 211.4
click at [179, 468] on div "Редактирование работы Услуга: Письменный перевод несрочный Рус → [PERSON_NAME] …" at bounding box center [597, 304] width 1194 height 609
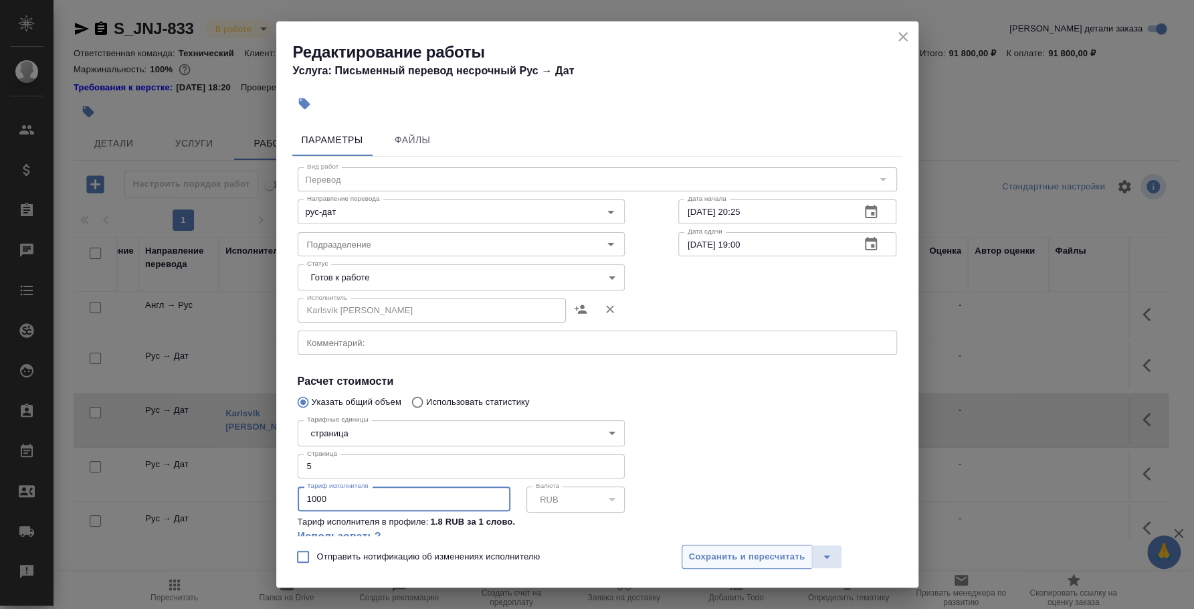
type input "1000"
click at [769, 551] on span "Сохранить и пересчитать" at bounding box center [747, 556] width 116 height 15
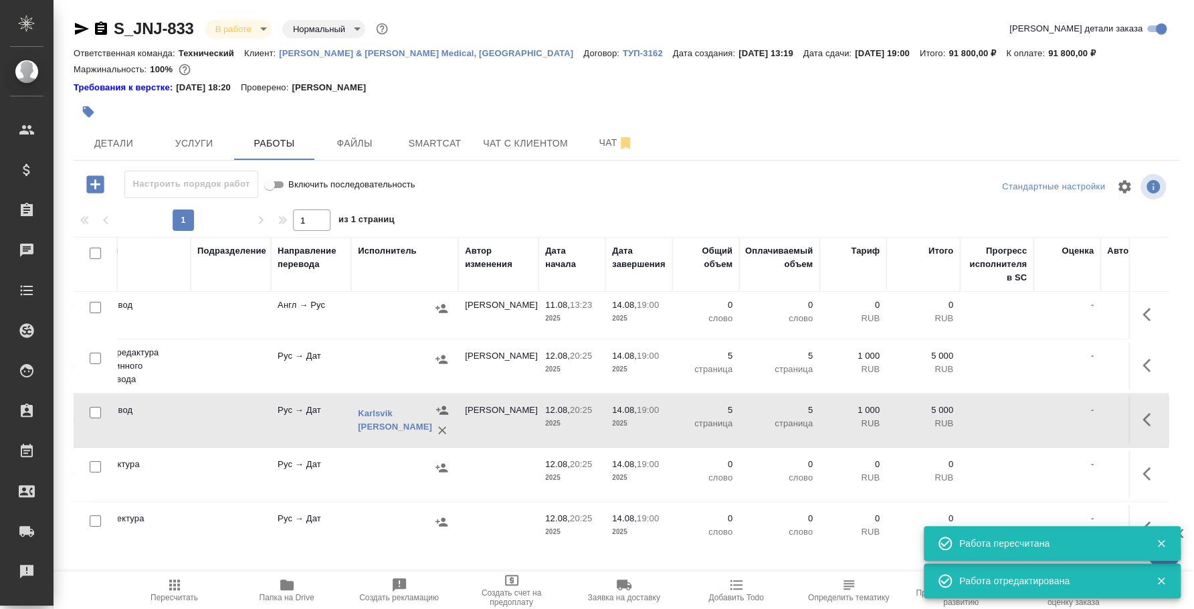
scroll to position [48, 0]
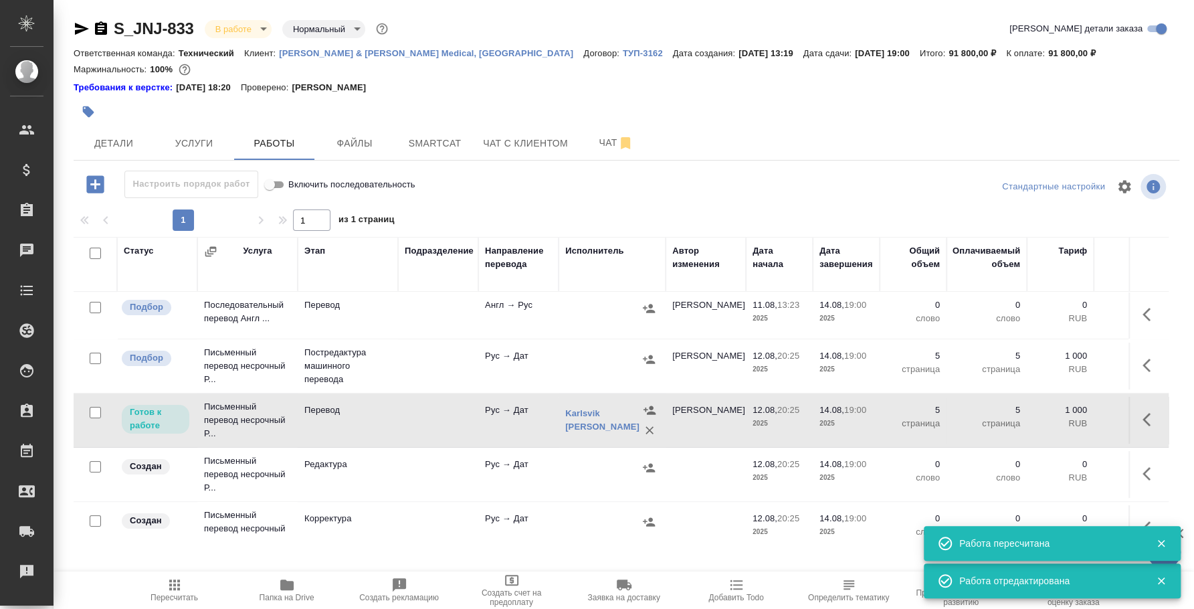
click at [94, 354] on input "checkbox" at bounding box center [95, 358] width 11 height 11
checkbox input "true"
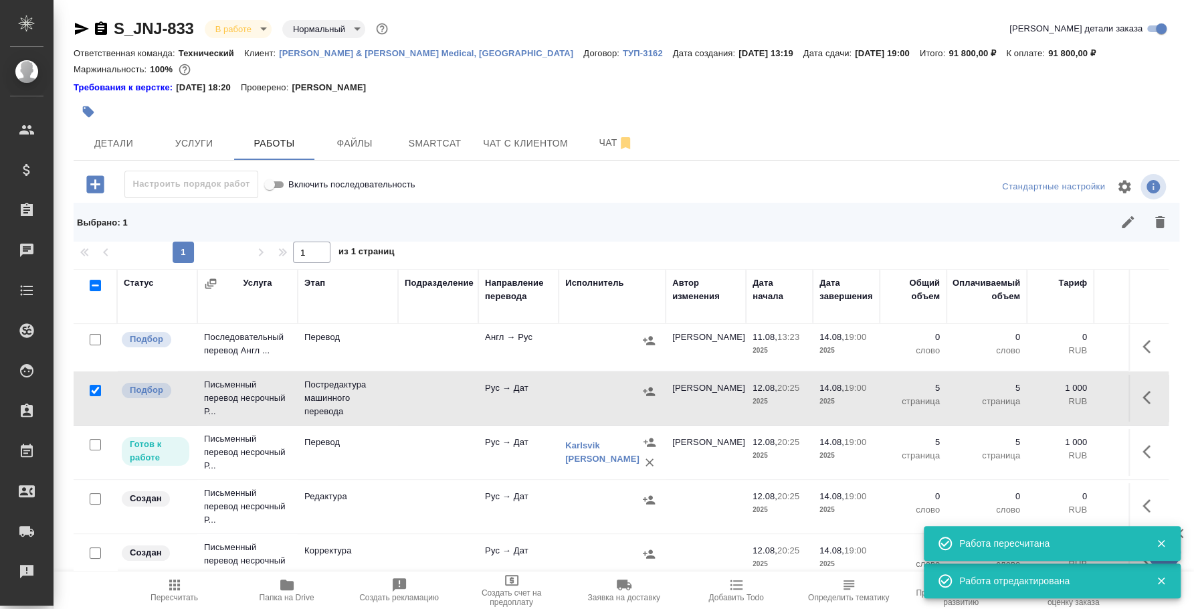
click at [100, 496] on input "checkbox" at bounding box center [95, 498] width 11 height 11
checkbox input "true"
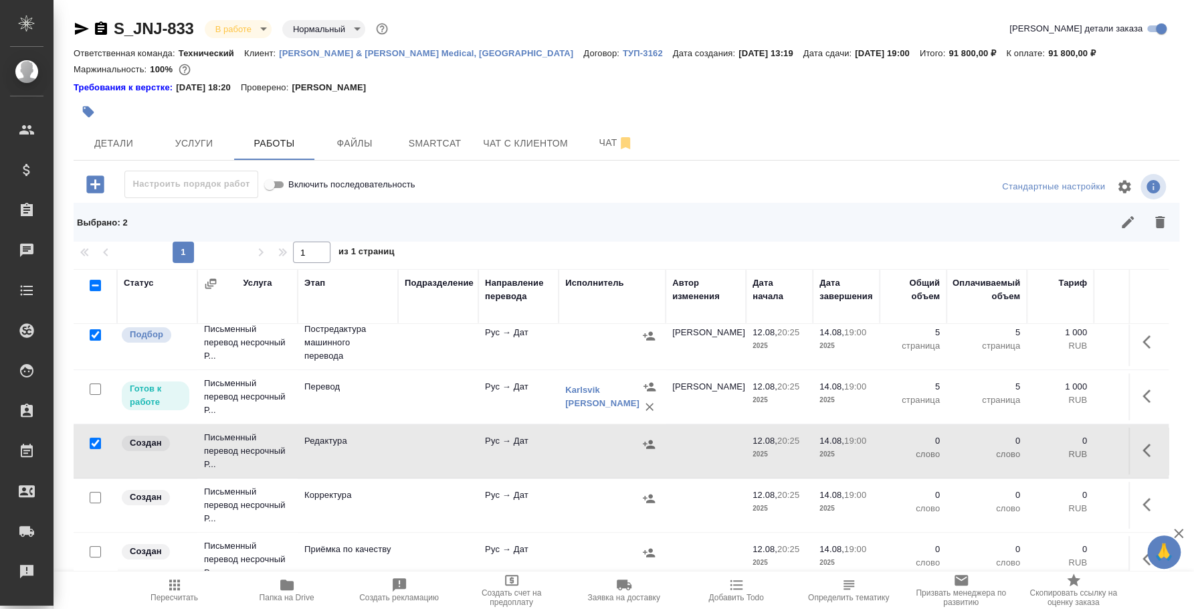
scroll to position [132, 0]
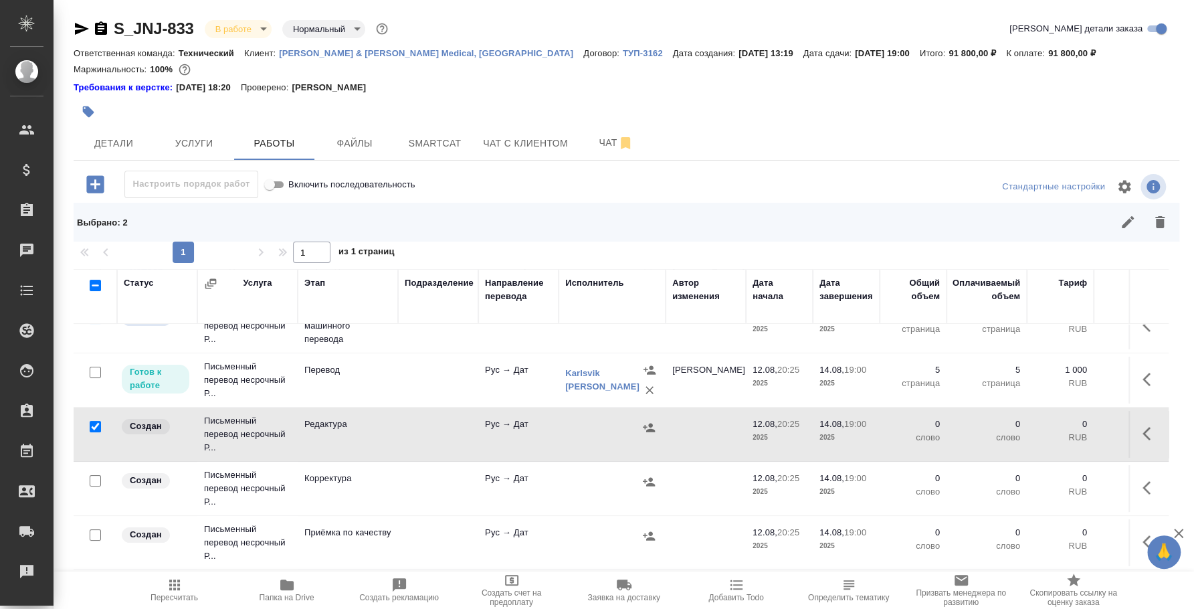
click at [100, 475] on input "checkbox" at bounding box center [95, 480] width 11 height 11
checkbox input "true"
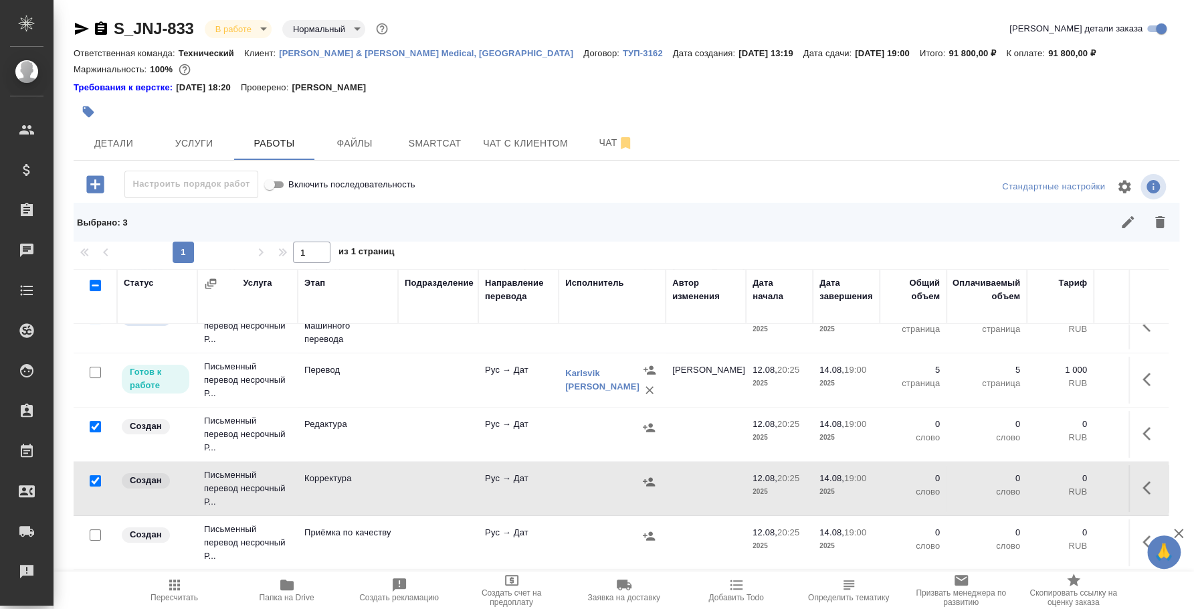
click at [96, 229] on div at bounding box center [95, 220] width 30 height 19
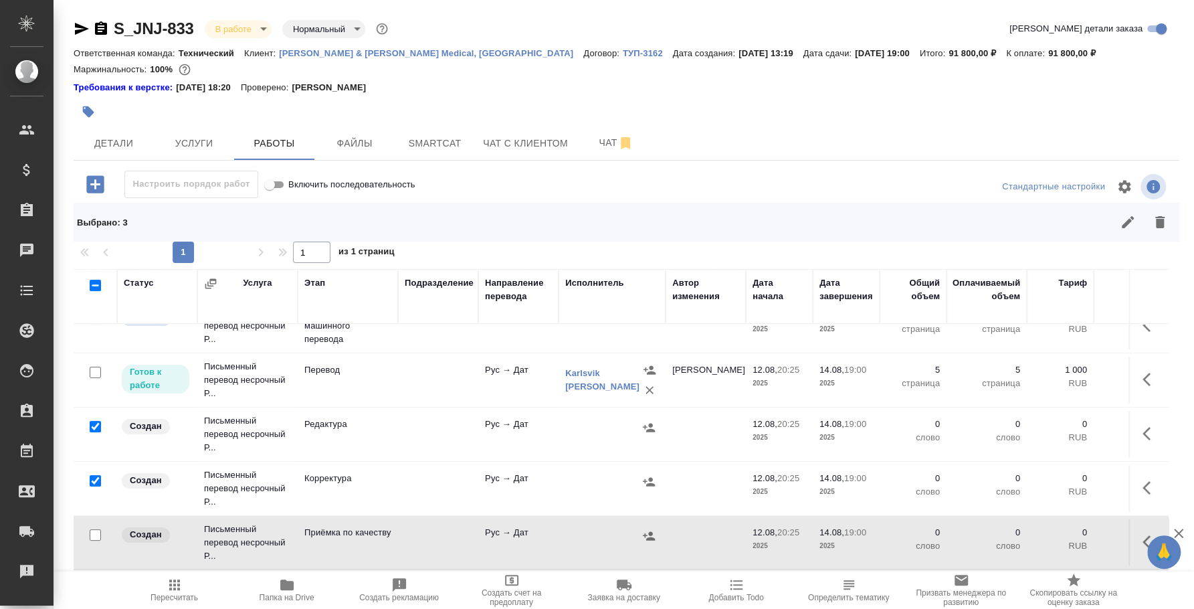
click at [98, 529] on input "checkbox" at bounding box center [95, 534] width 11 height 11
checkbox input "true"
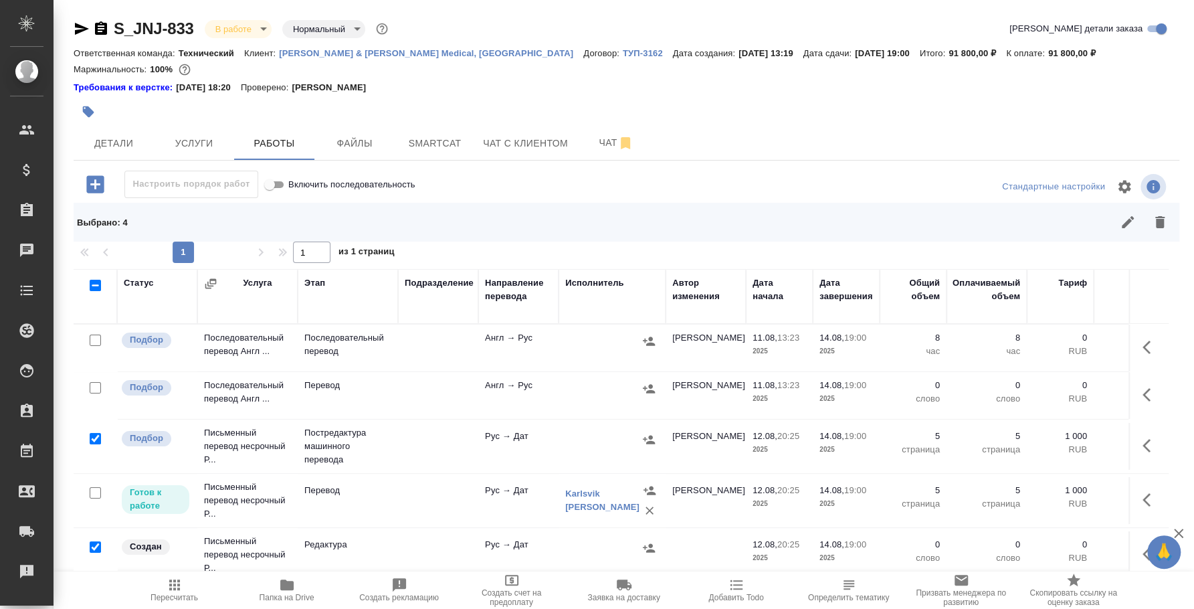
click at [94, 386] on input "checkbox" at bounding box center [95, 387] width 11 height 11
checkbox input "true"
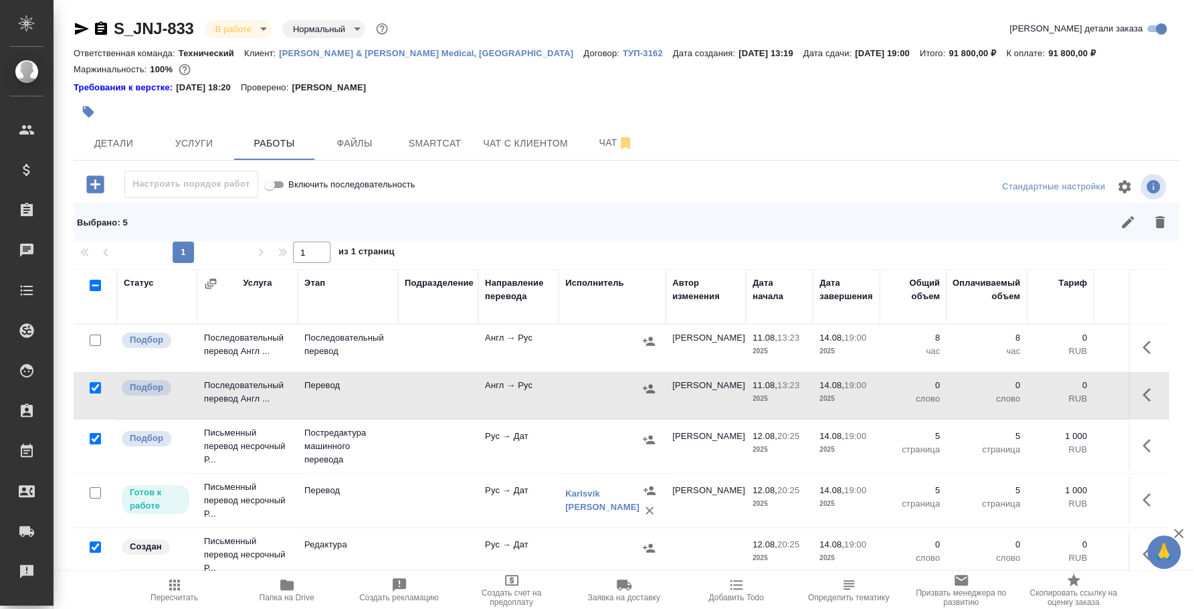
click at [96, 338] on input "checkbox" at bounding box center [95, 339] width 11 height 11
checkbox input "true"
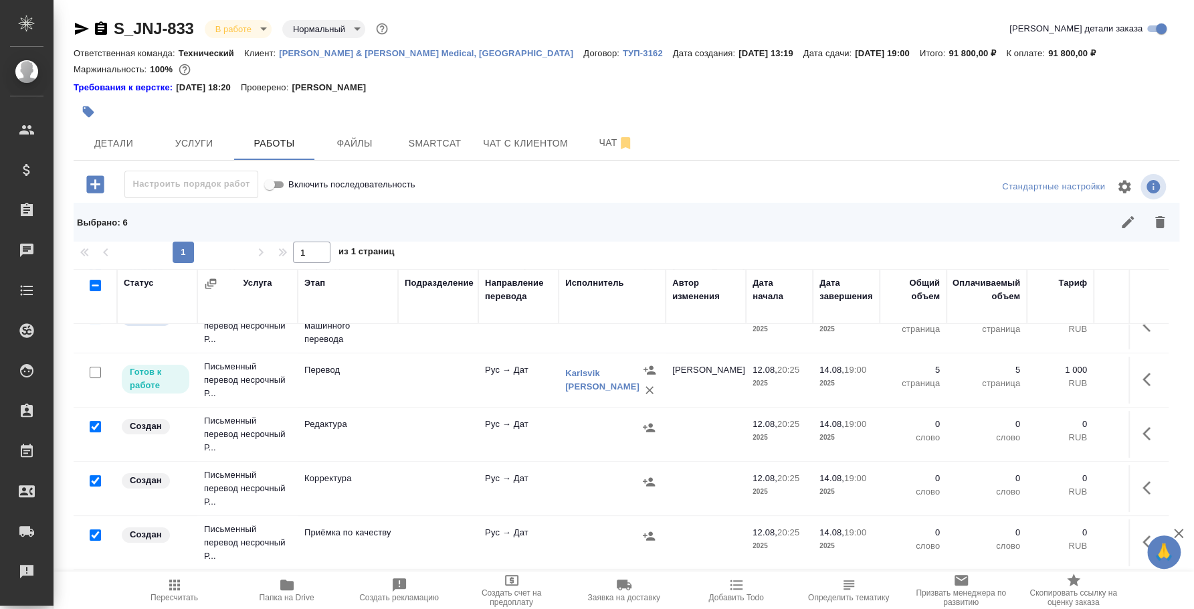
scroll to position [132, 0]
click at [1166, 227] on icon "button" at bounding box center [1160, 222] width 16 height 16
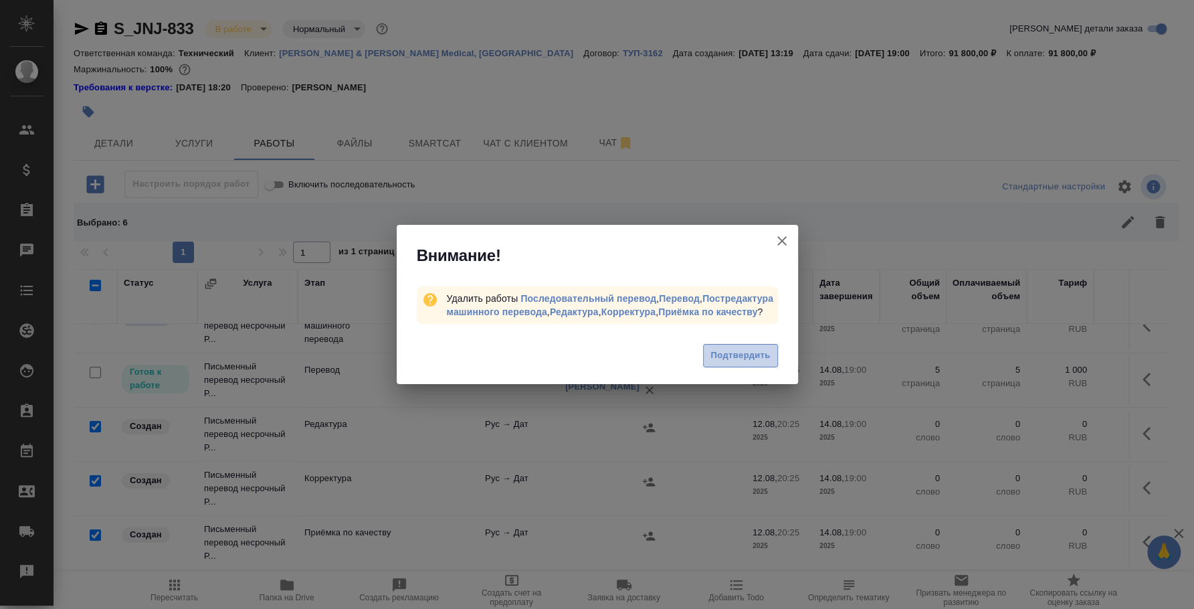
click at [736, 363] on span "Подтвердить" at bounding box center [740, 355] width 60 height 15
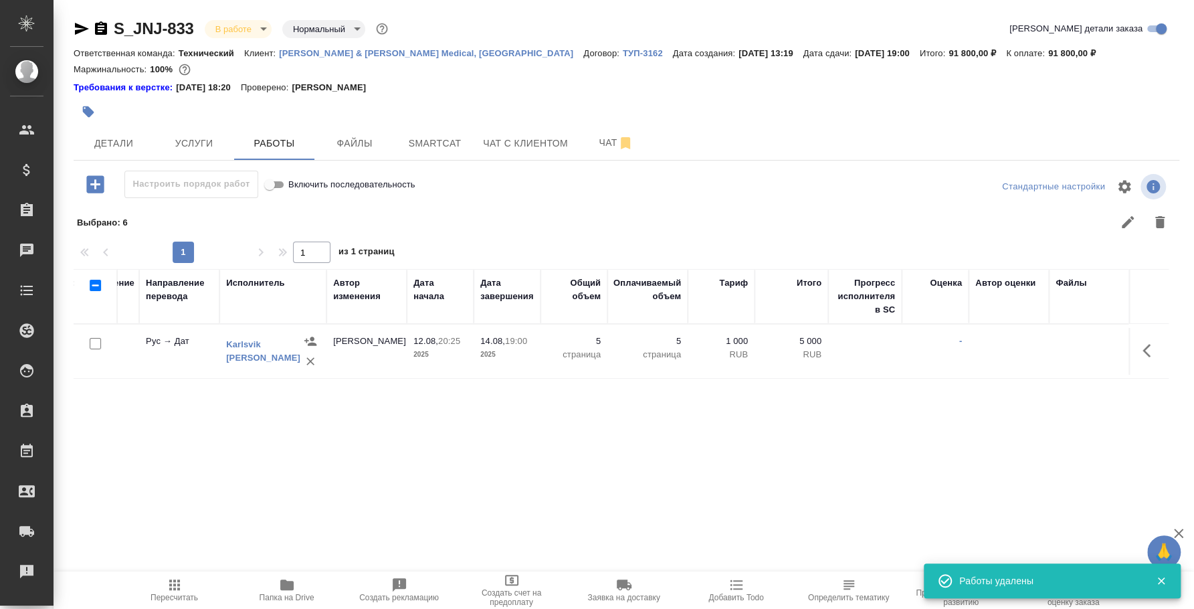
scroll to position [0, 0]
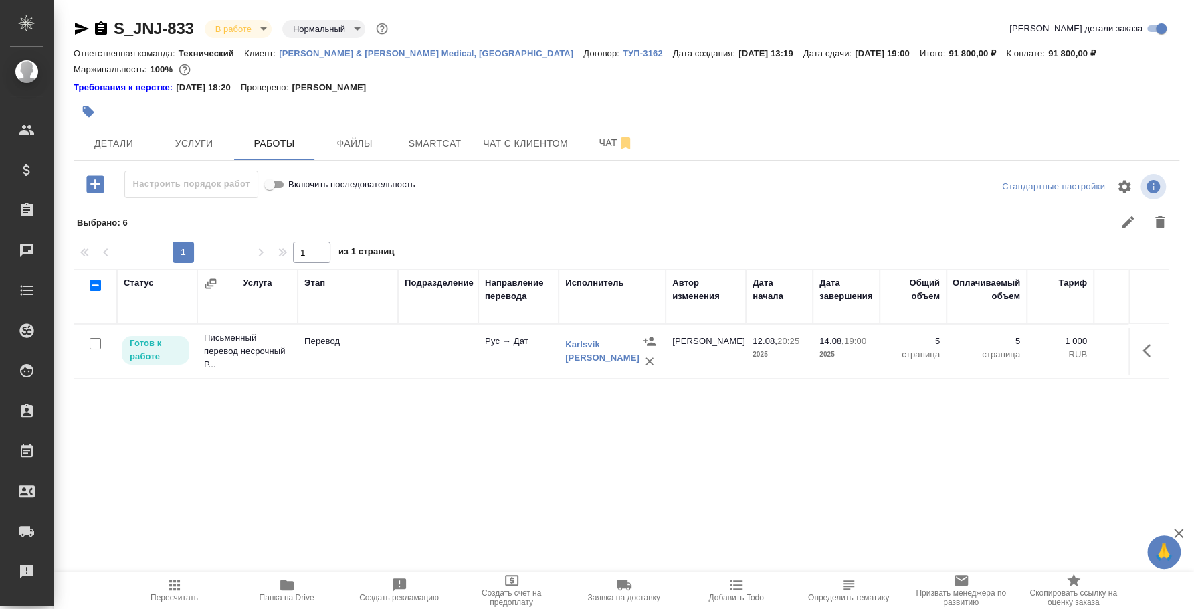
click at [78, 23] on icon "button" at bounding box center [82, 29] width 16 height 16
click at [113, 147] on span "Детали" at bounding box center [114, 143] width 64 height 17
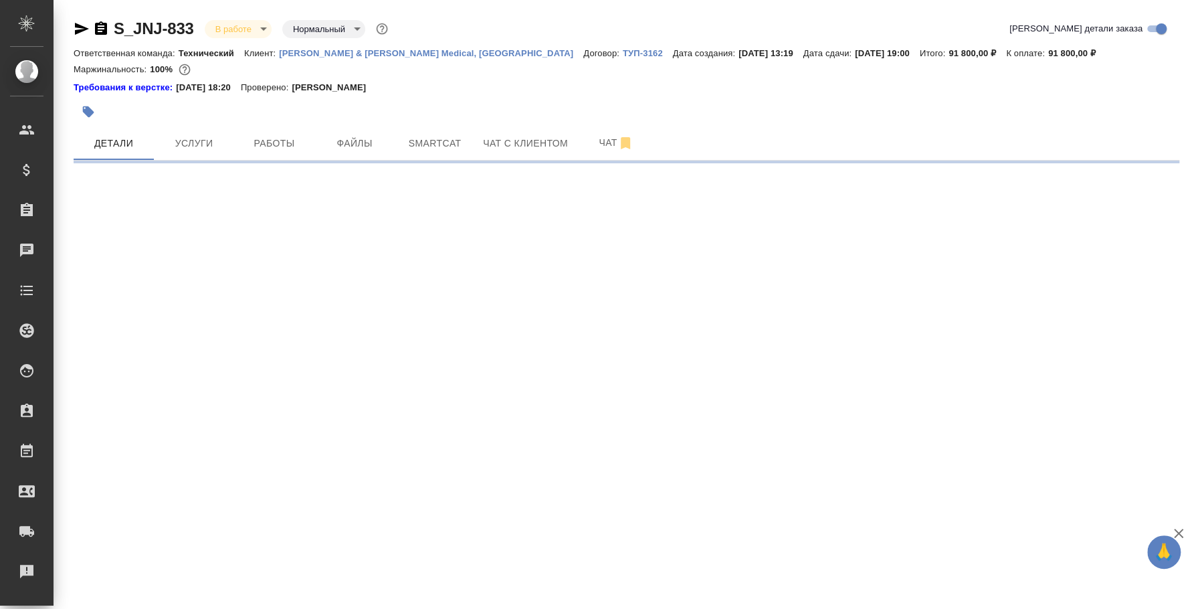
select select "RU"
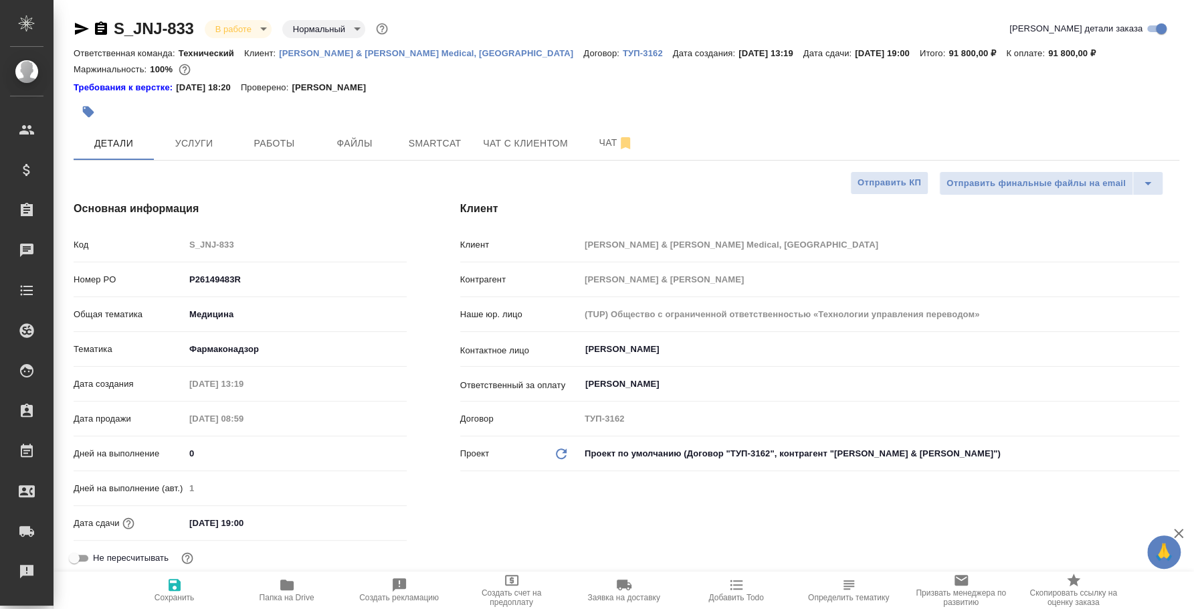
type textarea "x"
click at [225, 140] on span "Услуги" at bounding box center [194, 143] width 64 height 17
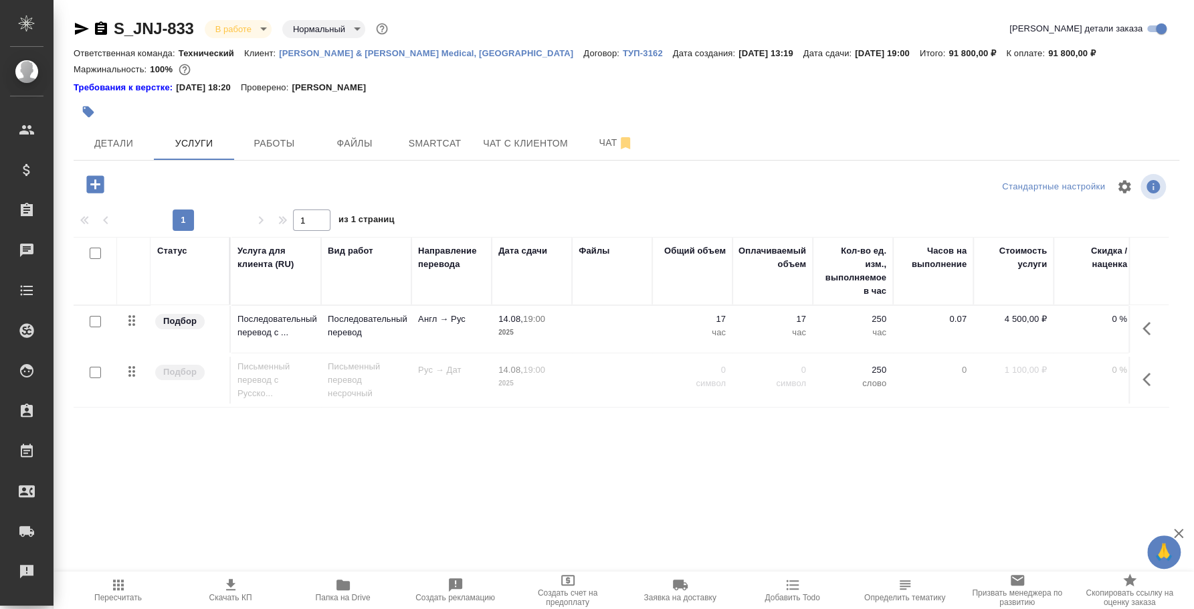
click at [86, 23] on icon "button" at bounding box center [82, 29] width 16 height 16
click at [272, 146] on span "Работы" at bounding box center [274, 143] width 64 height 17
